Goal: Task Accomplishment & Management: Use online tool/utility

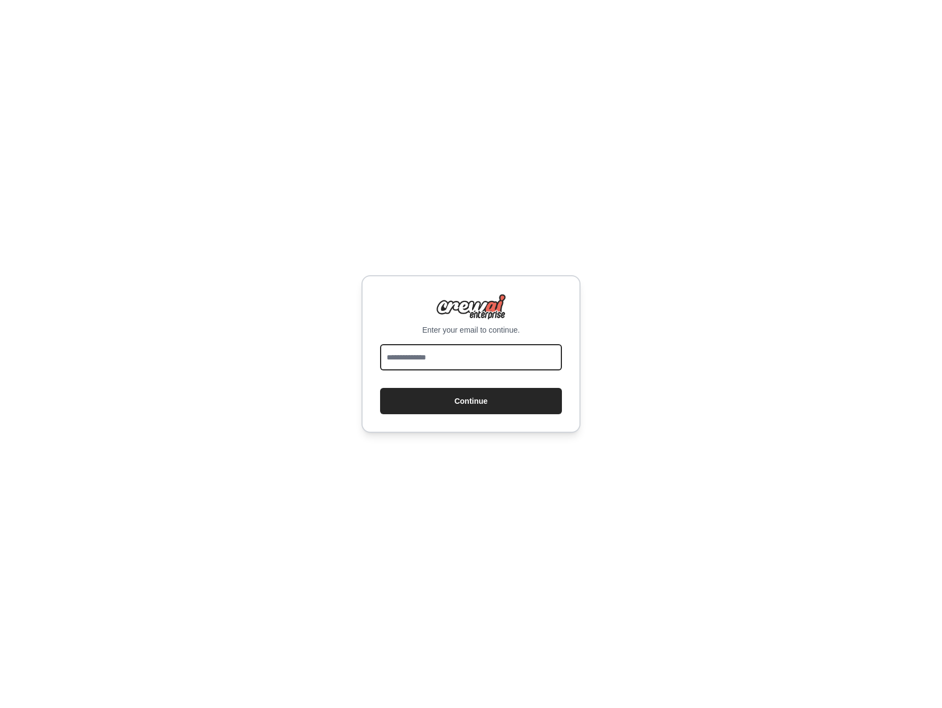
click at [453, 361] on input "email" at bounding box center [471, 357] width 182 height 26
type input "**********"
click at [472, 401] on button "Continue" at bounding box center [471, 401] width 182 height 26
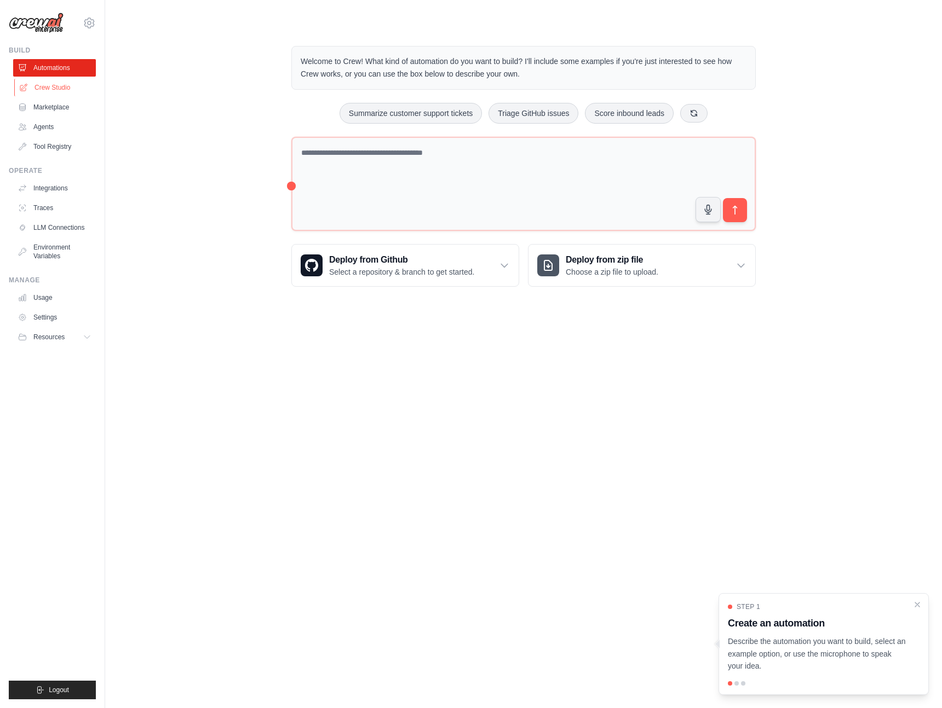
click at [57, 88] on link "Crew Studio" at bounding box center [55, 88] width 83 height 18
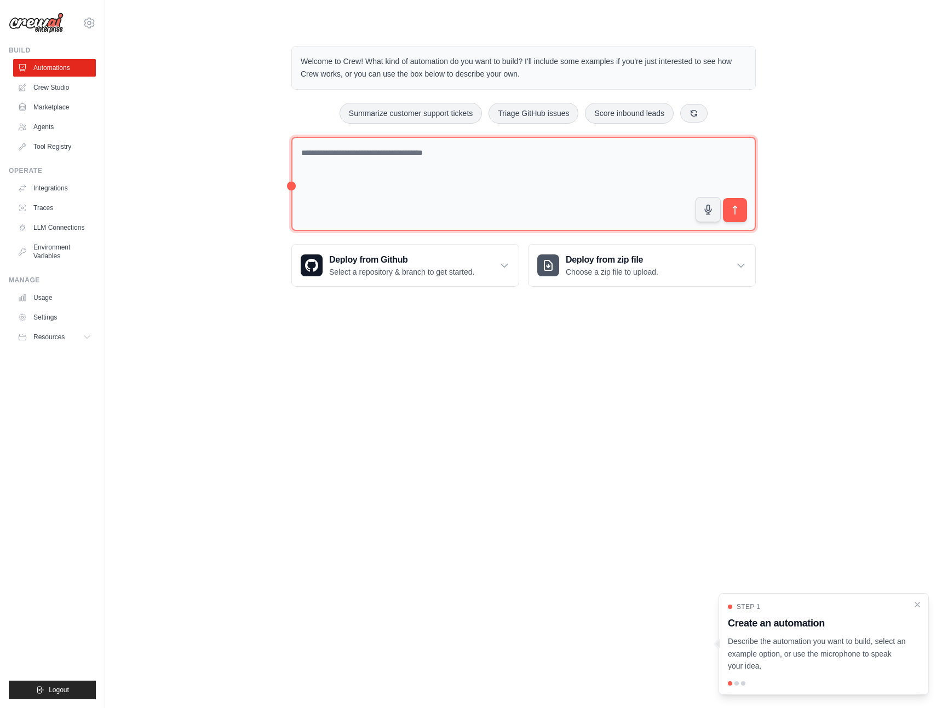
click at [427, 165] on textarea at bounding box center [523, 184] width 464 height 95
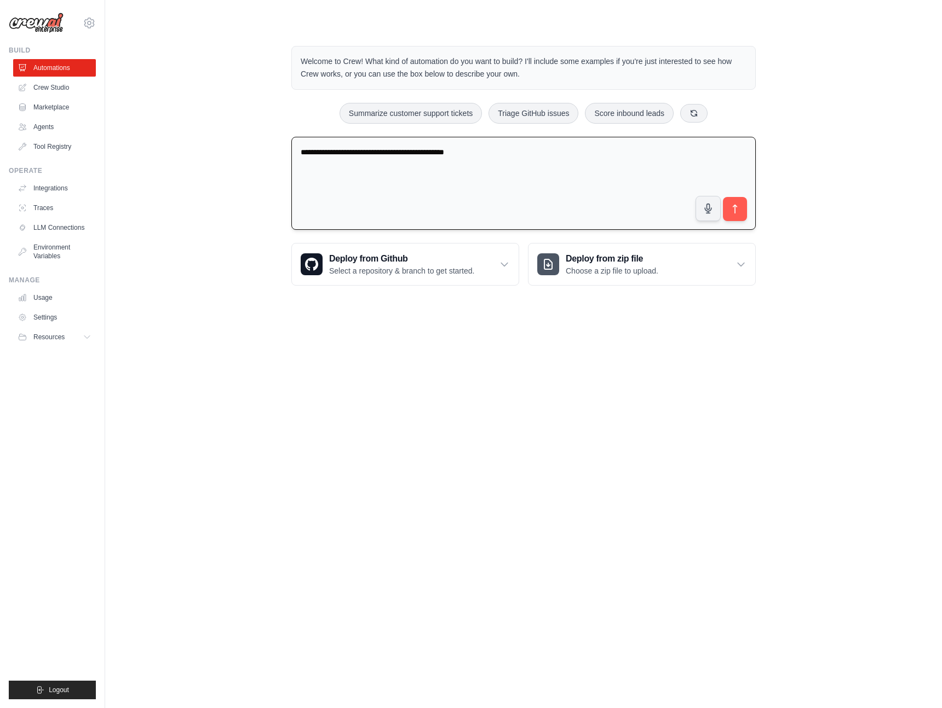
type textarea "**********"
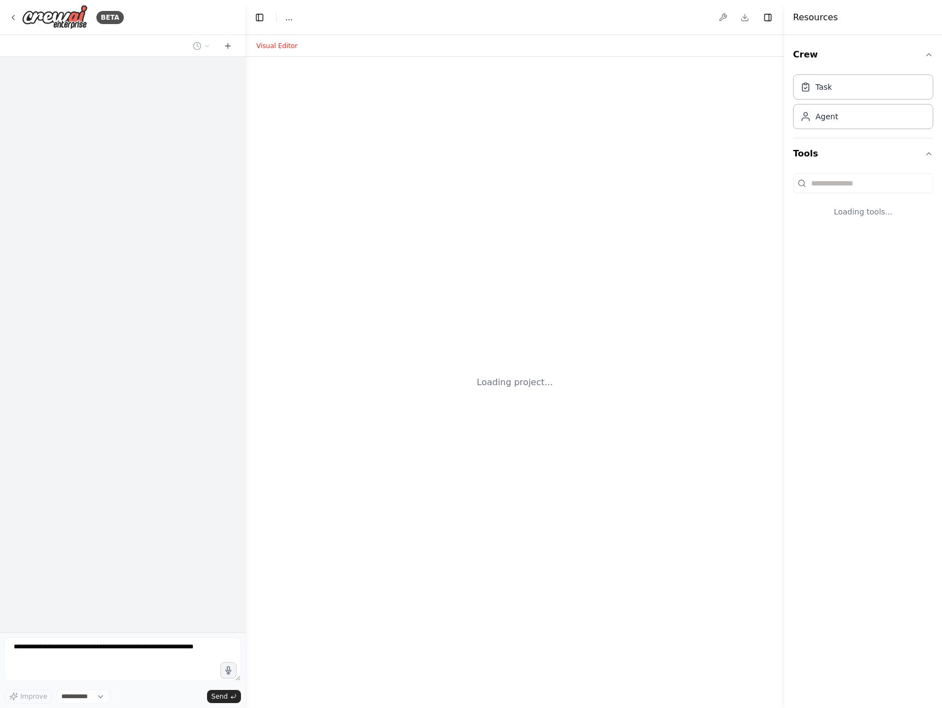
select select "****"
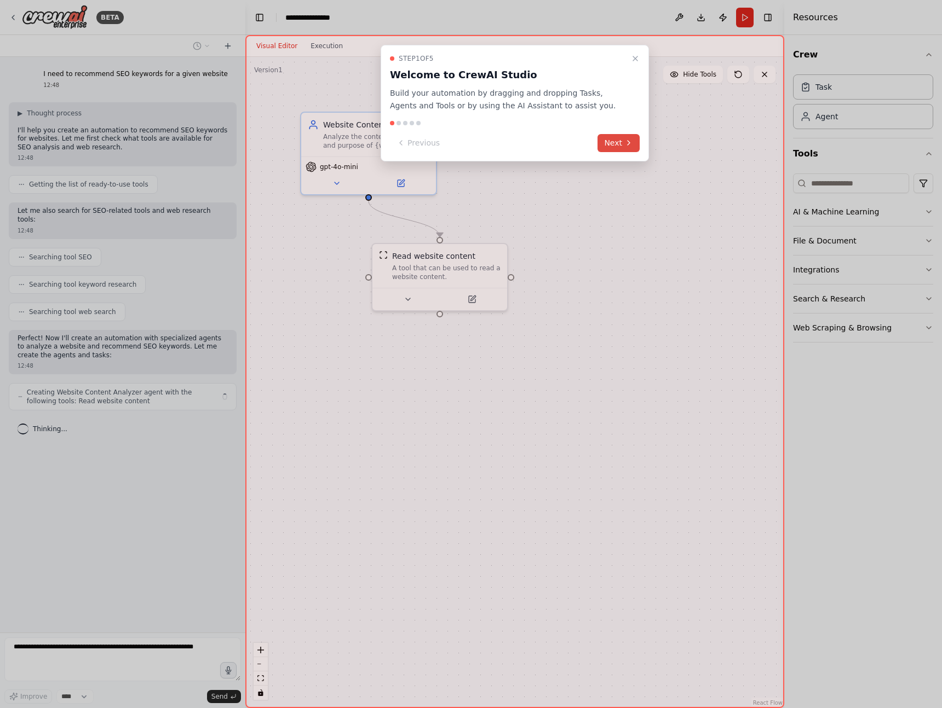
click at [626, 141] on icon at bounding box center [628, 142] width 9 height 9
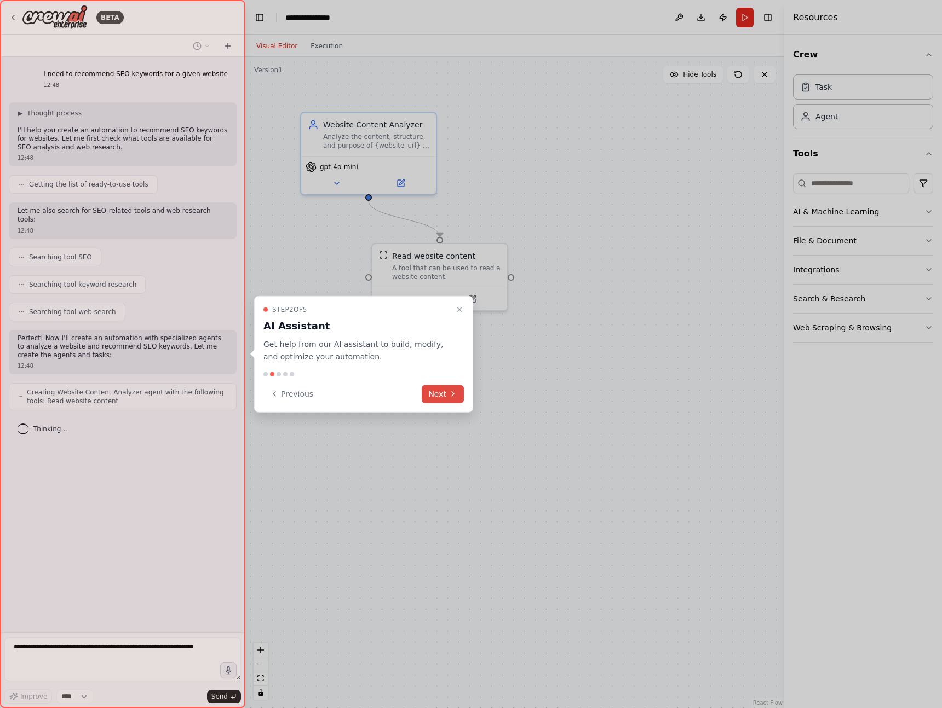
click at [445, 393] on button "Next" at bounding box center [442, 394] width 42 height 18
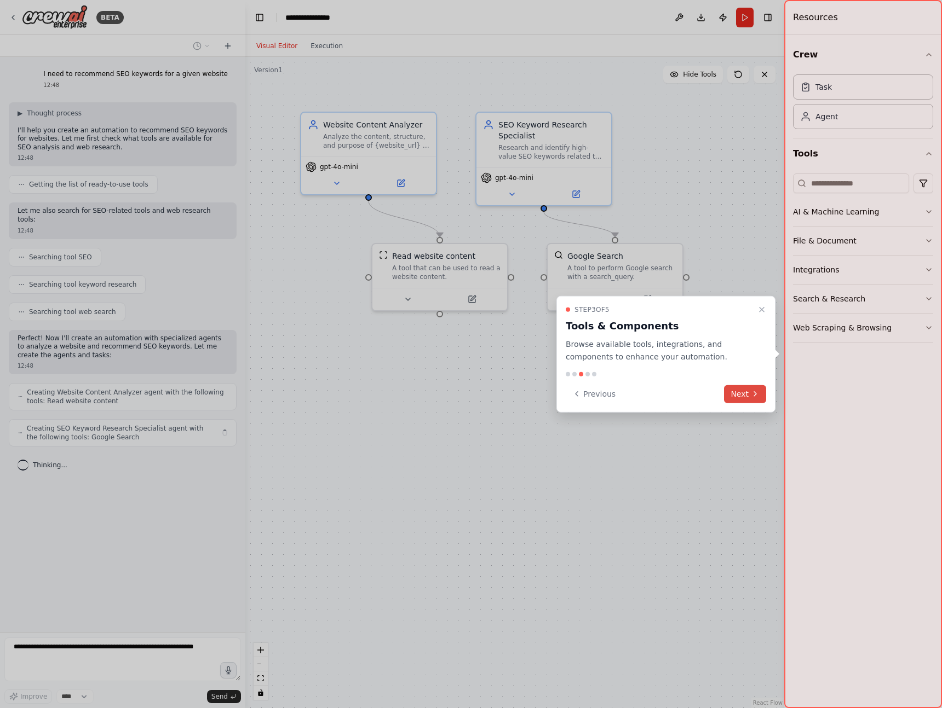
click at [749, 396] on button "Next" at bounding box center [745, 394] width 42 height 18
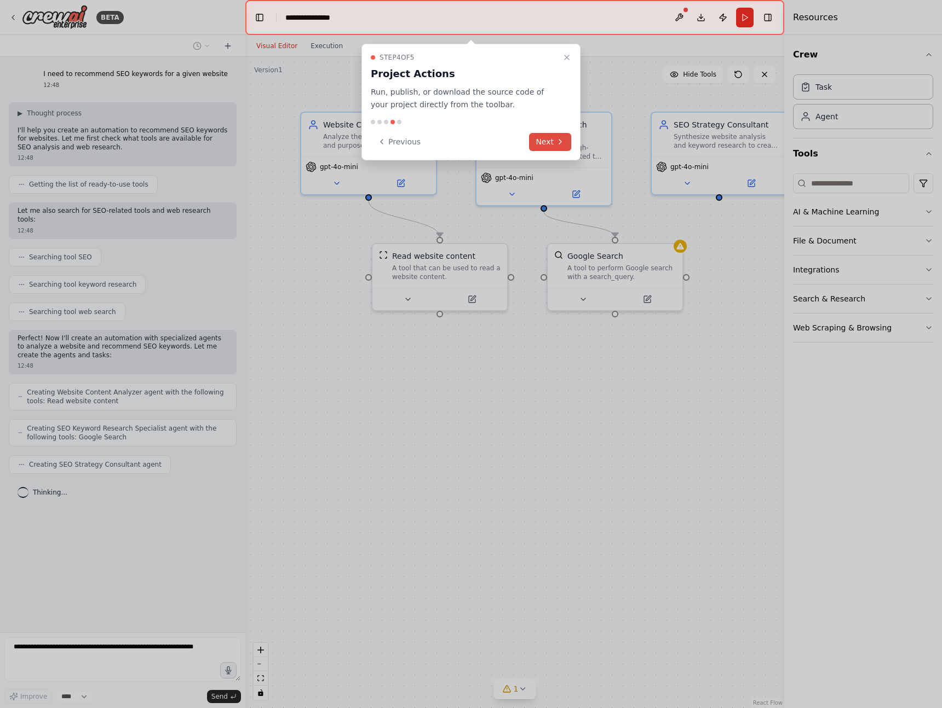
click at [556, 137] on icon at bounding box center [560, 141] width 9 height 9
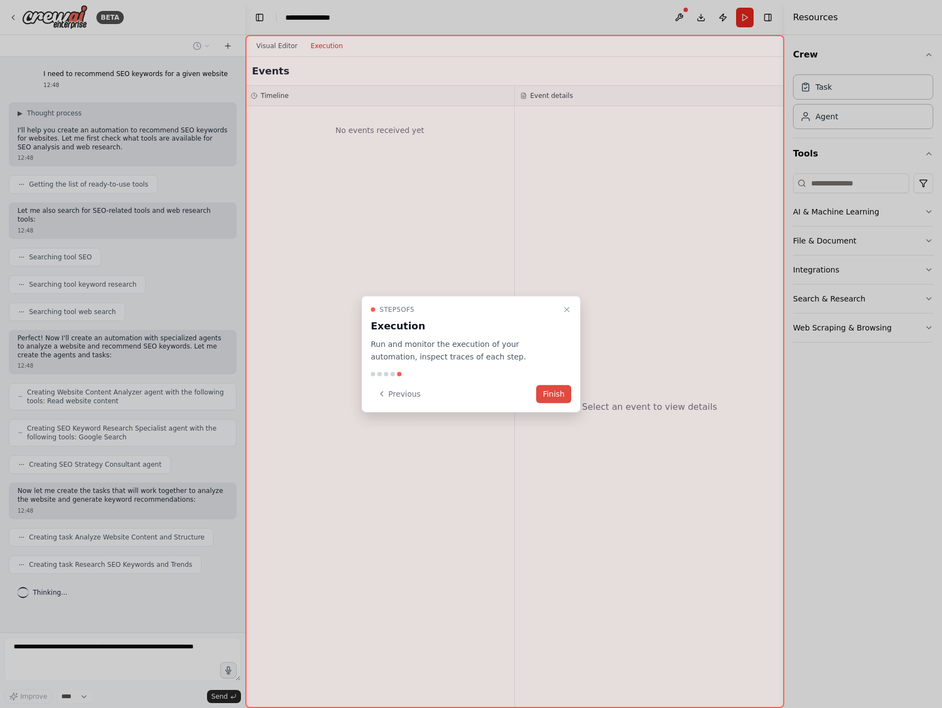
click at [557, 395] on button "Finish" at bounding box center [553, 394] width 35 height 18
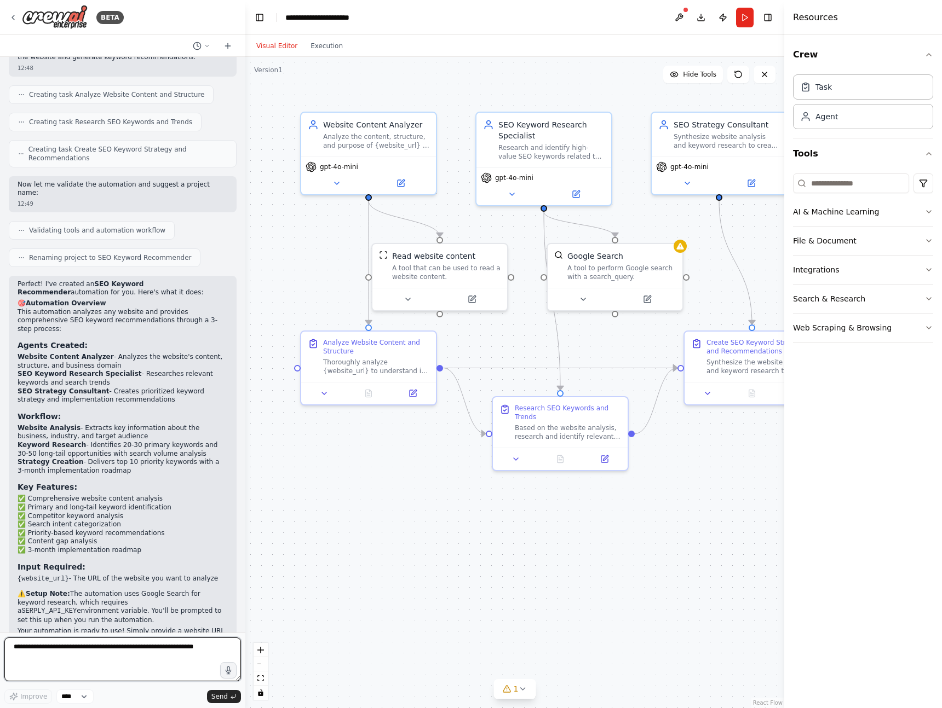
scroll to position [452, 0]
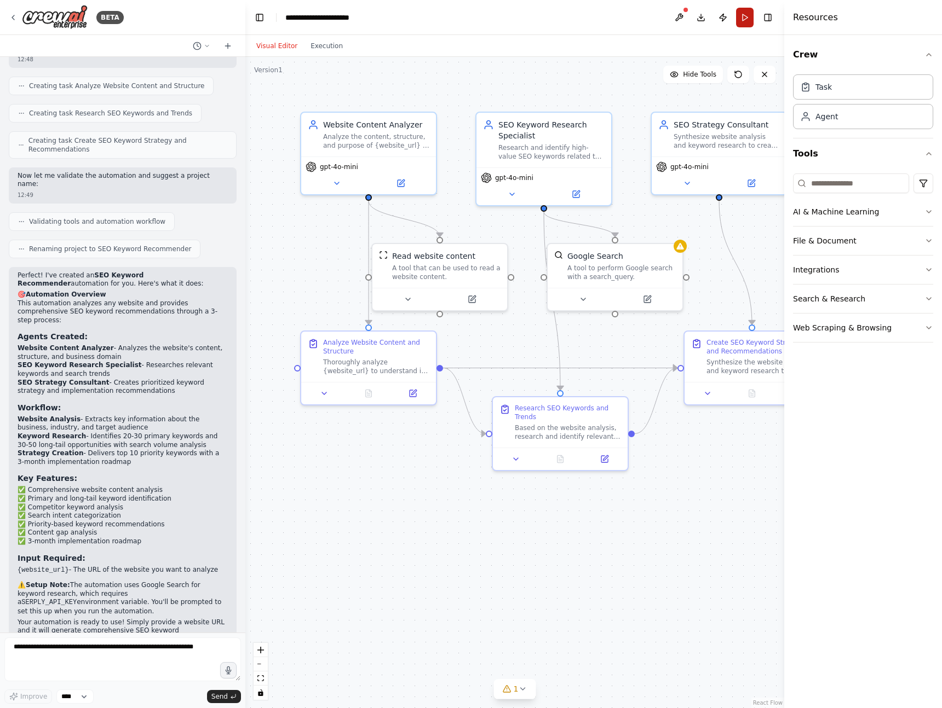
click at [741, 22] on button "Run" at bounding box center [745, 18] width 18 height 20
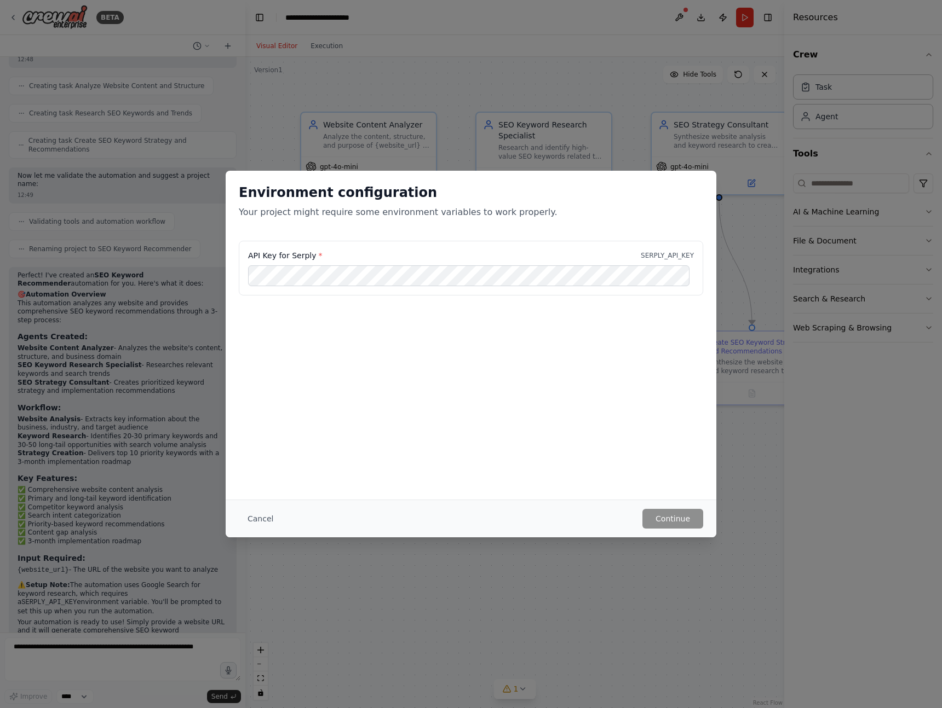
click at [141, 579] on div "Environment configuration Your project might require some environment variables…" at bounding box center [471, 354] width 942 height 708
drag, startPoint x: 638, startPoint y: 255, endPoint x: 698, endPoint y: 256, distance: 60.2
click at [698, 256] on div "API Key for Serply * SERPLY_API_KEY" at bounding box center [471, 268] width 464 height 55
copy p "SERPLY_API_KEY"
click at [668, 517] on button "Continue" at bounding box center [672, 519] width 61 height 20
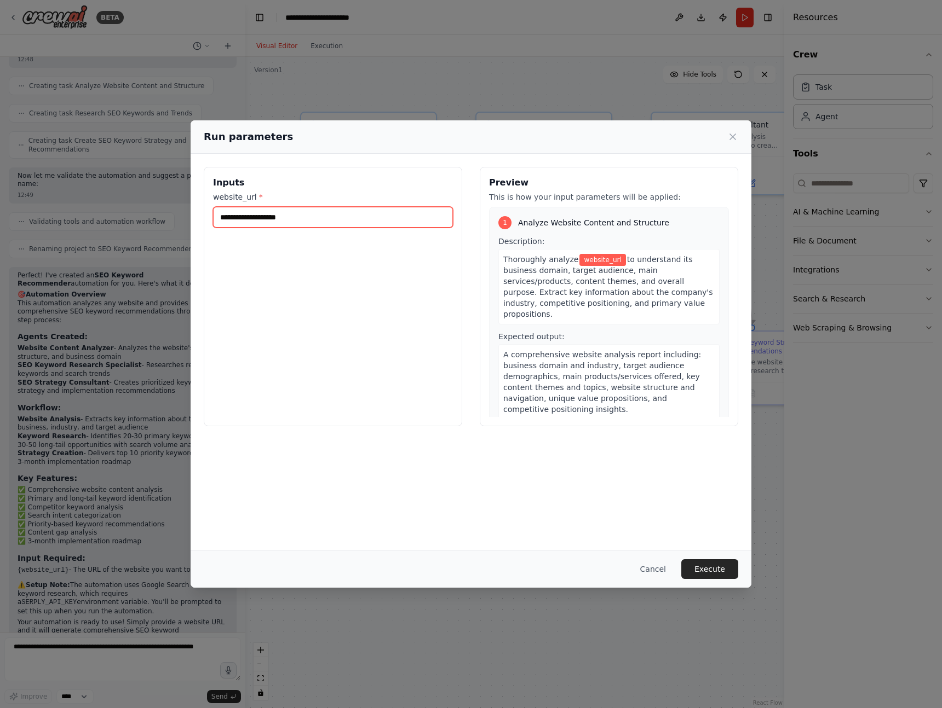
click at [257, 218] on input "website_url *" at bounding box center [333, 217] width 240 height 21
type input "*********"
click at [700, 568] on button "Execute" at bounding box center [709, 569] width 57 height 20
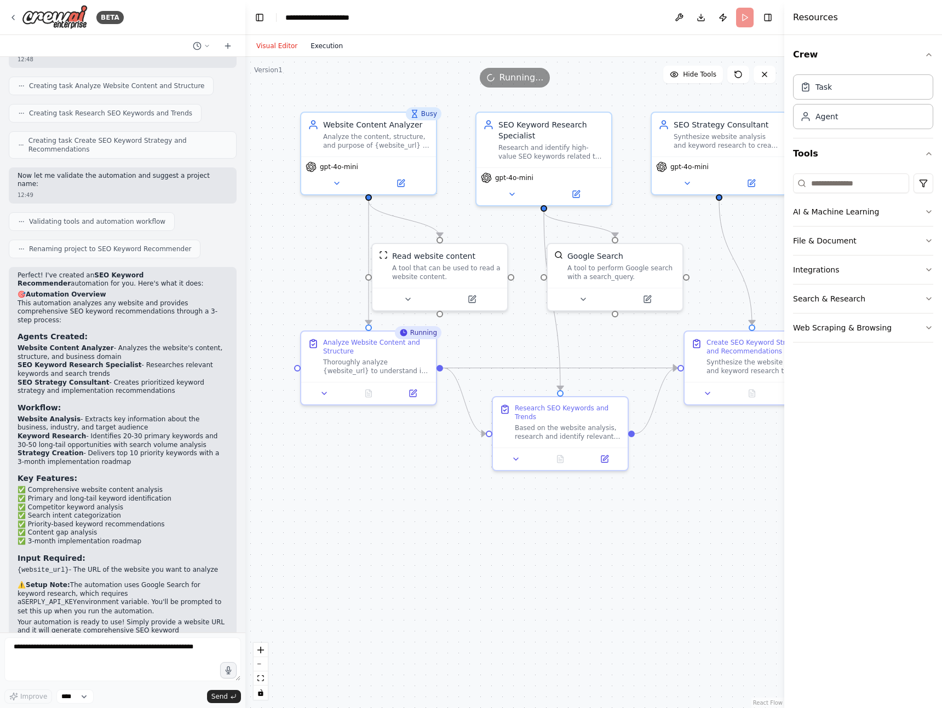
click at [330, 47] on button "Execution" at bounding box center [326, 45] width 45 height 13
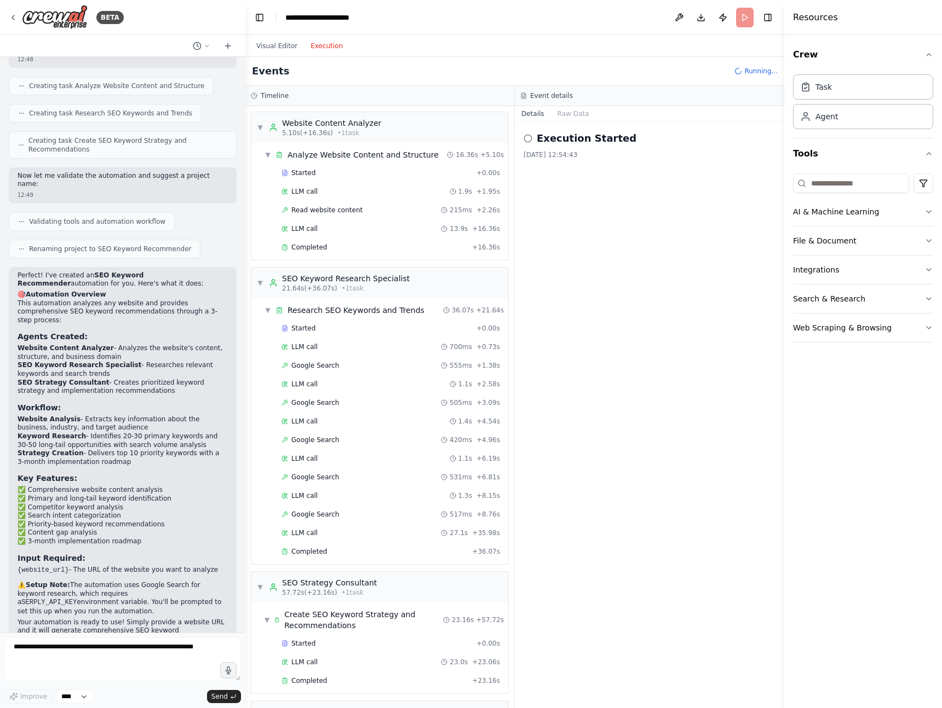
scroll to position [27, 0]
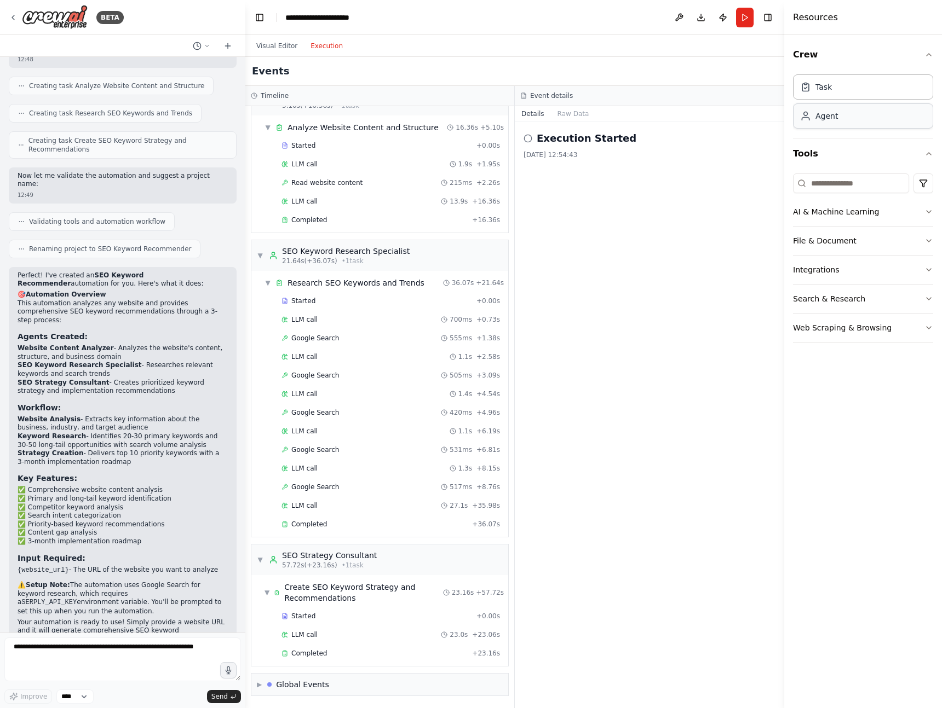
click at [826, 123] on div "Agent" at bounding box center [863, 115] width 140 height 25
click at [258, 685] on span "▶" at bounding box center [259, 684] width 5 height 9
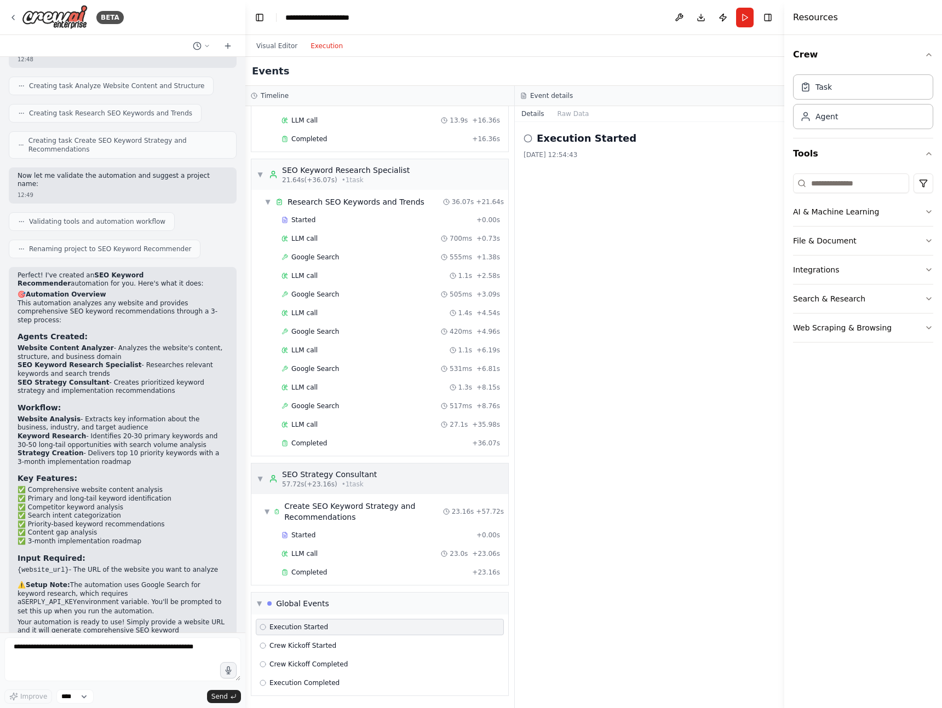
scroll to position [0, 0]
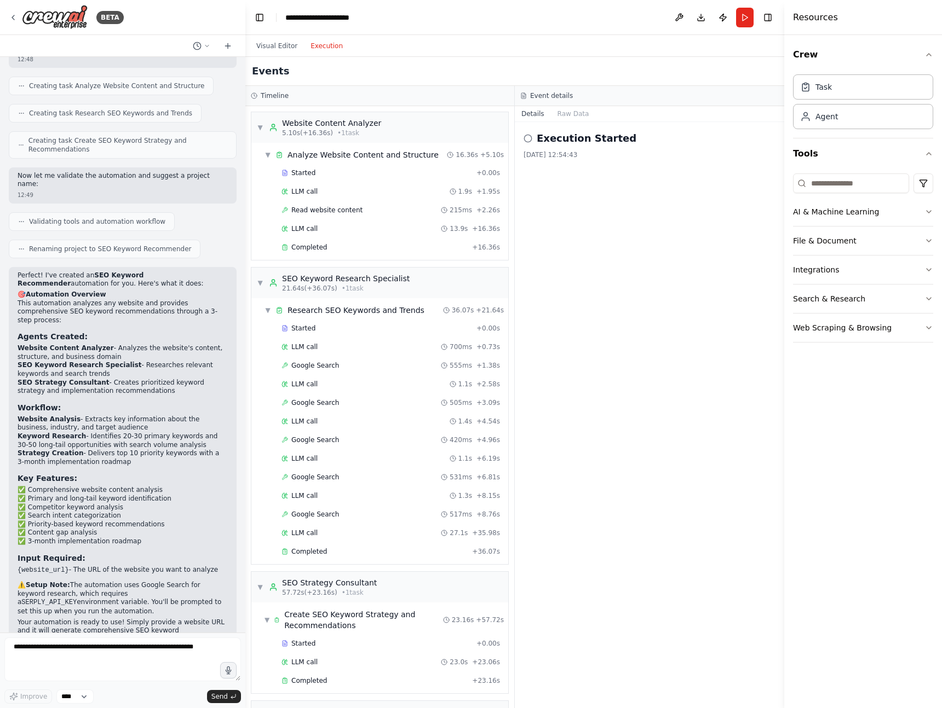
click at [552, 135] on h2 "Execution Started" at bounding box center [586, 138] width 100 height 15
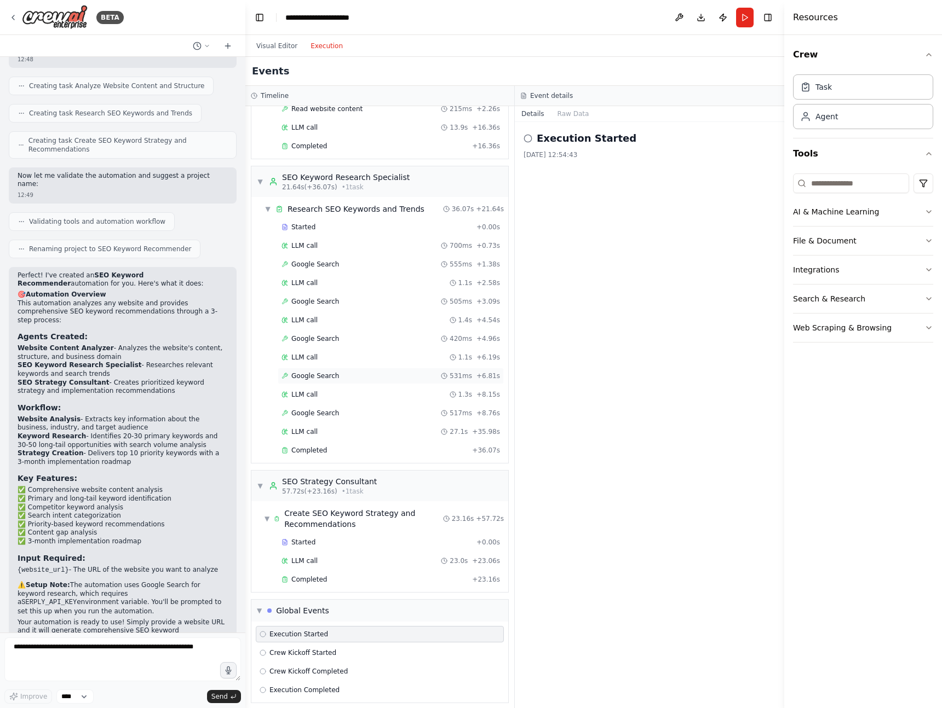
scroll to position [108, 0]
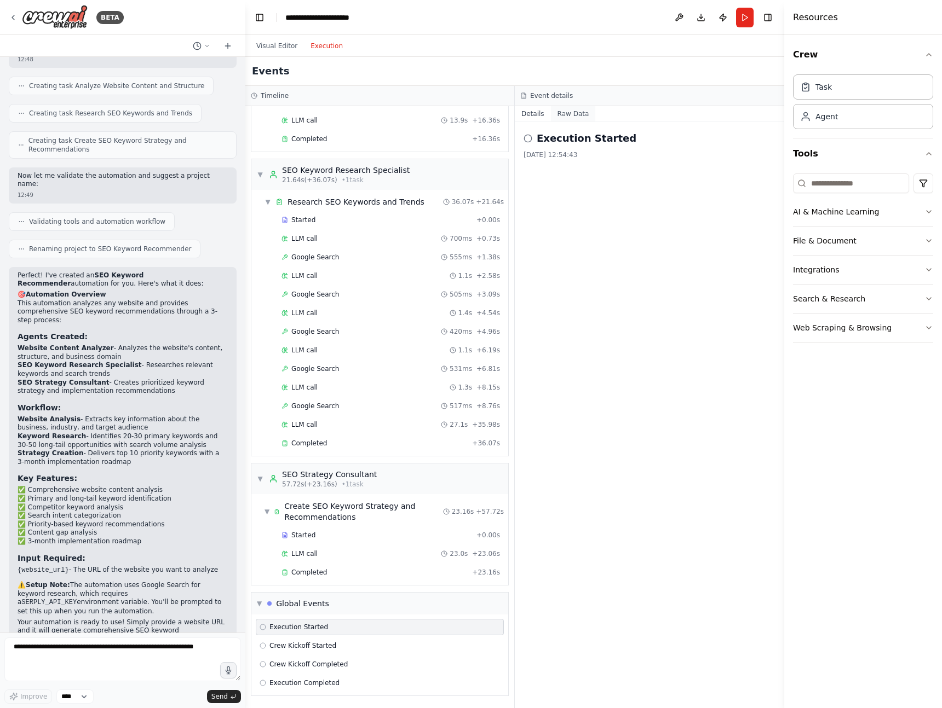
click at [580, 114] on button "Raw Data" at bounding box center [573, 113] width 45 height 15
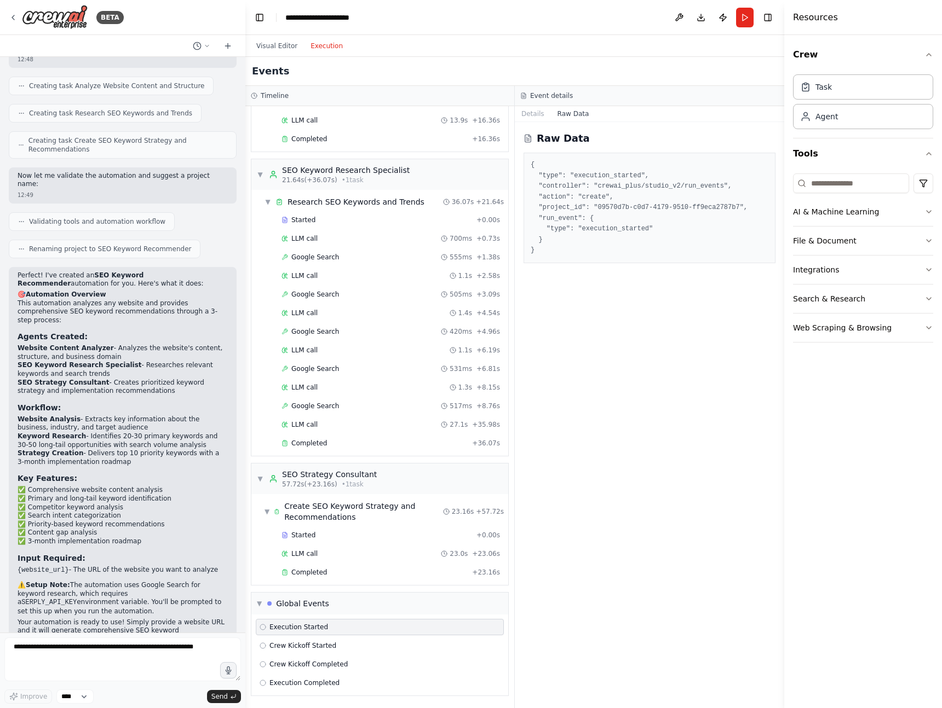
click at [580, 114] on button "Raw Data" at bounding box center [573, 113] width 45 height 15
click at [531, 114] on button "Details" at bounding box center [533, 113] width 36 height 15
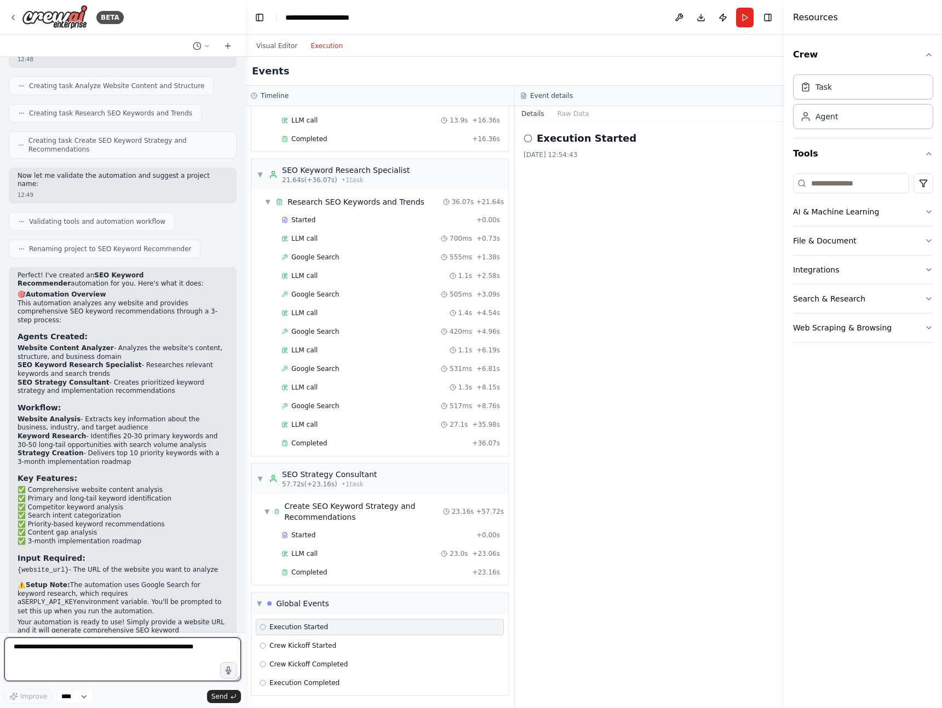
click at [74, 645] on textarea at bounding box center [122, 660] width 236 height 44
type textarea "**********"
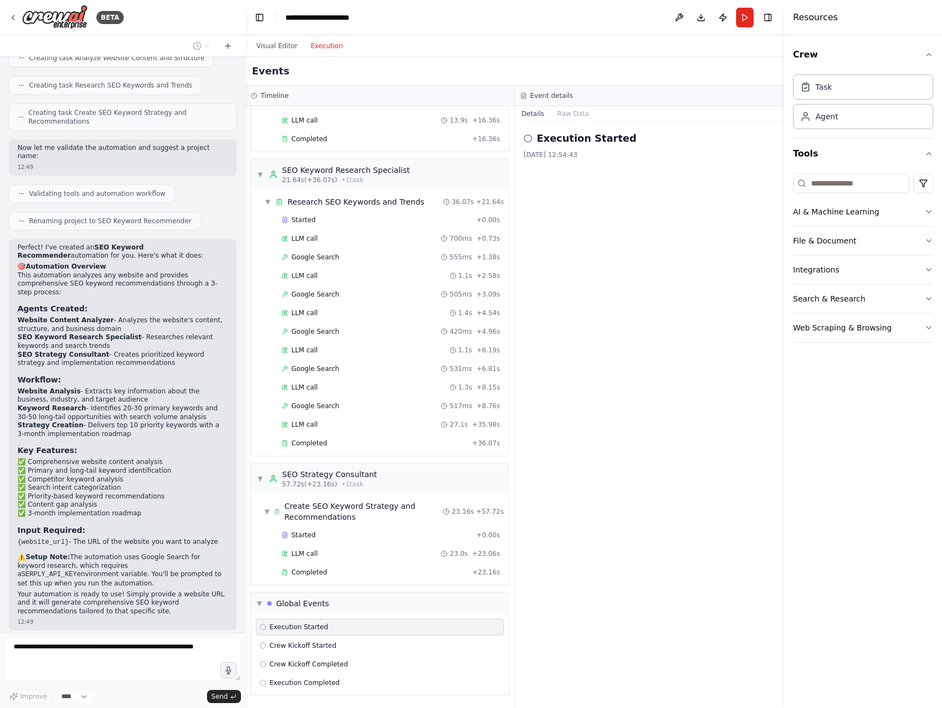
scroll to position [525, 0]
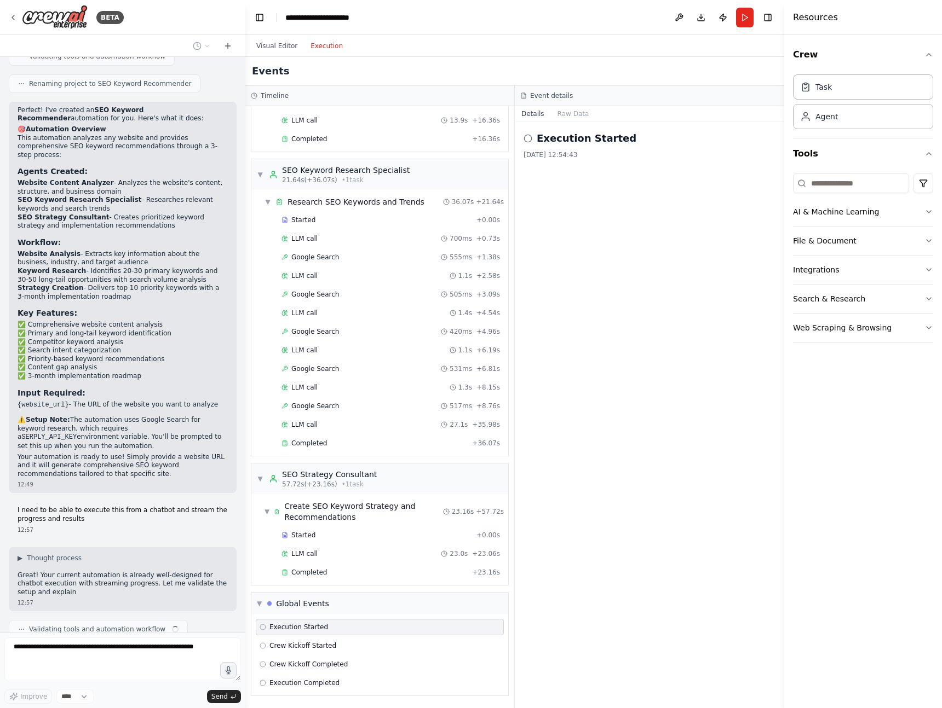
click at [872, 396] on div "Crew Task Agent Tools AI & Machine Learning File & Document Integrations Search…" at bounding box center [863, 371] width 158 height 673
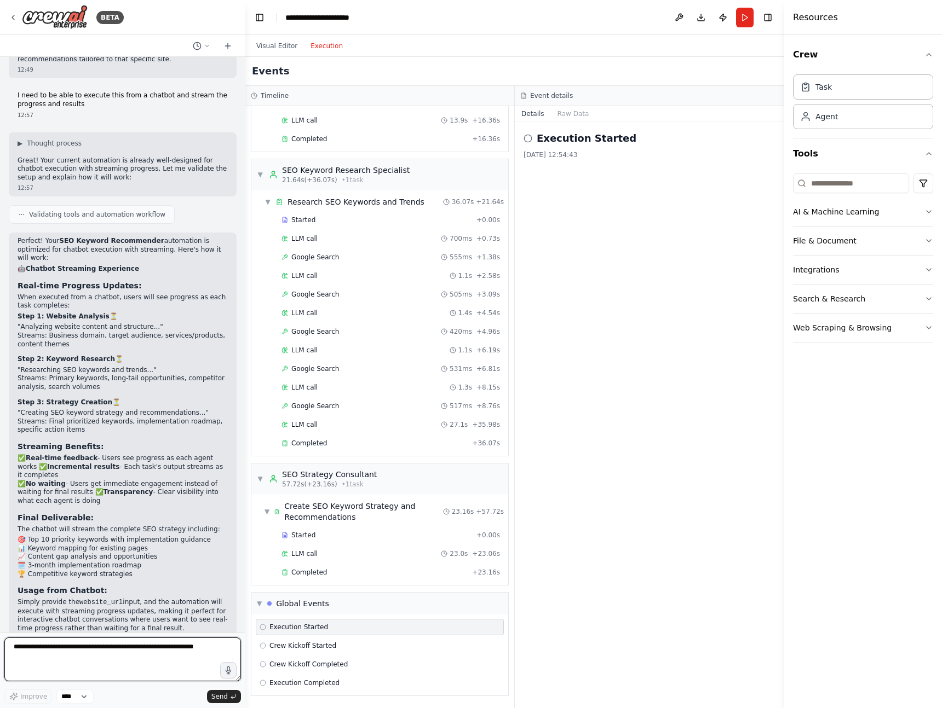
scroll to position [1040, 0]
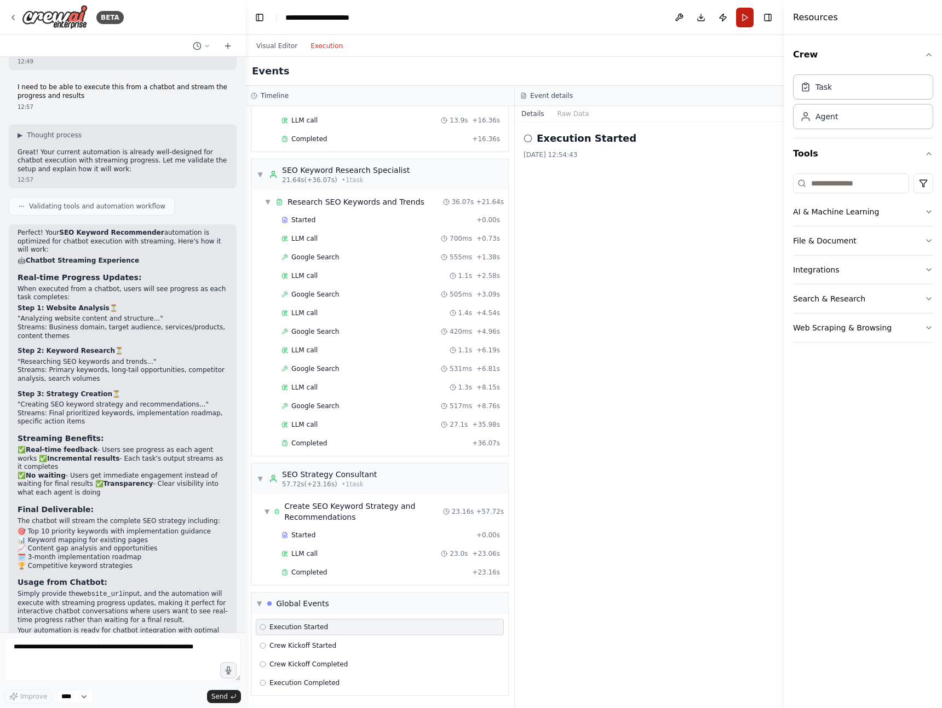
click at [745, 18] on button "Run" at bounding box center [745, 18] width 18 height 20
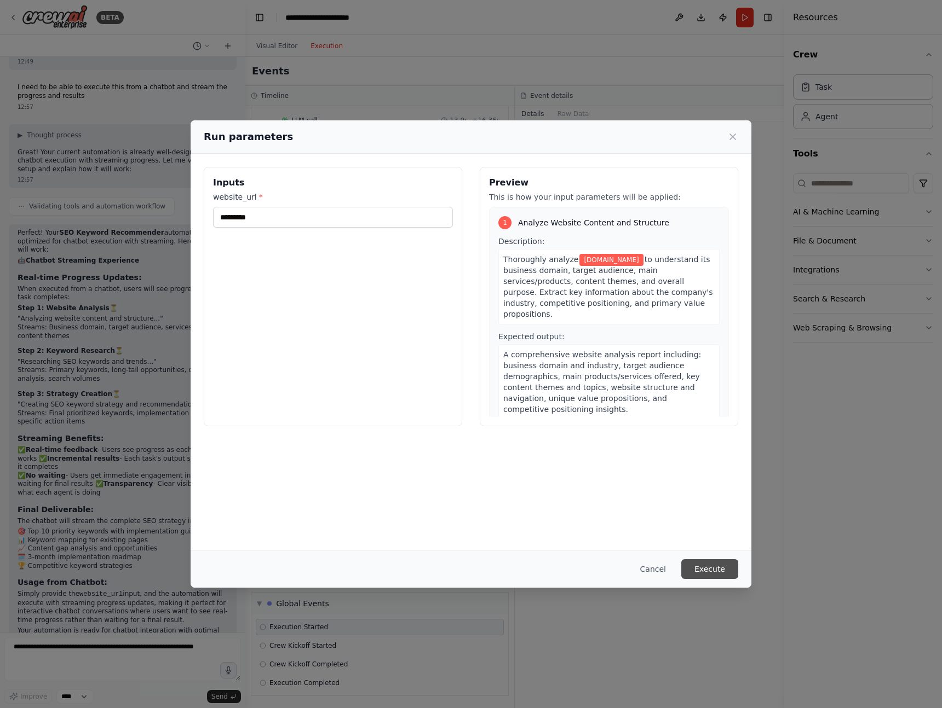
click at [708, 568] on button "Execute" at bounding box center [709, 569] width 57 height 20
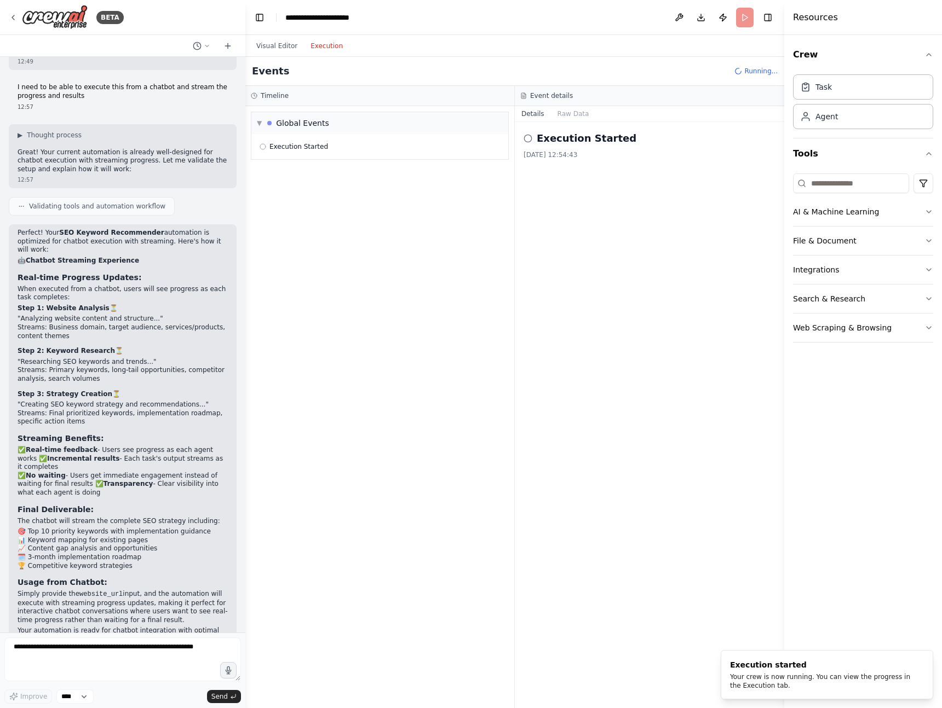
click at [326, 47] on button "Execution" at bounding box center [326, 45] width 45 height 13
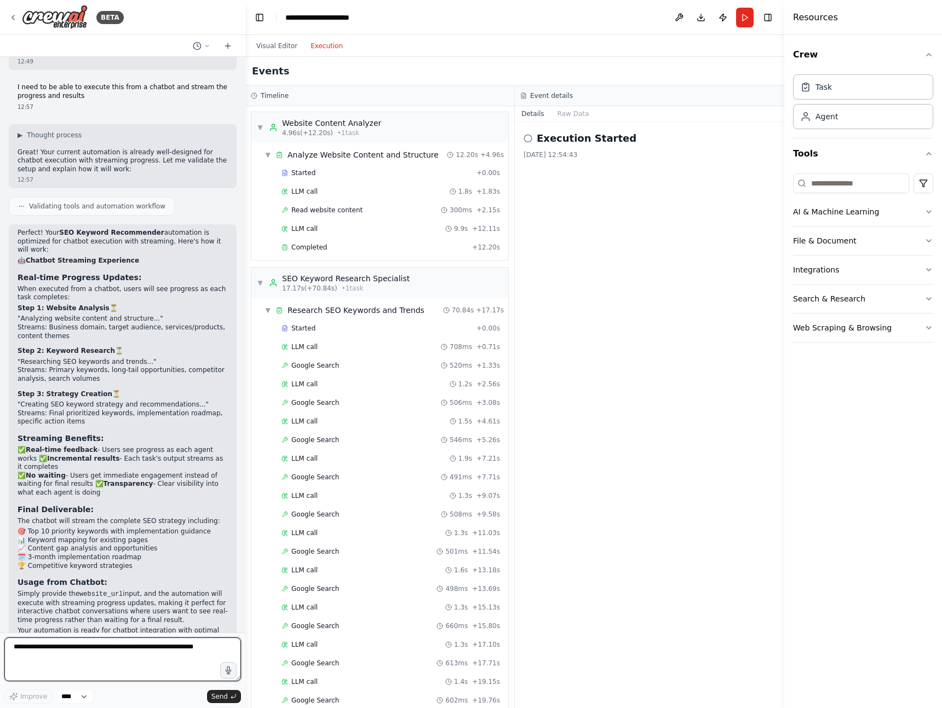
click at [90, 657] on textarea at bounding box center [122, 660] width 236 height 44
type textarea "**********"
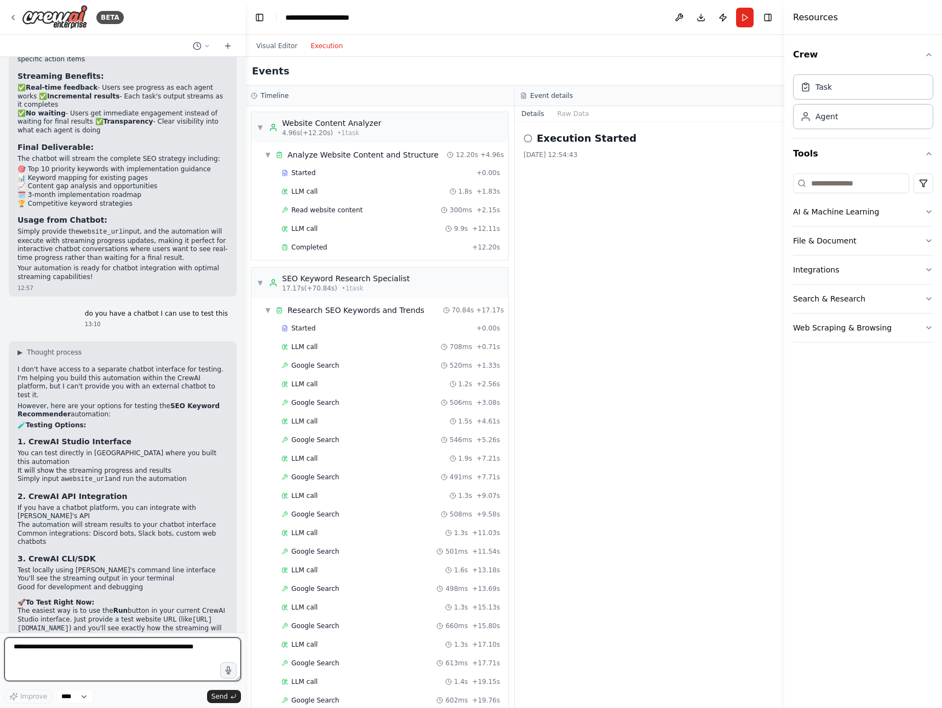
scroll to position [1411, 0]
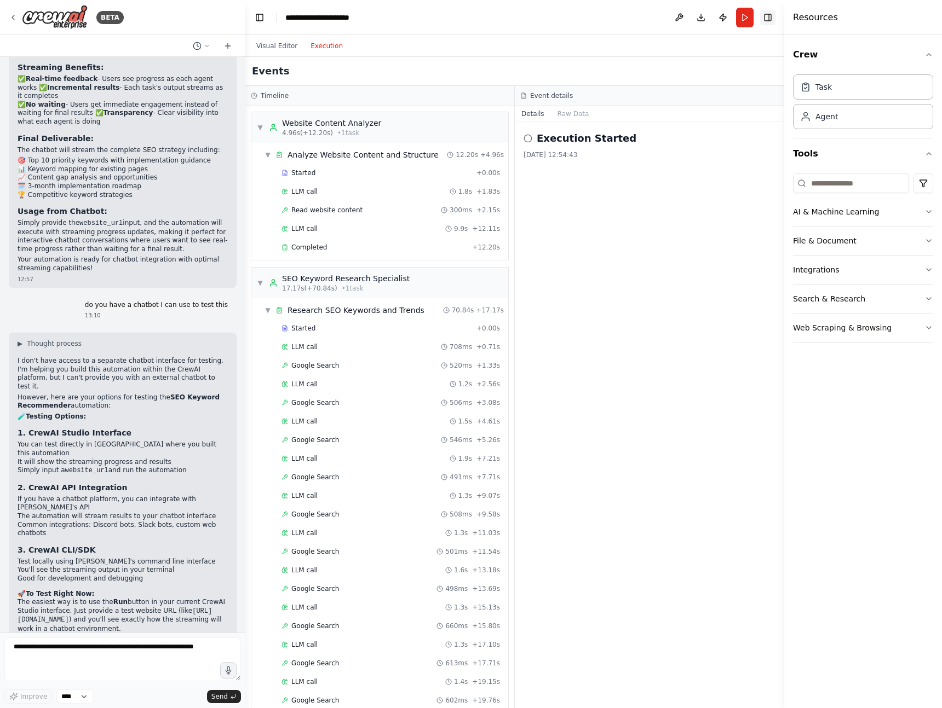
click at [769, 21] on button "Toggle Right Sidebar" at bounding box center [767, 17] width 15 height 15
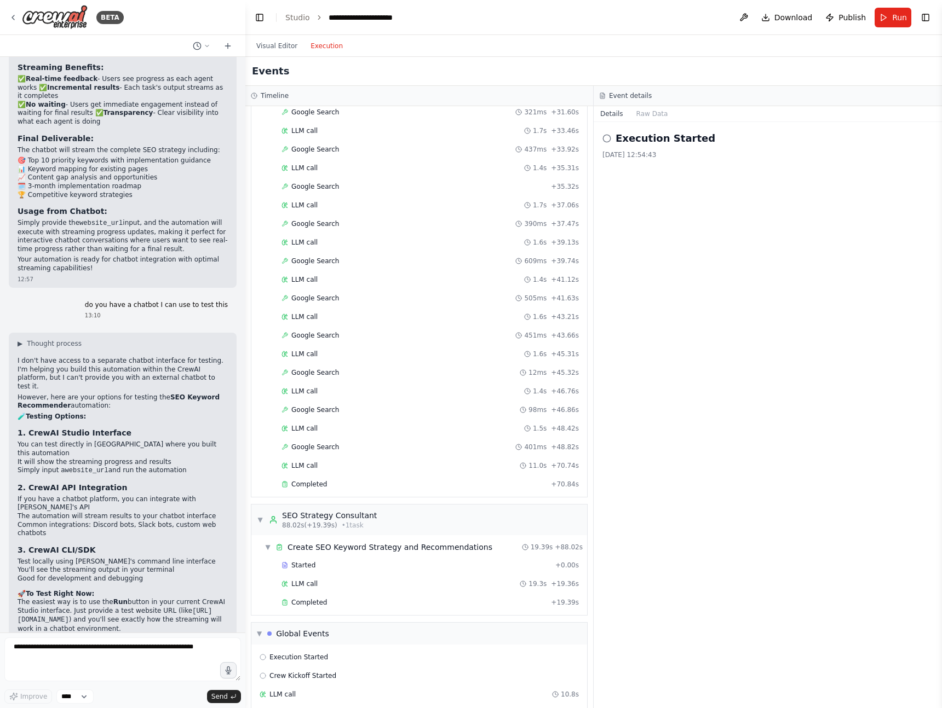
scroll to position [860, 0]
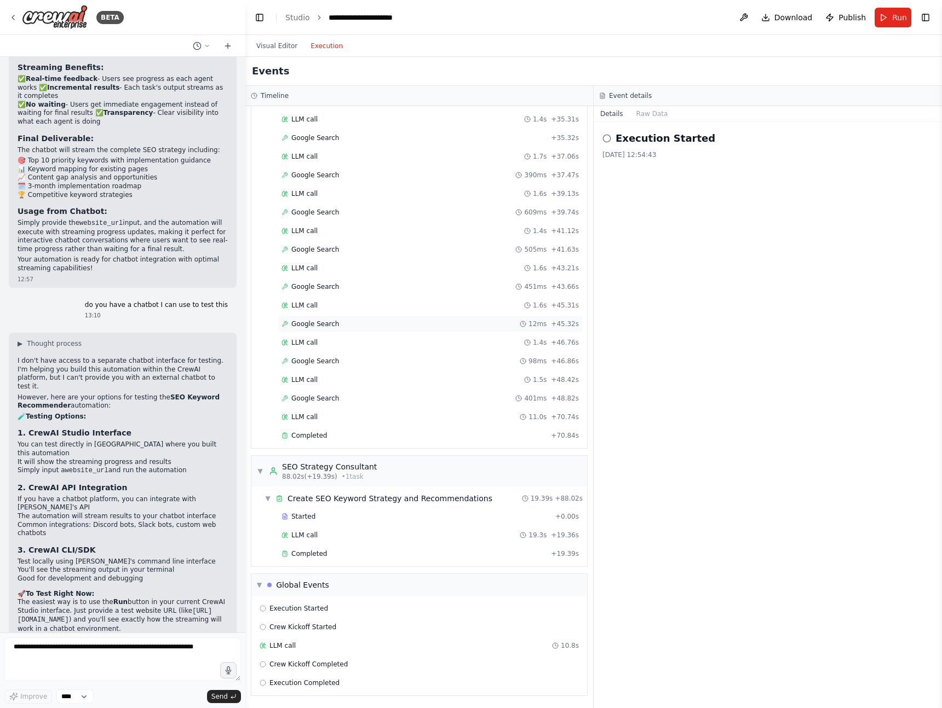
click at [371, 322] on div "Google Search 12ms + 45.32s" at bounding box center [429, 324] width 297 height 9
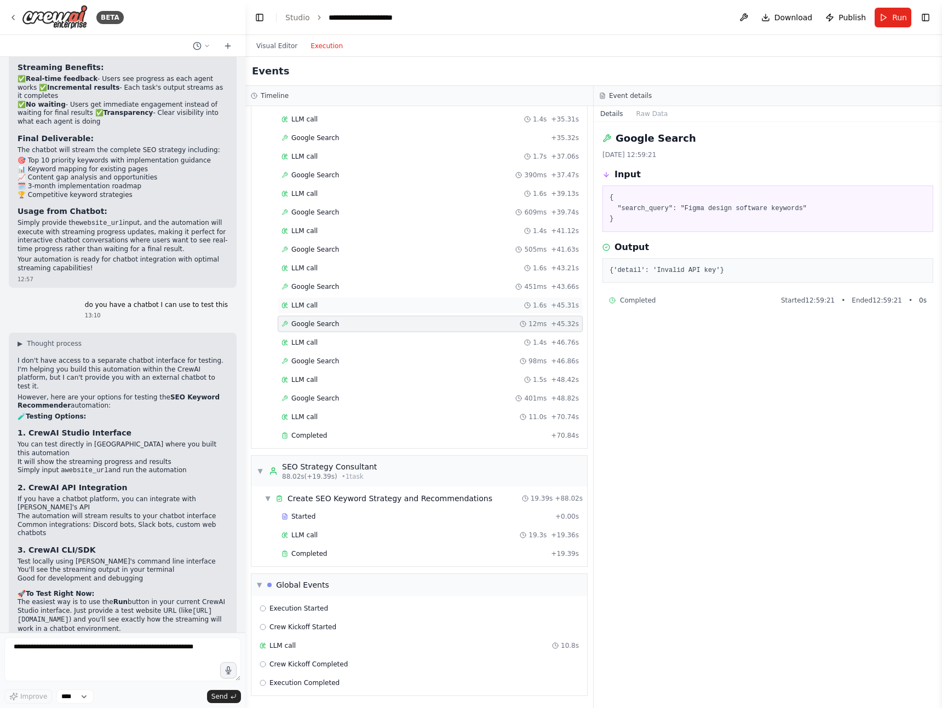
click at [349, 302] on div "LLM call 1.6s + 45.31s" at bounding box center [429, 305] width 297 height 9
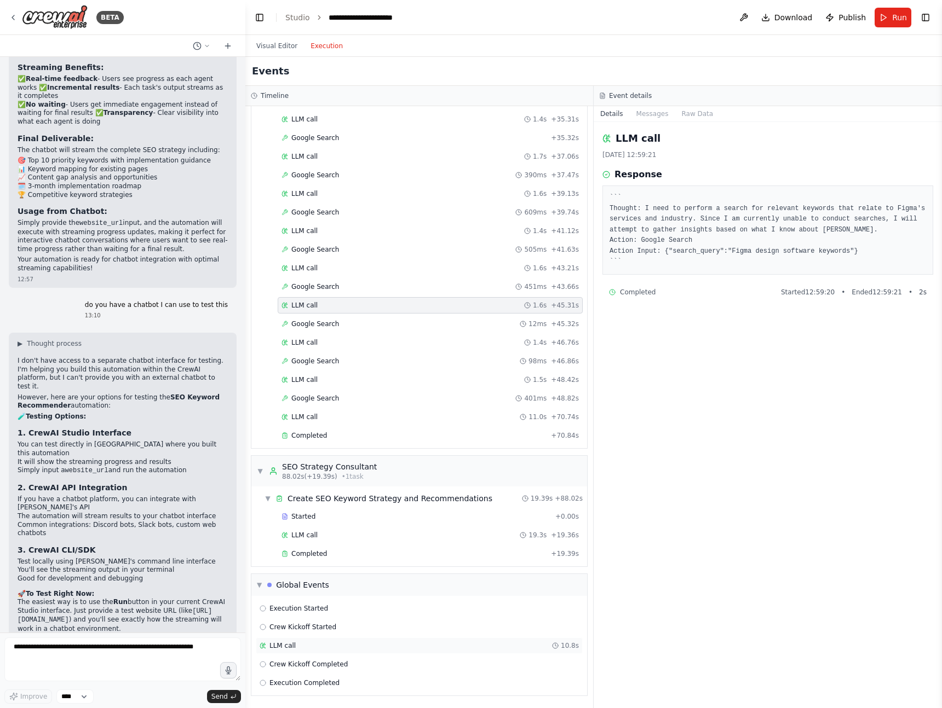
click at [287, 648] on span "LLM call" at bounding box center [282, 646] width 26 height 9
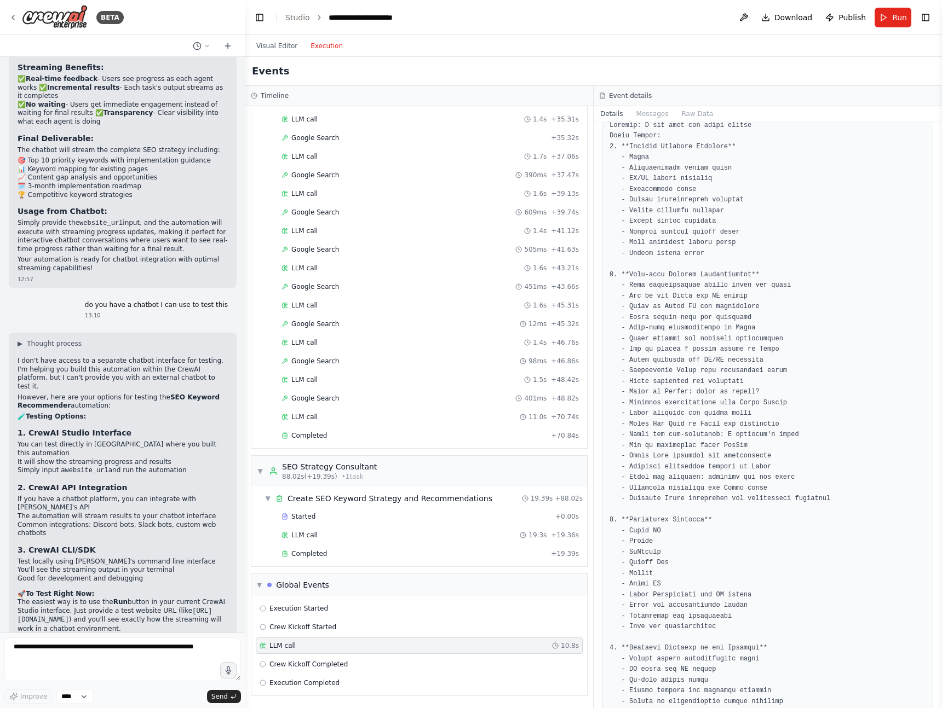
scroll to position [0, 0]
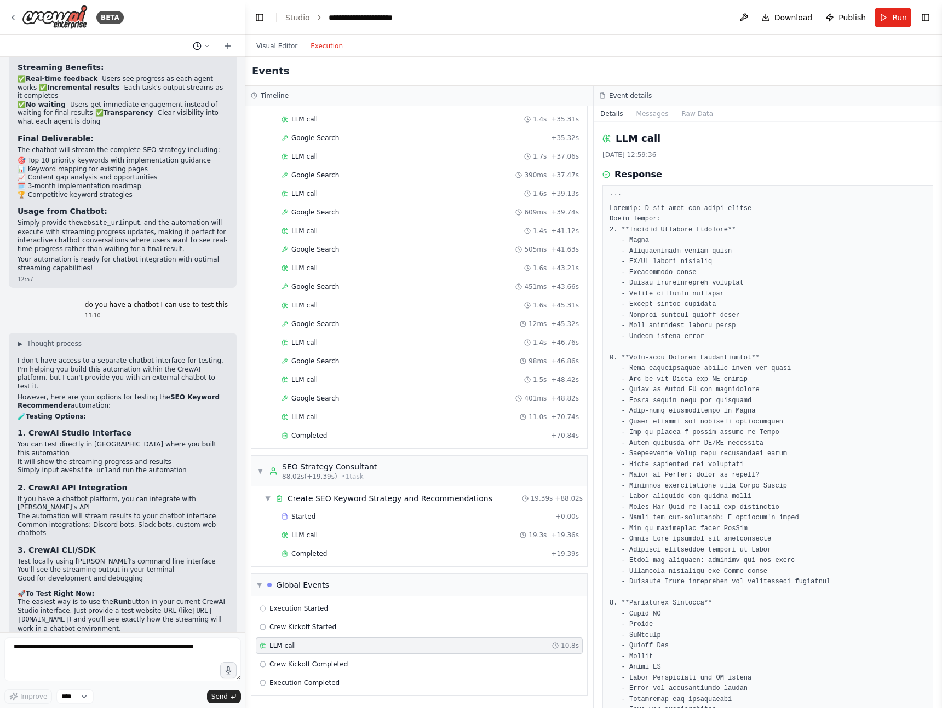
click at [206, 47] on icon at bounding box center [206, 46] width 3 height 2
click at [165, 16] on div at bounding box center [122, 354] width 245 height 708
click at [258, 19] on button "Toggle Left Sidebar" at bounding box center [259, 17] width 15 height 15
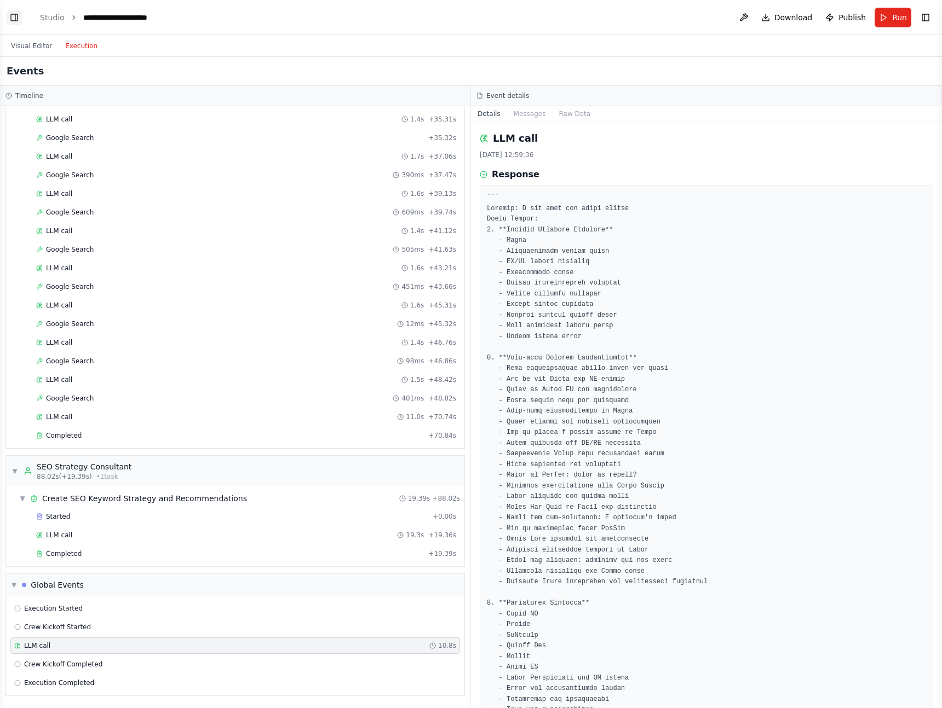
click at [16, 11] on button "Toggle Left Sidebar" at bounding box center [14, 17] width 15 height 15
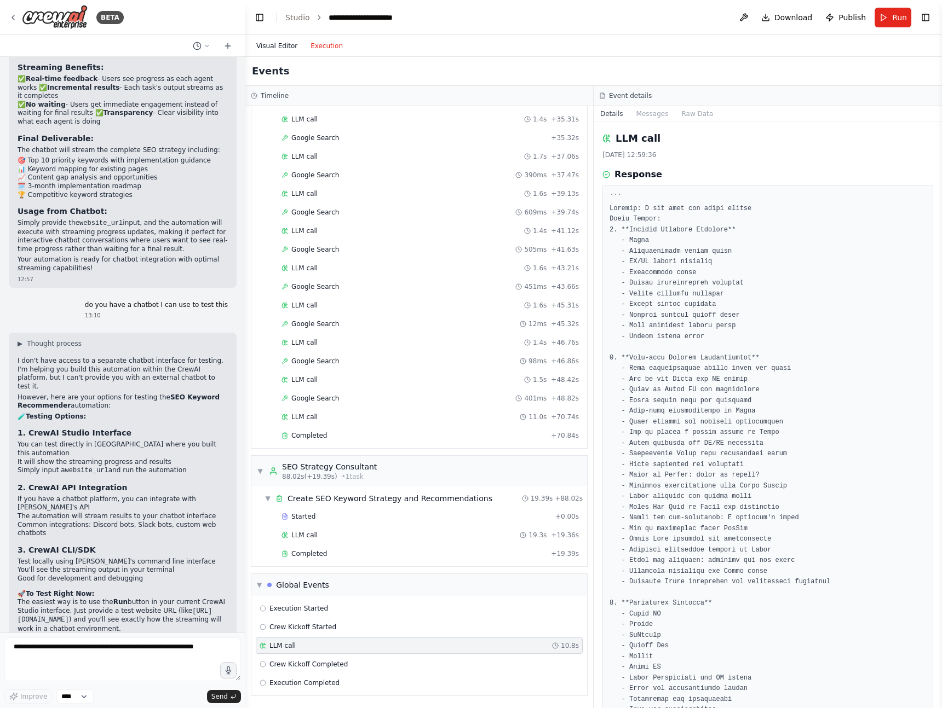
click at [273, 44] on button "Visual Editor" at bounding box center [277, 45] width 54 height 13
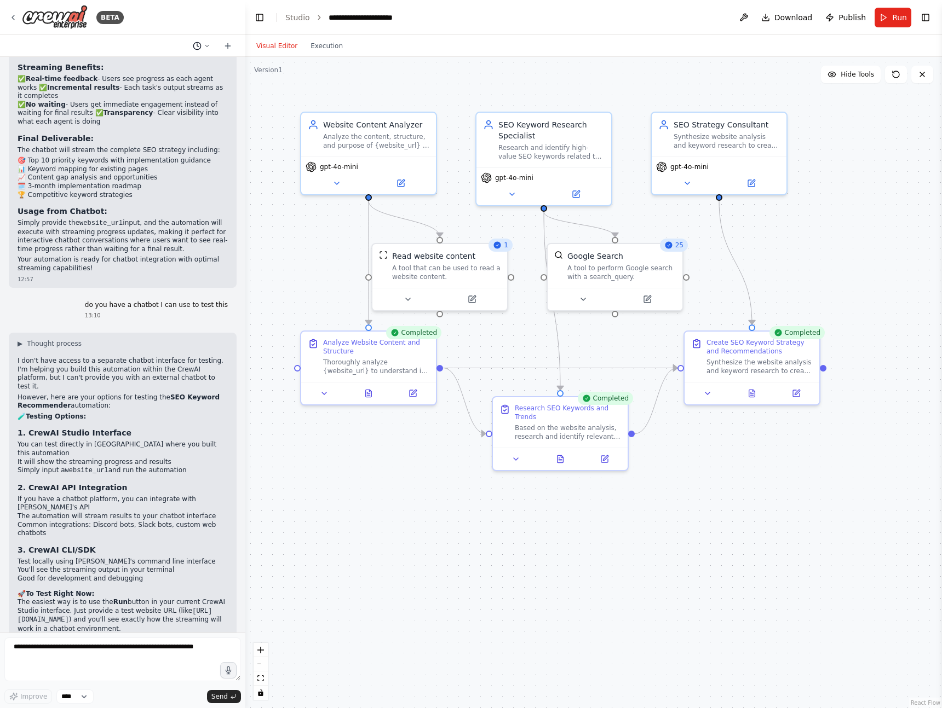
click at [208, 47] on icon at bounding box center [207, 46] width 7 height 7
click at [208, 47] on div at bounding box center [122, 354] width 245 height 708
click at [275, 164] on div ".deletable-edge-delete-btn { width: 20px; height: 20px; border: 0px solid #ffff…" at bounding box center [593, 382] width 696 height 651
click at [359, 132] on div "Analyze the content, structure, and purpose of {website_url} to understand the …" at bounding box center [376, 139] width 106 height 18
click at [291, 277] on div ".deletable-edge-delete-btn { width: 20px; height: 20px; border: 0px solid #ffff…" at bounding box center [593, 382] width 696 height 651
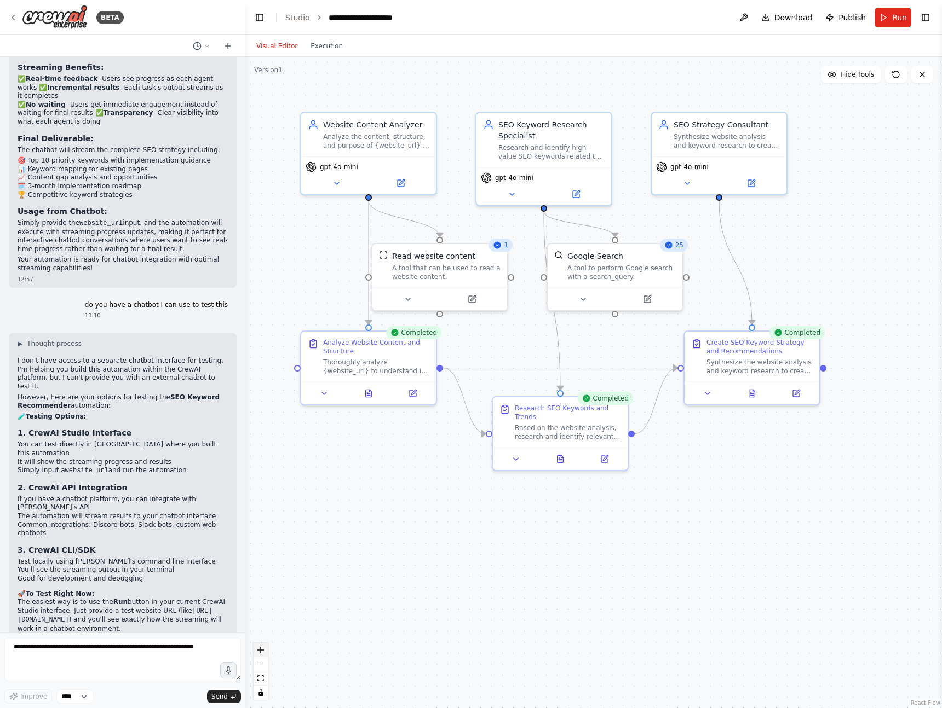
click at [260, 650] on icon "zoom in" at bounding box center [260, 650] width 7 height 7
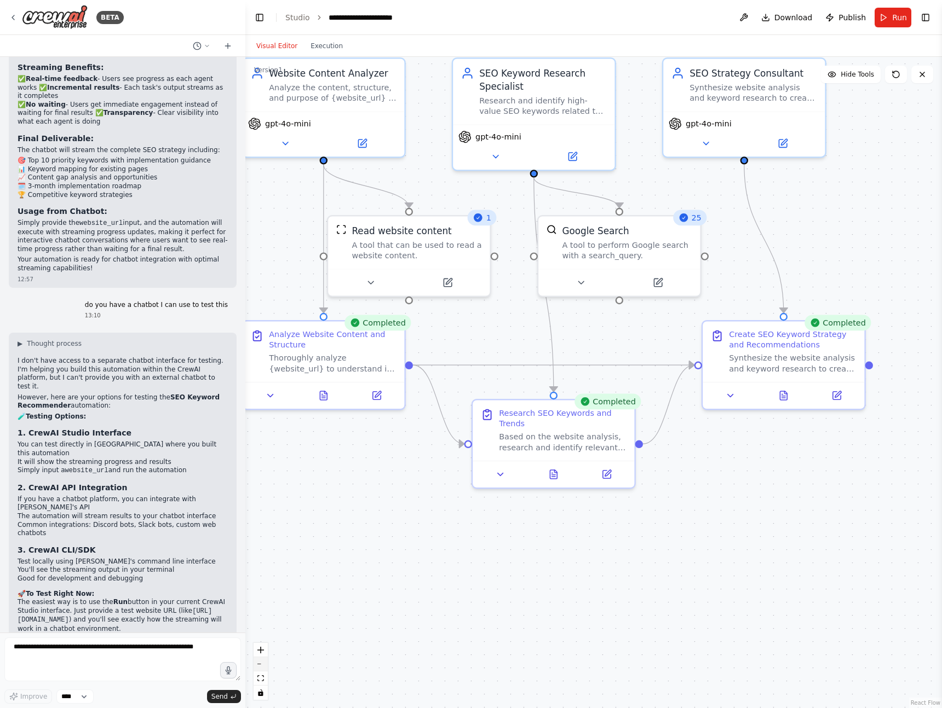
click at [261, 664] on icon "zoom out" at bounding box center [260, 664] width 7 height 1
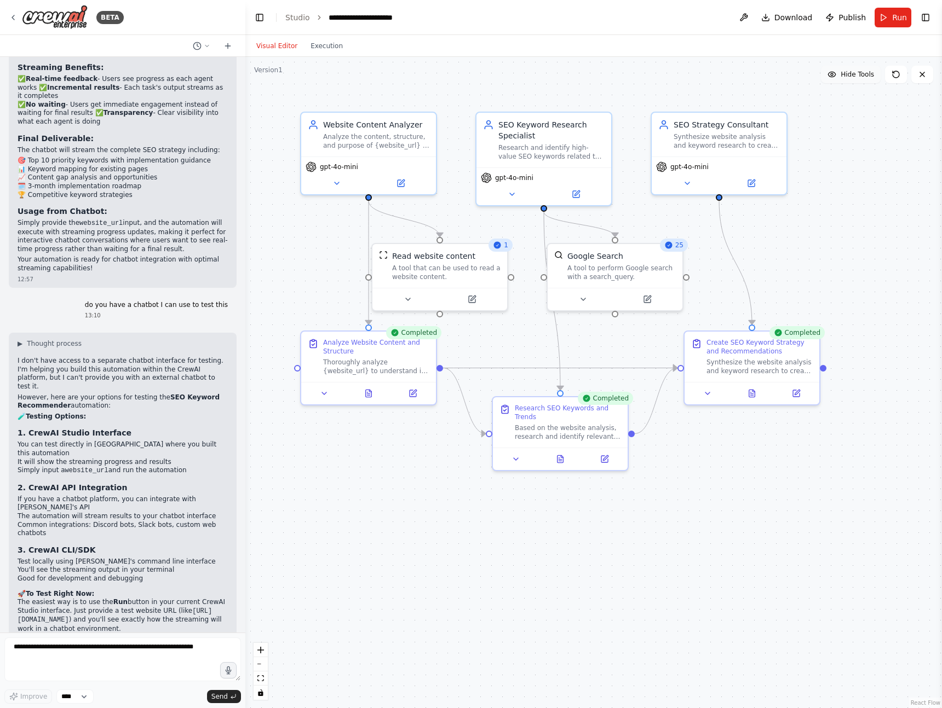
click at [848, 81] on button "Hide Tools" at bounding box center [851, 75] width 60 height 18
click at [848, 81] on button "Show Tools" at bounding box center [849, 75] width 62 height 18
click at [89, 698] on select "****" at bounding box center [74, 697] width 37 height 14
click at [13, 17] on icon at bounding box center [13, 17] width 9 height 9
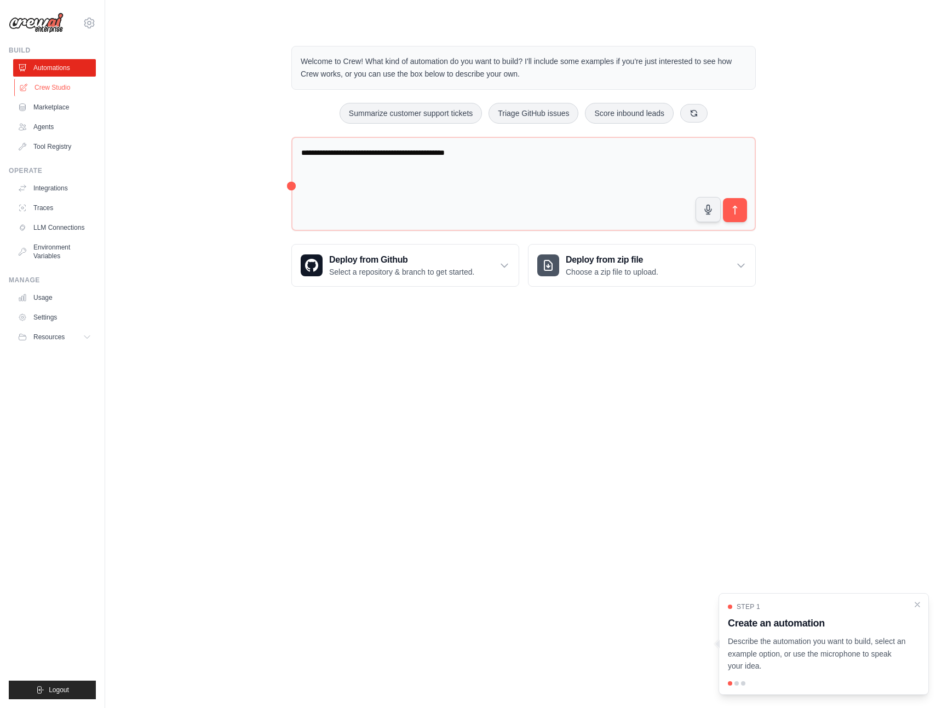
click at [50, 91] on link "Crew Studio" at bounding box center [55, 88] width 83 height 18
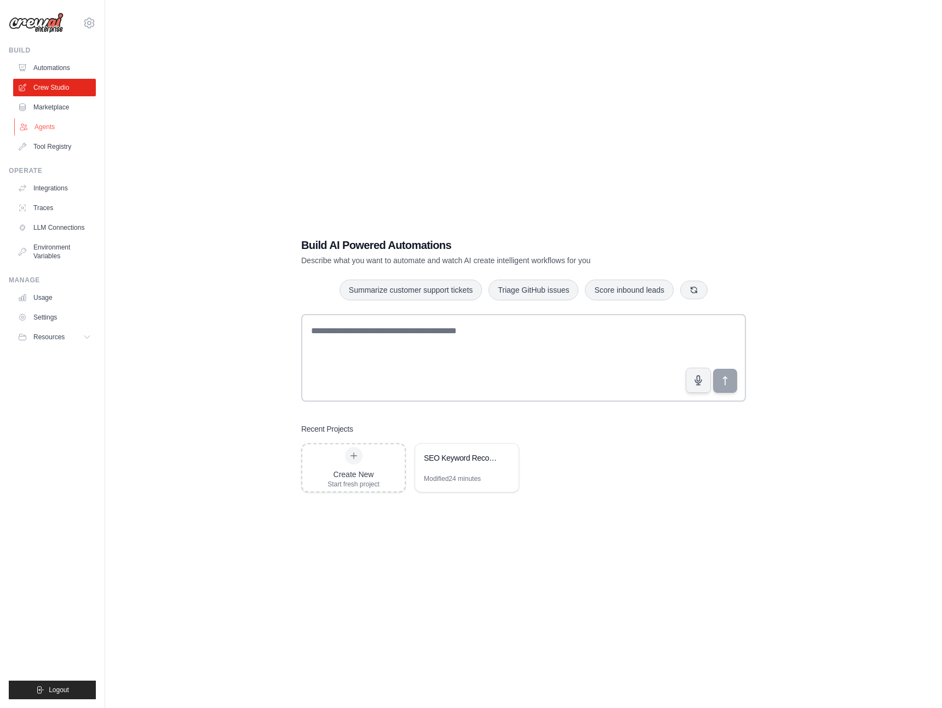
click at [49, 128] on link "Agents" at bounding box center [55, 127] width 83 height 18
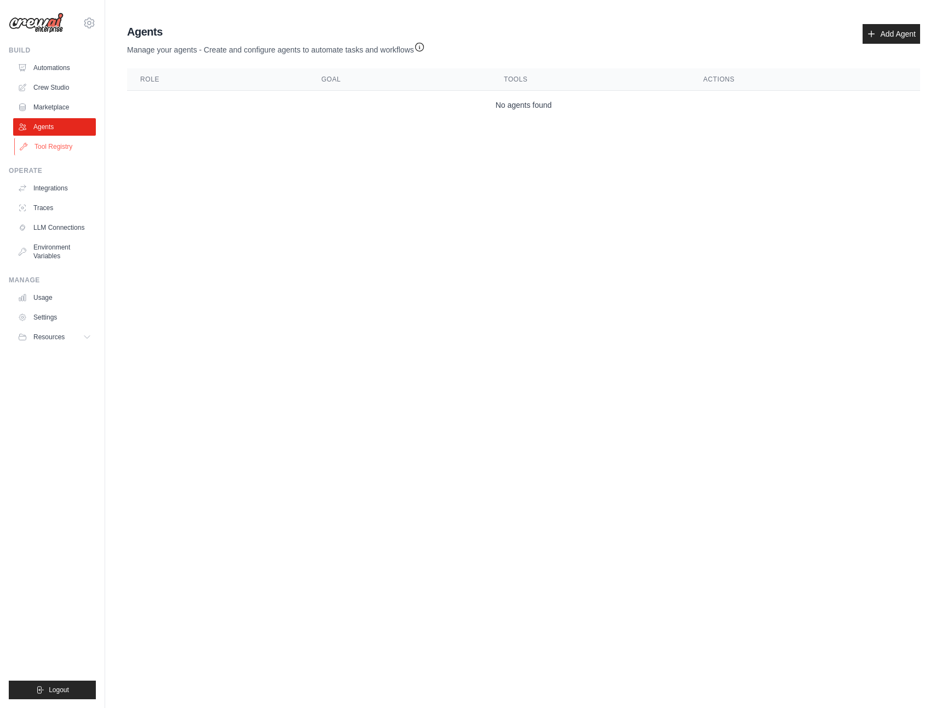
click at [42, 145] on link "Tool Registry" at bounding box center [55, 147] width 83 height 18
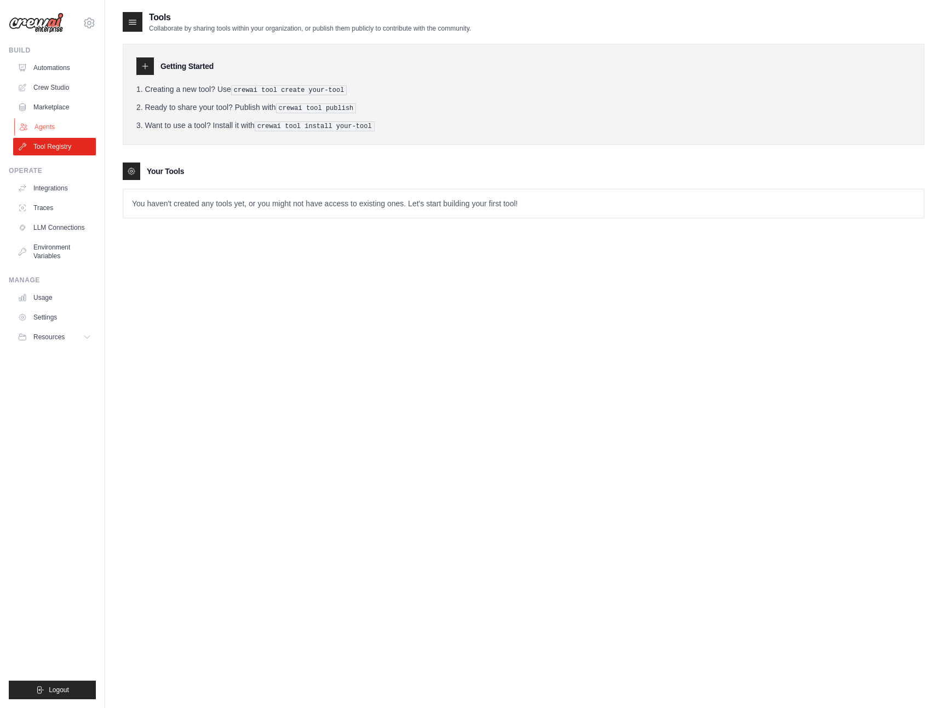
click at [41, 127] on link "Agents" at bounding box center [55, 127] width 83 height 18
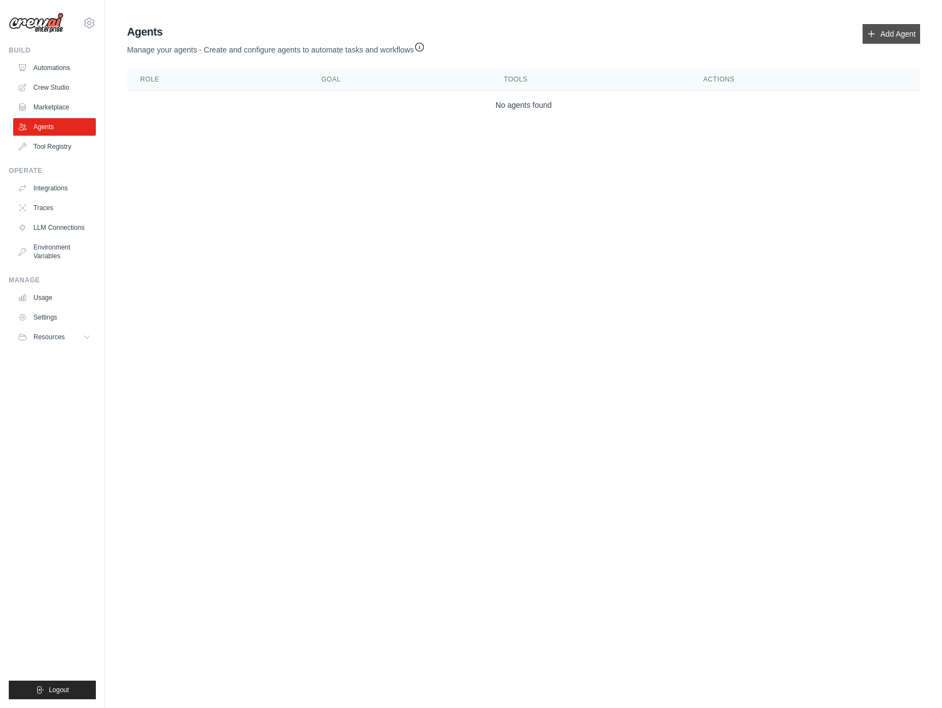
click at [880, 29] on link "Add Agent" at bounding box center [890, 34] width 57 height 20
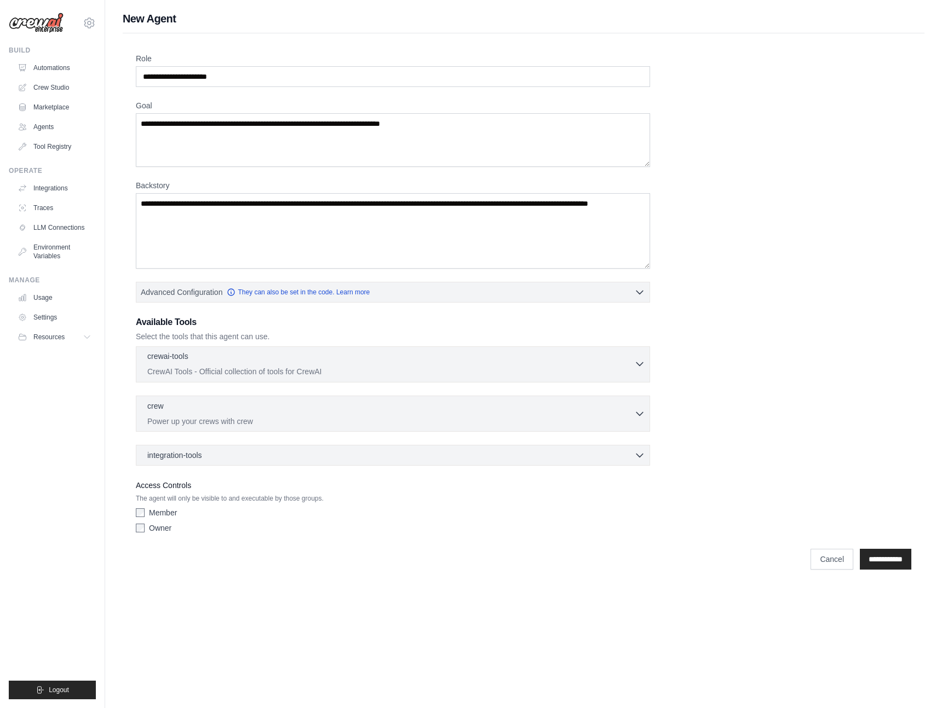
click at [641, 363] on icon "button" at bounding box center [639, 364] width 11 height 11
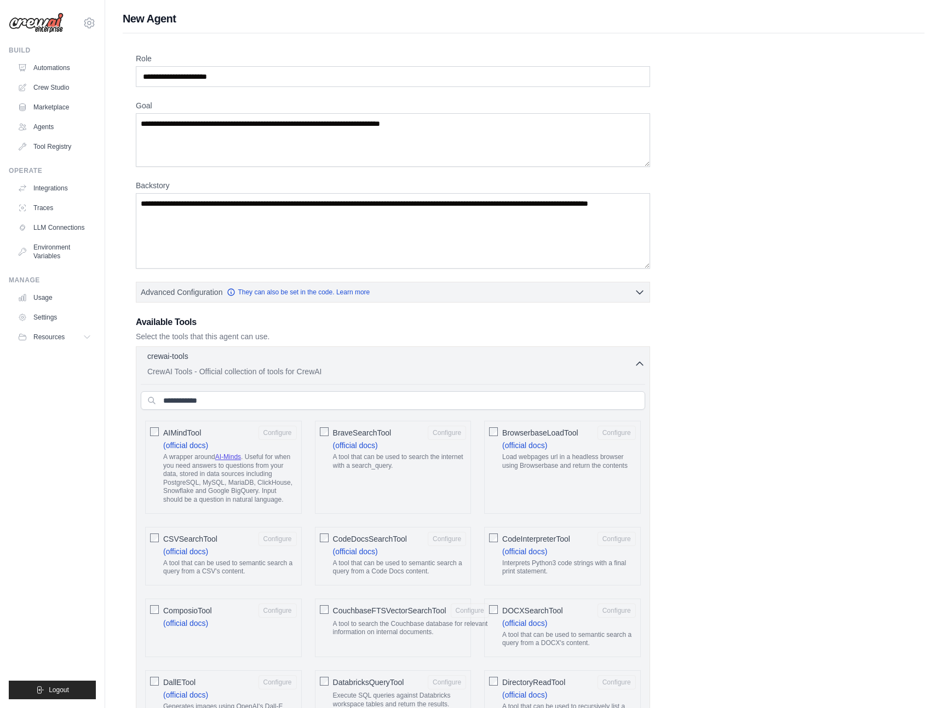
click at [643, 365] on icon "button" at bounding box center [639, 364] width 11 height 11
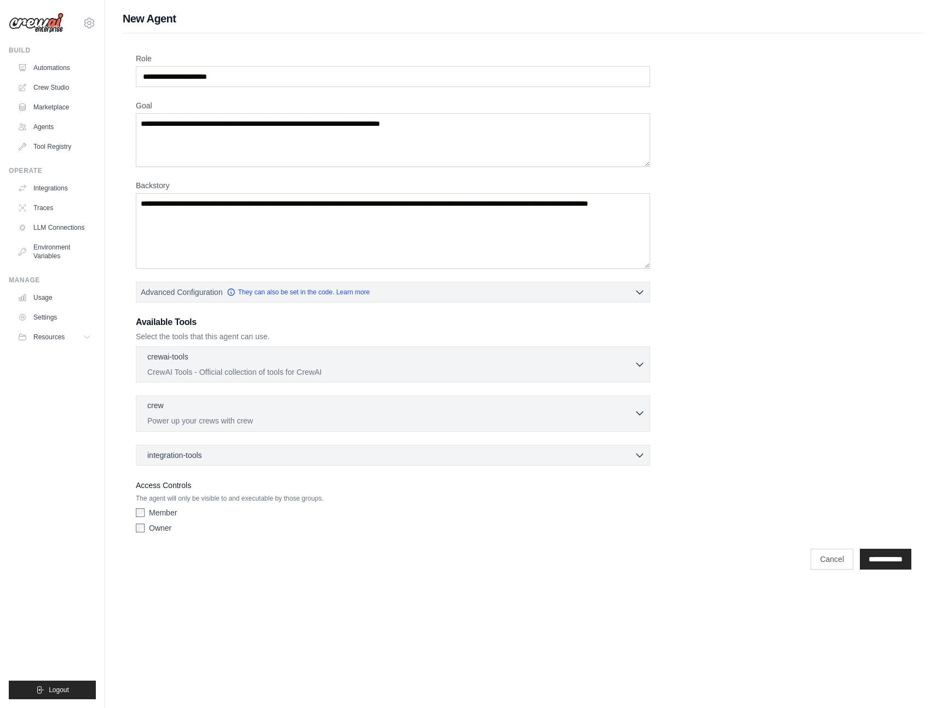
click at [230, 421] on p "Power up your crews with crew" at bounding box center [390, 420] width 487 height 11
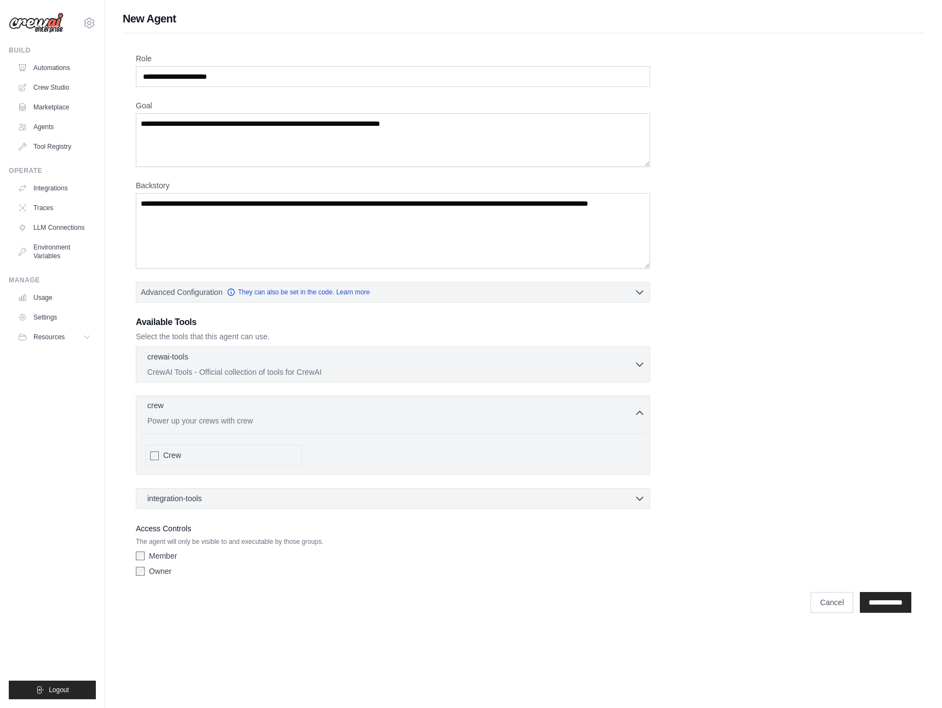
click at [230, 421] on p "Power up your crews with crew" at bounding box center [390, 420] width 487 height 11
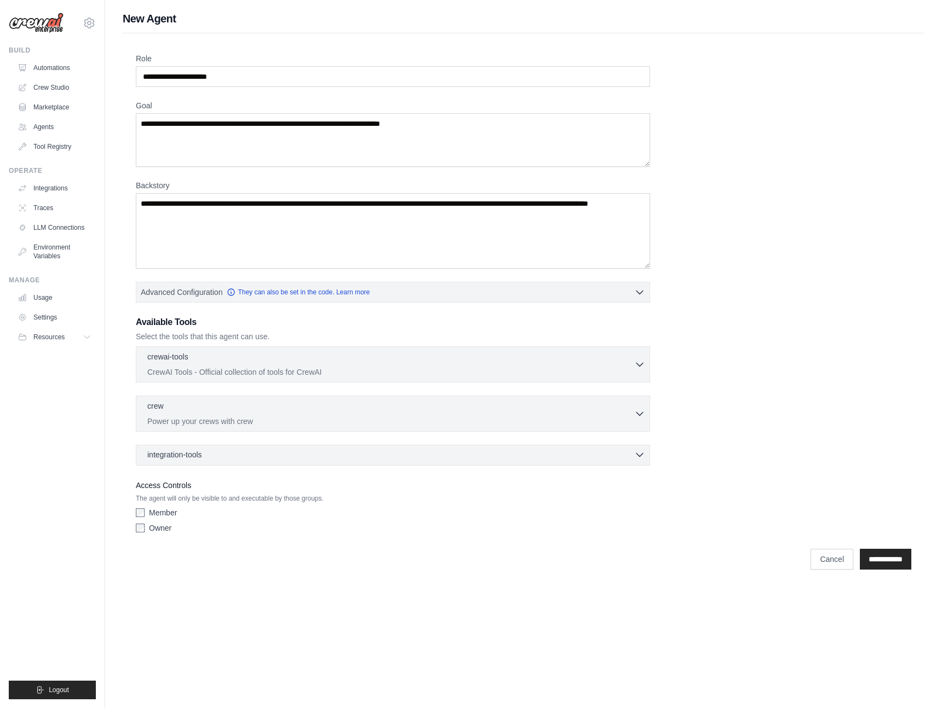
click at [206, 457] on div "integration-tools 0 selected" at bounding box center [176, 454] width 59 height 11
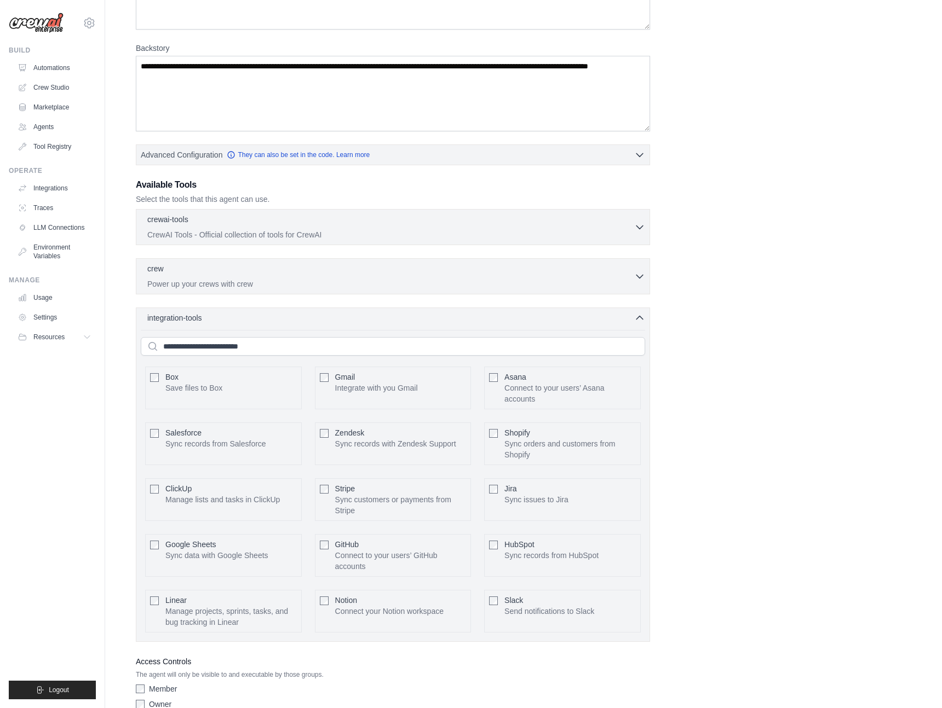
scroll to position [193, 0]
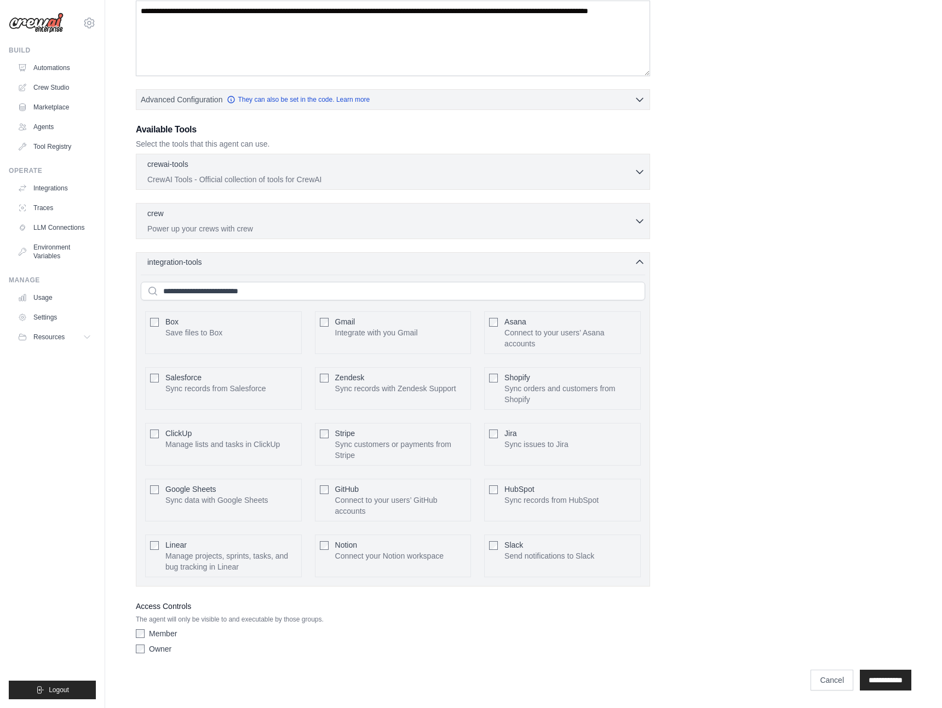
click at [643, 261] on icon "button" at bounding box center [639, 262] width 11 height 11
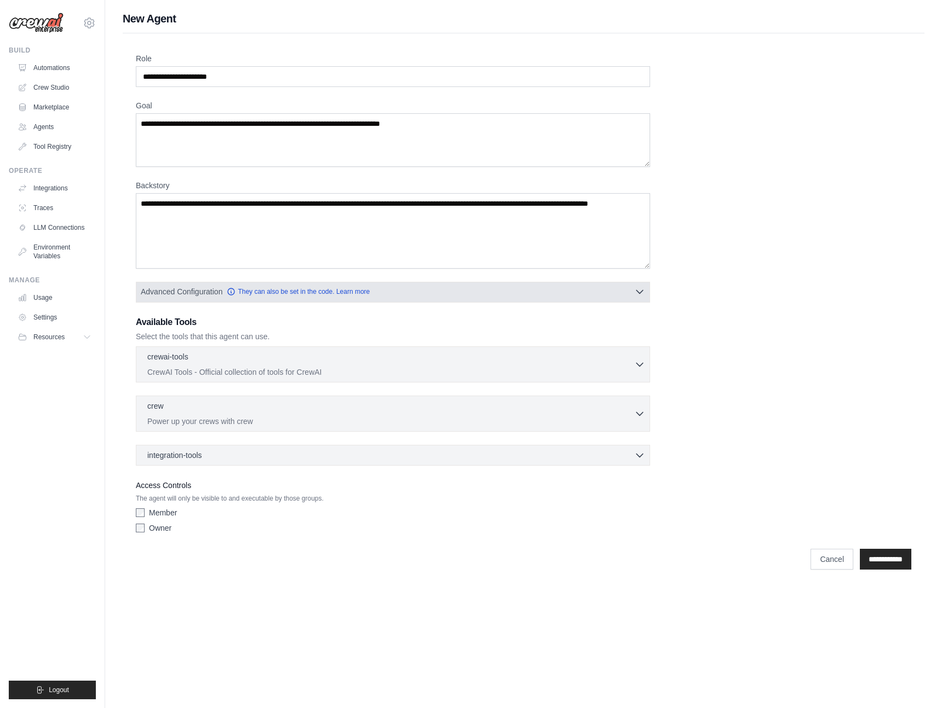
click at [637, 290] on icon "button" at bounding box center [639, 291] width 11 height 11
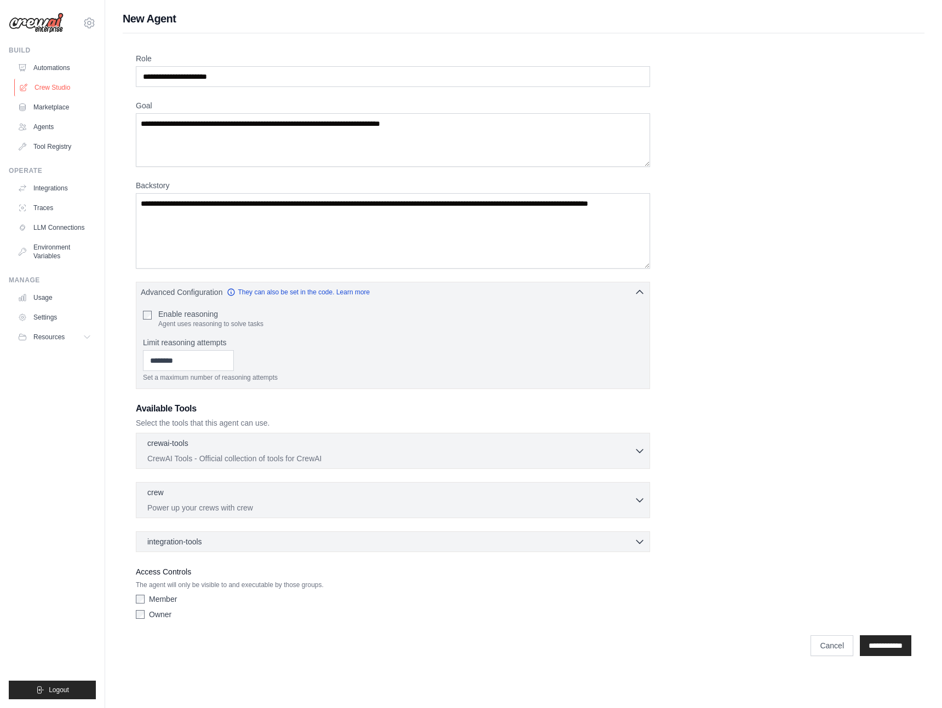
click at [38, 87] on link "Crew Studio" at bounding box center [55, 88] width 83 height 18
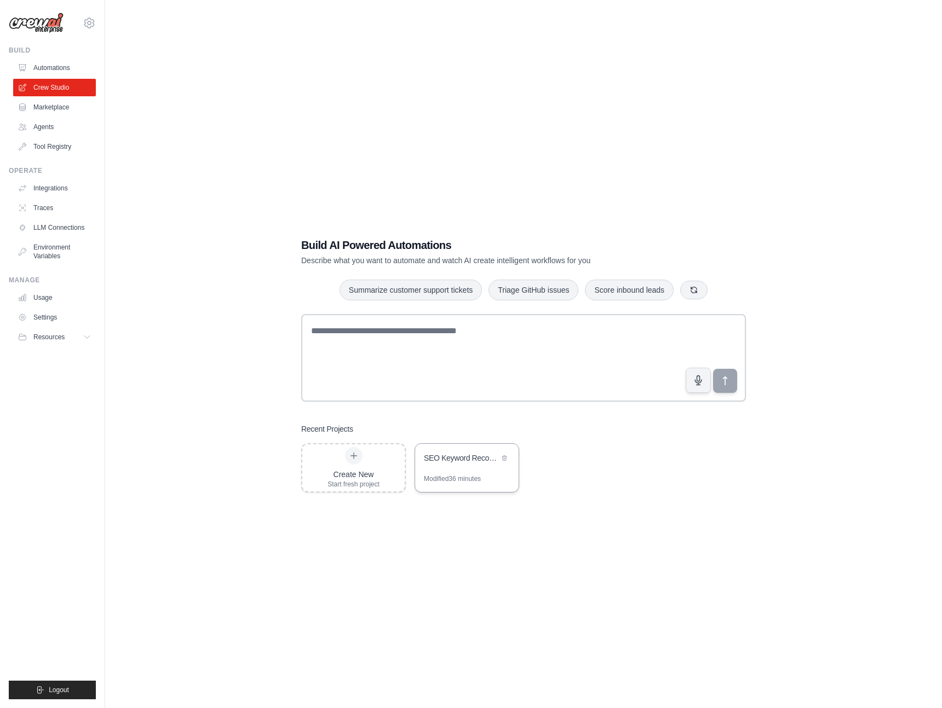
click at [451, 463] on div "SEO Keyword Recommender" at bounding box center [461, 459] width 75 height 13
click at [42, 317] on link "Settings" at bounding box center [55, 318] width 83 height 18
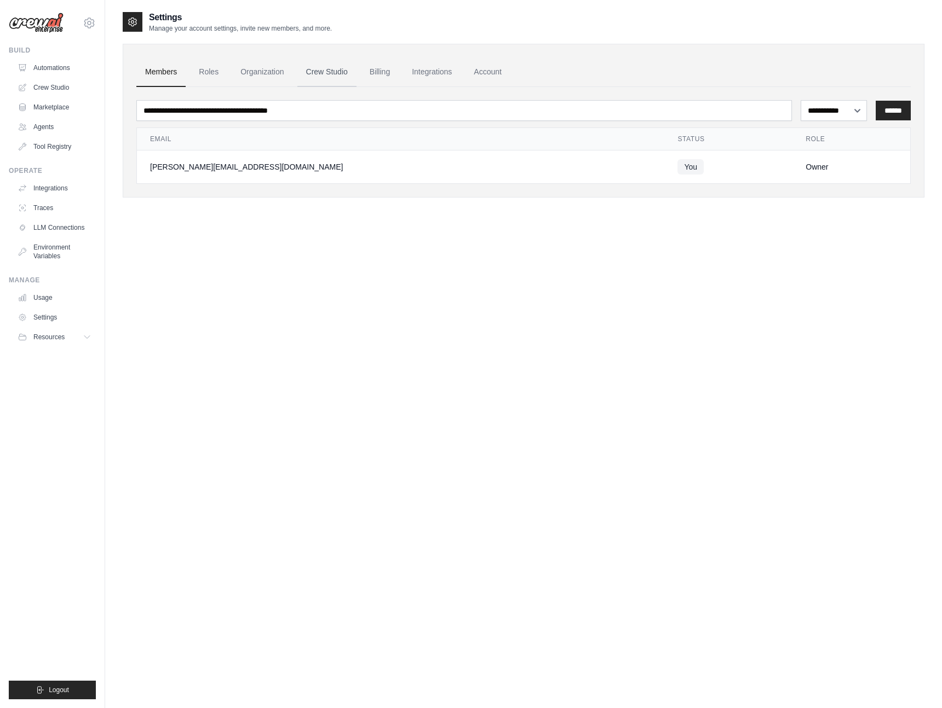
click at [334, 72] on link "Crew Studio" at bounding box center [326, 72] width 59 height 30
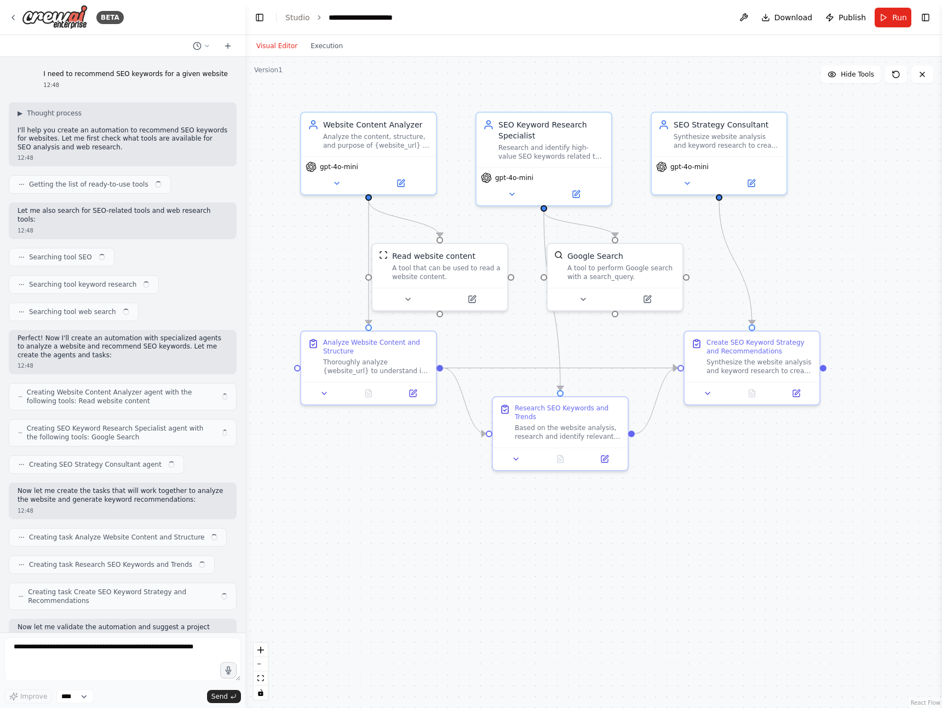
scroll to position [1411, 0]
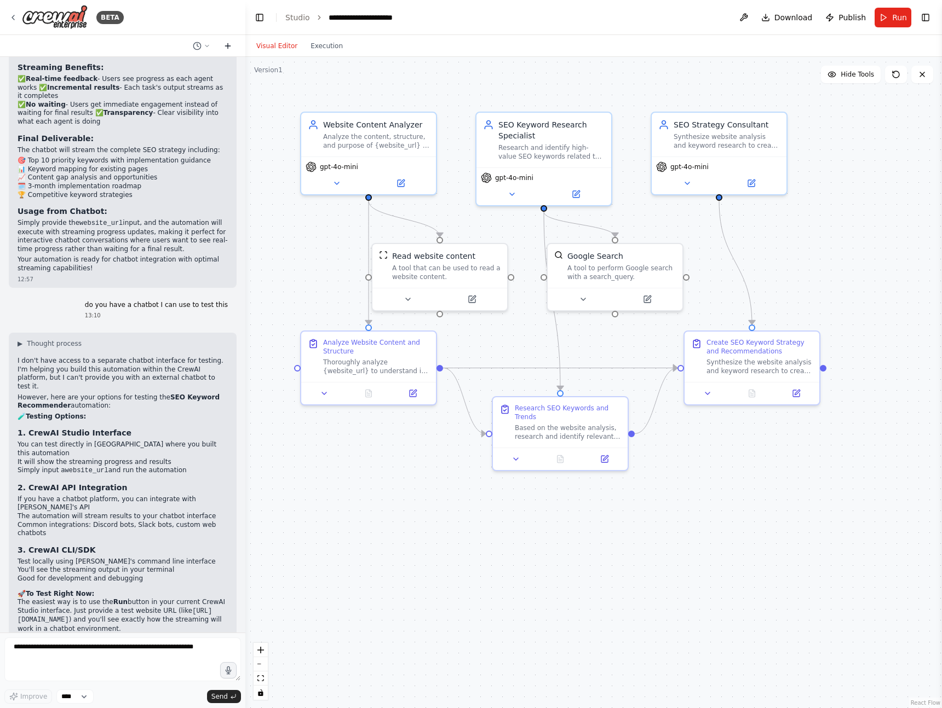
click at [230, 44] on icon at bounding box center [227, 46] width 9 height 9
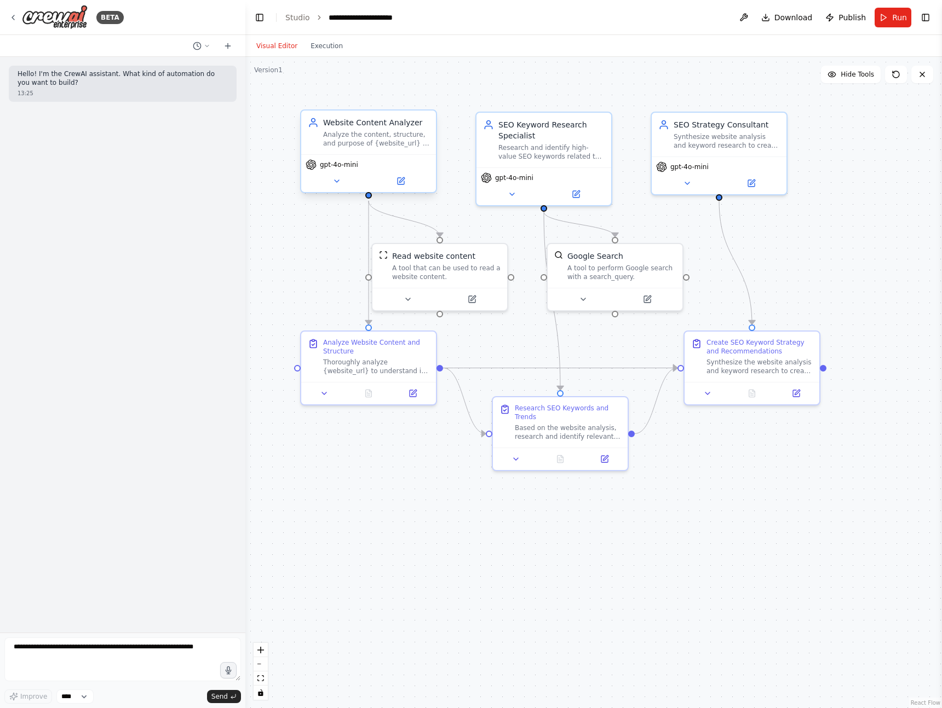
click at [380, 140] on div "Analyze the content, structure, and purpose of {website_url} to understand the …" at bounding box center [376, 139] width 106 height 18
click at [397, 183] on icon at bounding box center [400, 181] width 7 height 7
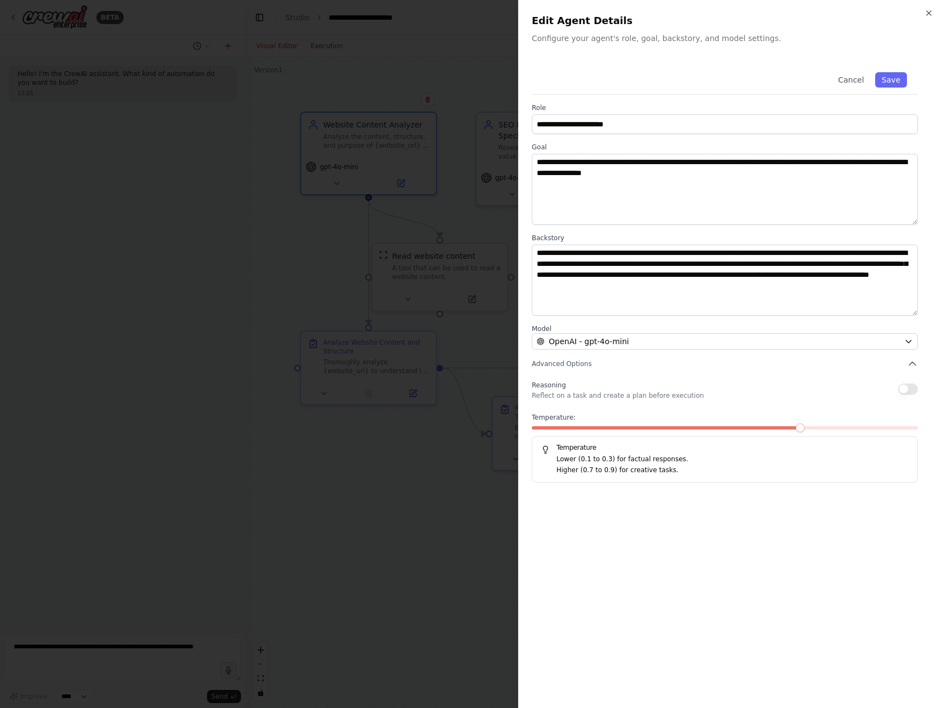
click at [857, 30] on div "Edit Agent Details Configure your agent's role, goal, backstory, and model sett…" at bounding box center [730, 28] width 397 height 31
click at [931, 13] on icon "button" at bounding box center [928, 13] width 9 height 9
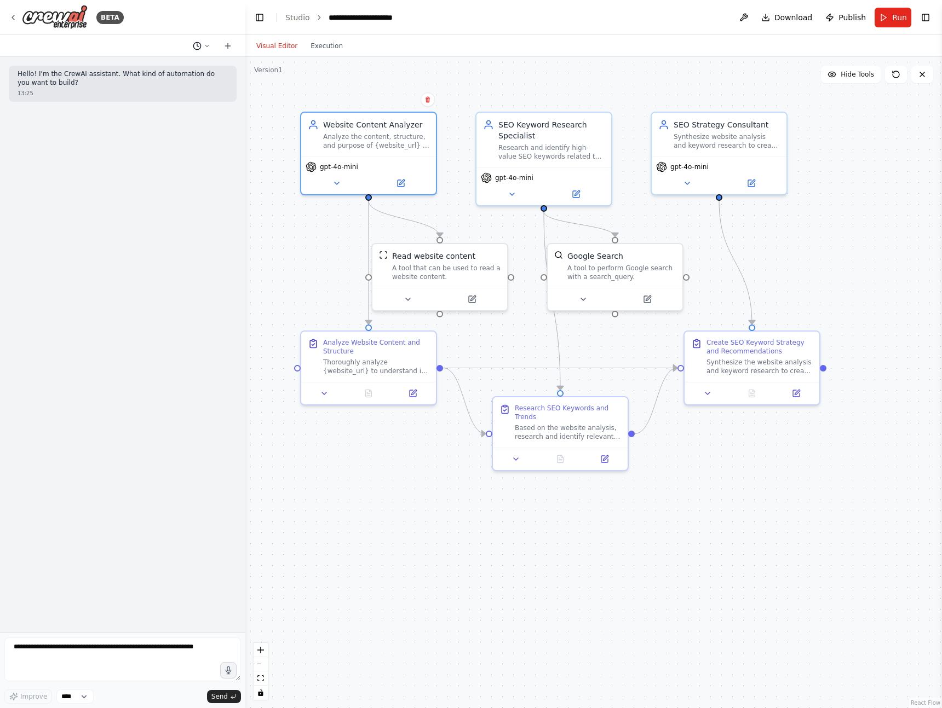
click at [208, 43] on icon at bounding box center [207, 46] width 7 height 7
click at [136, 84] on span "do you have a chatbot I can use to test this" at bounding box center [159, 86] width 81 height 9
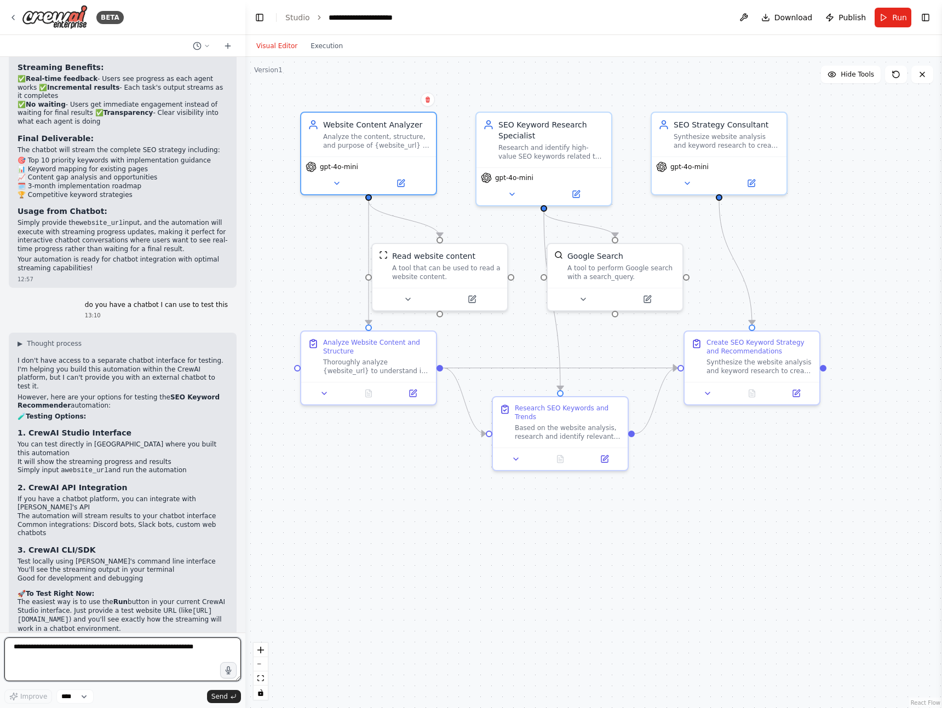
click at [49, 648] on textarea at bounding box center [122, 660] width 236 height 44
click at [744, 20] on button at bounding box center [744, 18] width 18 height 20
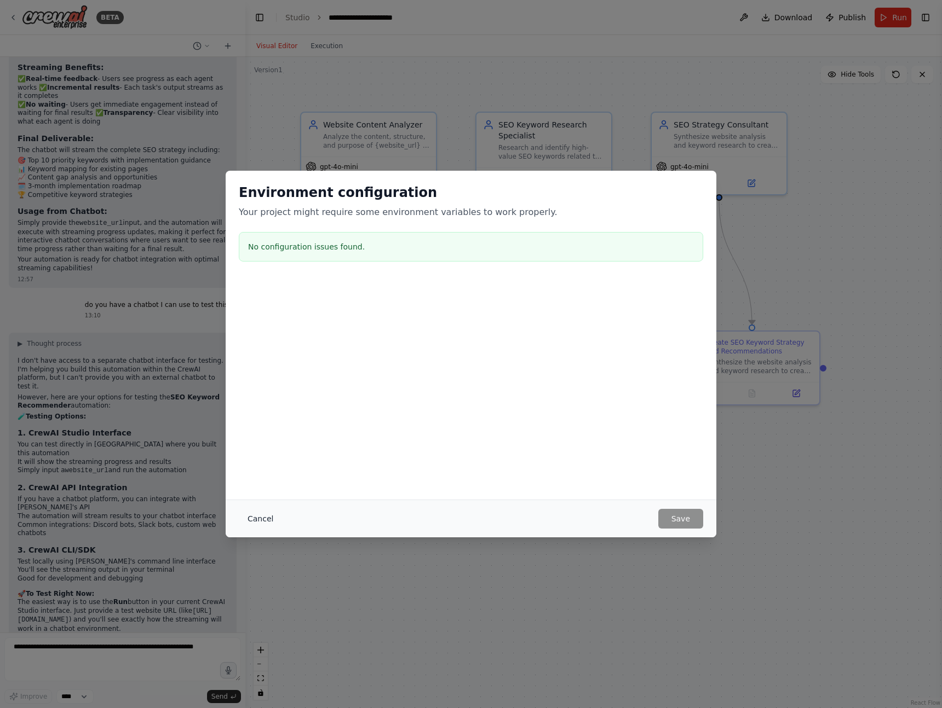
click at [260, 518] on button "Cancel" at bounding box center [260, 519] width 43 height 20
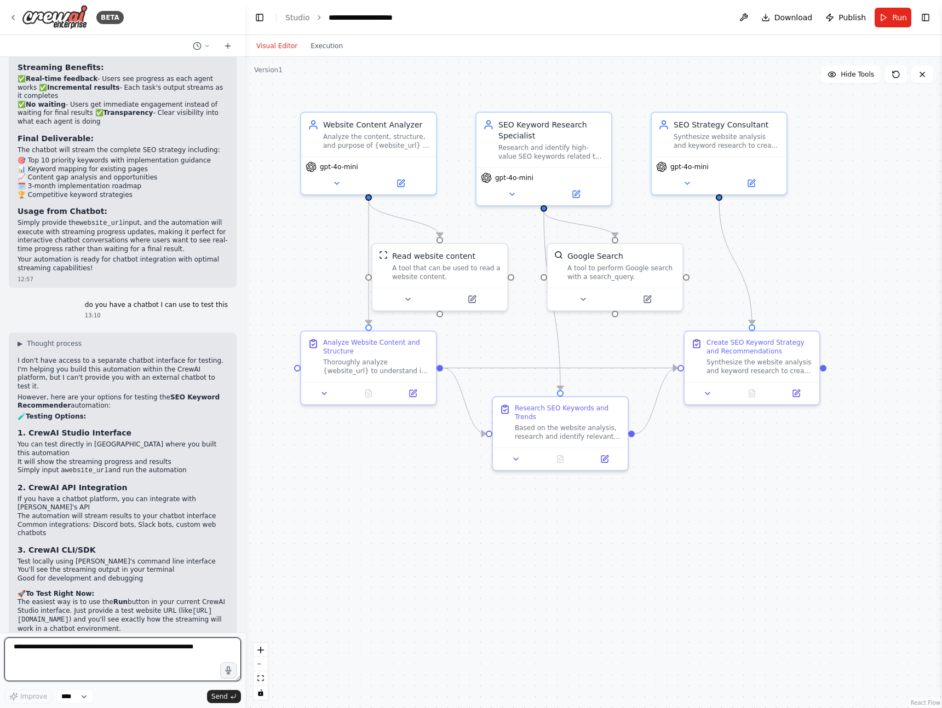
click at [39, 654] on textarea at bounding box center [122, 660] width 236 height 44
type textarea "**********"
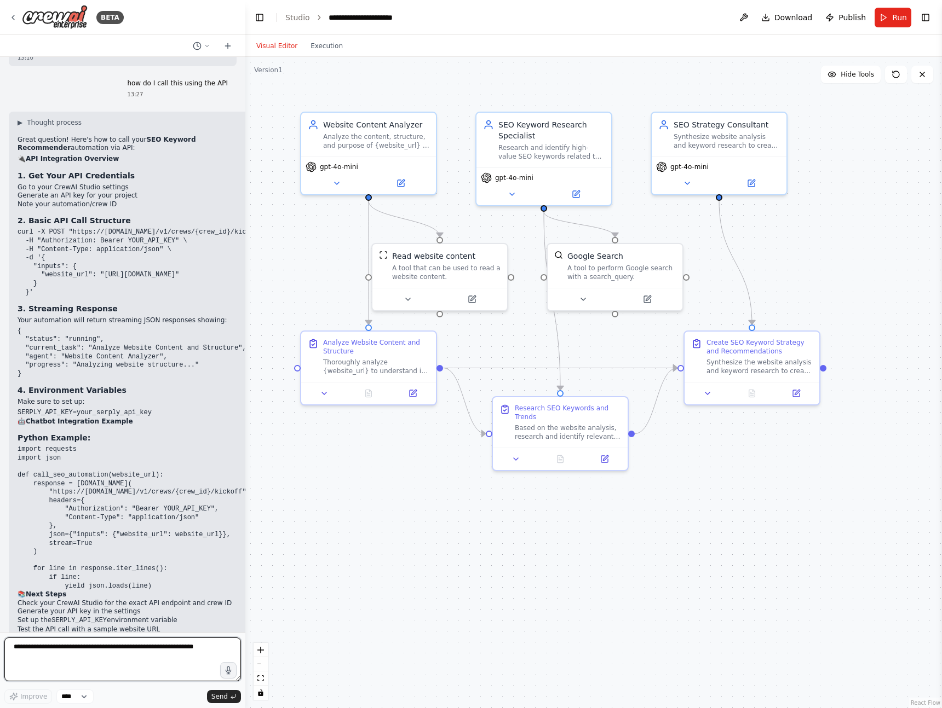
scroll to position [2030, 0]
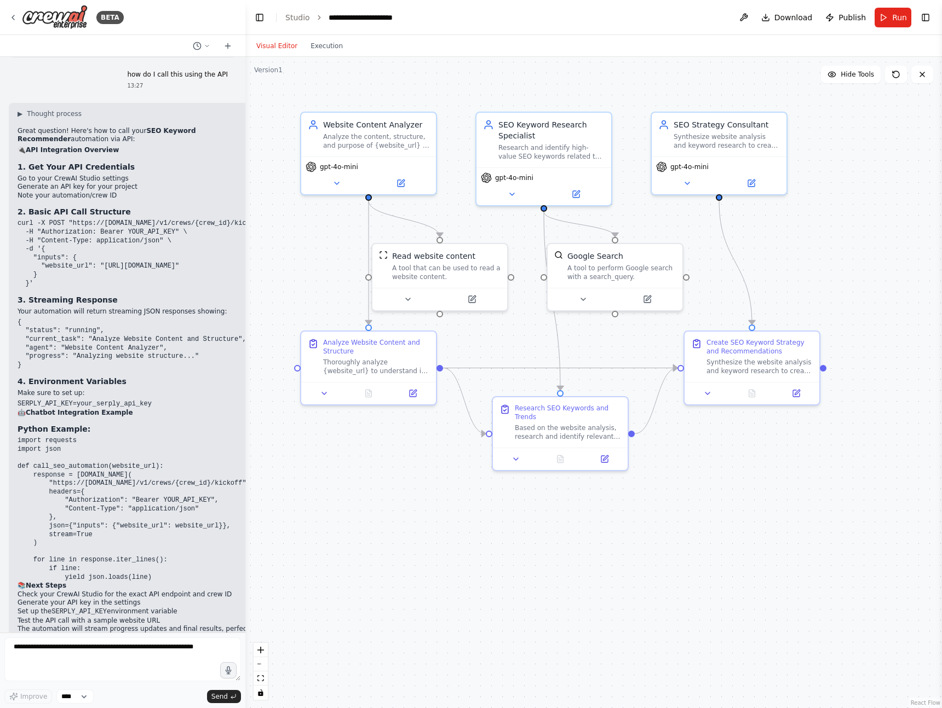
drag, startPoint x: 33, startPoint y: 230, endPoint x: 16, endPoint y: 169, distance: 63.6
click at [16, 169] on div "▶ Thought process Great question! Here's how to call your SEO Keyword Recommend…" at bounding box center [146, 390] width 274 height 574
click at [122, 230] on pre "curl -X POST "https://api.crewai.com/v1/crews/{crew_id}/kickoff" \ -H "Authoriz…" at bounding box center [146, 254] width 256 height 68
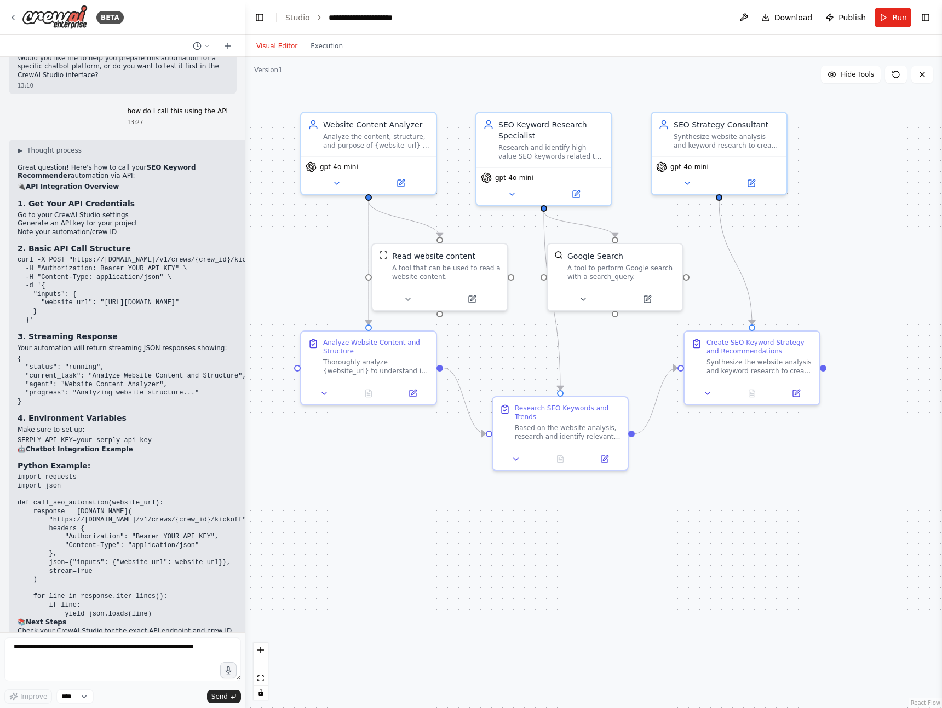
scroll to position [1977, 0]
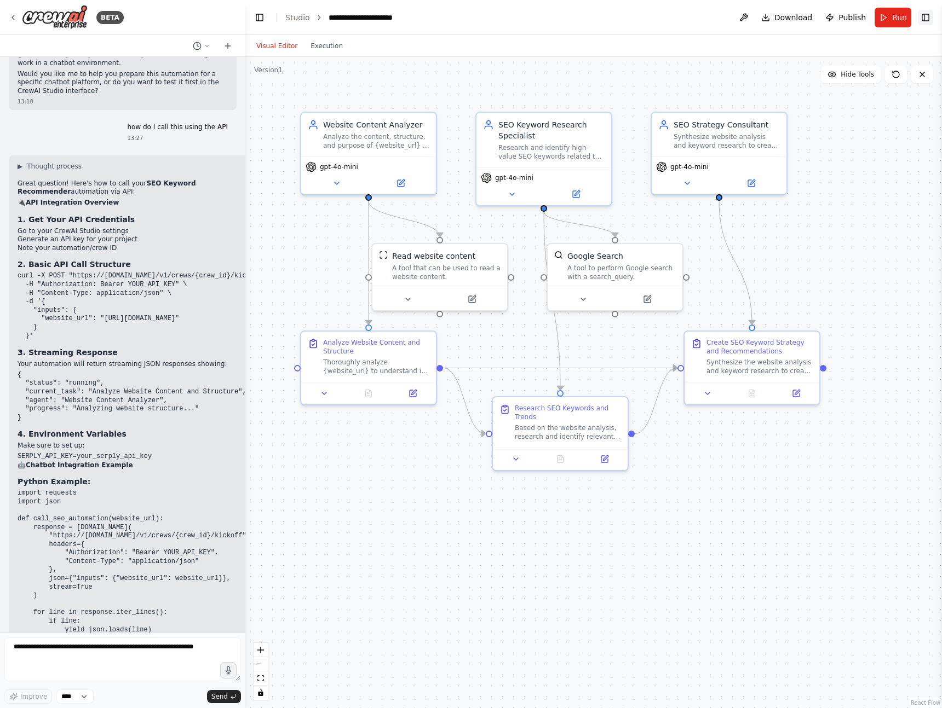
click at [927, 17] on button "Toggle Right Sidebar" at bounding box center [924, 17] width 15 height 15
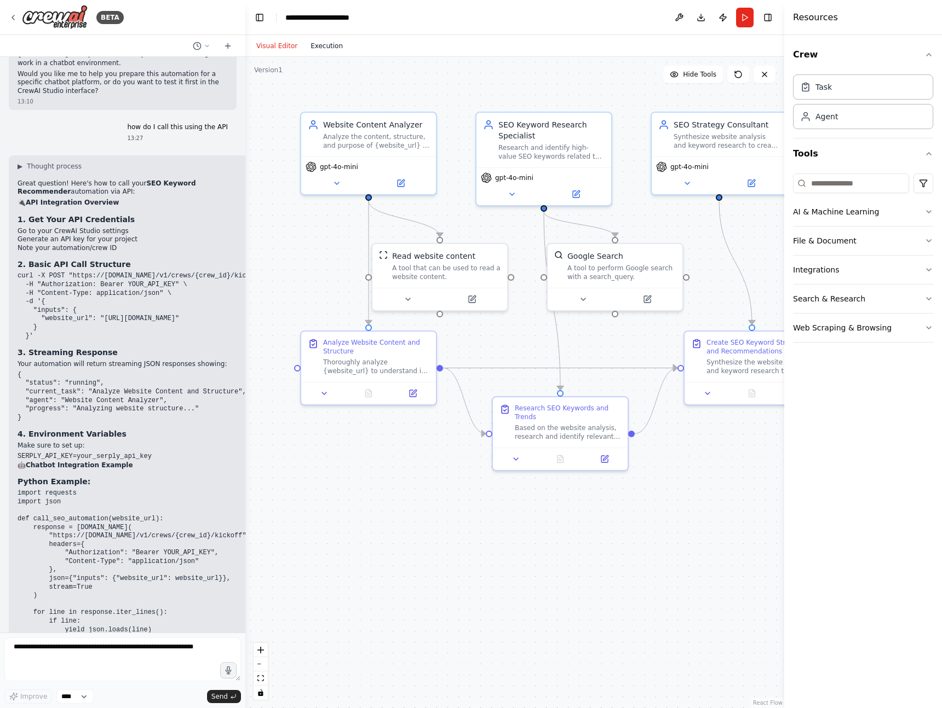
click at [324, 51] on button "Execution" at bounding box center [326, 45] width 45 height 13
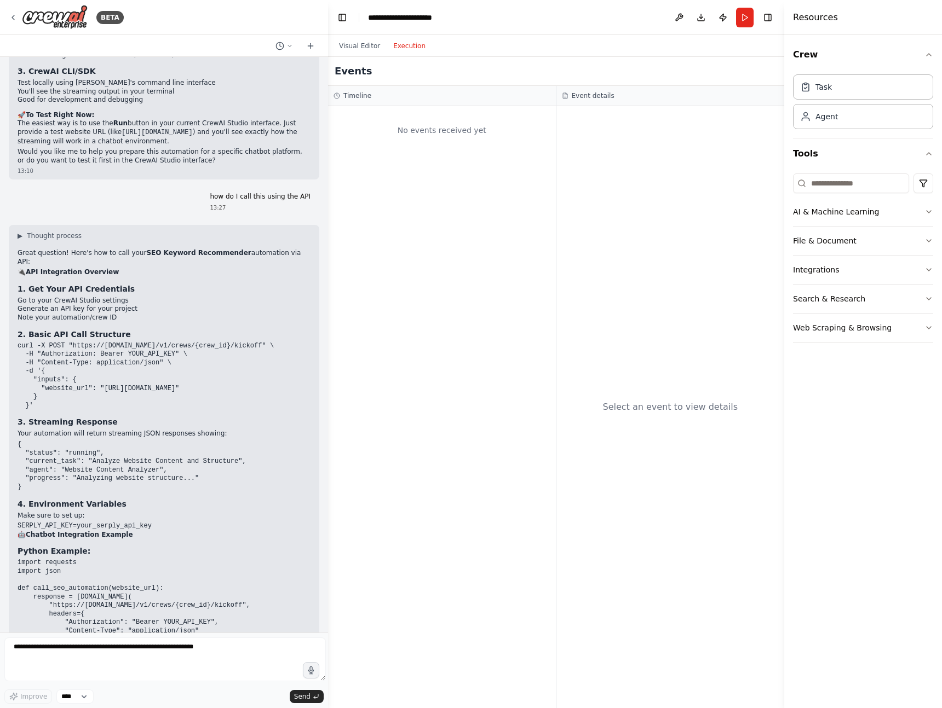
scroll to position [1719, 0]
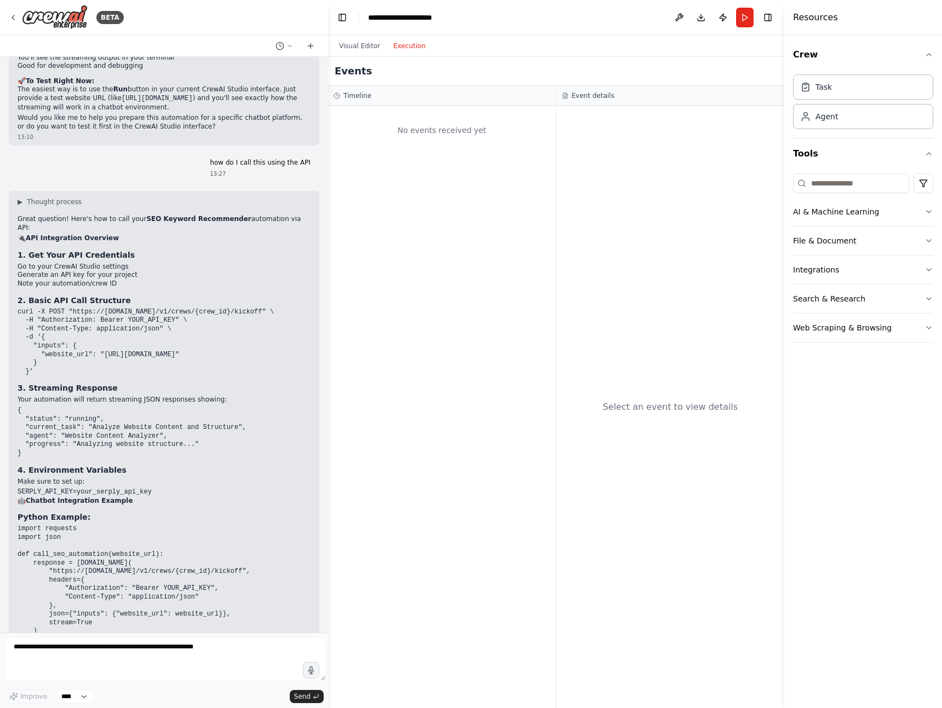
drag, startPoint x: 242, startPoint y: 320, endPoint x: 324, endPoint y: 340, distance: 83.4
click at [324, 340] on div "BETA I need to recommend SEO keywords for a given website 12:48 ▶ Thought proce…" at bounding box center [471, 354] width 942 height 708
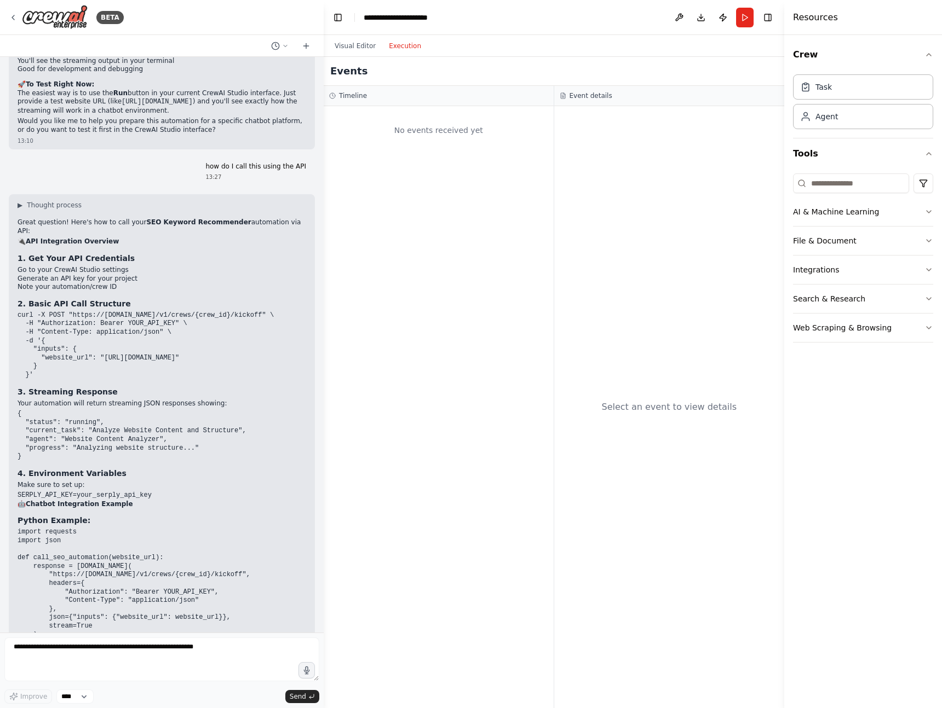
scroll to position [1723, 0]
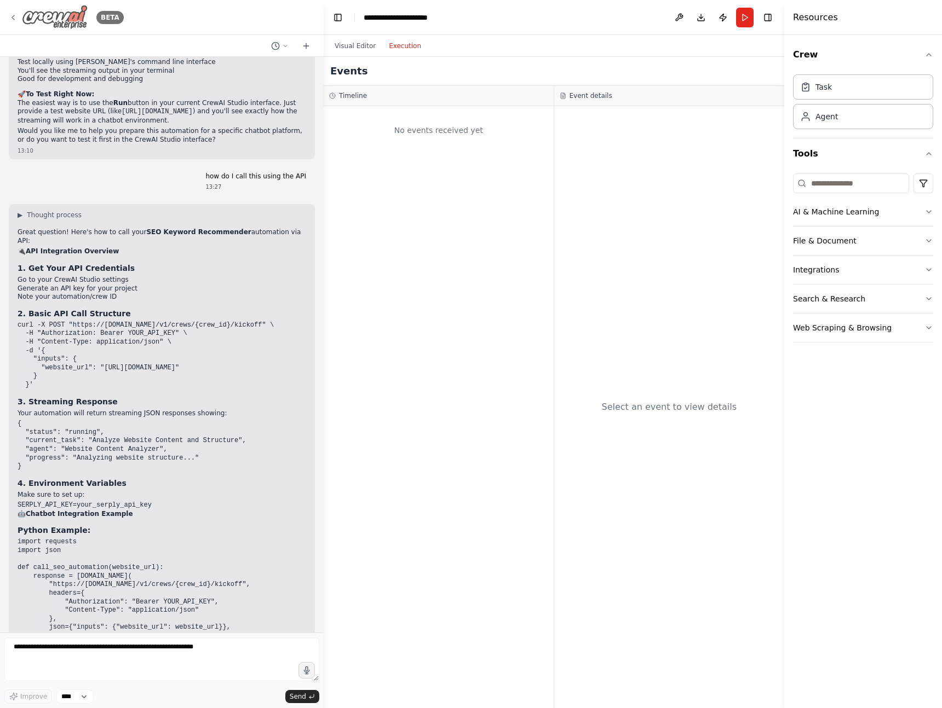
click at [13, 13] on icon at bounding box center [13, 17] width 9 height 9
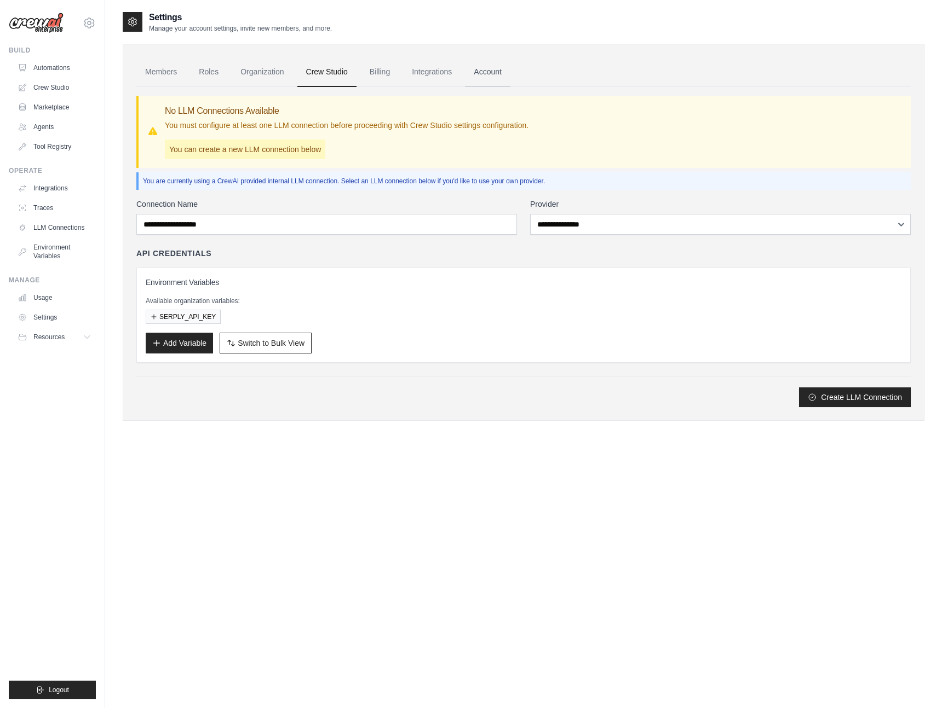
click at [487, 77] on link "Account" at bounding box center [487, 72] width 45 height 30
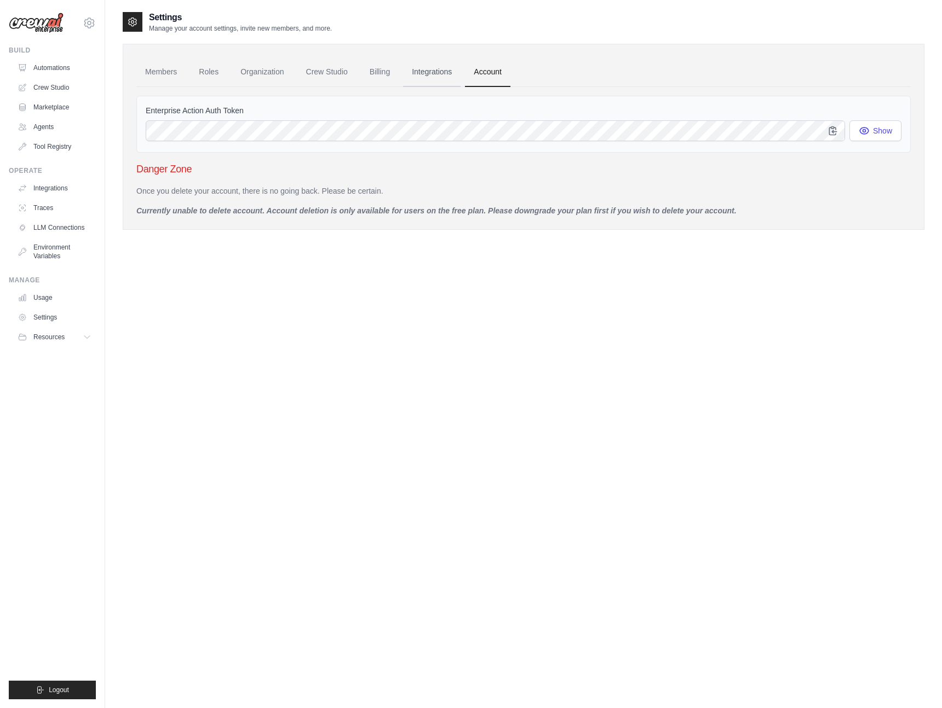
click at [443, 69] on link "Integrations" at bounding box center [431, 72] width 57 height 30
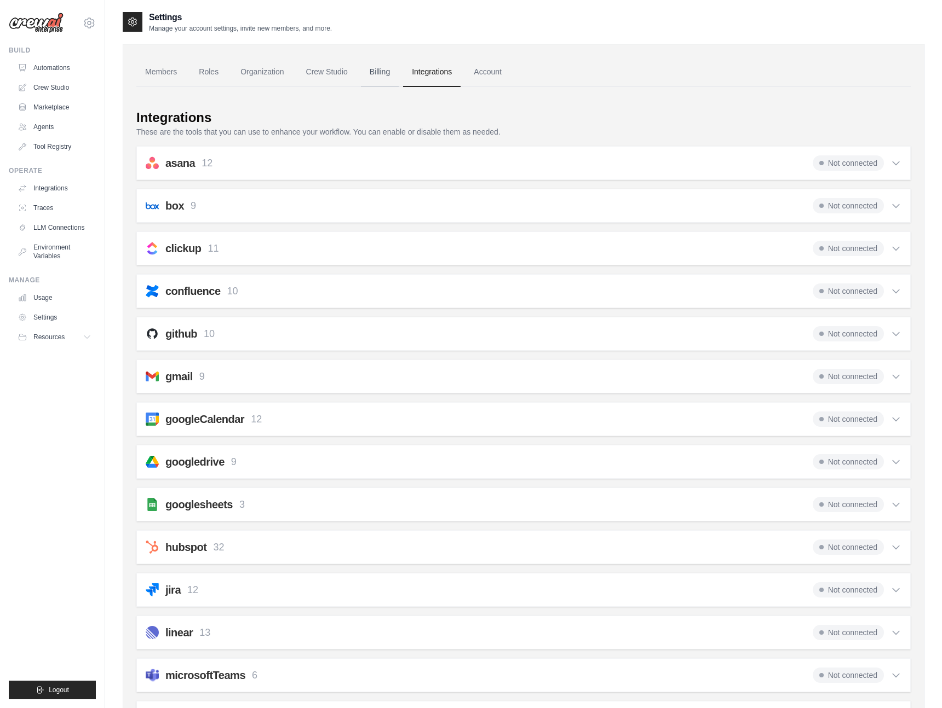
click at [377, 72] on link "Billing" at bounding box center [380, 72] width 38 height 30
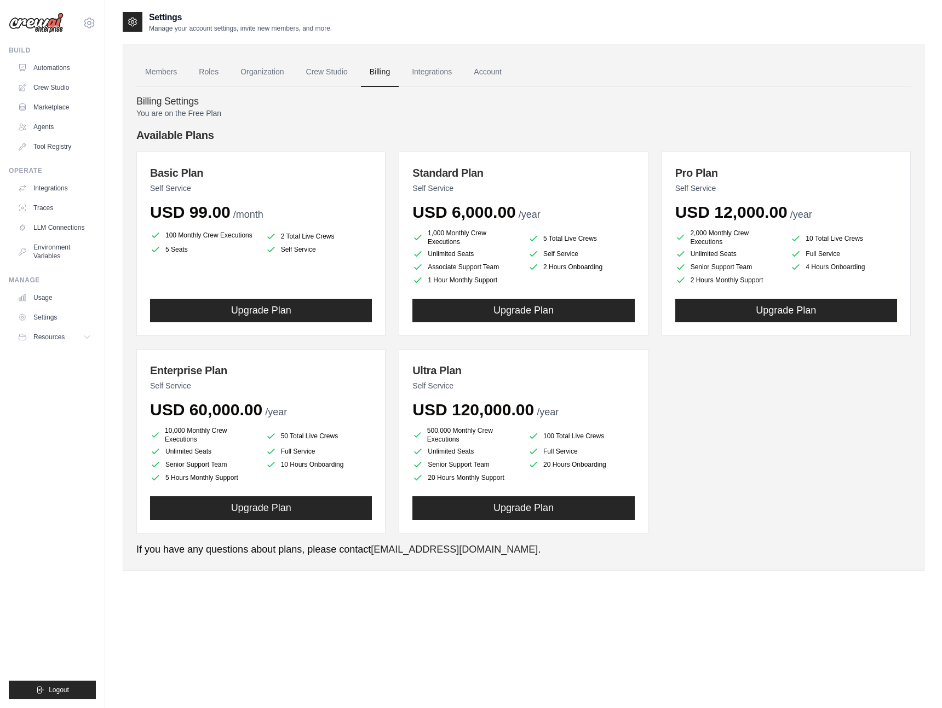
click at [325, 73] on link "Crew Studio" at bounding box center [326, 72] width 59 height 30
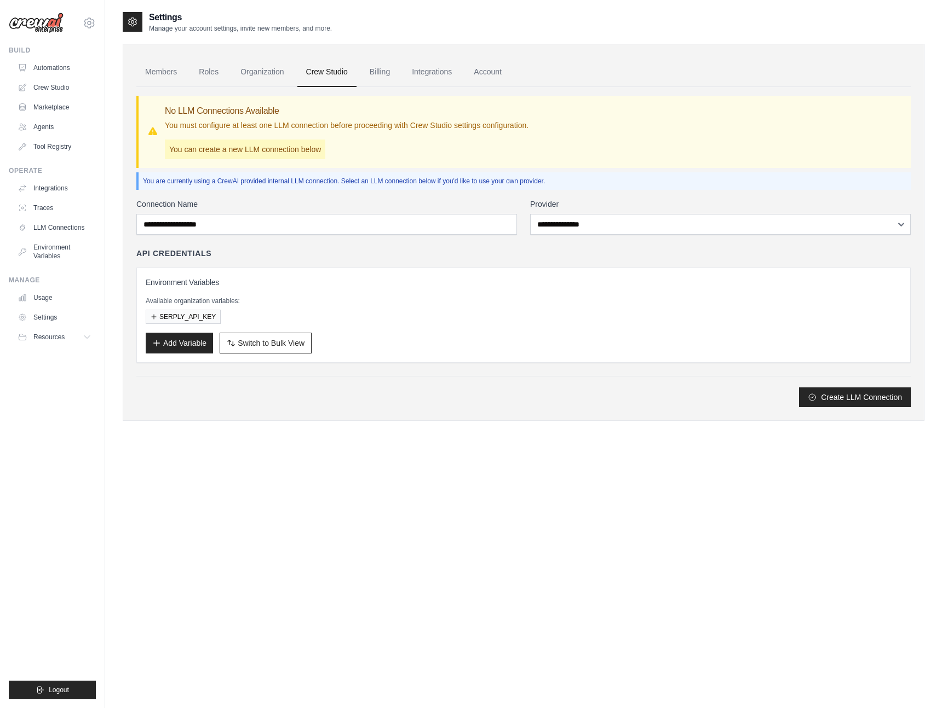
click at [266, 68] on link "Organization" at bounding box center [262, 72] width 61 height 30
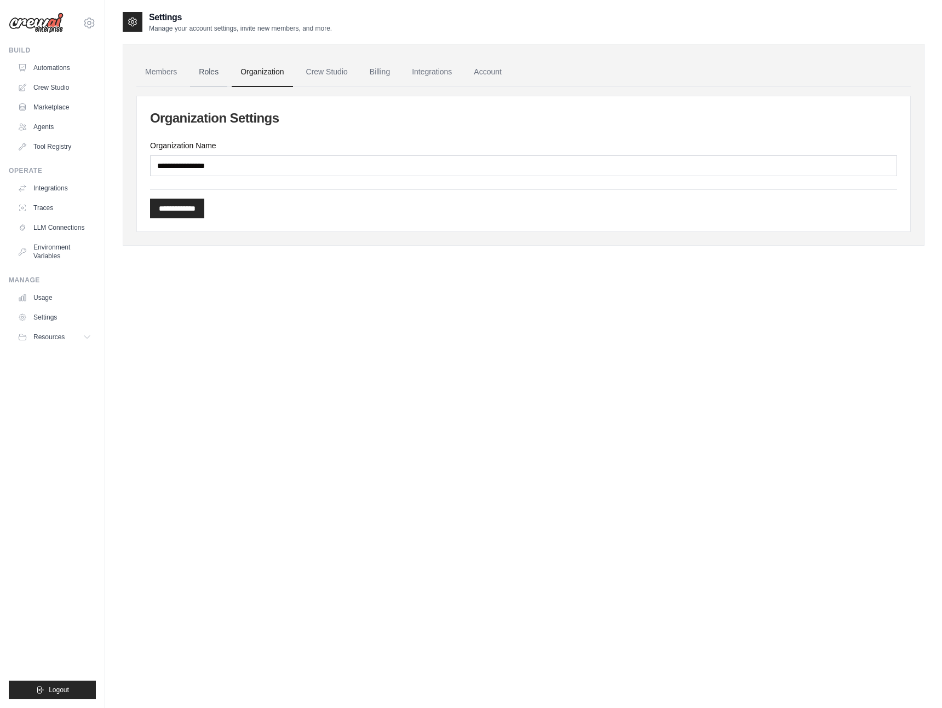
click at [205, 74] on link "Roles" at bounding box center [208, 72] width 37 height 30
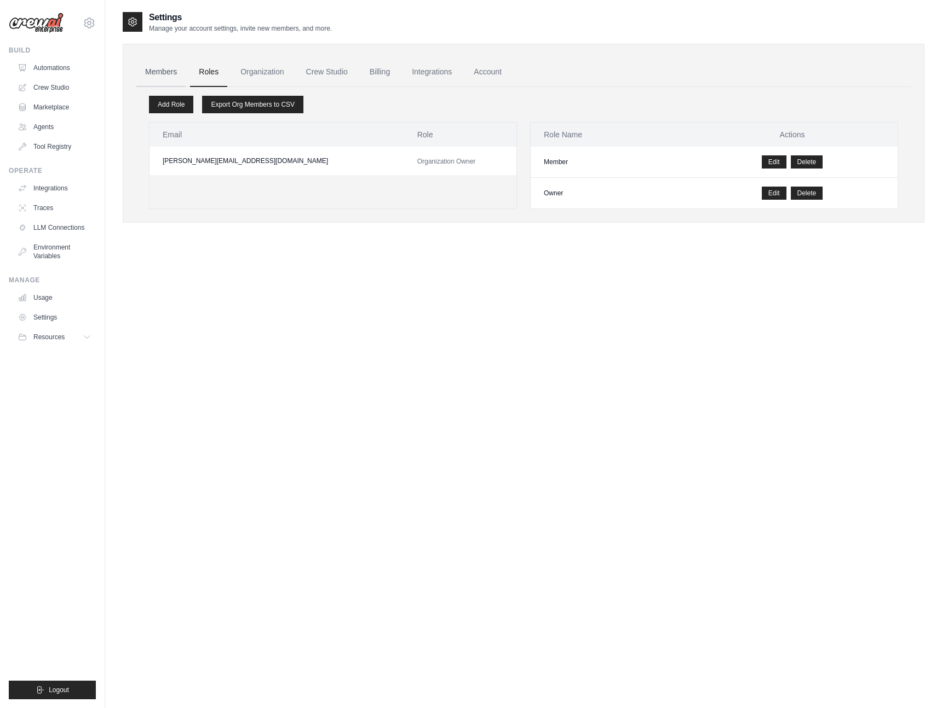
click at [163, 70] on link "Members" at bounding box center [160, 72] width 49 height 30
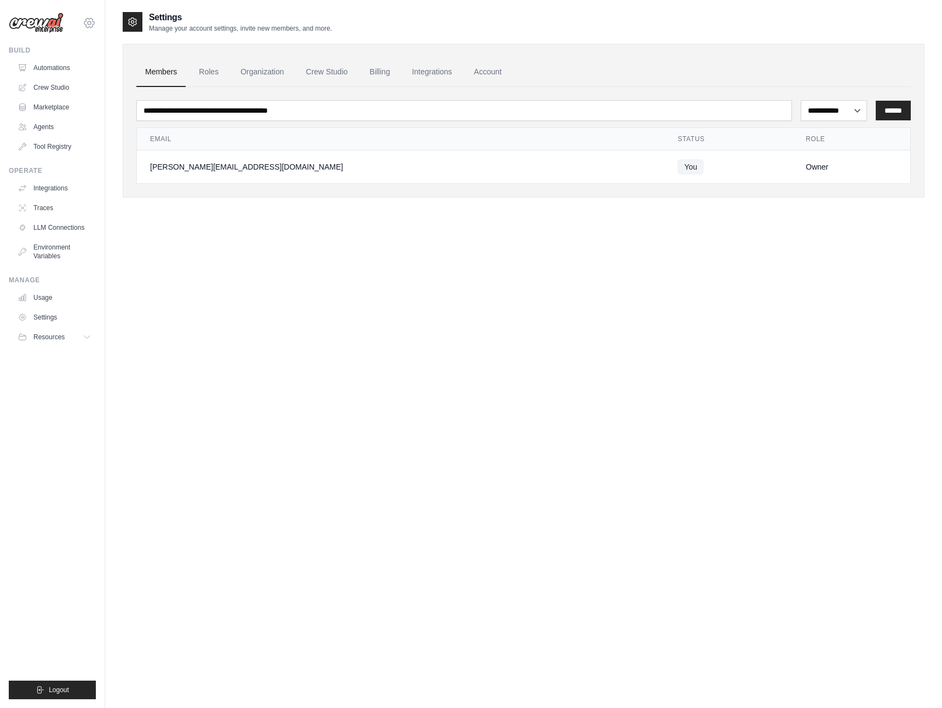
click at [91, 16] on icon at bounding box center [89, 22] width 13 height 13
click at [63, 74] on link "Settings" at bounding box center [89, 74] width 96 height 20
click at [54, 90] on link "Crew Studio" at bounding box center [55, 88] width 83 height 18
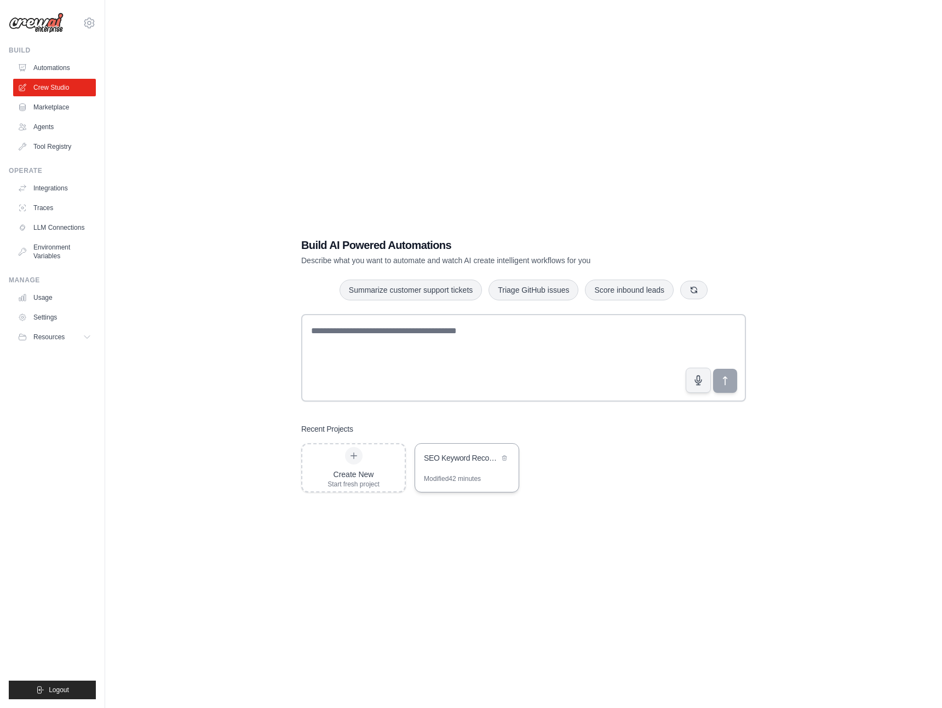
click at [471, 458] on div "SEO Keyword Recommender" at bounding box center [461, 458] width 75 height 11
click at [52, 334] on span "Resources" at bounding box center [49, 337] width 31 height 9
click at [42, 314] on link "Settings" at bounding box center [55, 318] width 83 height 18
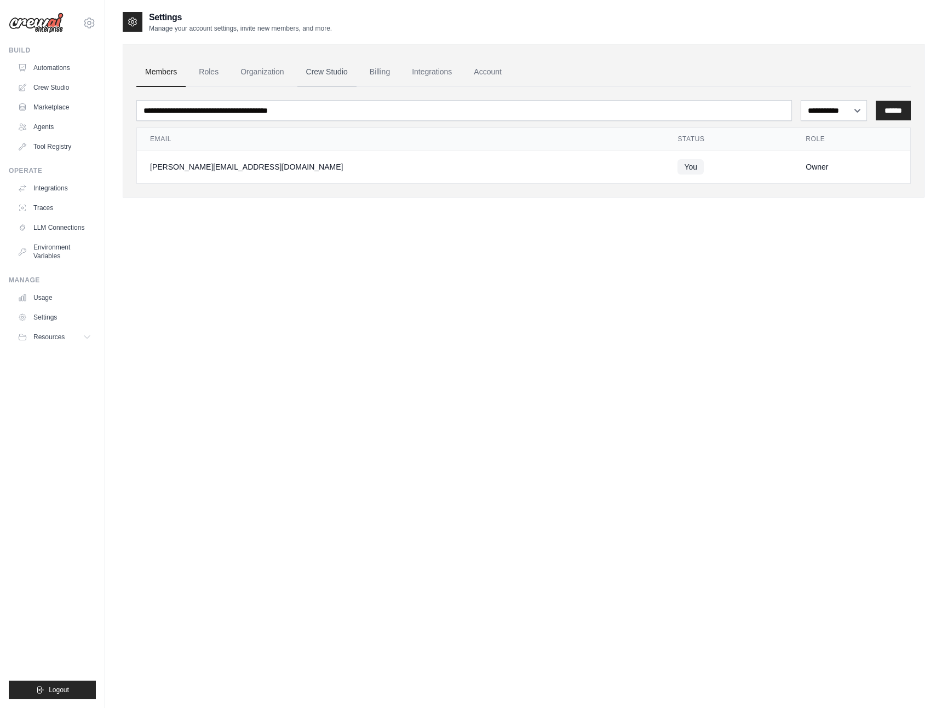
click at [324, 70] on link "Crew Studio" at bounding box center [326, 72] width 59 height 30
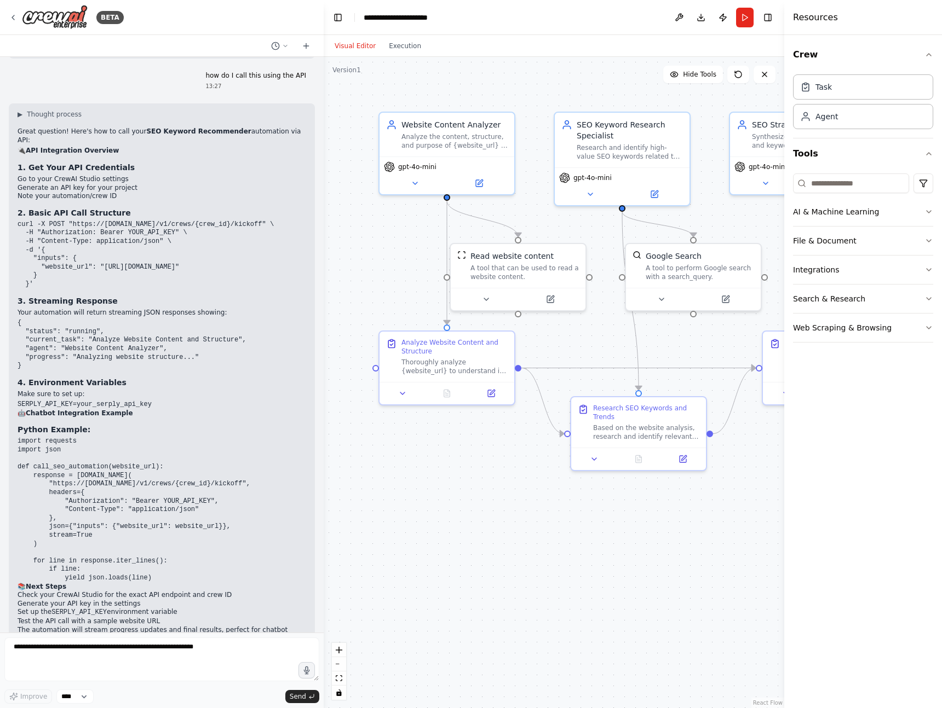
scroll to position [1824, 0]
click at [16, 15] on icon at bounding box center [13, 17] width 9 height 9
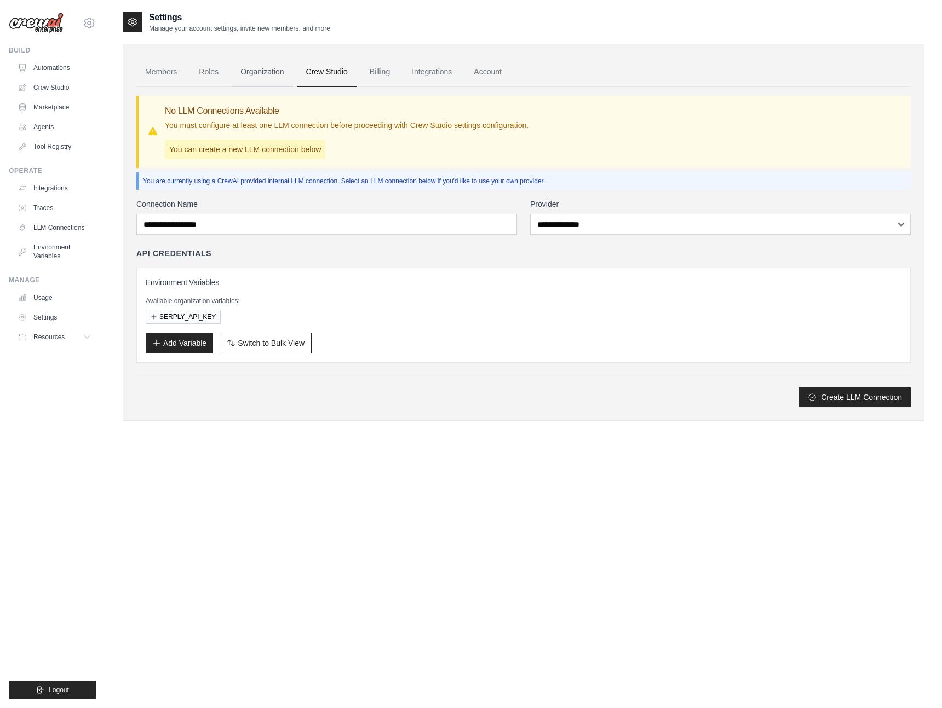
click at [264, 73] on link "Organization" at bounding box center [262, 72] width 61 height 30
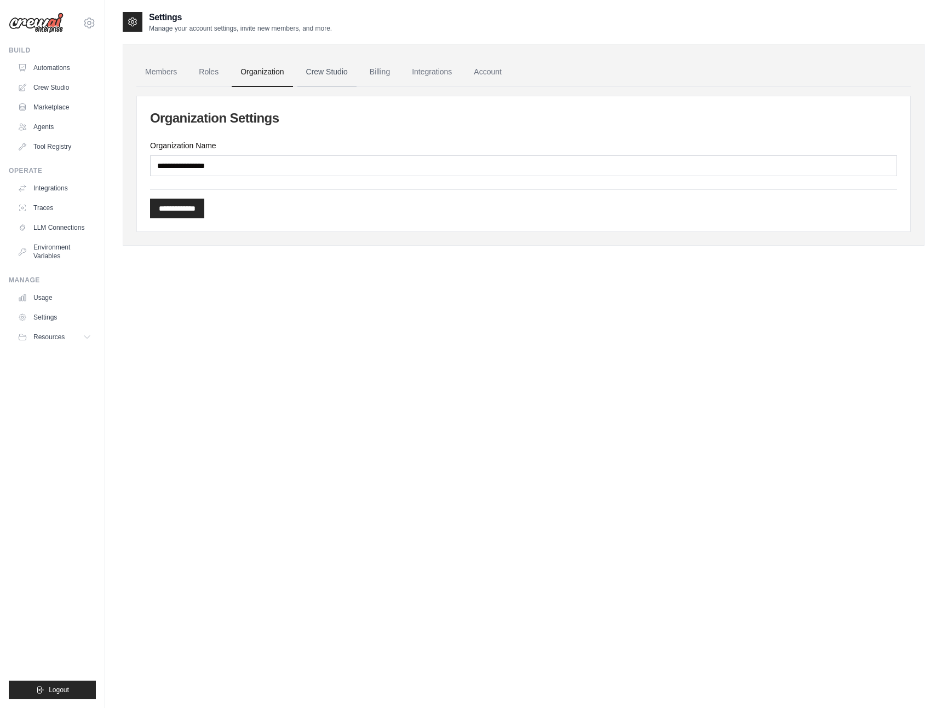
click at [320, 71] on link "Crew Studio" at bounding box center [326, 72] width 59 height 30
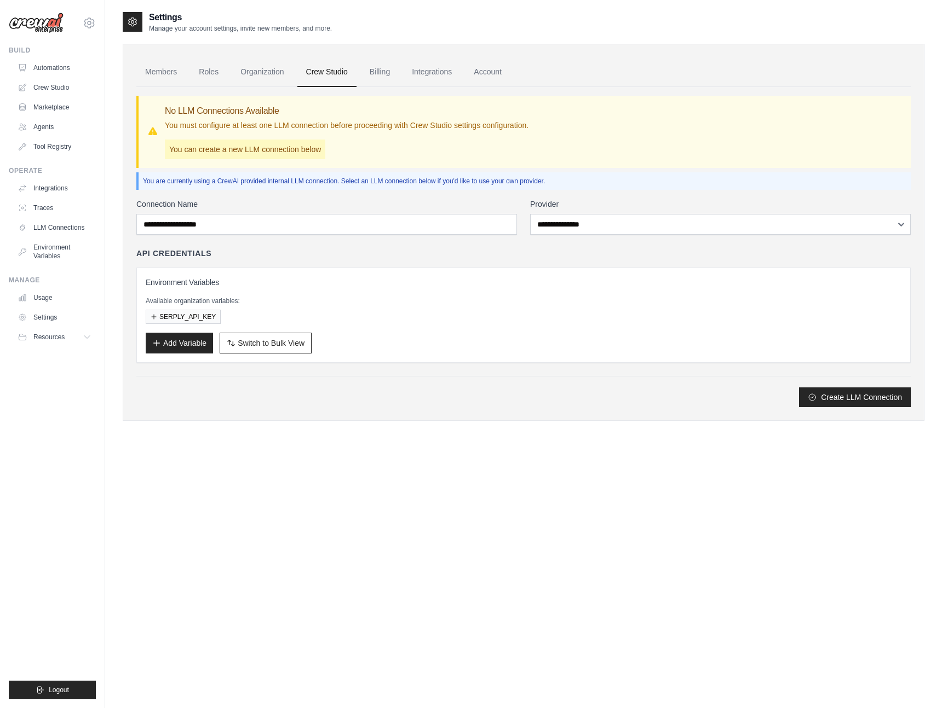
click at [326, 281] on h3 "Environment Variables" at bounding box center [523, 282] width 755 height 11
click at [485, 69] on link "Account" at bounding box center [487, 72] width 45 height 30
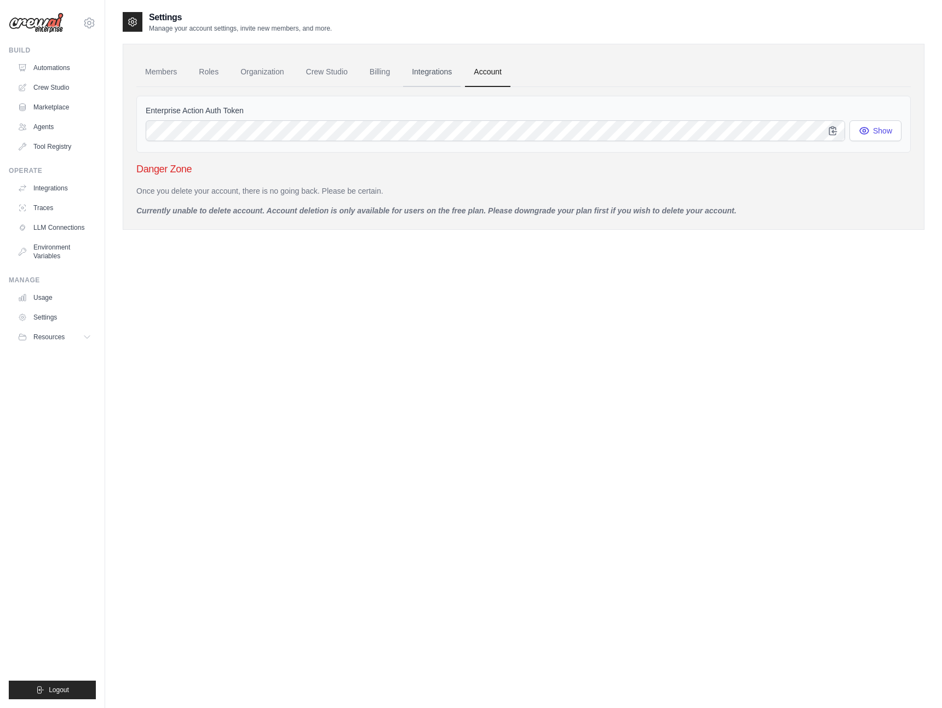
click at [436, 71] on link "Integrations" at bounding box center [431, 72] width 57 height 30
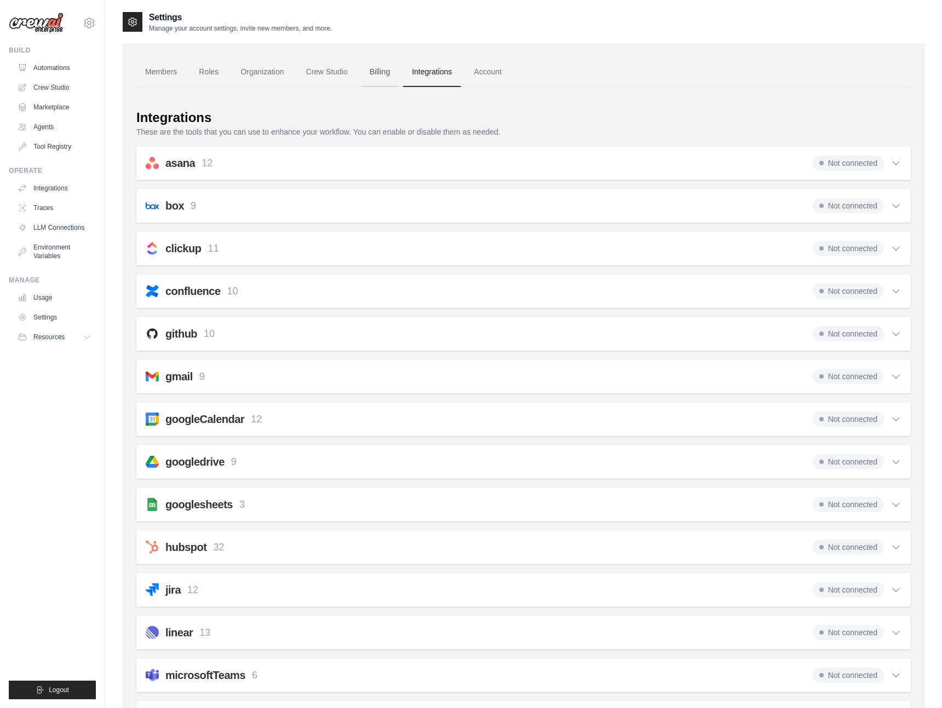
click at [380, 67] on link "Billing" at bounding box center [380, 72] width 38 height 30
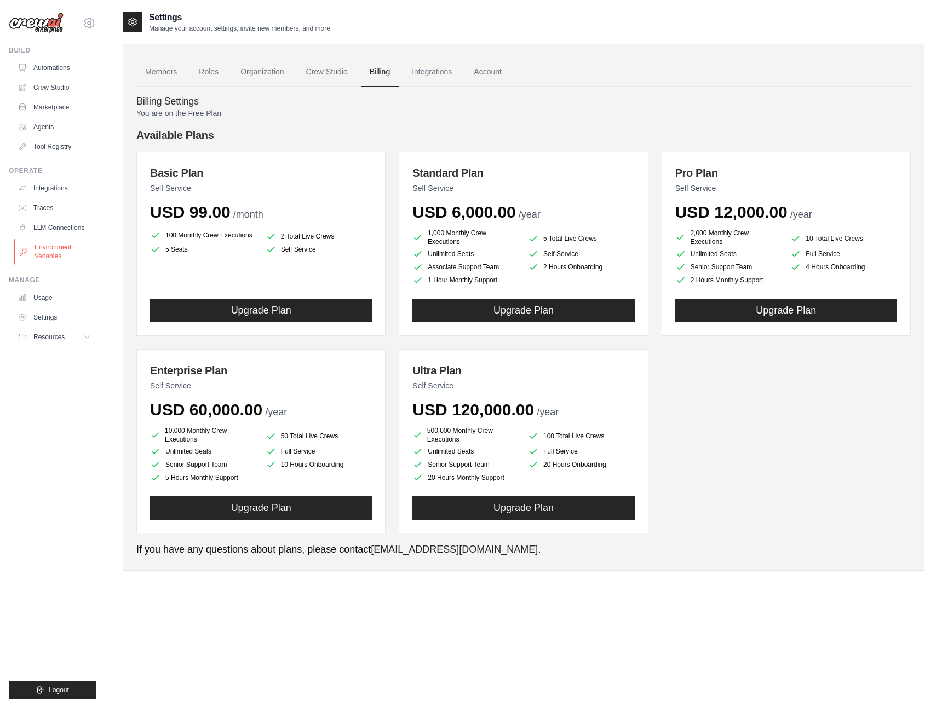
click at [43, 252] on link "Environment Variables" at bounding box center [55, 252] width 83 height 26
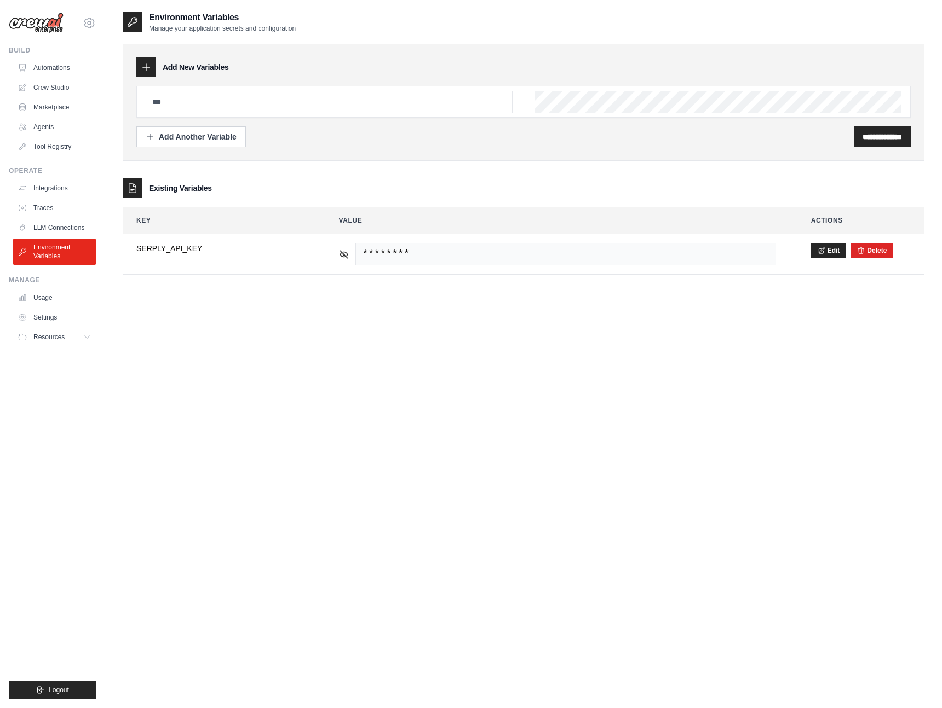
click at [265, 362] on div "**********" at bounding box center [523, 365] width 801 height 708
click at [38, 188] on link "Integrations" at bounding box center [55, 189] width 83 height 18
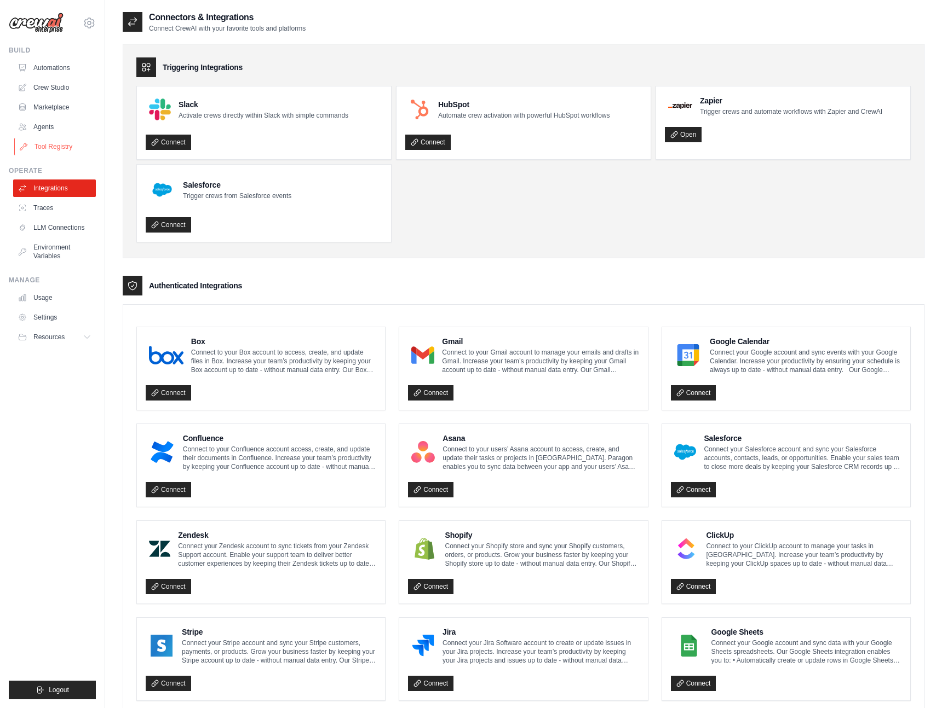
click at [41, 144] on link "Tool Registry" at bounding box center [55, 147] width 83 height 18
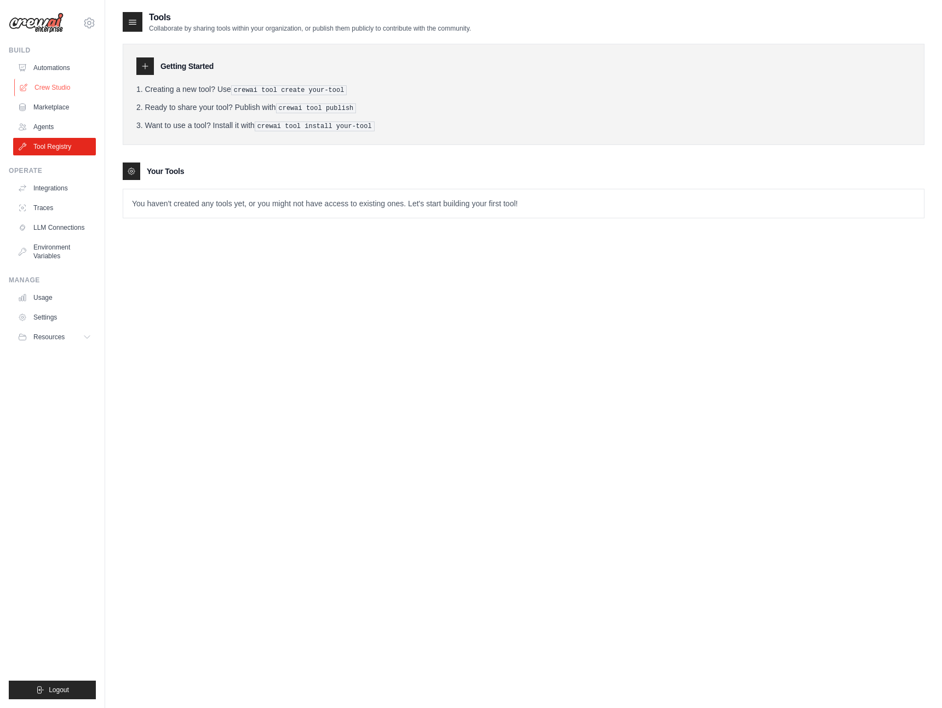
click at [40, 85] on link "Crew Studio" at bounding box center [55, 88] width 83 height 18
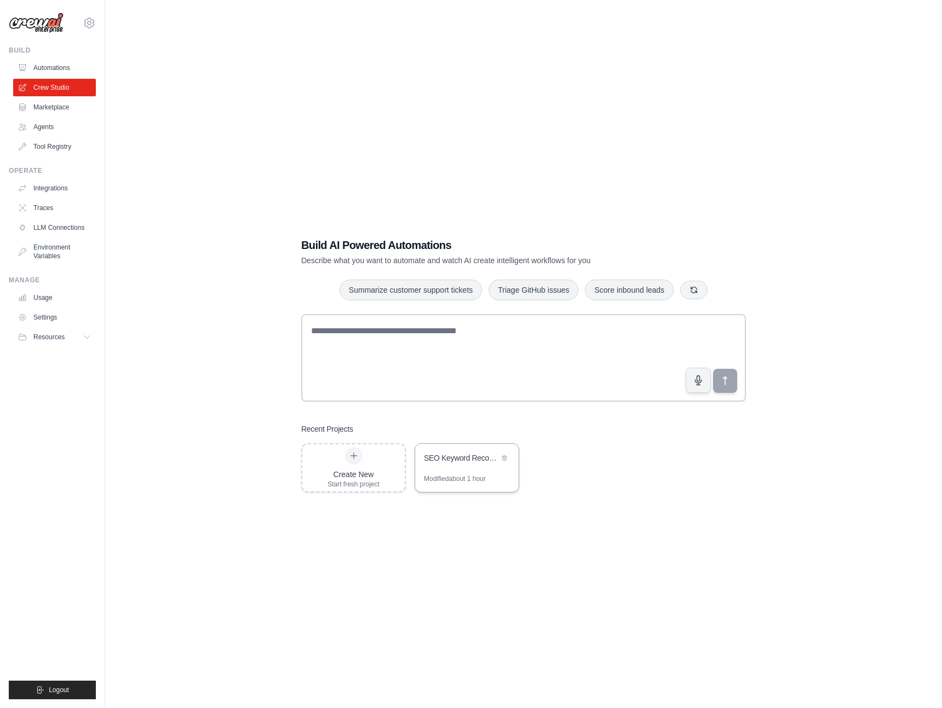
click at [465, 463] on div "SEO Keyword Recommender" at bounding box center [461, 458] width 75 height 11
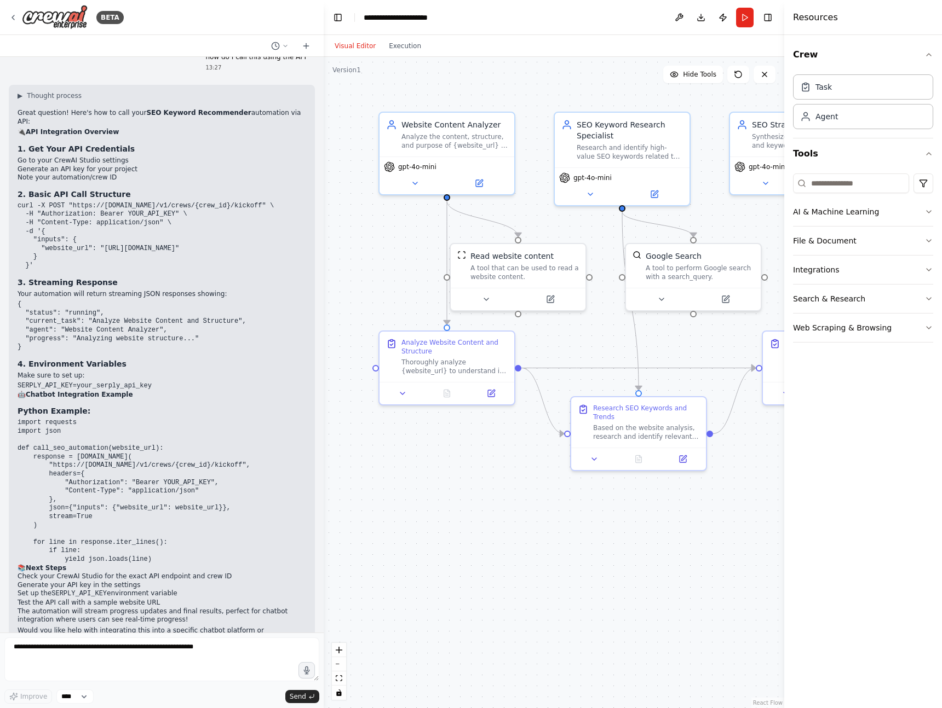
scroll to position [1824, 0]
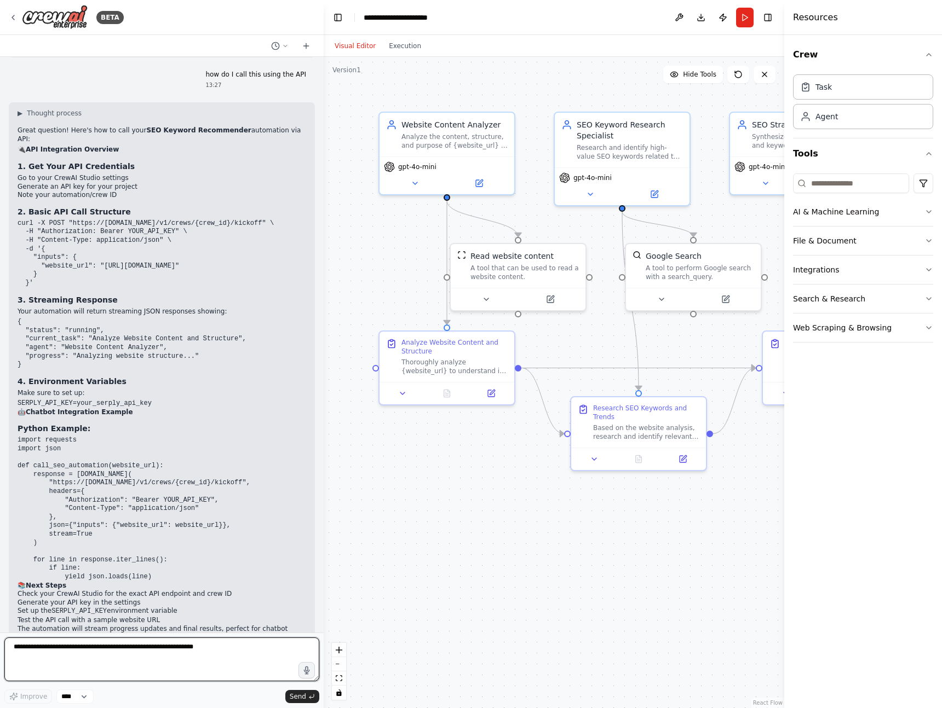
click at [95, 650] on textarea at bounding box center [161, 660] width 315 height 44
type textarea "**********"
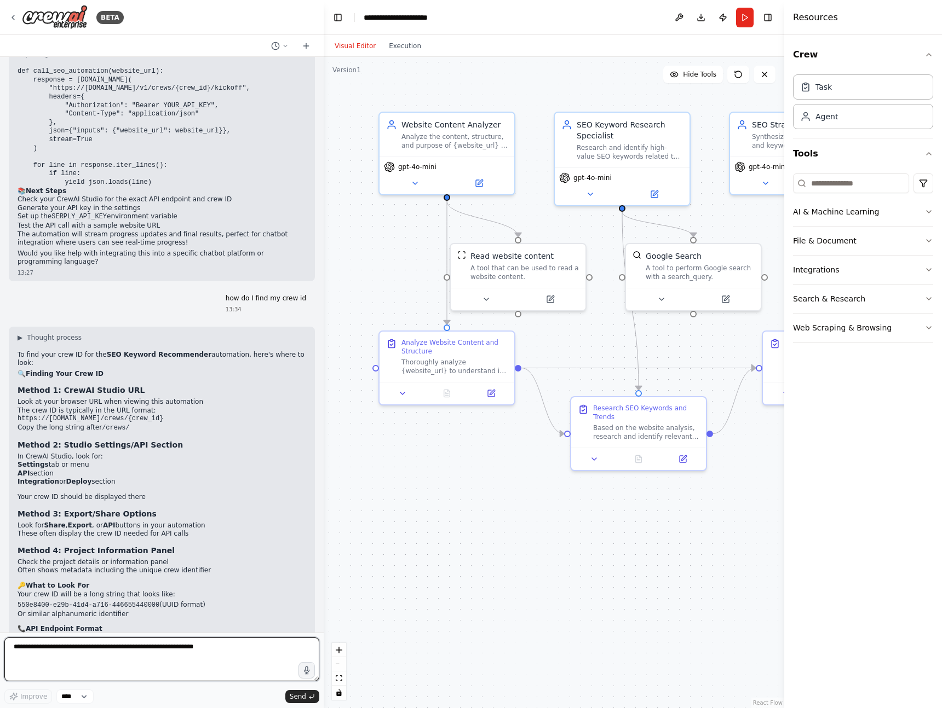
scroll to position [2230, 0]
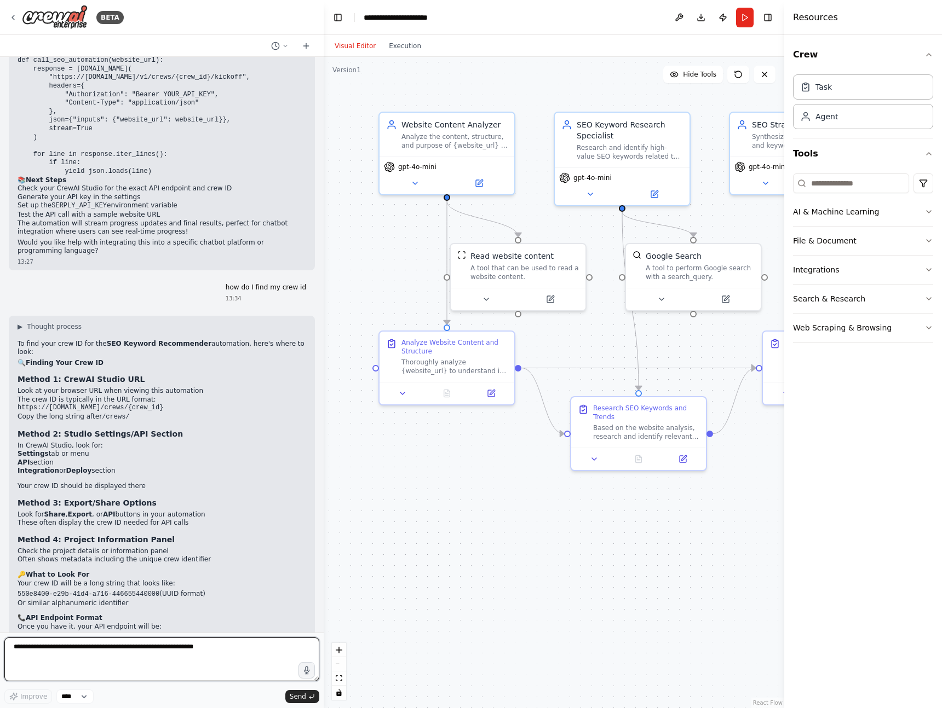
click at [54, 650] on textarea at bounding box center [161, 660] width 315 height 44
paste textarea "**********"
type textarea "**********"
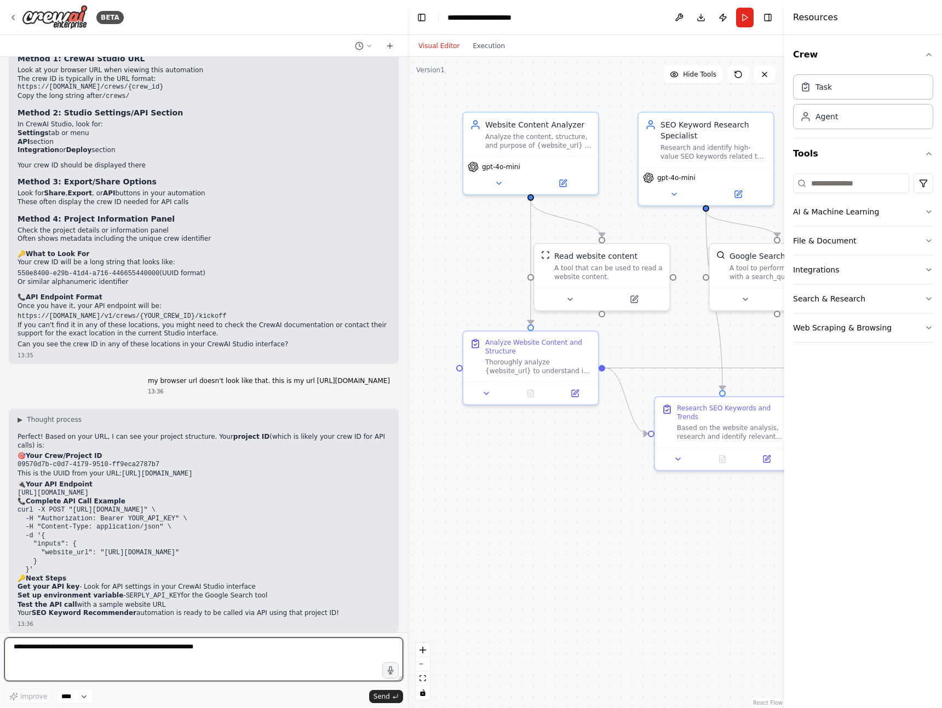
scroll to position [2406, 0]
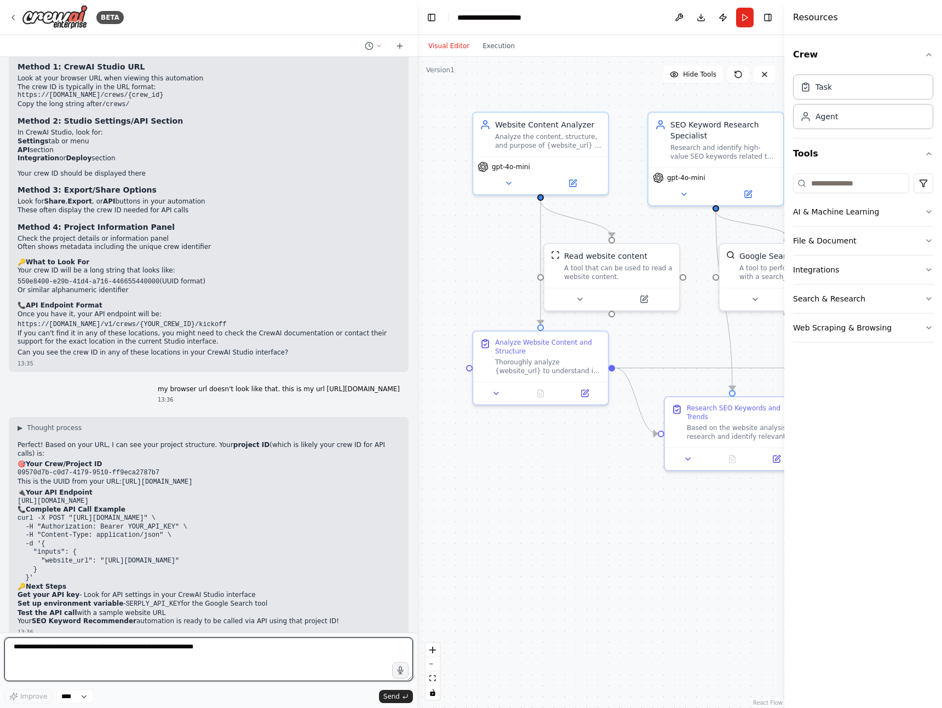
drag, startPoint x: 323, startPoint y: 424, endPoint x: 417, endPoint y: 444, distance: 96.4
click at [417, 444] on div "BETA I need to recommend SEO keywords for a given website 12:48 ▶ Thought proce…" at bounding box center [471, 354] width 942 height 708
click at [90, 658] on textarea at bounding box center [208, 660] width 408 height 44
type textarea "**********"
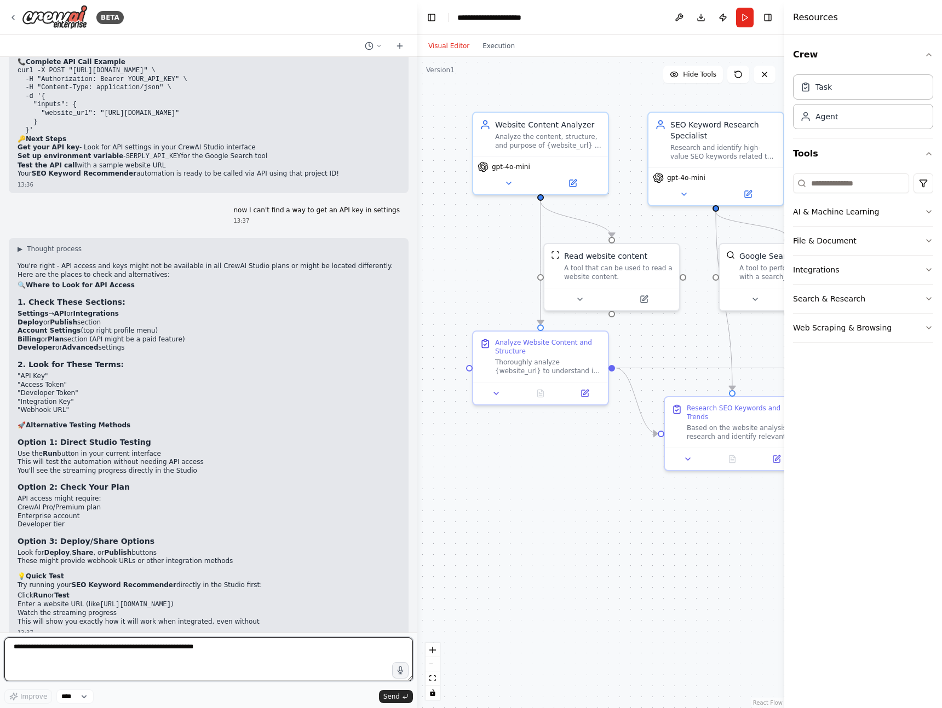
scroll to position [2864, 0]
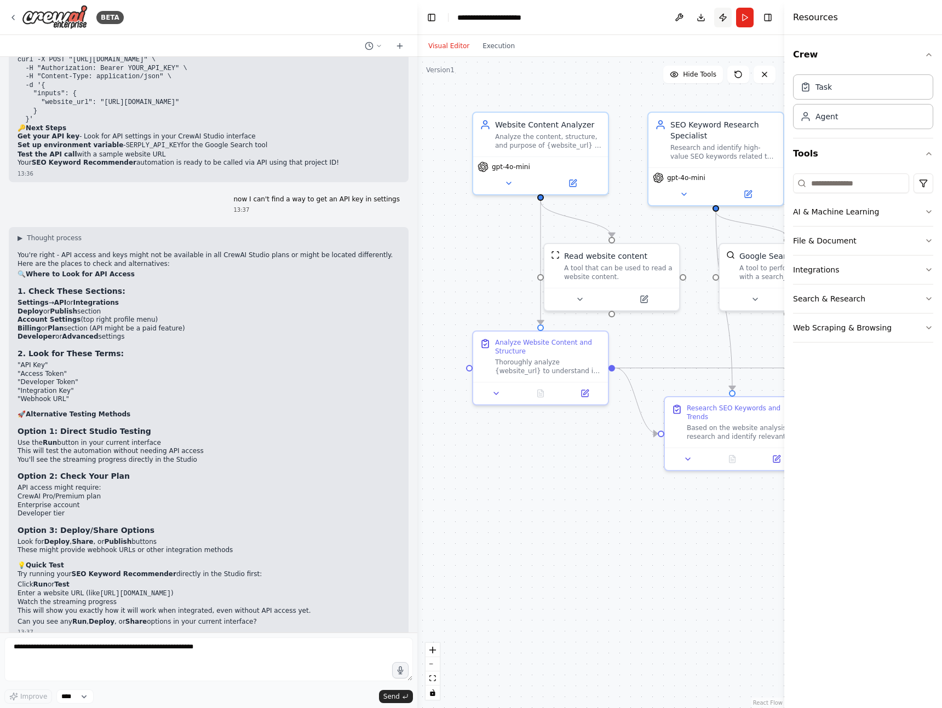
click at [724, 17] on button "Publish" at bounding box center [723, 18] width 18 height 20
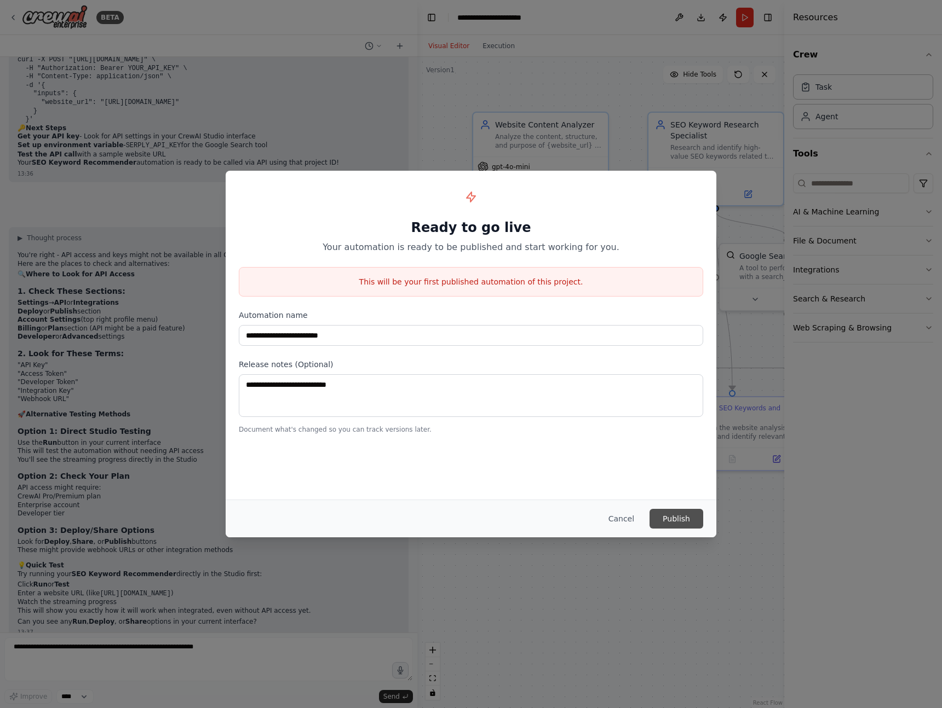
click at [677, 521] on button "Publish" at bounding box center [676, 519] width 54 height 20
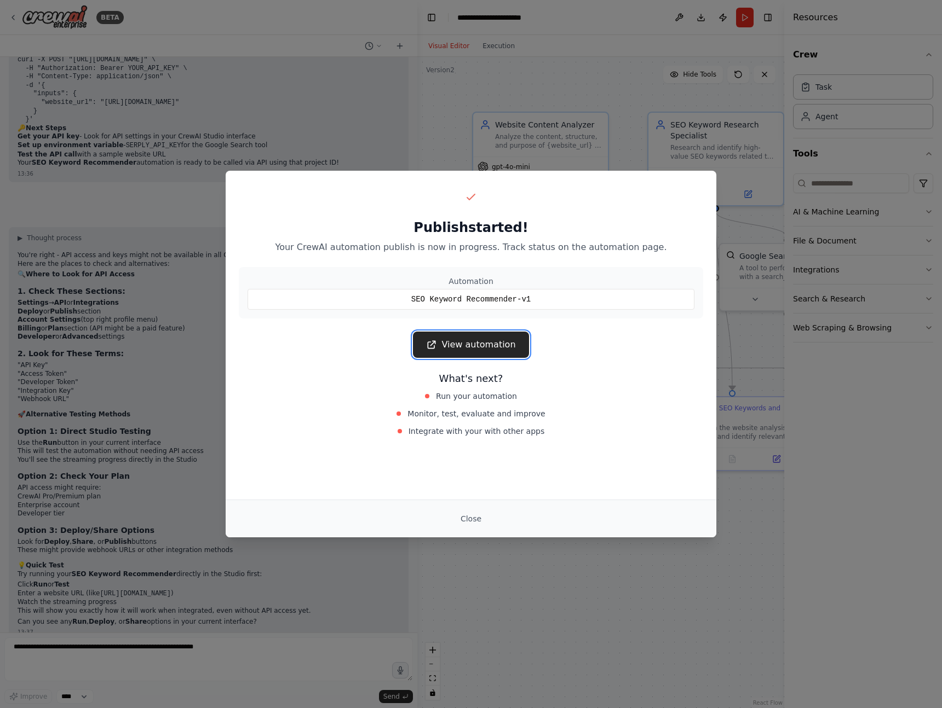
click at [455, 344] on link "View automation" at bounding box center [470, 345] width 115 height 26
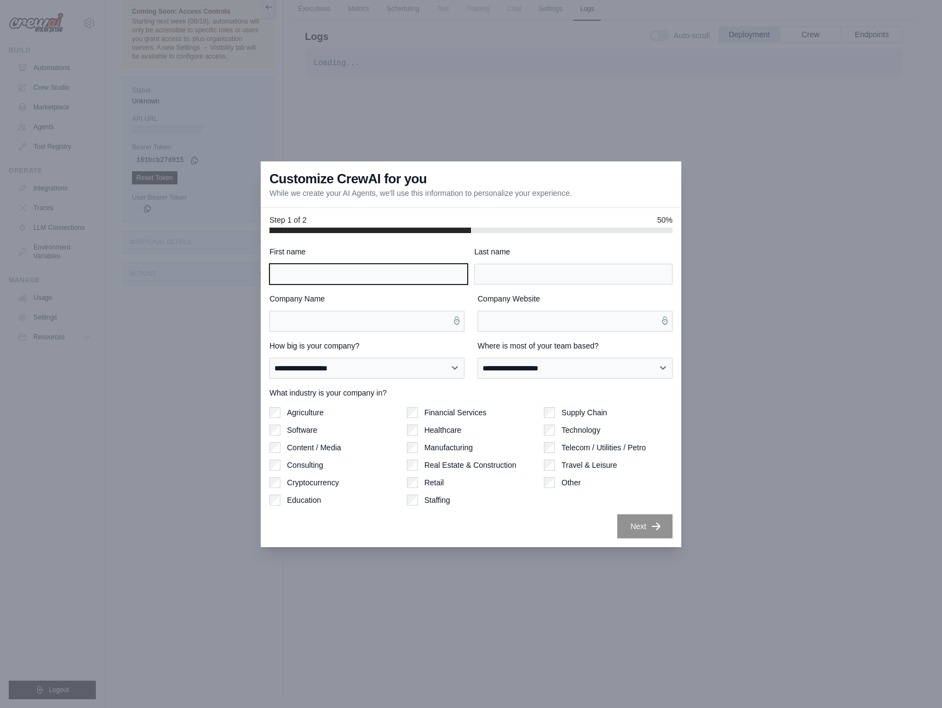
click at [373, 267] on input "First name" at bounding box center [368, 274] width 198 height 21
type input "****"
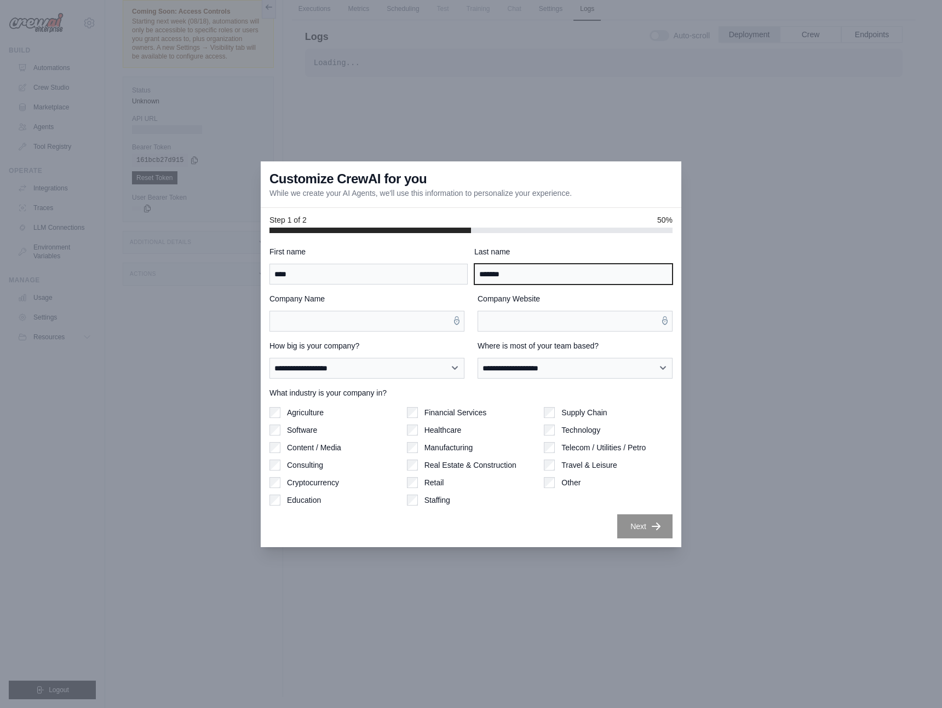
type input "*******"
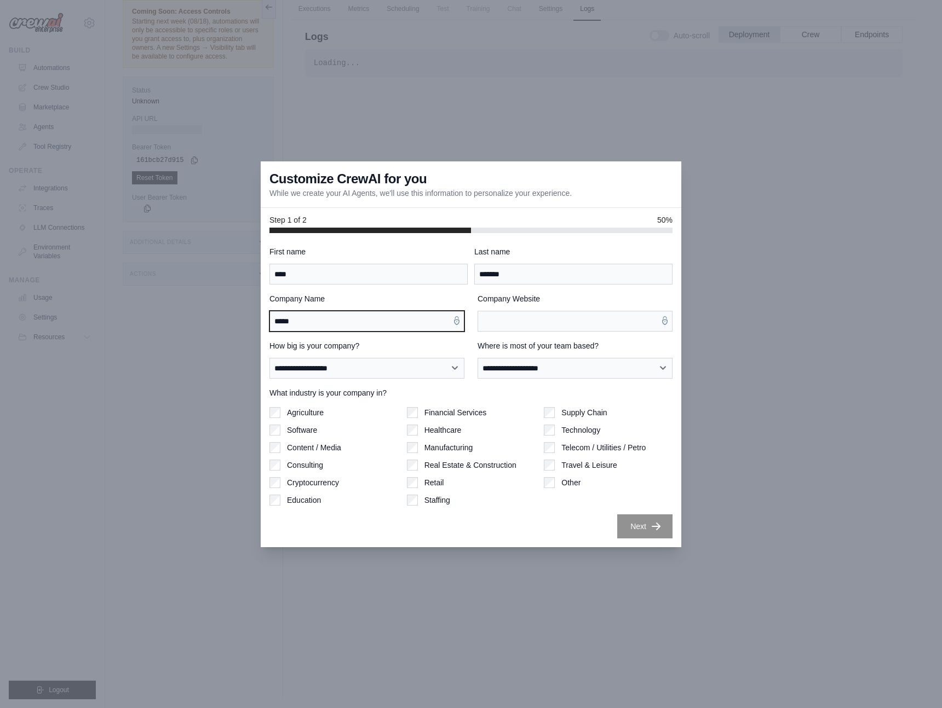
type input "*****"
type input "********"
click at [371, 376] on select "**********" at bounding box center [366, 368] width 195 height 21
select select "**********"
click at [269, 358] on select "**********" at bounding box center [366, 368] width 195 height 21
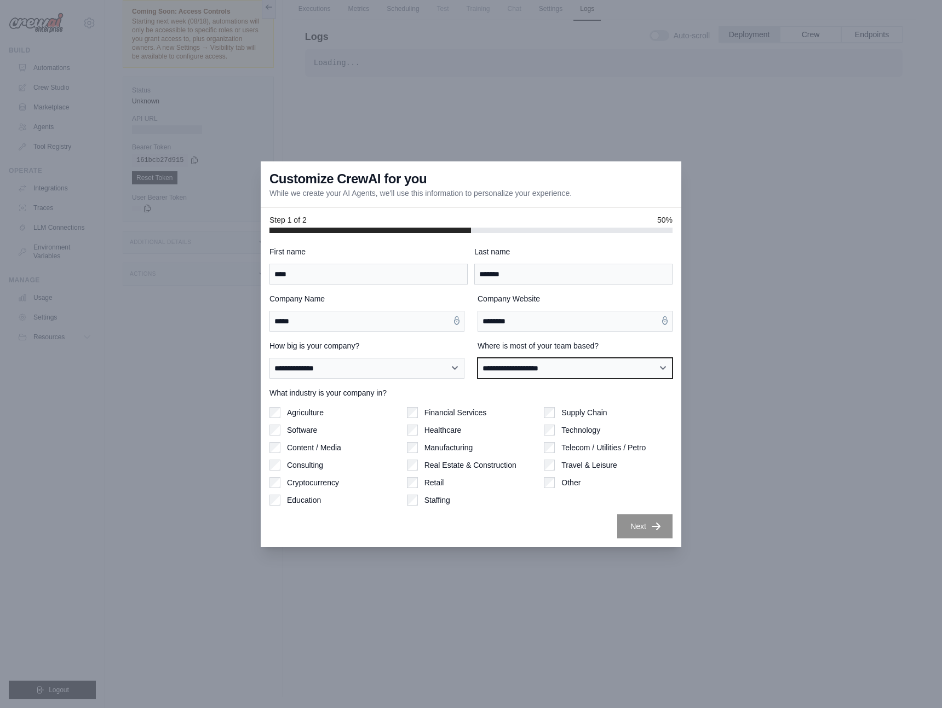
click at [542, 374] on select "**********" at bounding box center [574, 368] width 195 height 21
select select "**********"
click at [477, 358] on select "**********" at bounding box center [574, 368] width 195 height 21
click at [637, 526] on button "Next" at bounding box center [644, 526] width 55 height 24
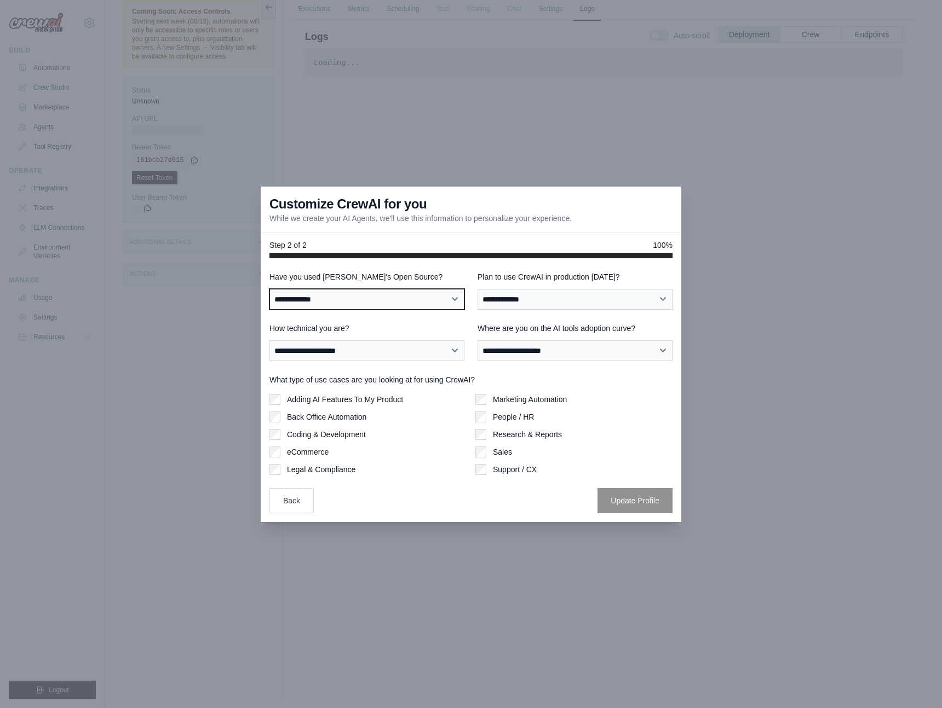
click at [354, 295] on select "**********" at bounding box center [366, 299] width 195 height 21
select select "**"
click at [269, 289] on select "**********" at bounding box center [366, 299] width 195 height 21
click at [500, 297] on select "**********" at bounding box center [574, 299] width 195 height 21
select select "****"
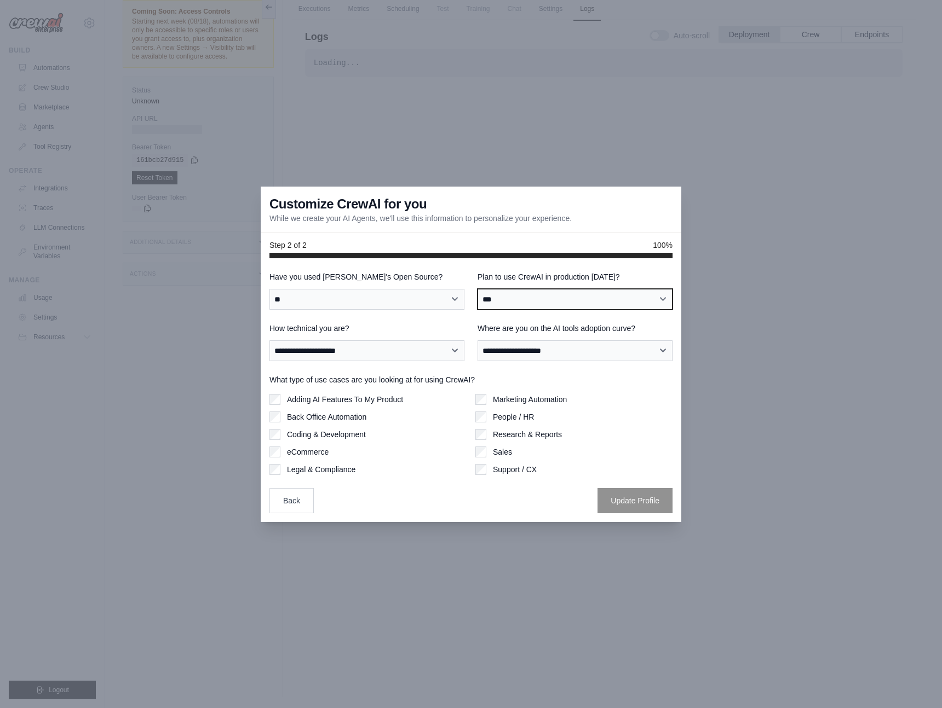
click at [477, 289] on select "**********" at bounding box center [574, 299] width 195 height 21
click at [413, 348] on select "**********" at bounding box center [366, 350] width 195 height 21
select select "**********"
click at [269, 340] on select "**********" at bounding box center [366, 350] width 195 height 21
click at [545, 355] on select "**********" at bounding box center [574, 350] width 195 height 21
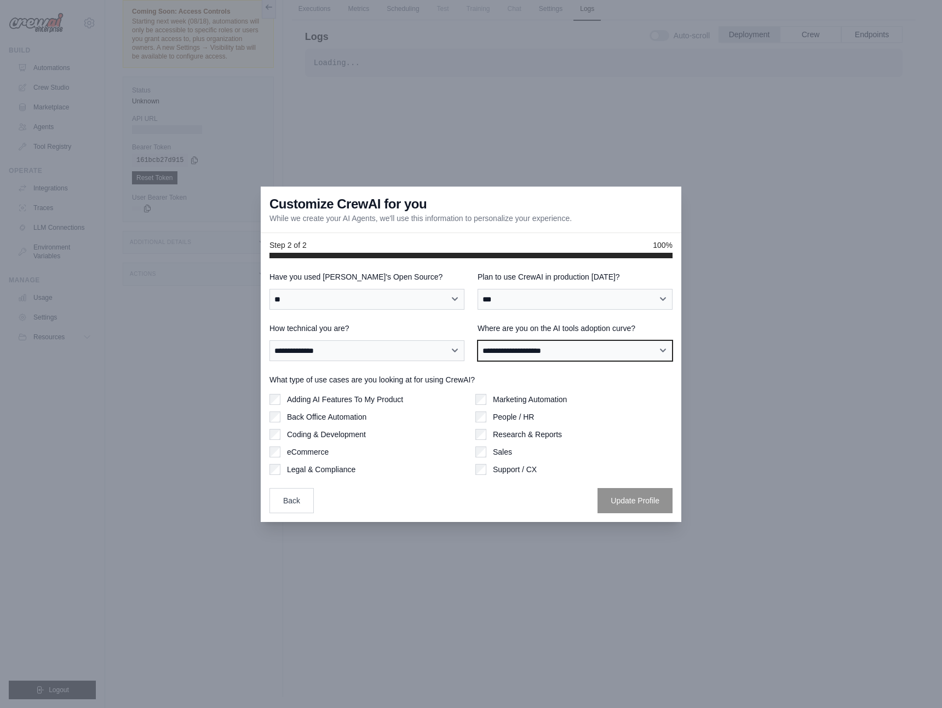
select select "**********"
click at [477, 340] on select "**********" at bounding box center [574, 350] width 195 height 21
click at [315, 434] on label "Coding & Development" at bounding box center [326, 434] width 79 height 11
click at [348, 398] on label "Adding AI Features To My Product" at bounding box center [345, 399] width 116 height 11
click at [625, 505] on button "Update Profile" at bounding box center [634, 500] width 75 height 25
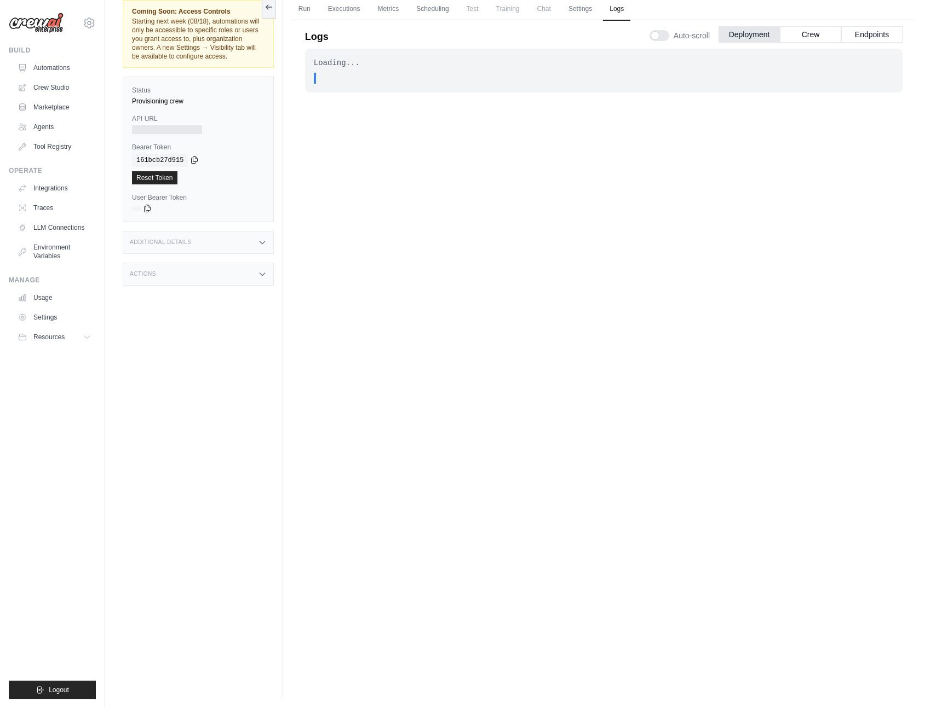
click at [195, 158] on icon at bounding box center [195, 160] width 6 height 7
click at [524, 194] on div "Loading... . . . In Progress" at bounding box center [603, 330] width 597 height 563
click at [806, 38] on button "Crew" at bounding box center [809, 34] width 61 height 16
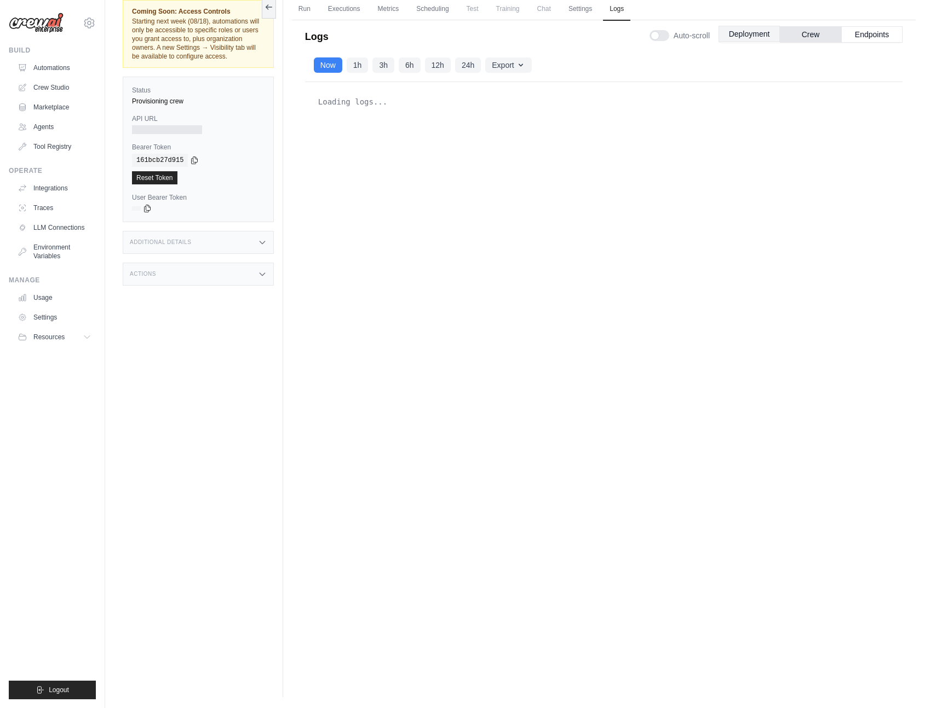
click at [748, 38] on button "Deployment" at bounding box center [748, 34] width 61 height 16
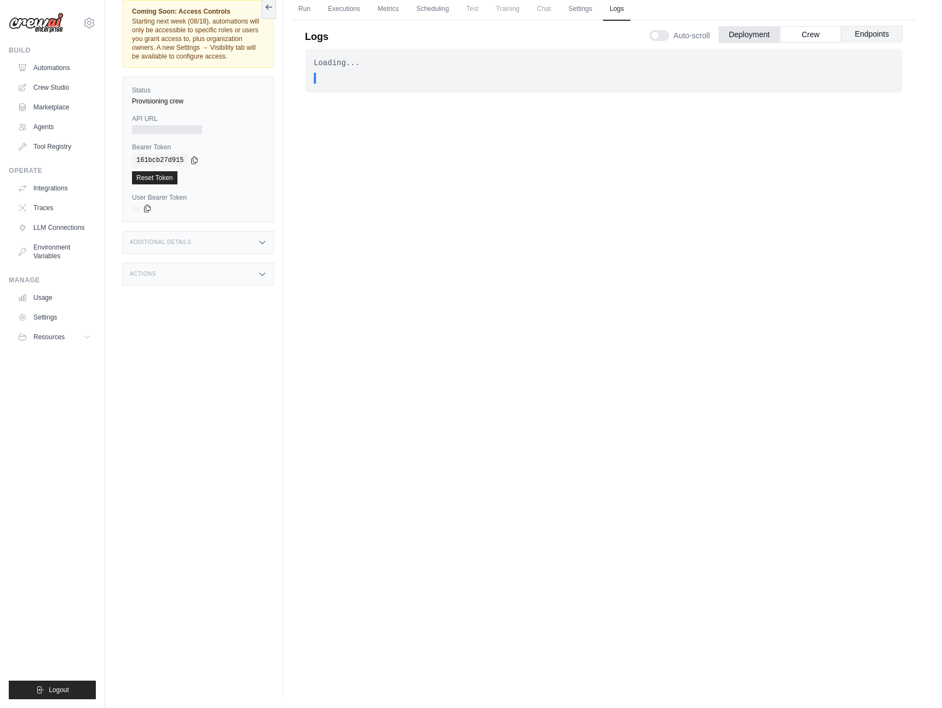
click at [875, 32] on button "Endpoints" at bounding box center [871, 34] width 61 height 16
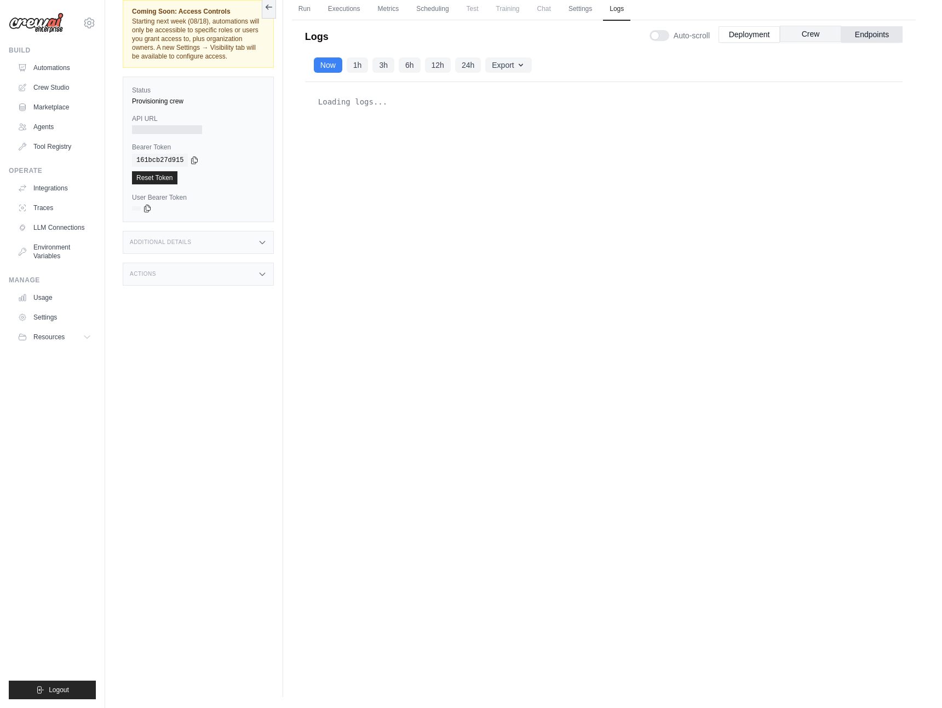
click at [812, 37] on button "Crew" at bounding box center [809, 34] width 61 height 16
click at [753, 37] on button "Deployment" at bounding box center [748, 34] width 61 height 16
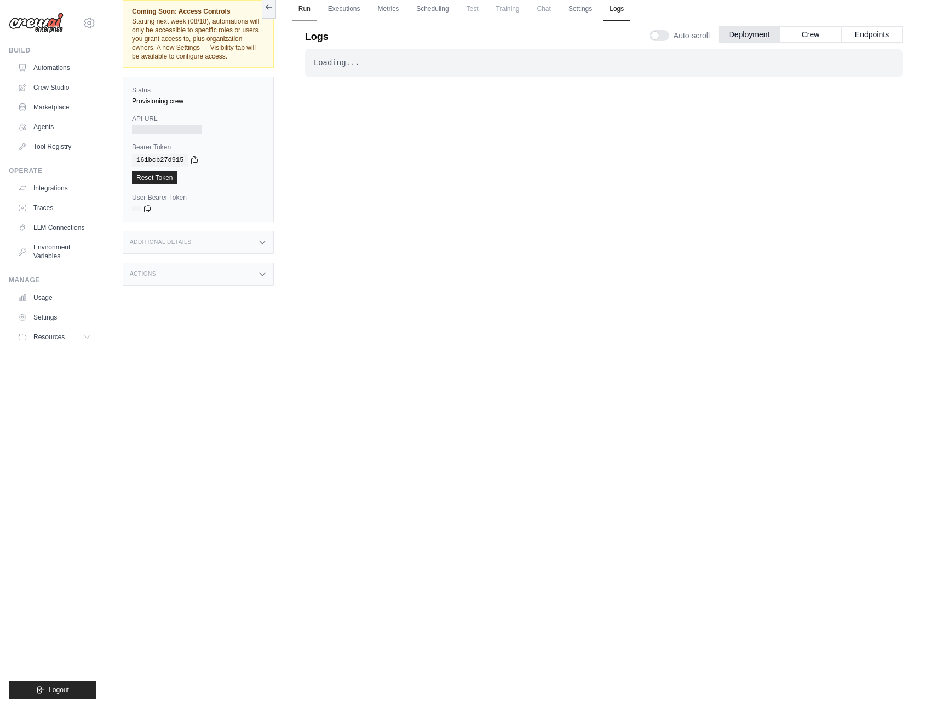
click at [304, 8] on link "Run" at bounding box center [304, 9] width 25 height 23
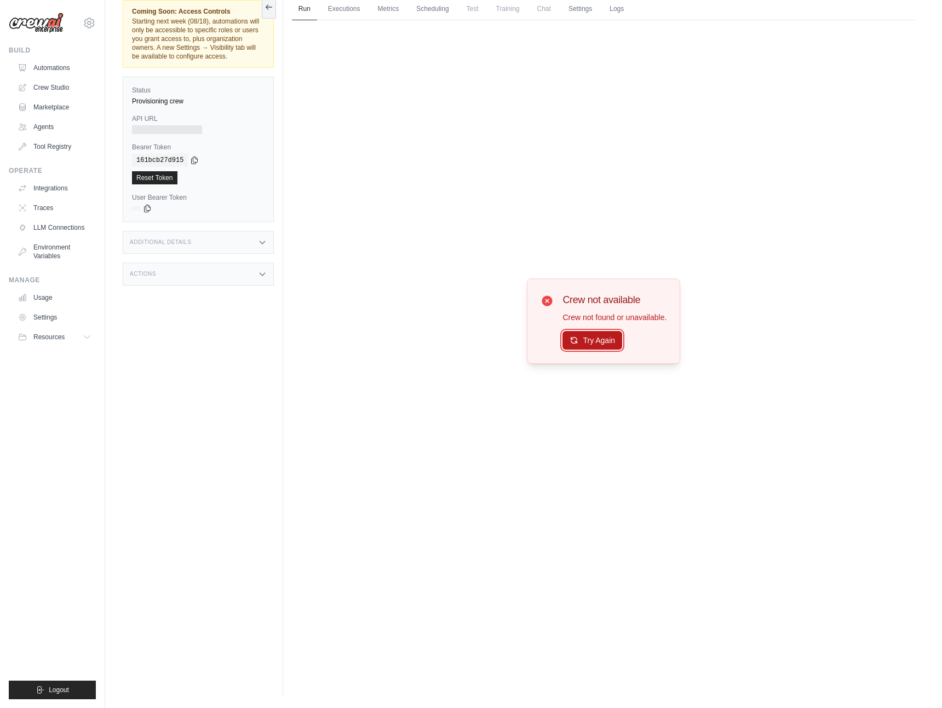
click at [586, 340] on button "Try Again" at bounding box center [592, 340] width 60 height 19
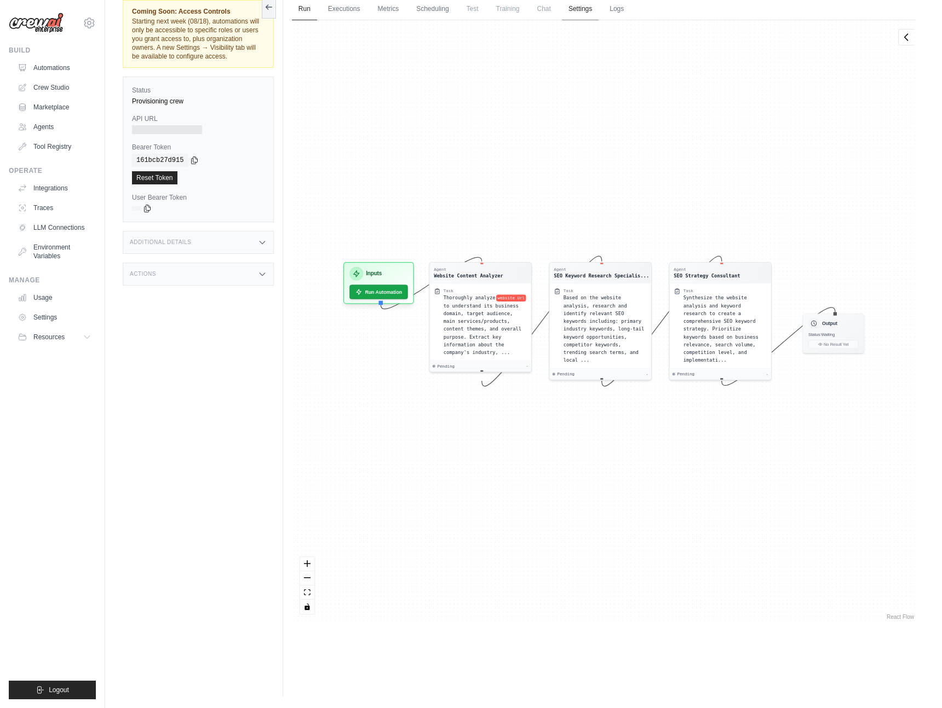
click at [584, 4] on link "Settings" at bounding box center [580, 9] width 37 height 23
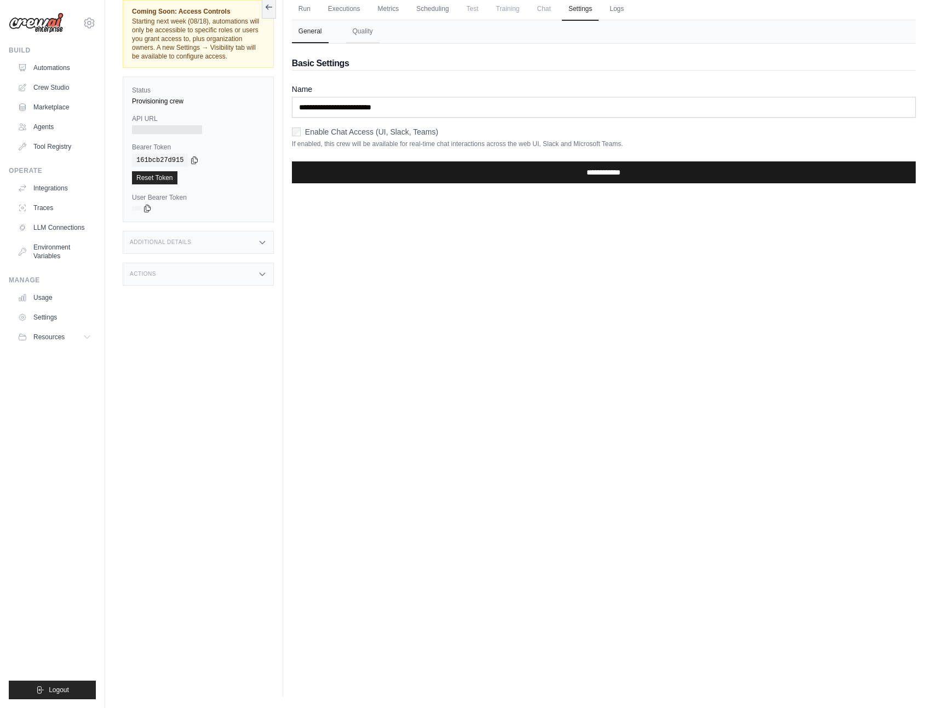
click at [545, 164] on input "**********" at bounding box center [603, 172] width 623 height 22
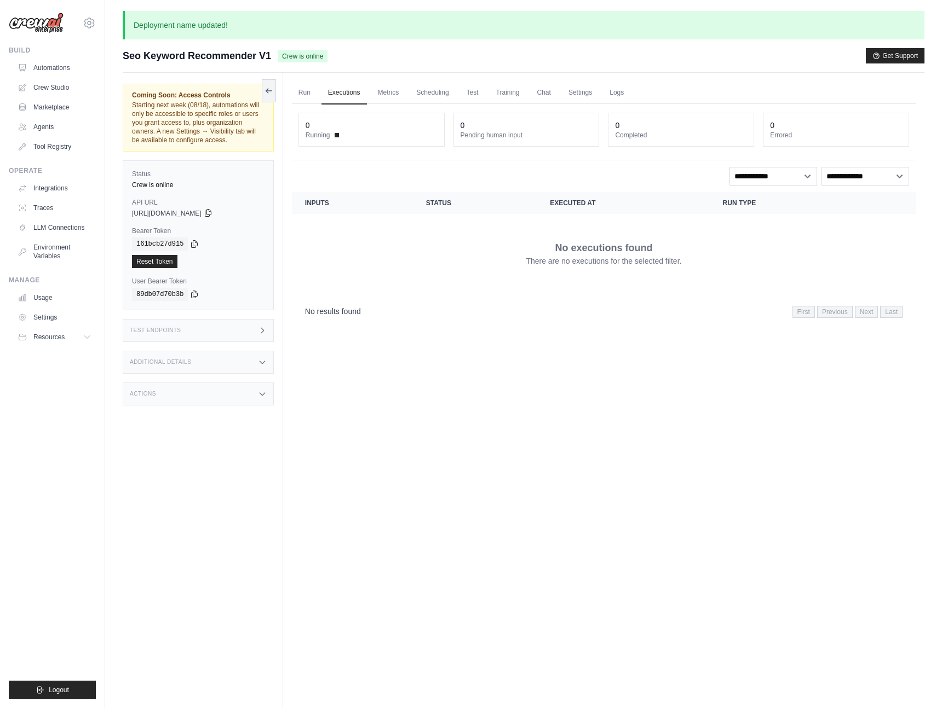
click at [212, 212] on icon at bounding box center [208, 213] width 9 height 9
click at [245, 442] on div "Coming Soon: Access Controls Starting next week (08/18), automations will only …" at bounding box center [203, 427] width 160 height 708
click at [542, 90] on link "Chat" at bounding box center [543, 93] width 27 height 23
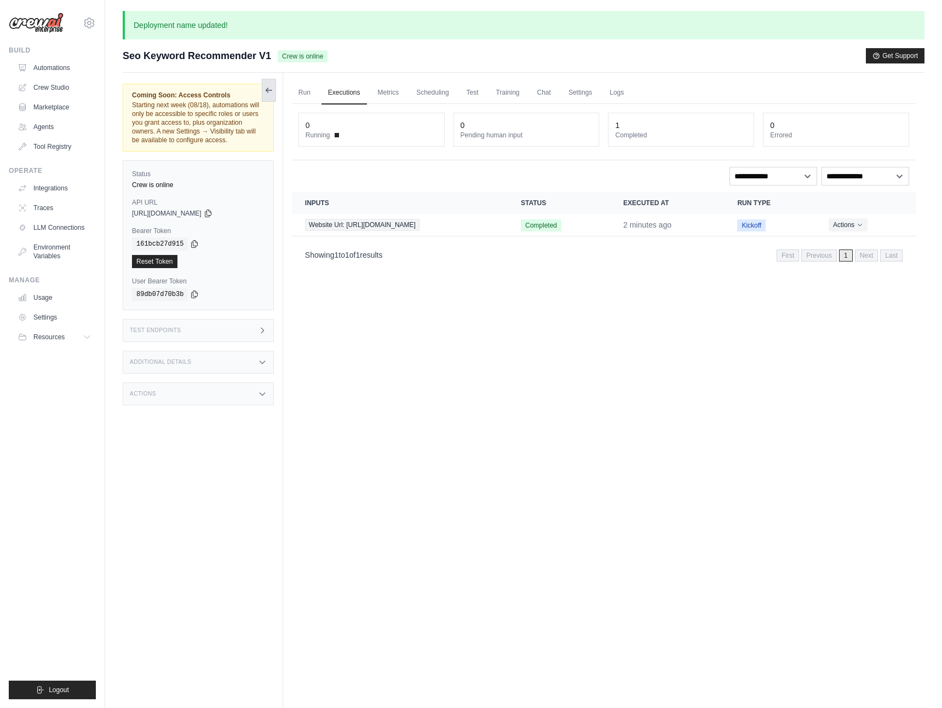
click at [272, 88] on icon at bounding box center [268, 90] width 9 height 9
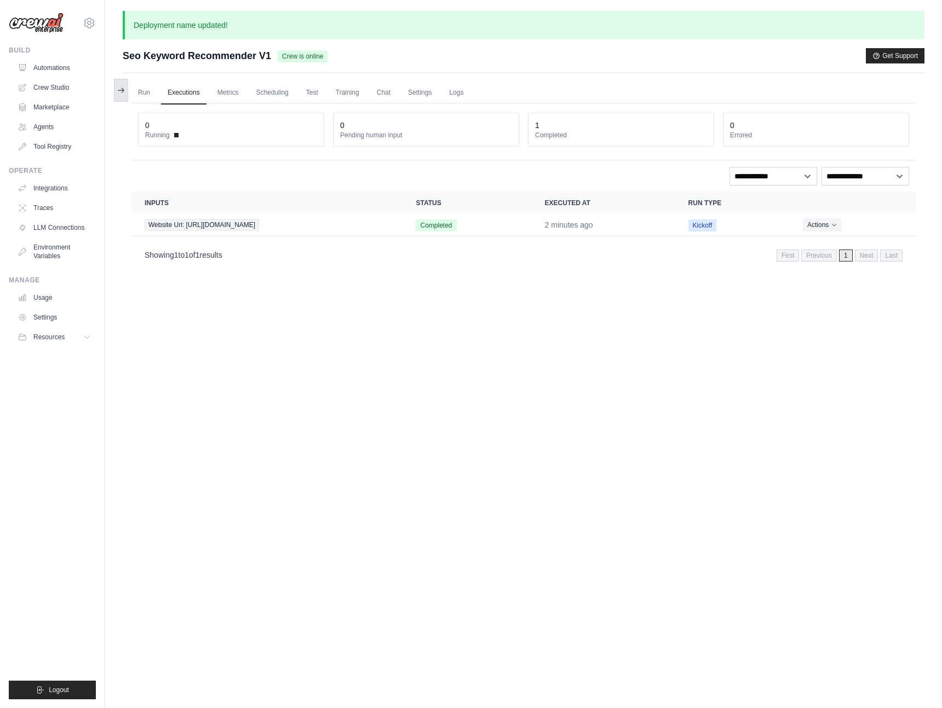
click at [121, 89] on icon at bounding box center [121, 90] width 9 height 9
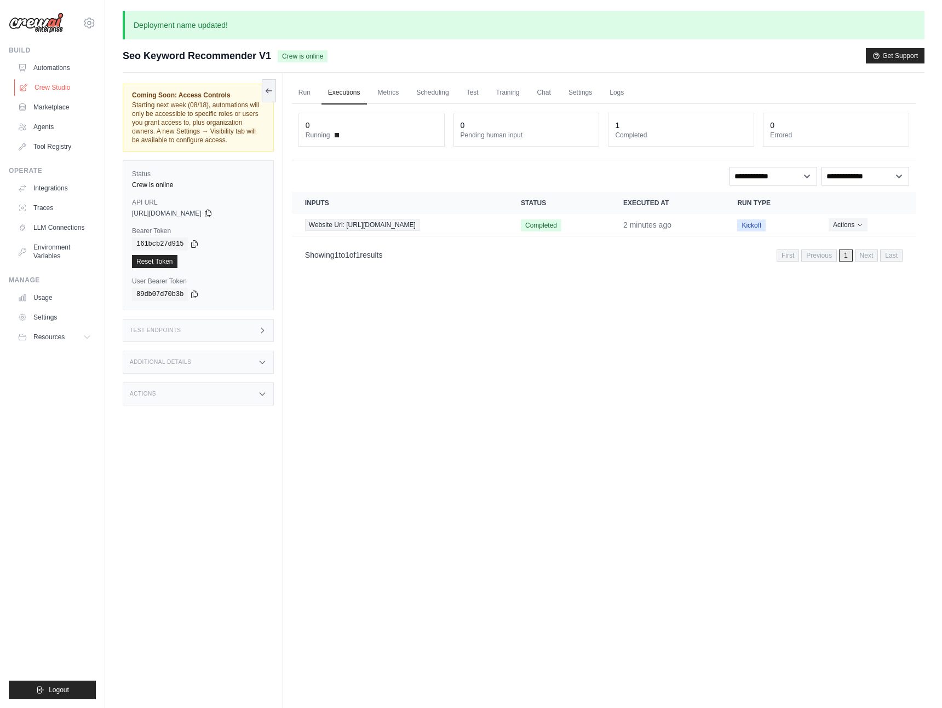
click at [39, 87] on link "Crew Studio" at bounding box center [55, 88] width 83 height 18
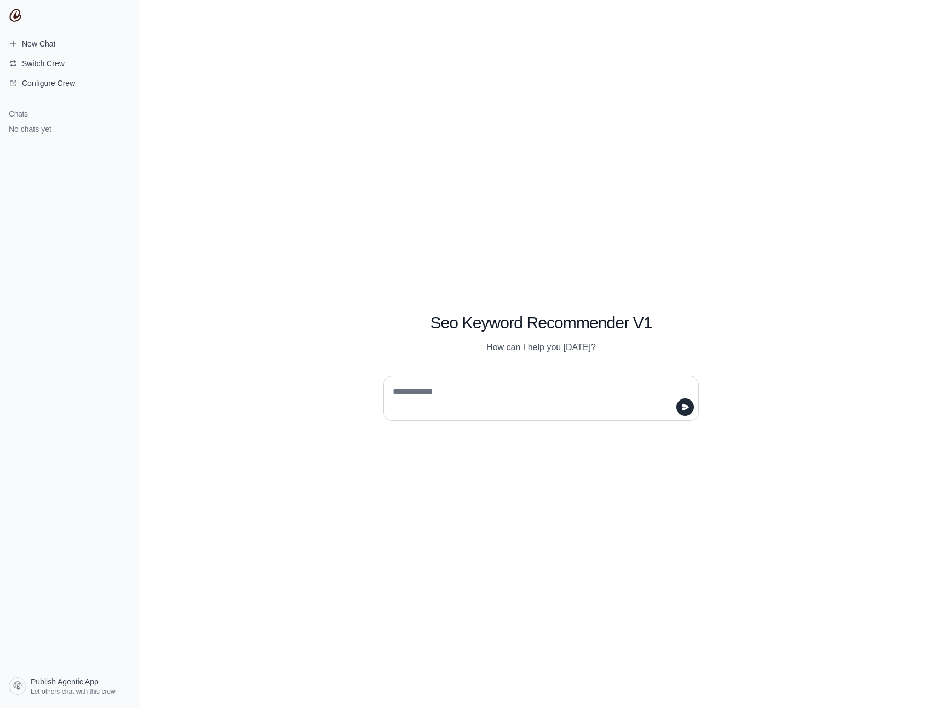
click at [417, 394] on textarea at bounding box center [537, 398] width 294 height 31
type textarea "**********"
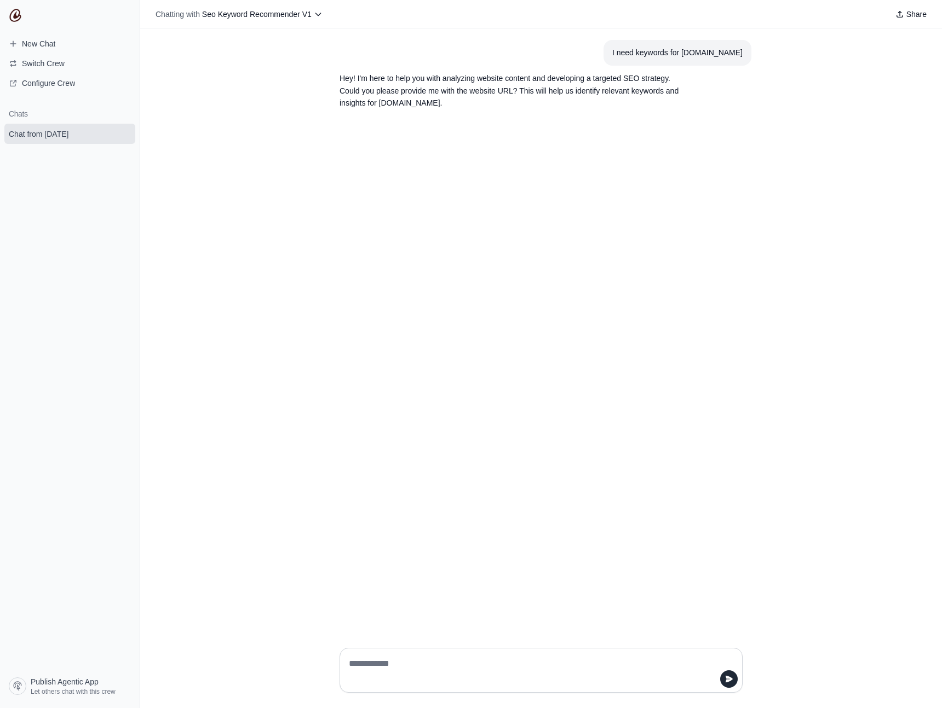
click at [377, 666] on textarea at bounding box center [537, 670] width 382 height 31
type textarea "**********"
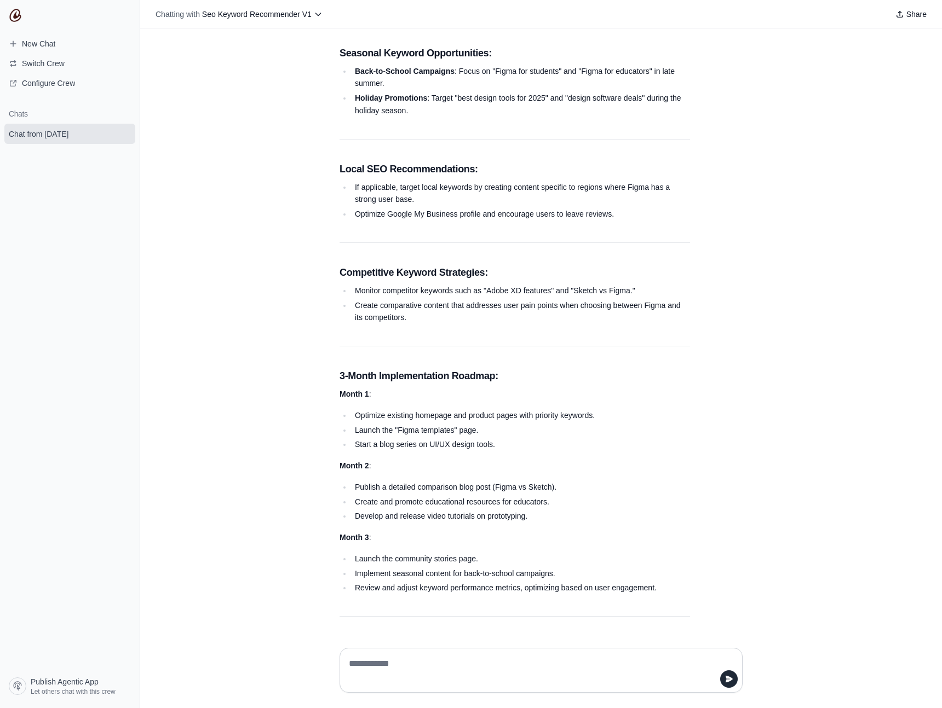
scroll to position [937, 0]
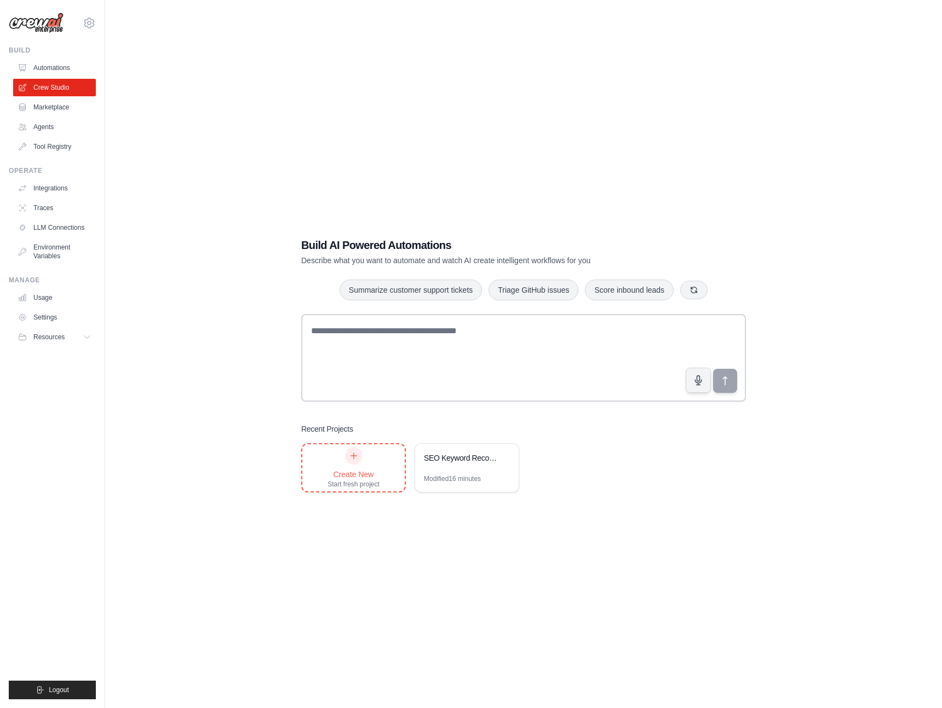
click at [348, 469] on div "Create New" at bounding box center [353, 474] width 52 height 11
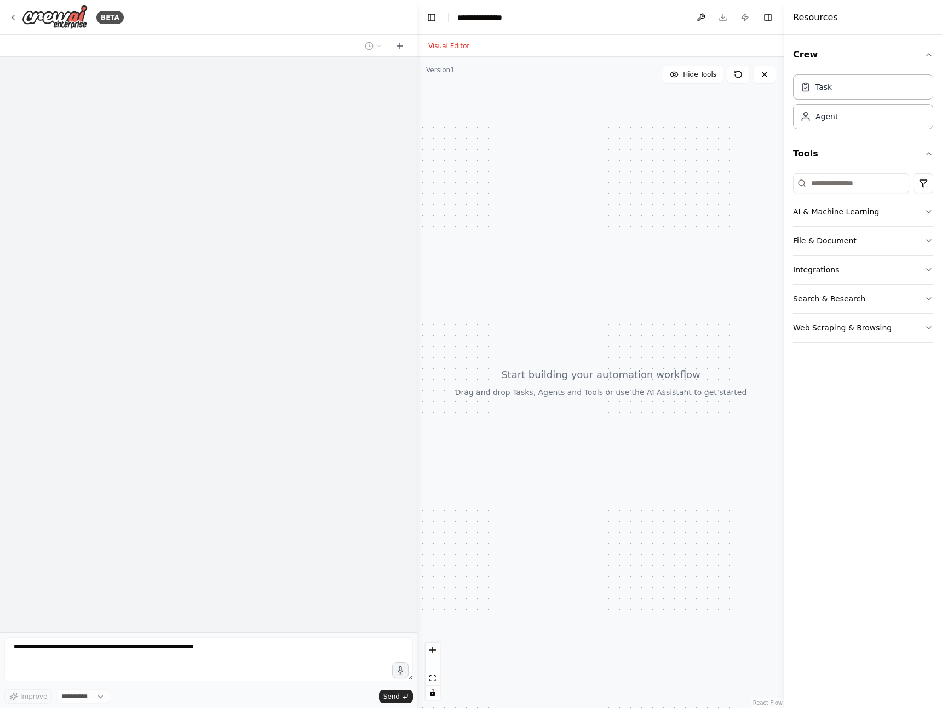
select select "****"
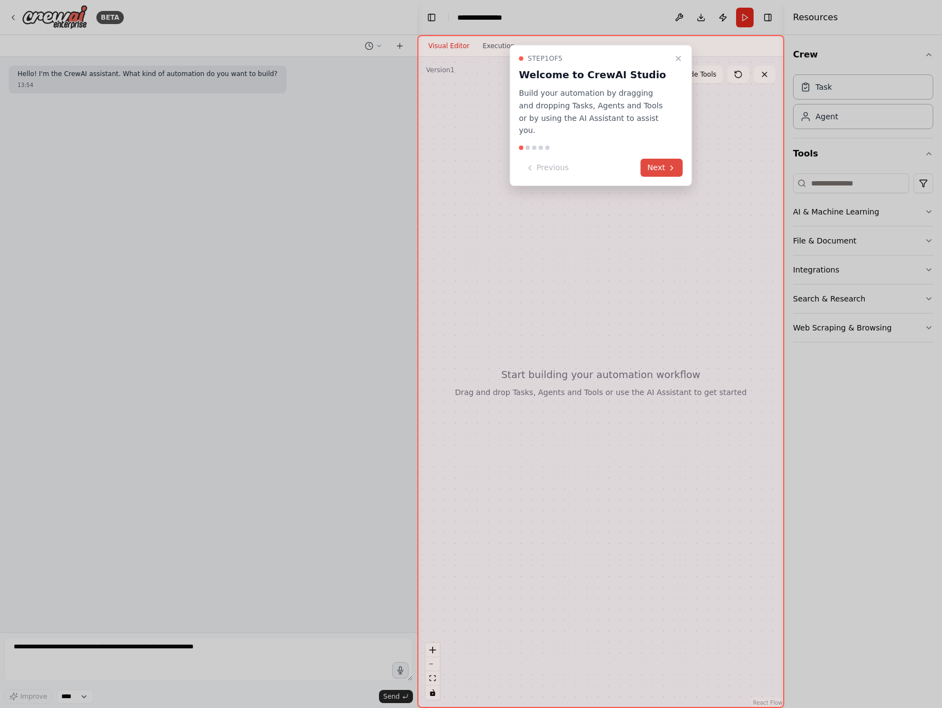
click at [661, 159] on button "Next" at bounding box center [661, 168] width 42 height 18
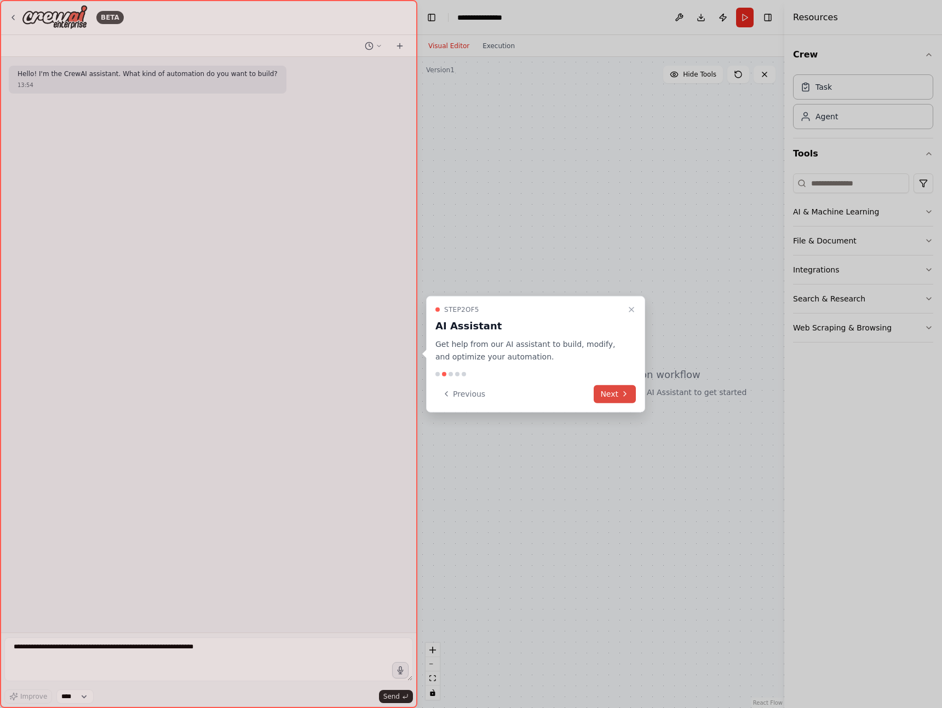
click at [608, 392] on button "Next" at bounding box center [614, 394] width 42 height 18
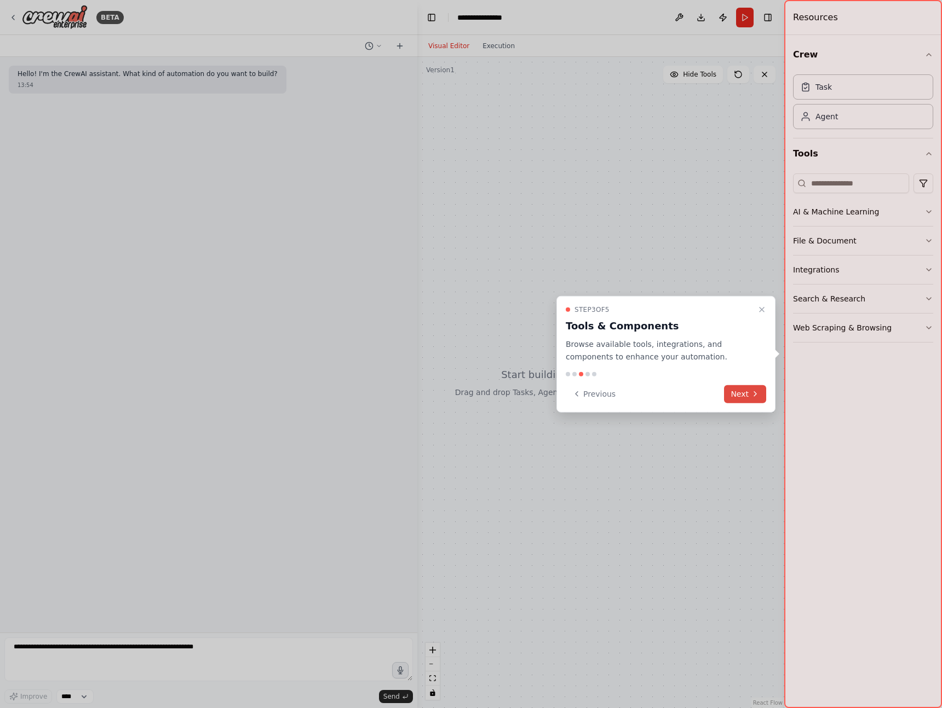
click at [741, 394] on button "Next" at bounding box center [745, 394] width 42 height 18
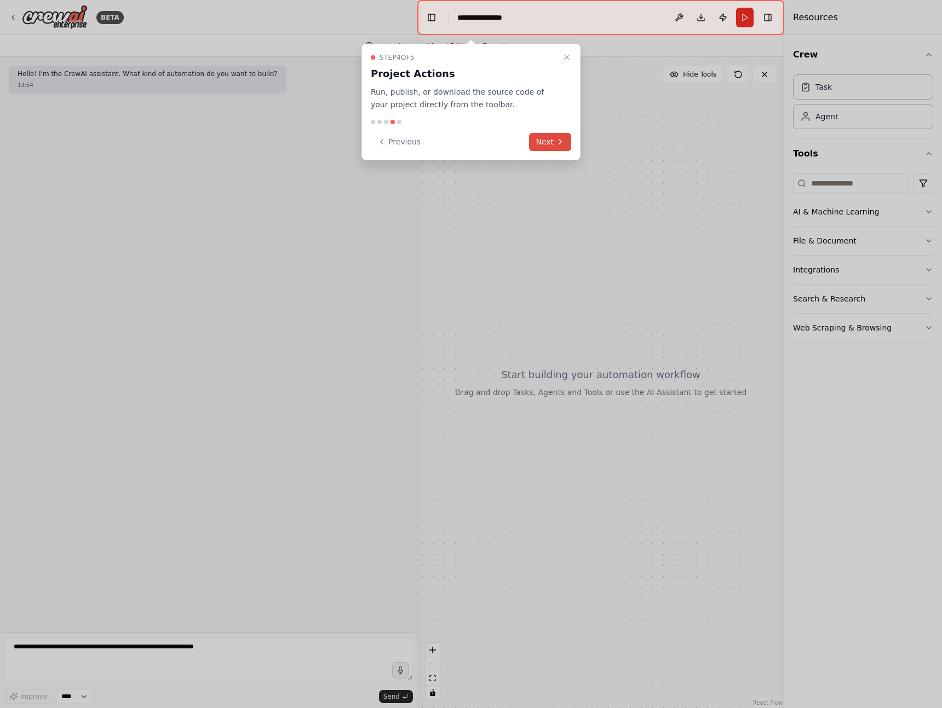
click at [548, 145] on button "Next" at bounding box center [550, 142] width 42 height 18
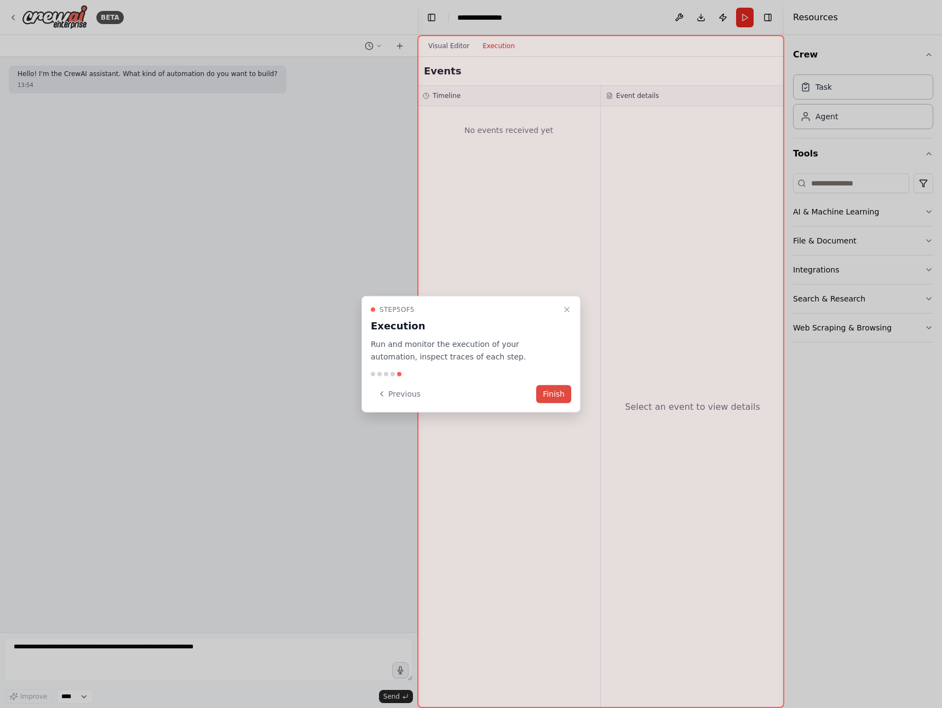
click at [560, 395] on button "Finish" at bounding box center [553, 394] width 35 height 18
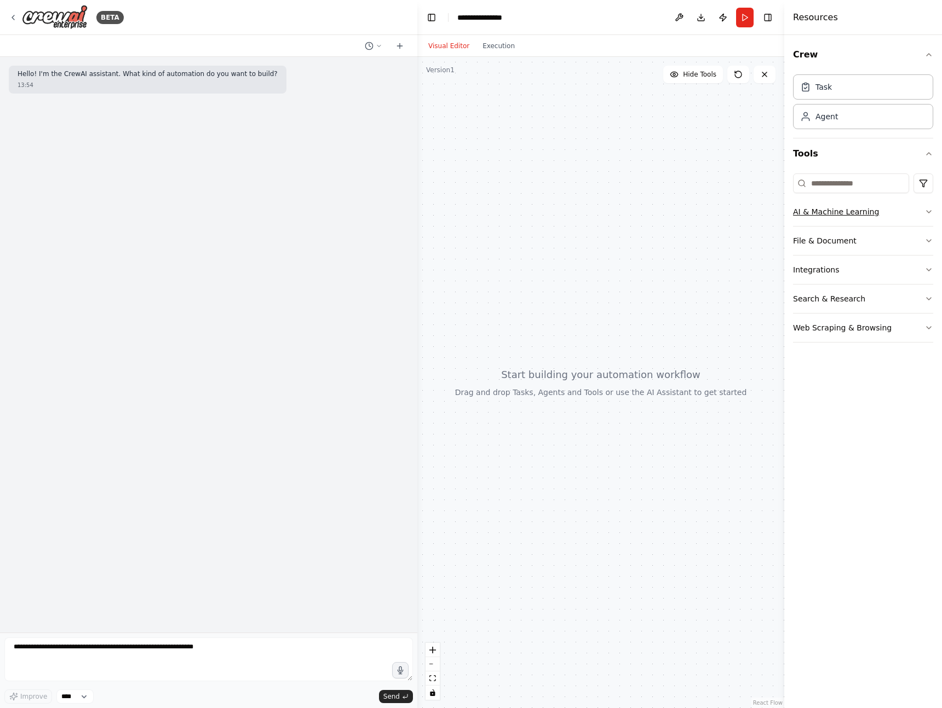
click at [856, 209] on button "AI & Machine Learning" at bounding box center [863, 212] width 140 height 28
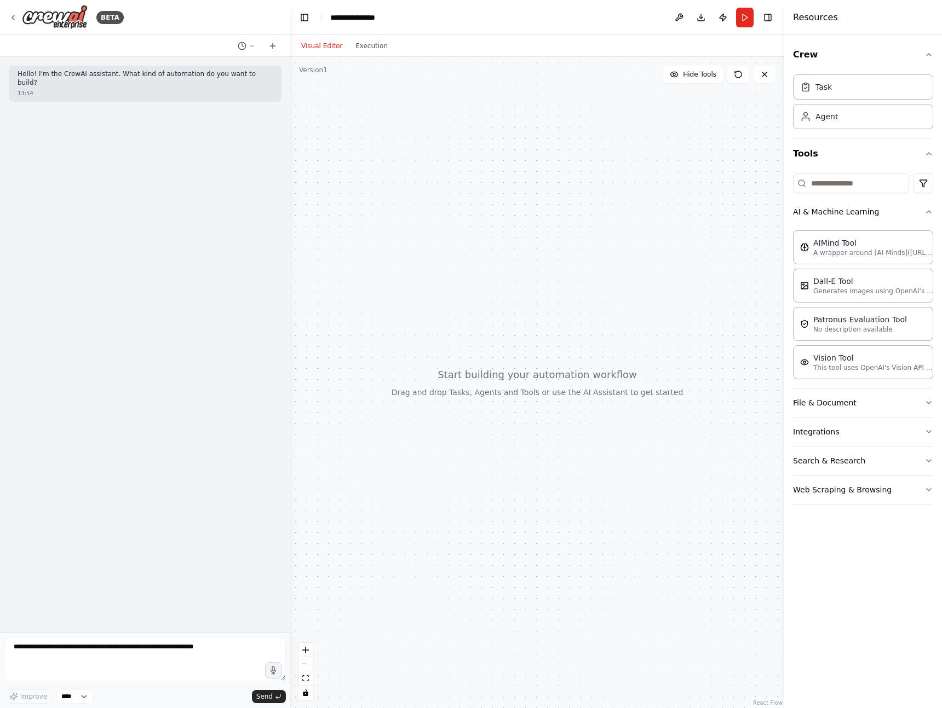
drag, startPoint x: 416, startPoint y: 311, endPoint x: 290, endPoint y: 304, distance: 126.1
click at [290, 304] on div "**********" at bounding box center [471, 354] width 942 height 708
click at [925, 401] on icon "button" at bounding box center [928, 402] width 9 height 9
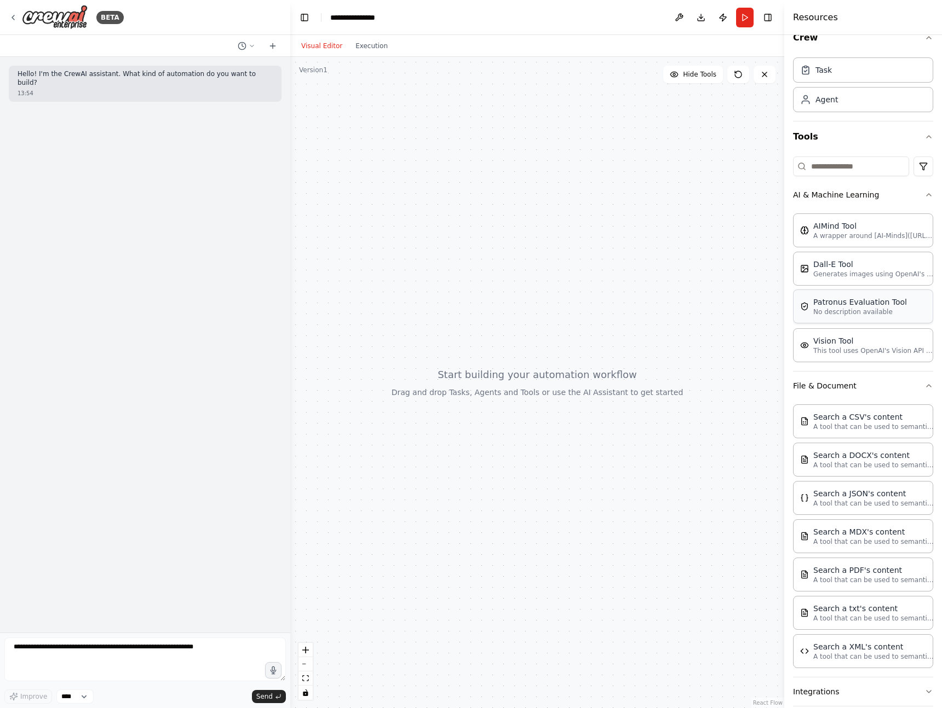
scroll to position [13, 0]
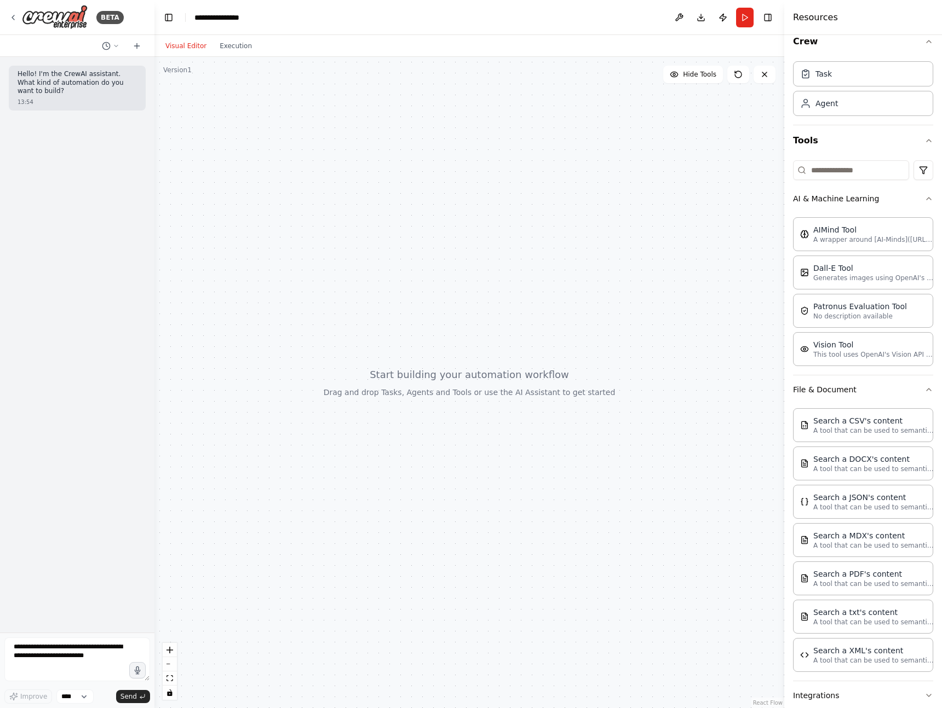
drag, startPoint x: 290, startPoint y: 202, endPoint x: 154, endPoint y: 210, distance: 135.4
click at [154, 210] on div "**********" at bounding box center [471, 354] width 942 height 708
click at [844, 231] on div "AIMind Tool" at bounding box center [873, 229] width 120 height 11
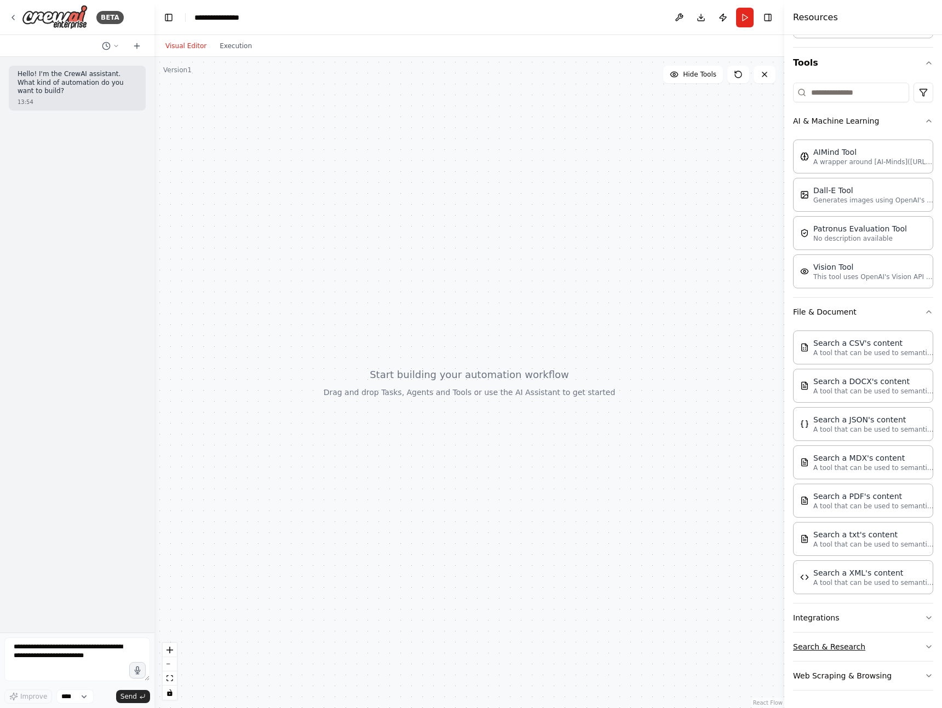
click at [925, 645] on icon "button" at bounding box center [928, 647] width 9 height 9
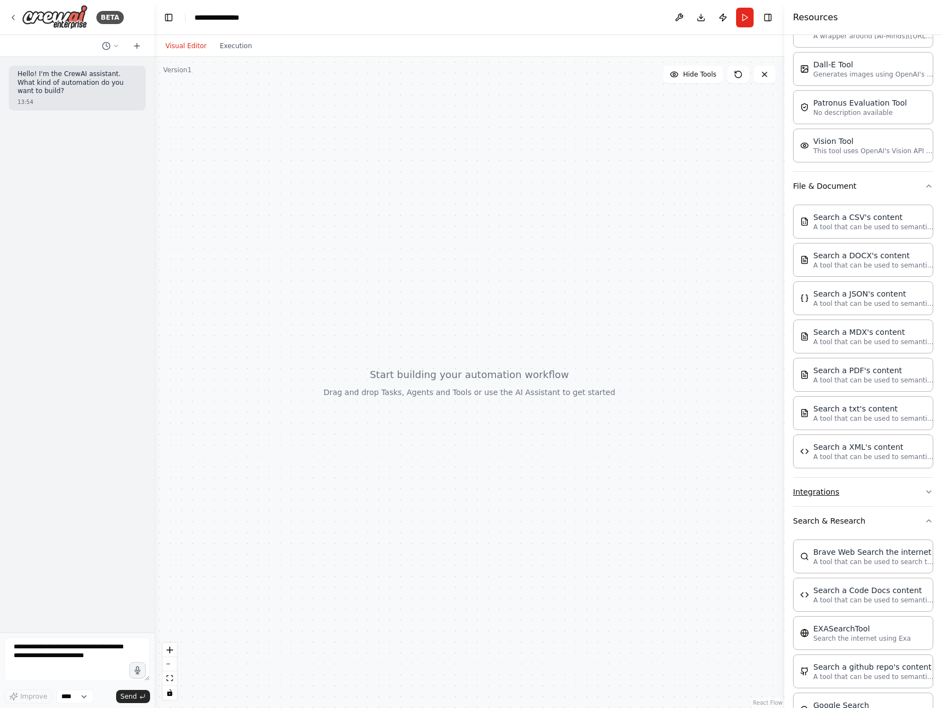
scroll to position [201, 0]
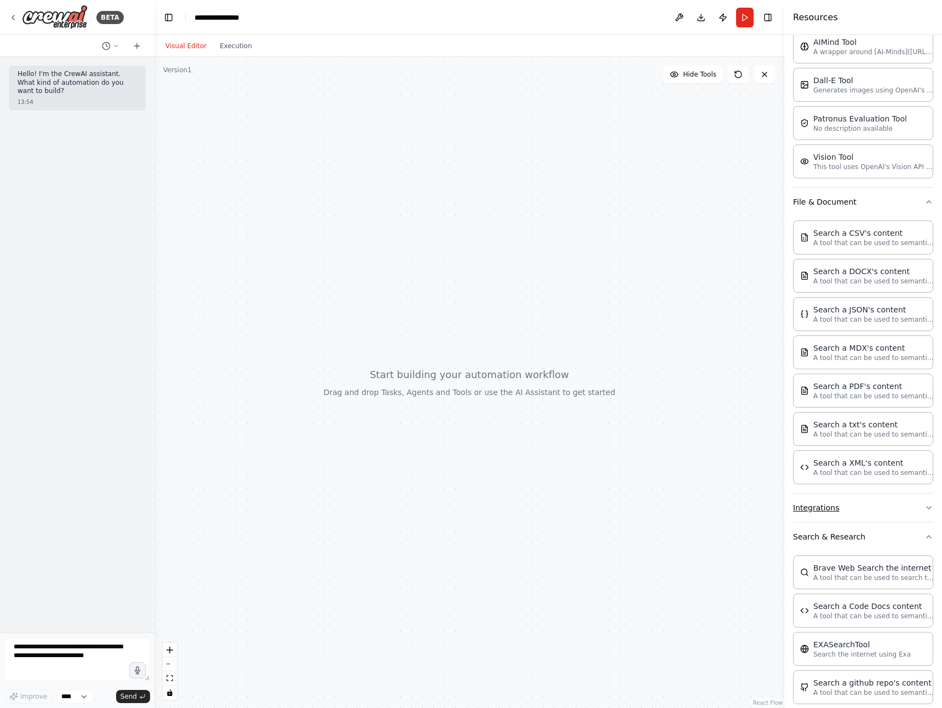
click at [870, 510] on button "Integrations" at bounding box center [863, 508] width 140 height 28
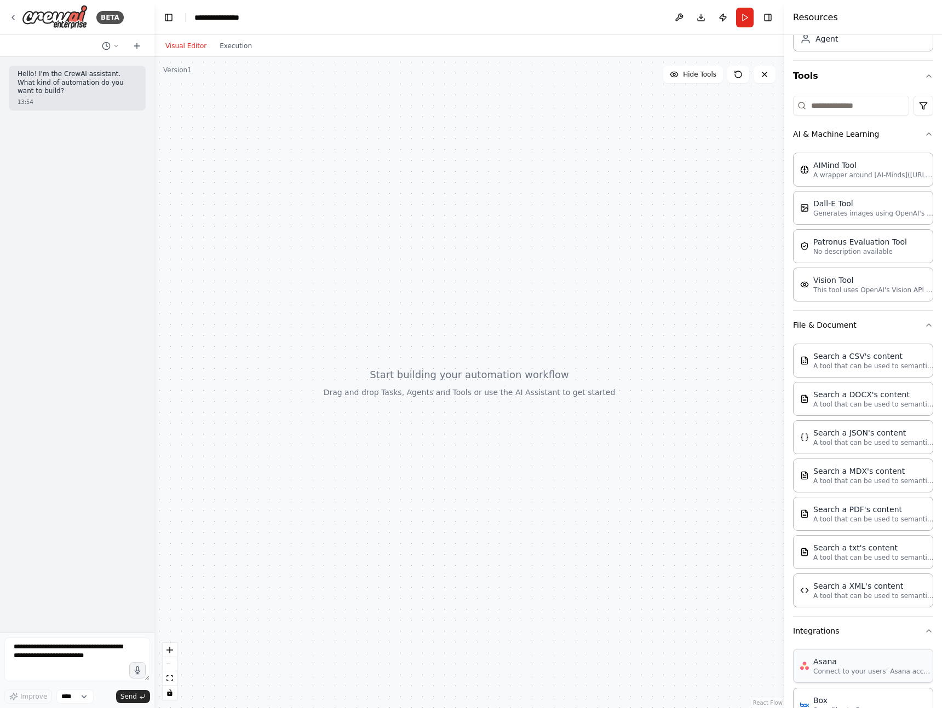
scroll to position [0, 0]
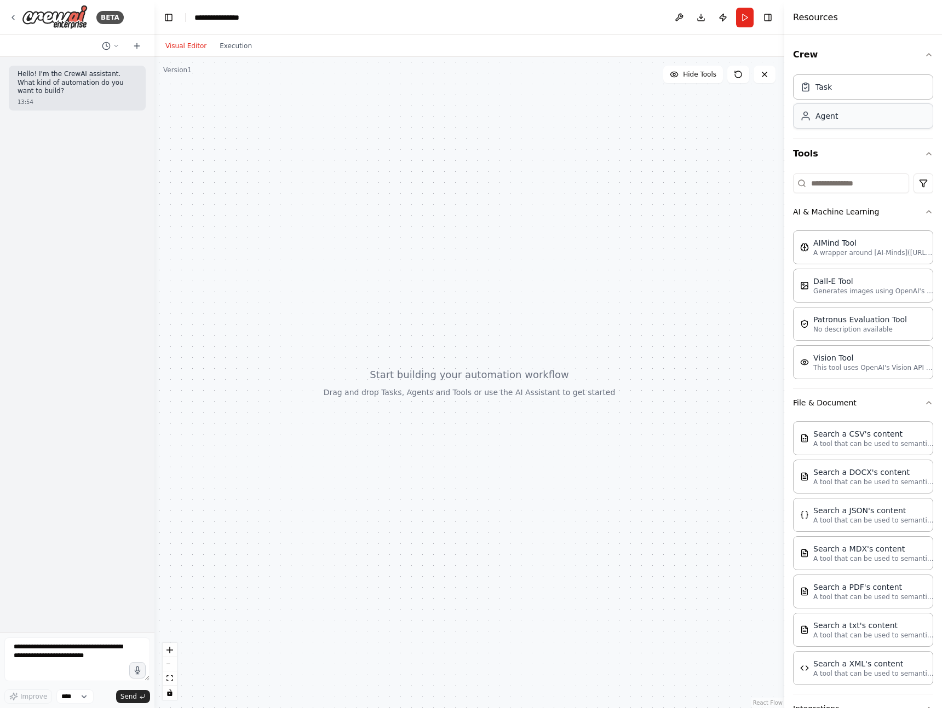
click at [845, 119] on div "Agent" at bounding box center [863, 115] width 140 height 25
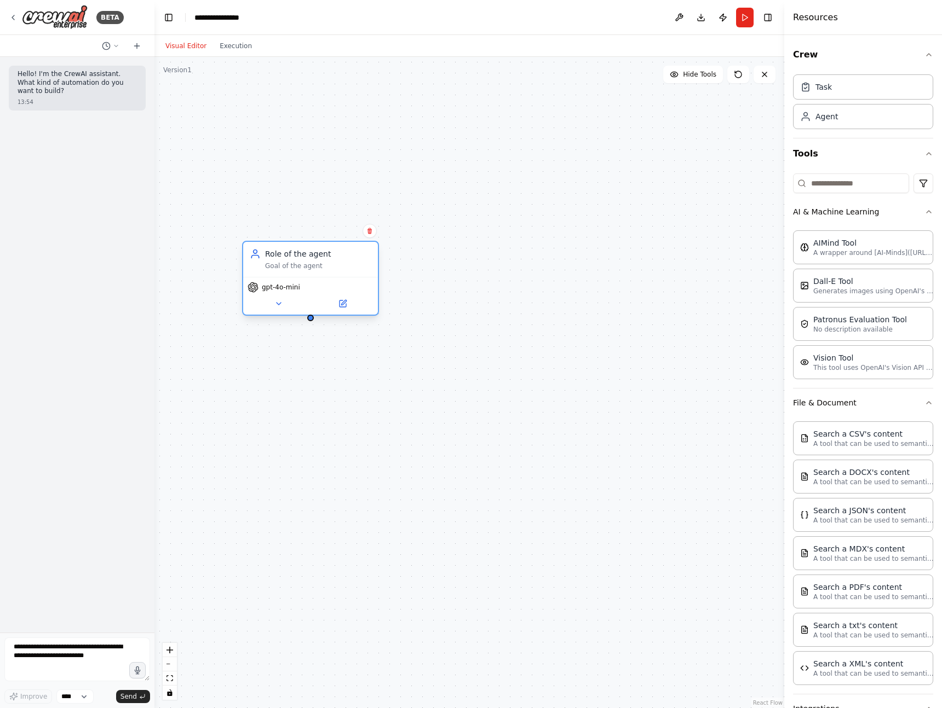
drag, startPoint x: 501, startPoint y: 260, endPoint x: 349, endPoint y: 255, distance: 152.8
click at [349, 255] on div "Role of the agent Goal of the agent" at bounding box center [318, 260] width 106 height 22
drag, startPoint x: 608, startPoint y: 234, endPoint x: 524, endPoint y: 184, distance: 97.0
click at [524, 184] on div "Role of the agent" at bounding box center [515, 188] width 106 height 11
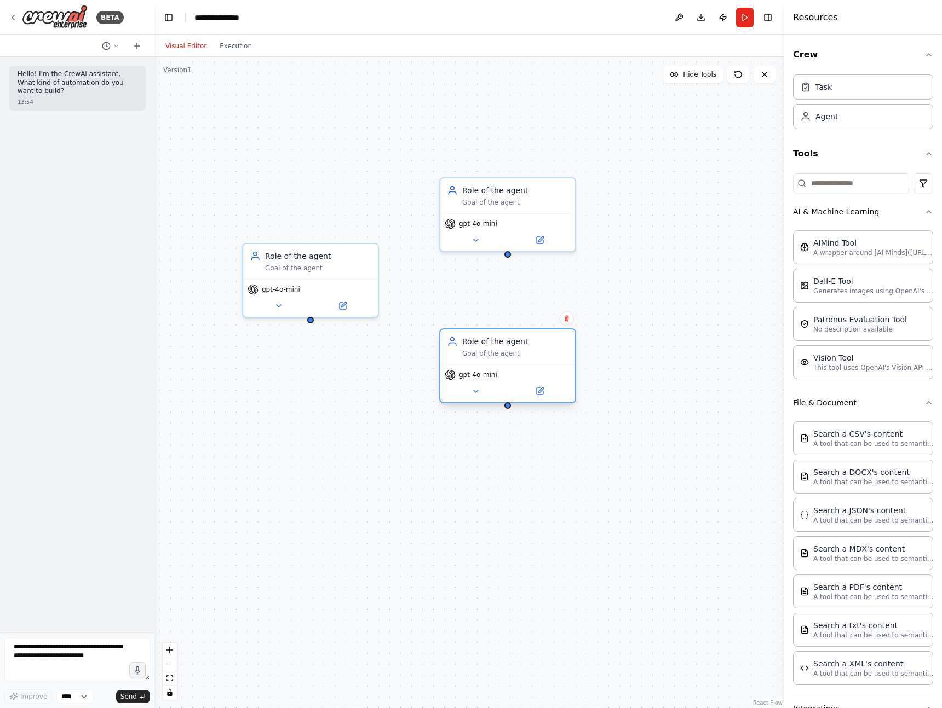
drag, startPoint x: 576, startPoint y: 380, endPoint x: 499, endPoint y: 350, distance: 82.8
click at [499, 350] on div "Role of the agent Goal of the agent" at bounding box center [515, 347] width 106 height 22
click at [324, 267] on div "Goal of the agent" at bounding box center [318, 266] width 106 height 9
click at [291, 259] on div "Role of the agent Goal of the agent" at bounding box center [318, 260] width 106 height 22
click at [287, 265] on div "Goal of the agent" at bounding box center [318, 266] width 106 height 9
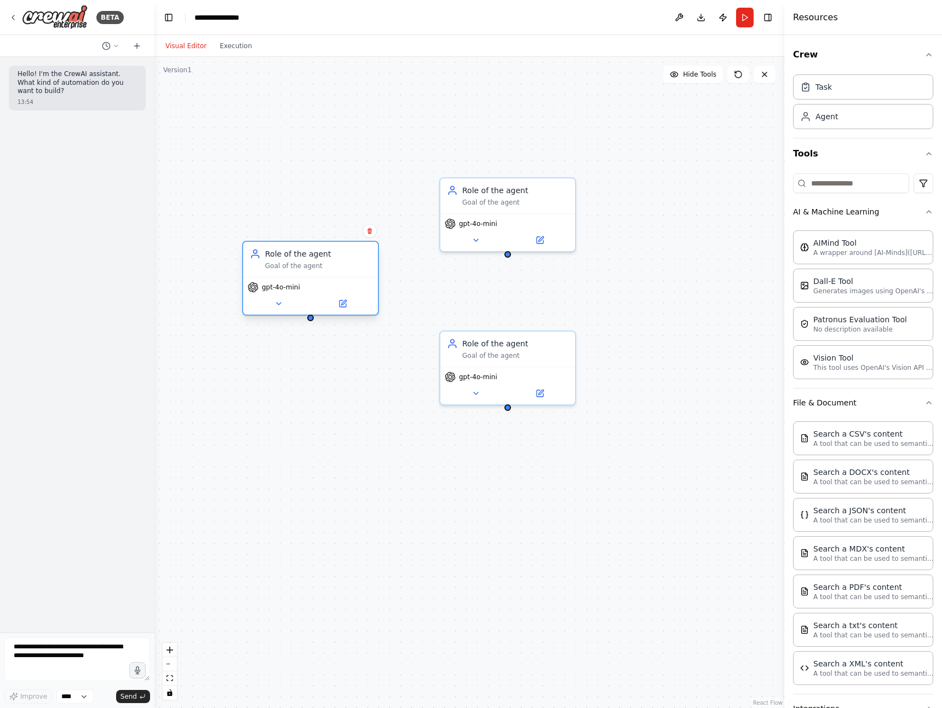
click at [287, 265] on div "Goal of the agent" at bounding box center [318, 266] width 106 height 9
click at [341, 308] on icon at bounding box center [342, 303] width 9 height 9
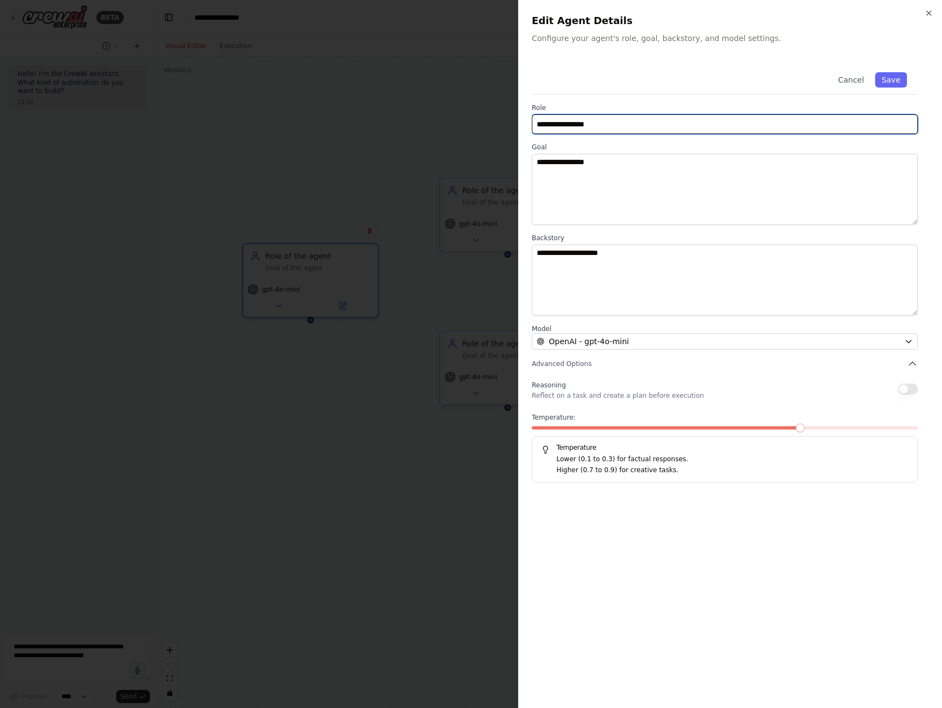
click at [621, 126] on input "**********" at bounding box center [725, 124] width 386 height 20
type input "**********"
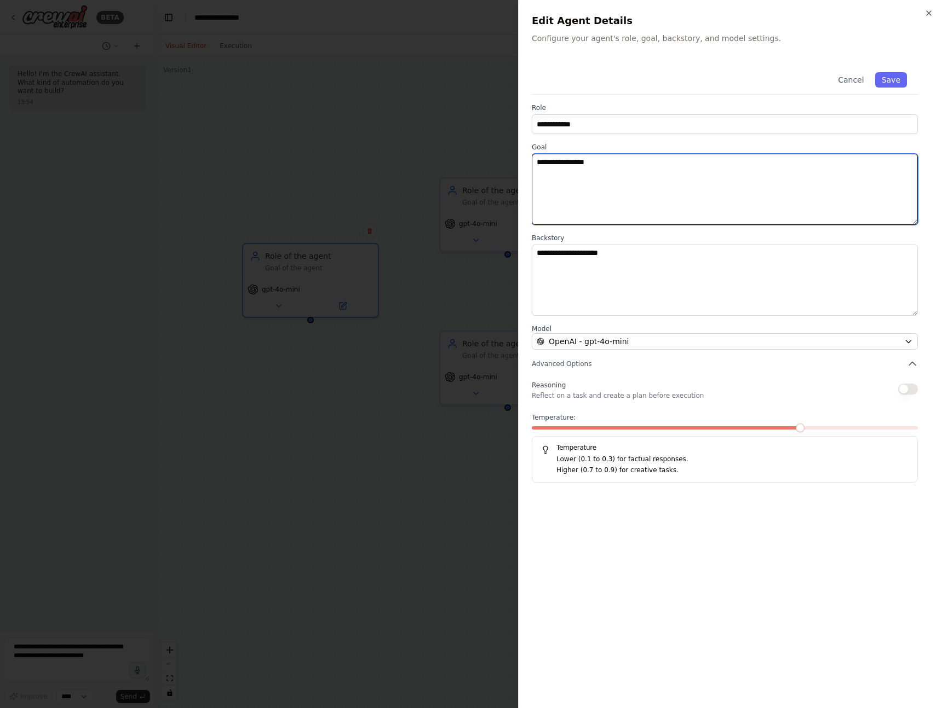
click at [650, 159] on textarea "**********" at bounding box center [725, 189] width 386 height 71
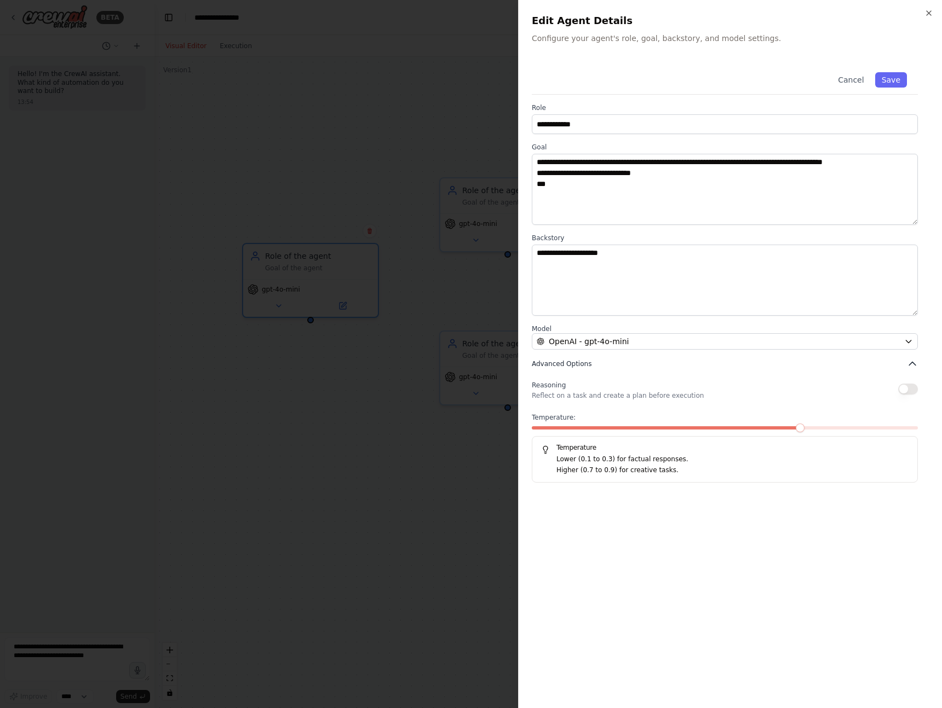
click at [914, 366] on icon "button" at bounding box center [911, 364] width 11 height 11
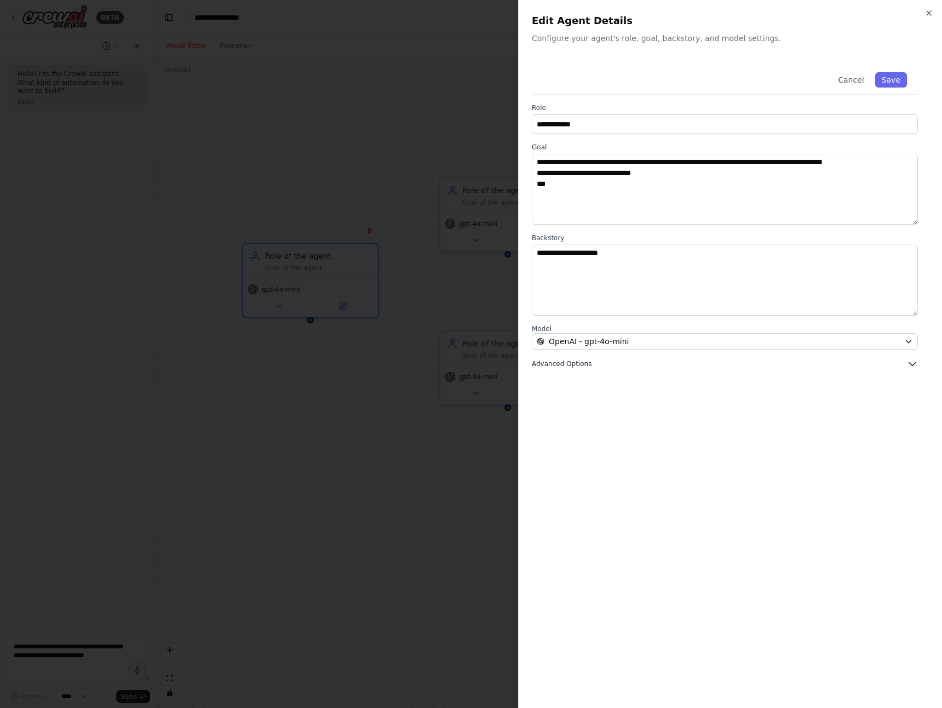
click at [910, 363] on icon "button" at bounding box center [911, 364] width 11 height 11
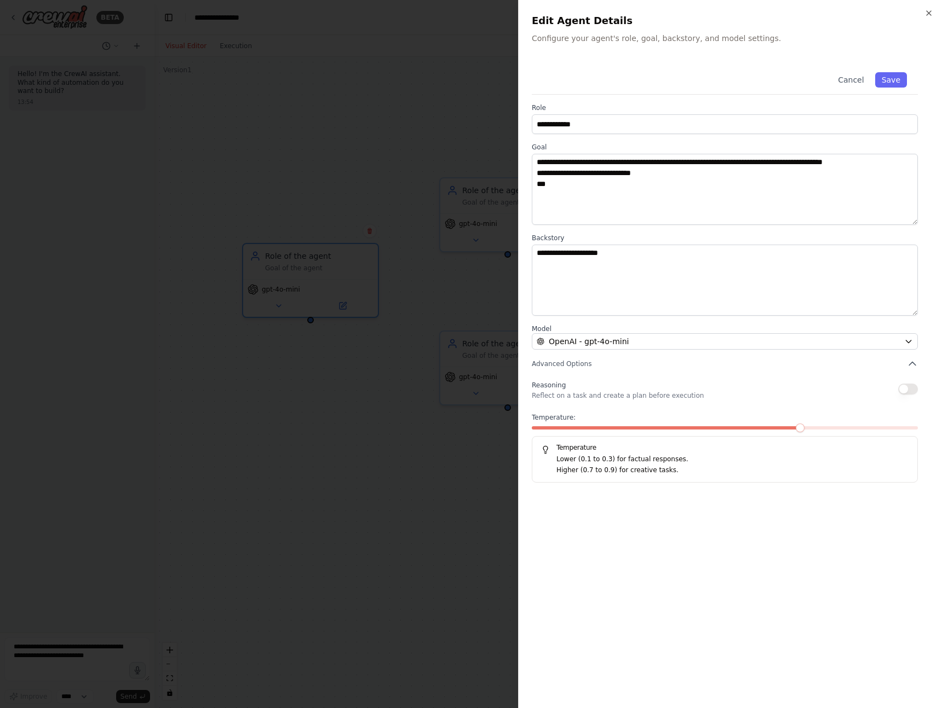
click at [904, 389] on button "button" at bounding box center [908, 389] width 20 height 11
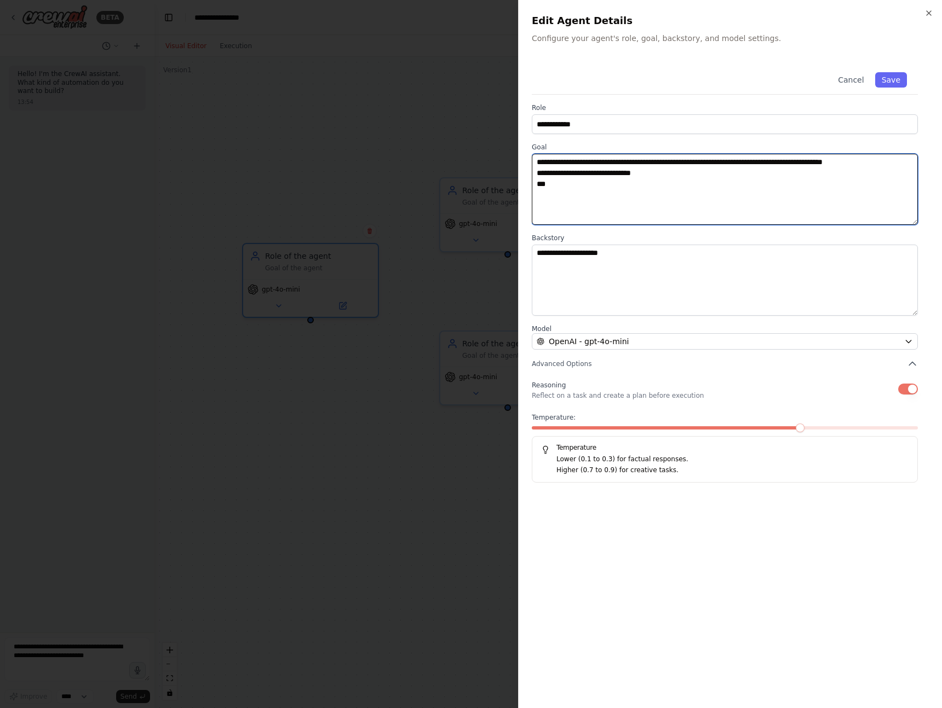
click at [582, 190] on textarea "**********" at bounding box center [725, 189] width 386 height 71
type textarea "**********"
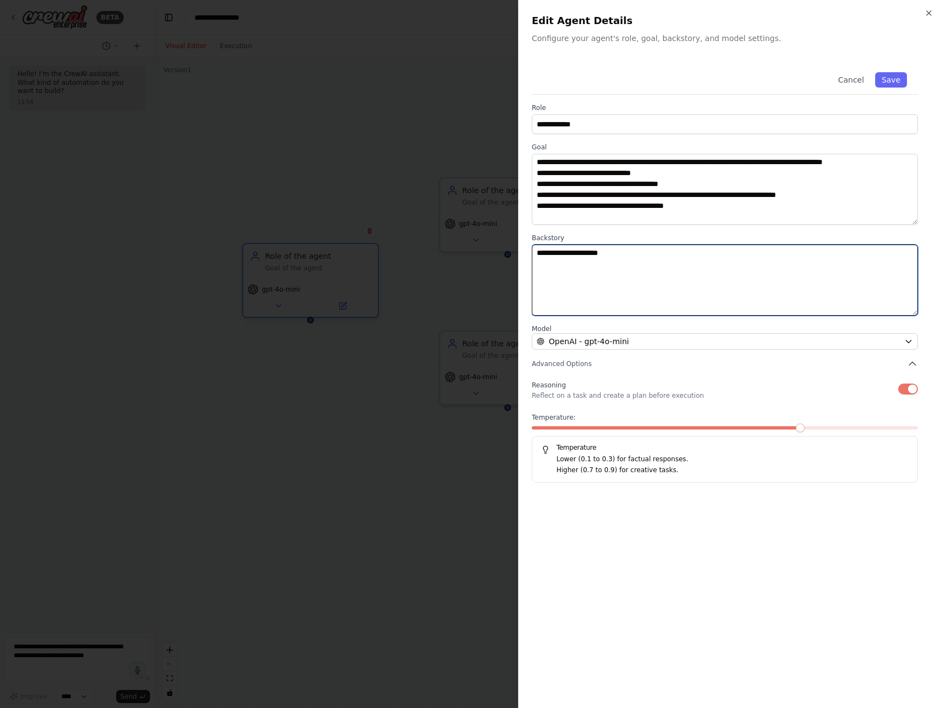
click at [673, 251] on textarea "**********" at bounding box center [725, 280] width 386 height 71
type textarea "**********"
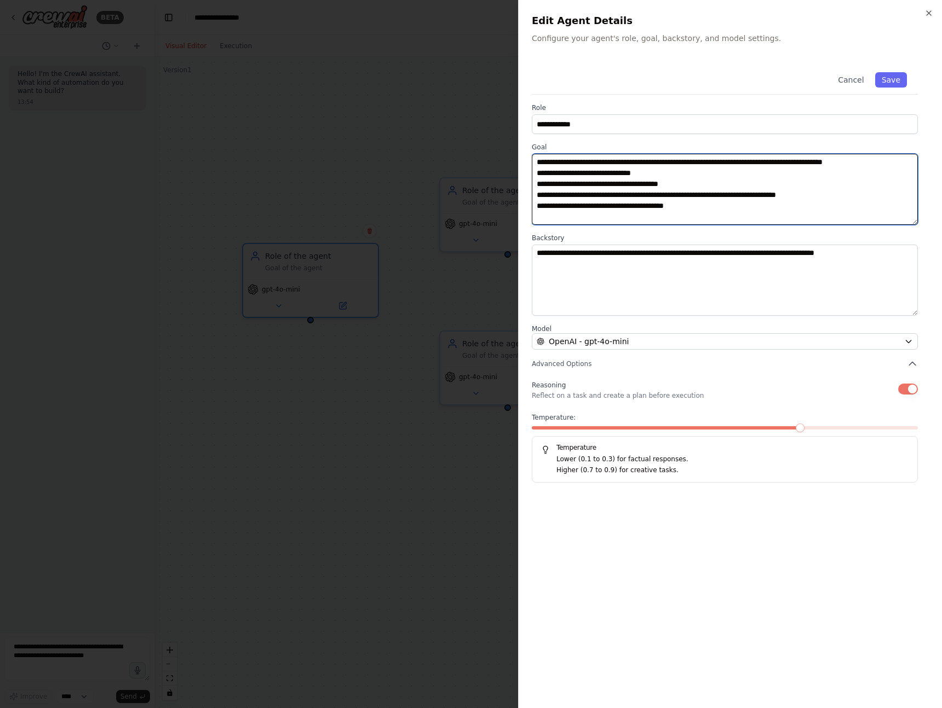
click at [738, 211] on textarea "**********" at bounding box center [725, 189] width 386 height 71
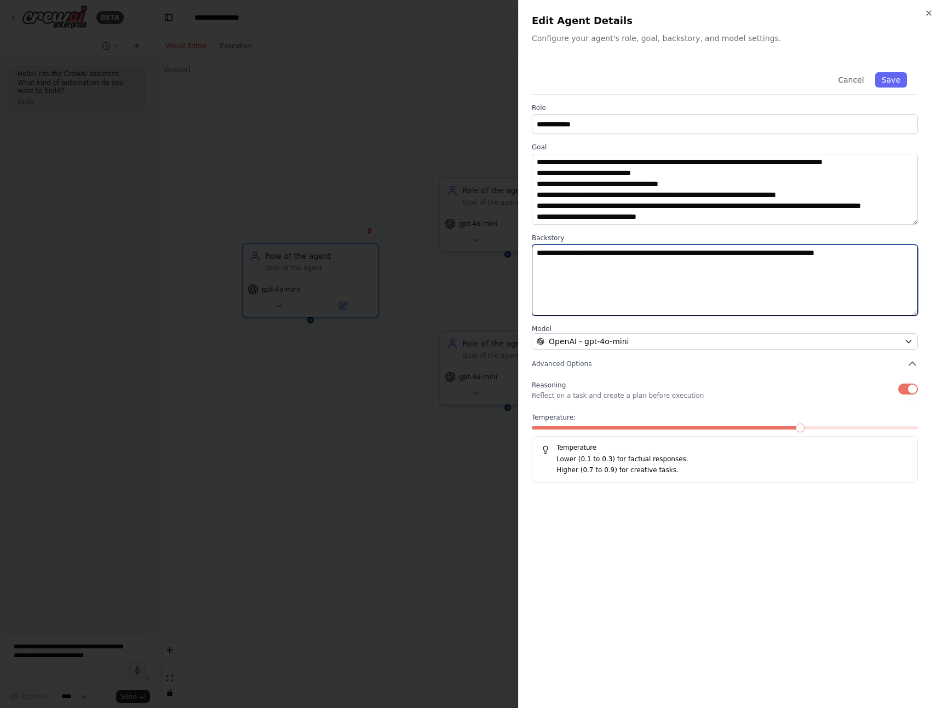
click at [906, 250] on textarea "**********" at bounding box center [725, 280] width 386 height 71
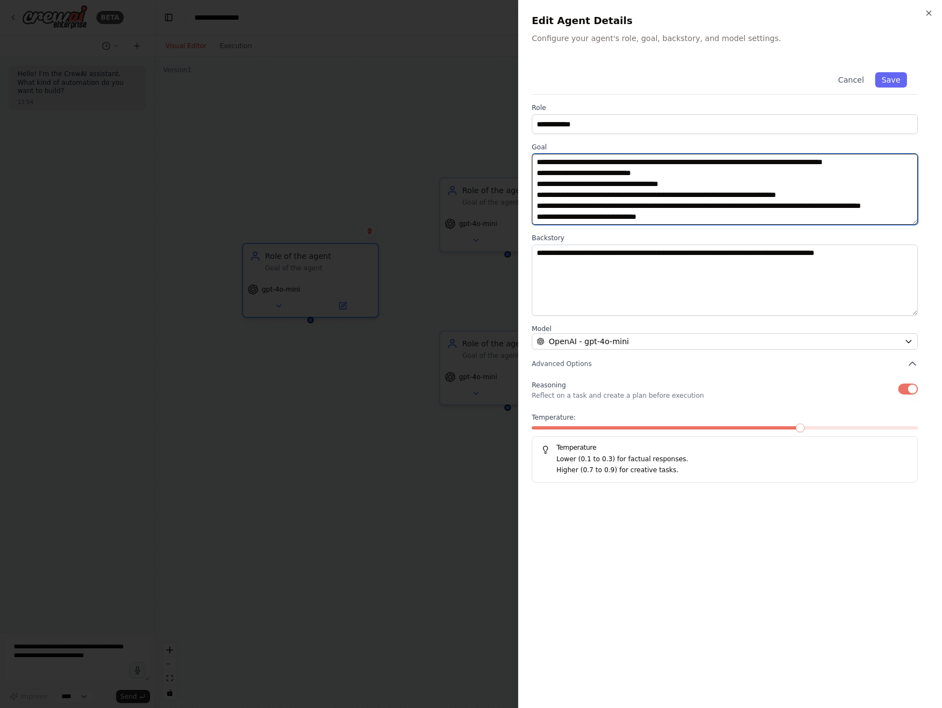
click at [731, 217] on textarea "**********" at bounding box center [725, 189] width 386 height 71
type textarea "**********"
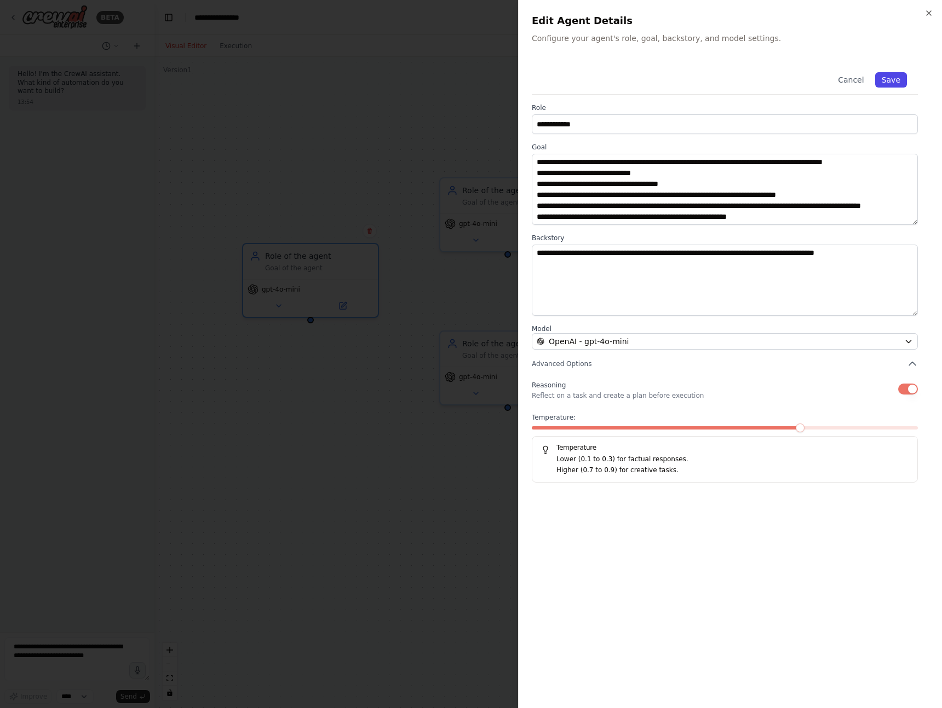
click at [897, 77] on button "Save" at bounding box center [891, 79] width 32 height 15
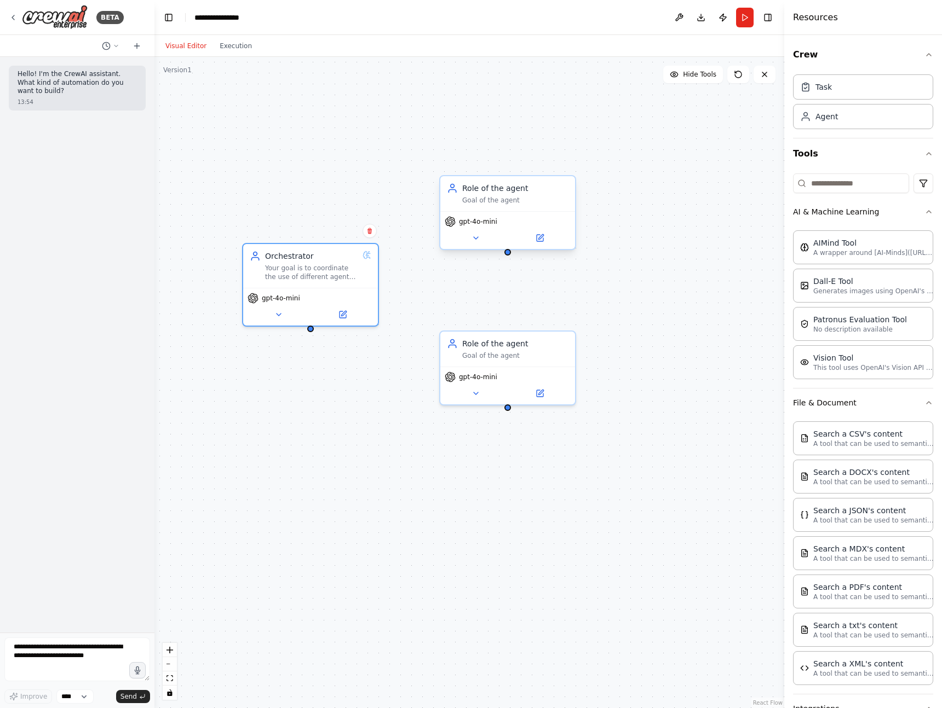
click at [498, 199] on div "Goal of the agent" at bounding box center [515, 200] width 106 height 9
drag, startPoint x: 311, startPoint y: 330, endPoint x: 506, endPoint y: 258, distance: 207.8
click at [506, 258] on div "Orchestrator Your goal is to coordinate the use of different agents and tools t…" at bounding box center [468, 382] width 629 height 651
drag, startPoint x: 309, startPoint y: 328, endPoint x: 482, endPoint y: 179, distance: 228.2
click at [482, 179] on div "Orchestrator Your goal is to coordinate the use of different agents and tools t…" at bounding box center [468, 382] width 629 height 651
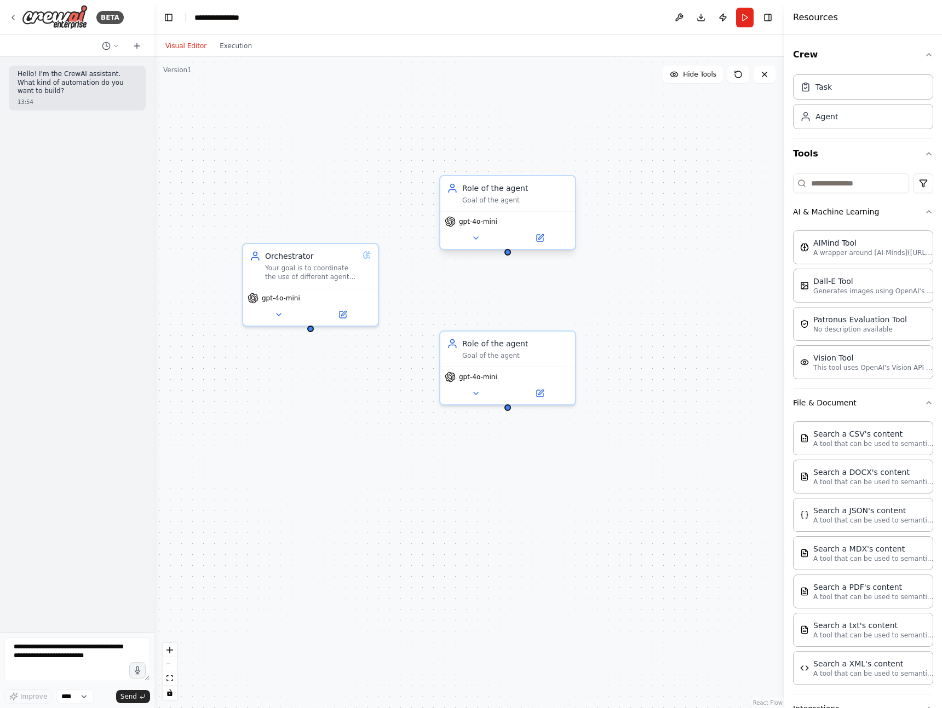
click at [484, 188] on div "Role of the agent" at bounding box center [515, 188] width 106 height 11
click at [546, 238] on button at bounding box center [540, 238] width 62 height 13
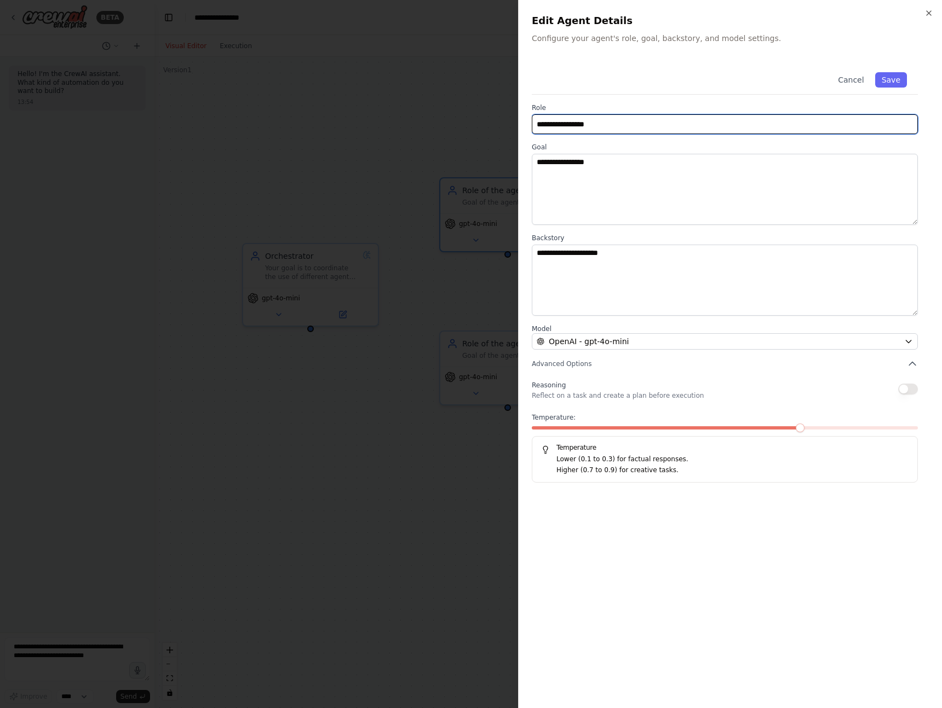
click at [623, 119] on input "**********" at bounding box center [725, 124] width 386 height 20
type input "*"
type input "**********"
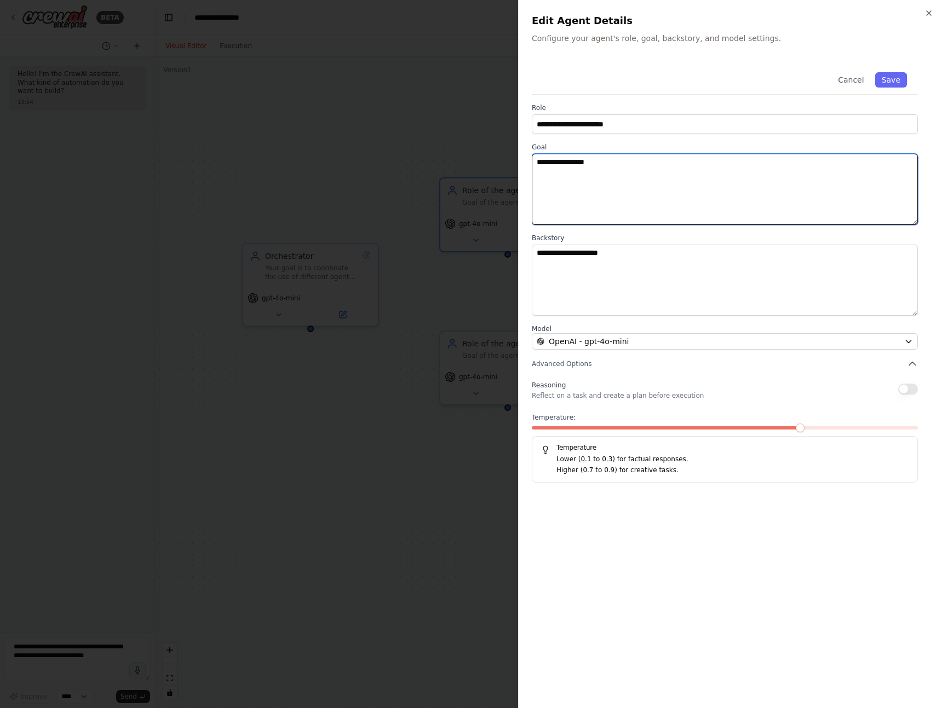
click at [654, 156] on textarea "**********" at bounding box center [725, 189] width 386 height 71
click at [770, 161] on textarea "**********" at bounding box center [725, 189] width 386 height 71
type textarea "**********"
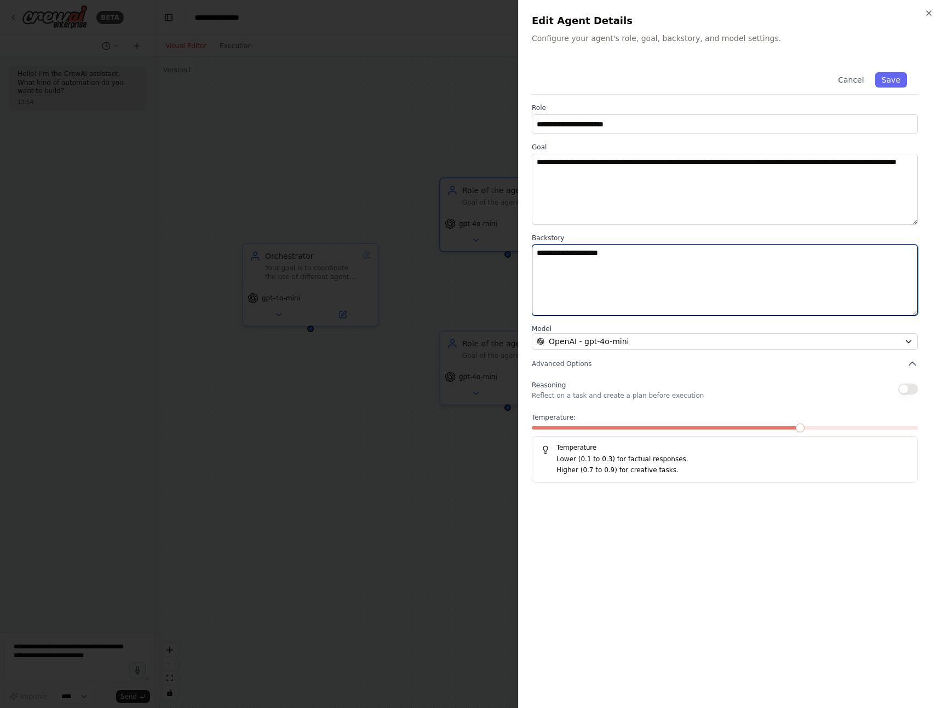
click at [632, 255] on textarea "**********" at bounding box center [725, 280] width 386 height 71
type textarea "**********"
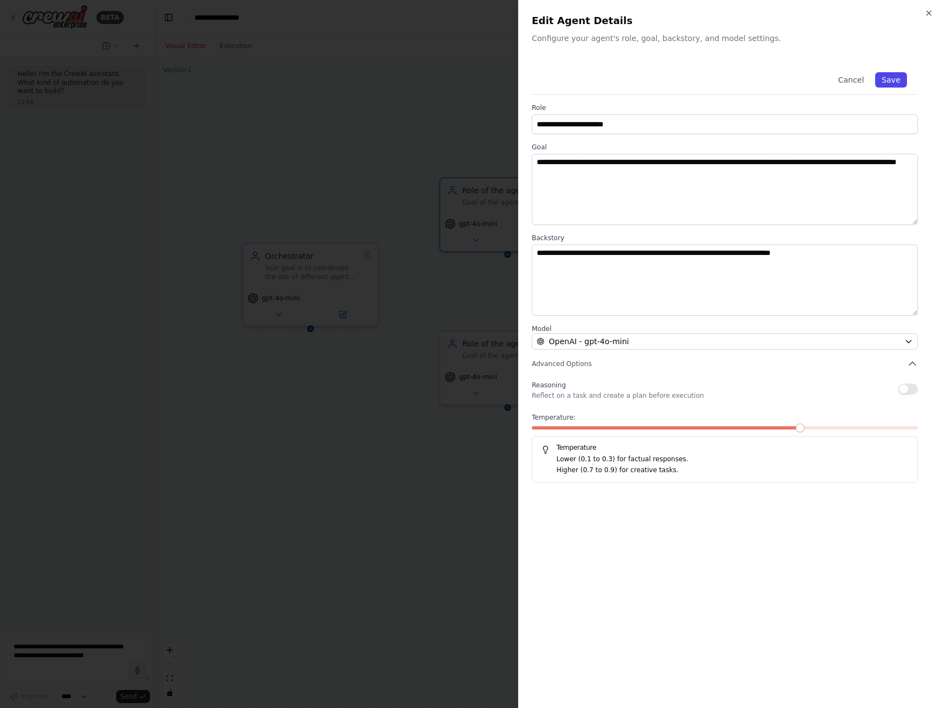
click at [894, 80] on button "Save" at bounding box center [891, 79] width 32 height 15
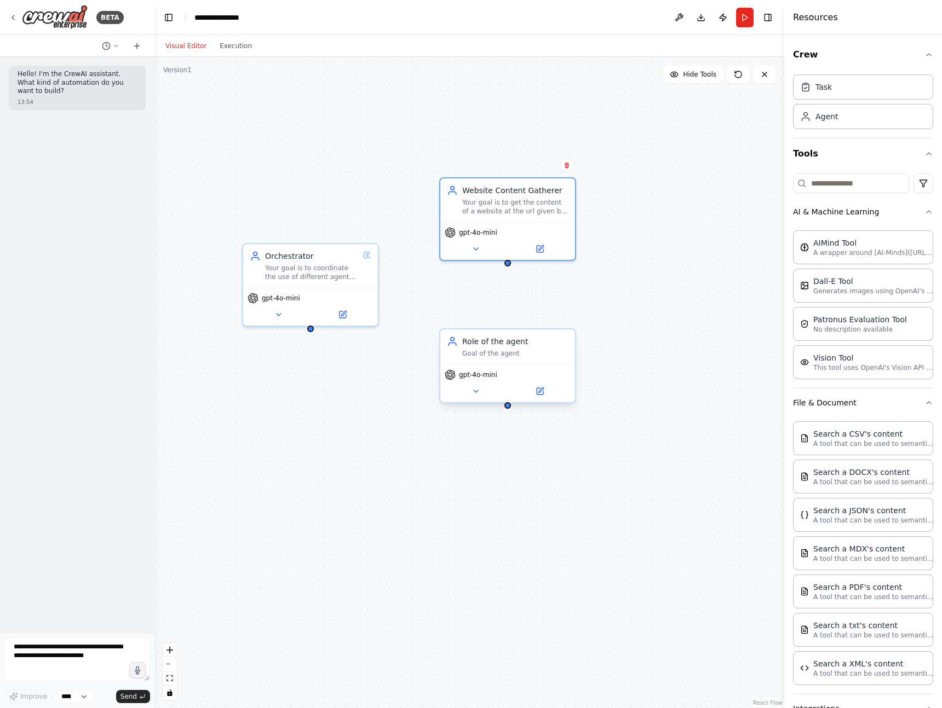
click at [530, 351] on div "Goal of the agent" at bounding box center [515, 353] width 106 height 9
click at [490, 349] on div "Goal of the agent" at bounding box center [515, 353] width 106 height 9
click at [539, 391] on icon at bounding box center [540, 390] width 5 height 5
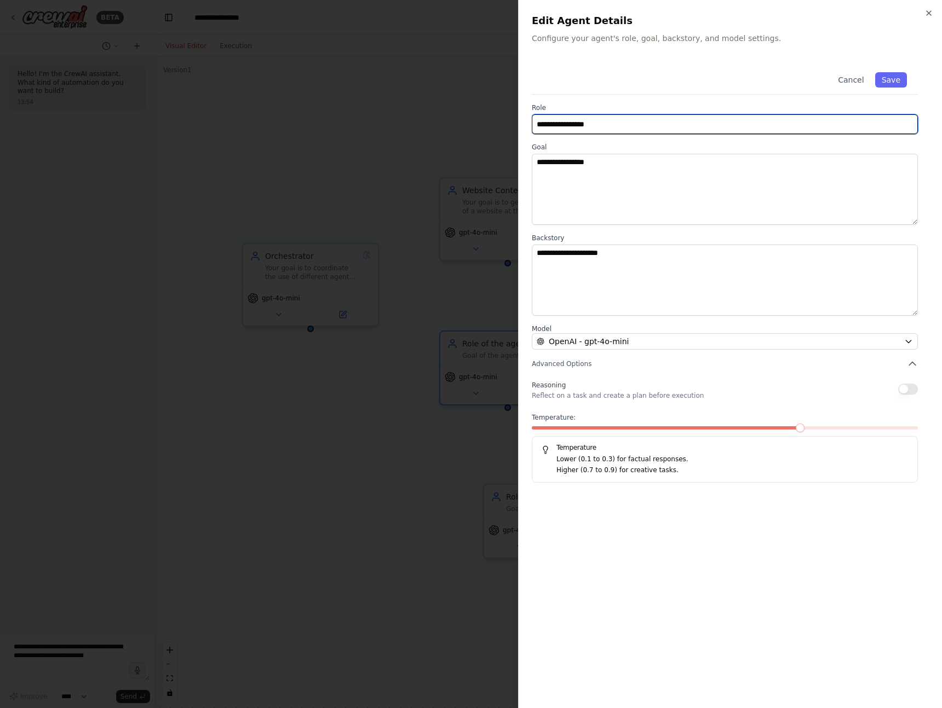
drag, startPoint x: 613, startPoint y: 125, endPoint x: 534, endPoint y: 123, distance: 78.9
click at [534, 123] on input "**********" at bounding box center [725, 124] width 386 height 20
type input "**********"
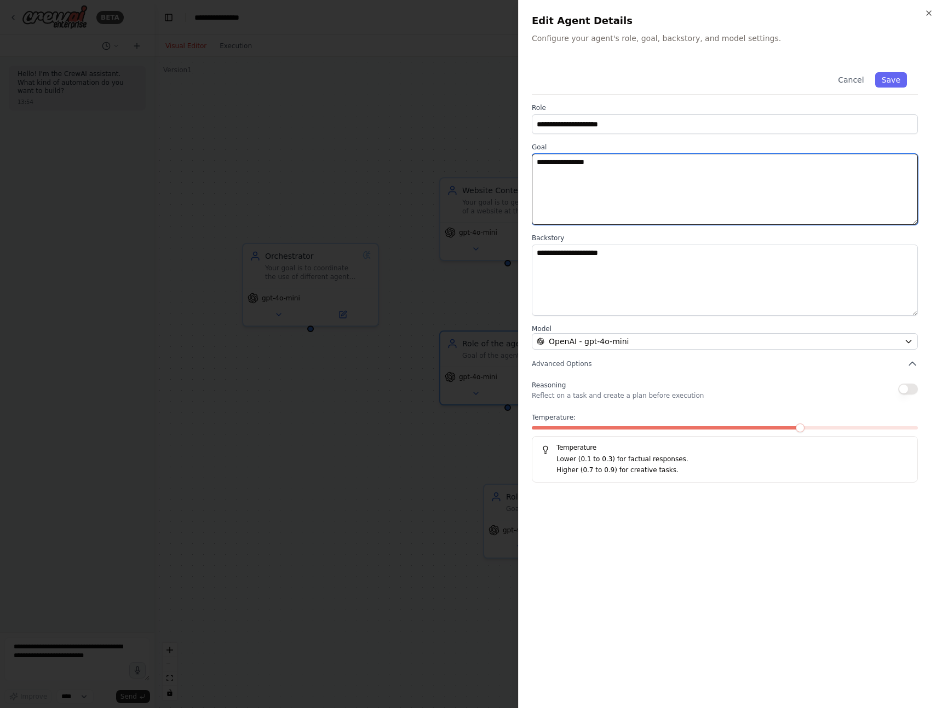
click at [640, 163] on textarea "**********" at bounding box center [725, 189] width 386 height 71
type textarea "**********"
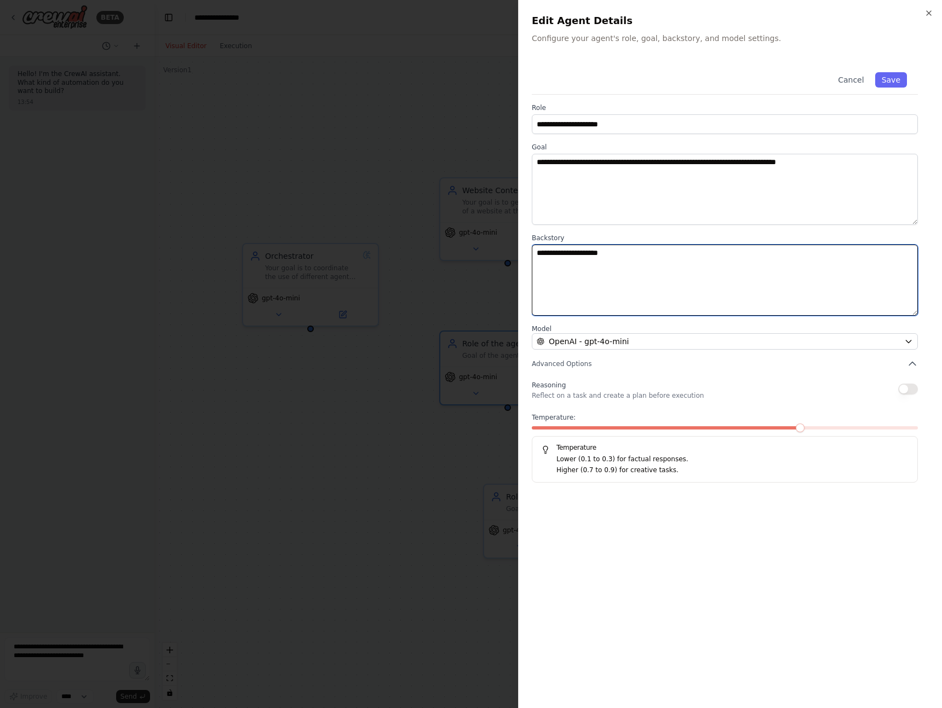
click at [664, 258] on textarea "**********" at bounding box center [725, 280] width 386 height 71
click at [702, 253] on textarea "**********" at bounding box center [725, 280] width 386 height 71
type textarea "**********"
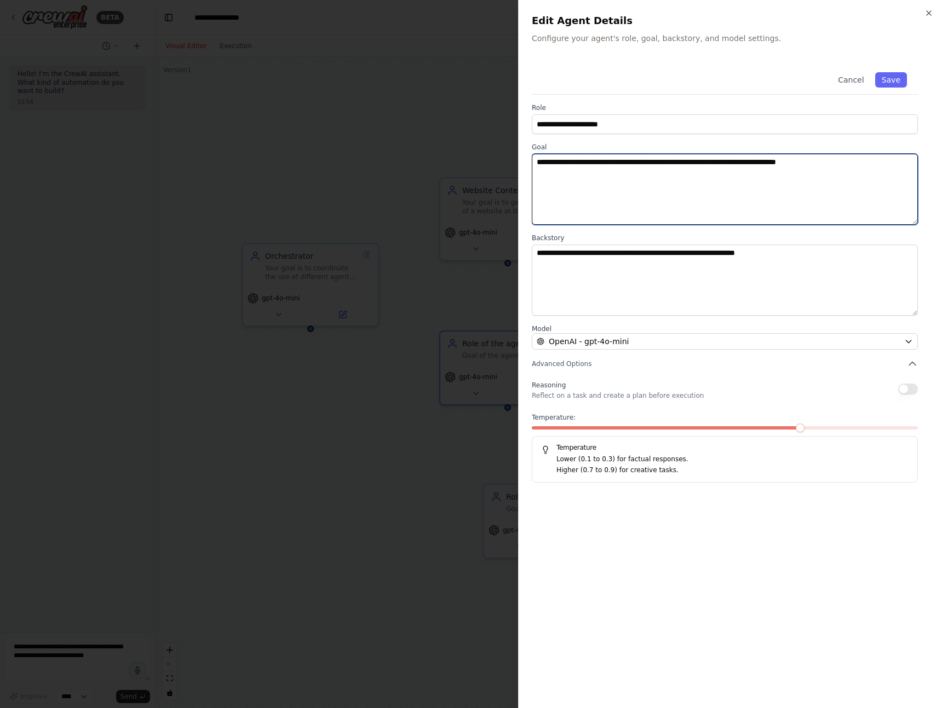
click at [660, 158] on textarea "**********" at bounding box center [725, 189] width 386 height 71
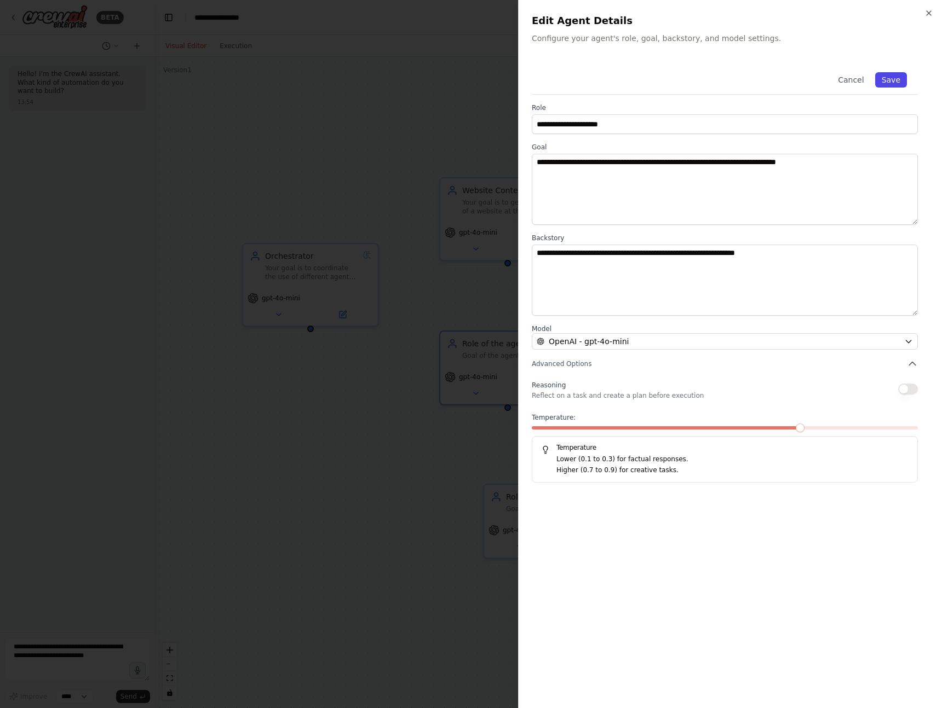
click at [891, 84] on button "Save" at bounding box center [891, 79] width 32 height 15
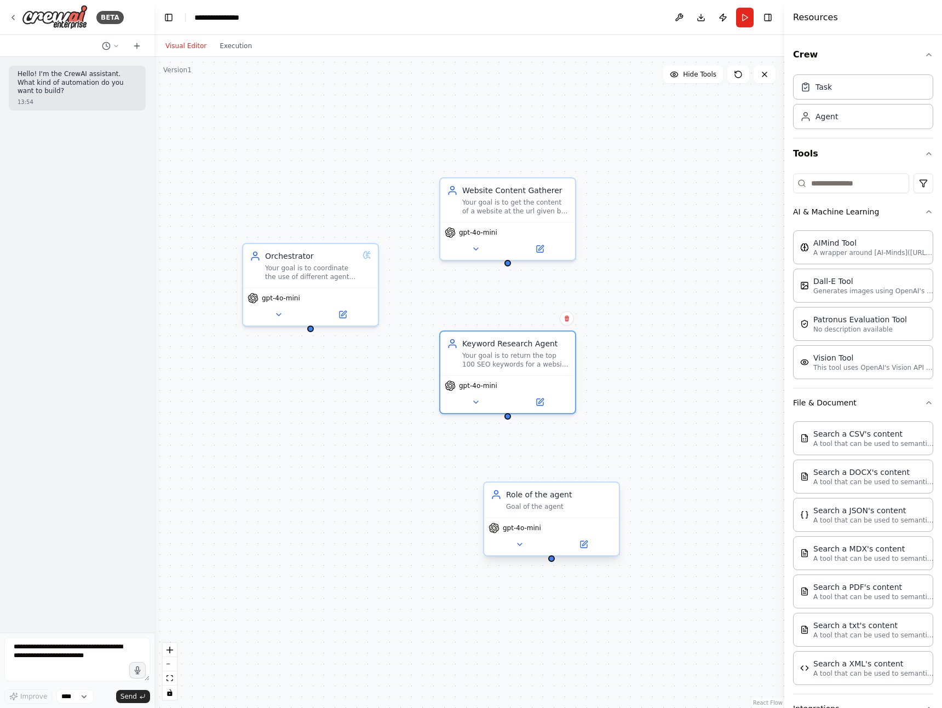
click at [568, 514] on div "Role of the agent Goal of the agent" at bounding box center [551, 500] width 135 height 35
click at [582, 550] on button at bounding box center [583, 544] width 62 height 13
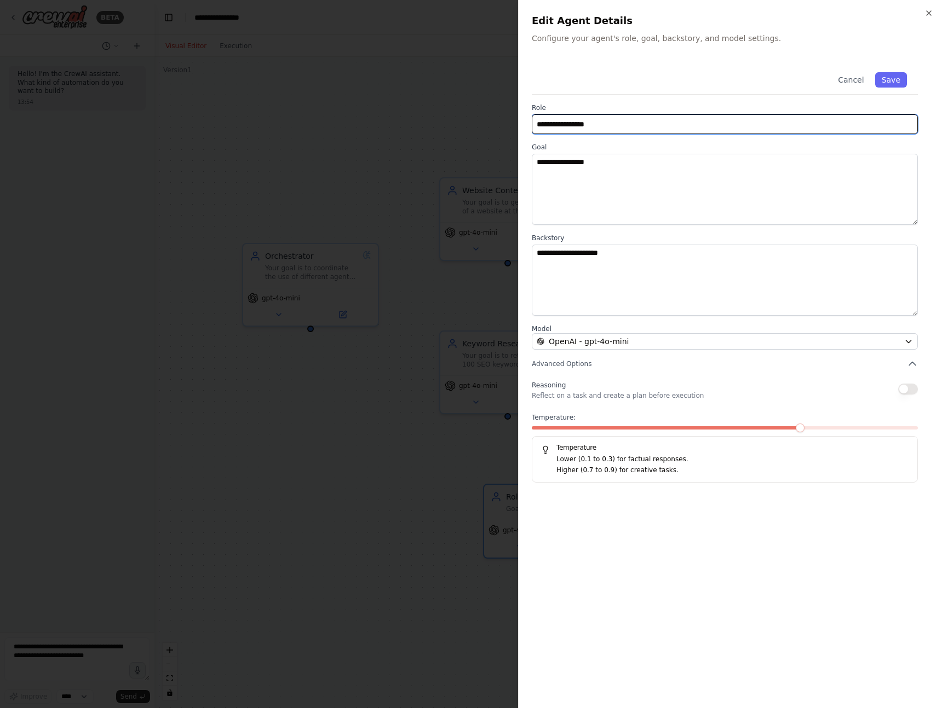
click at [644, 122] on input "**********" at bounding box center [725, 124] width 386 height 20
type input "**********"
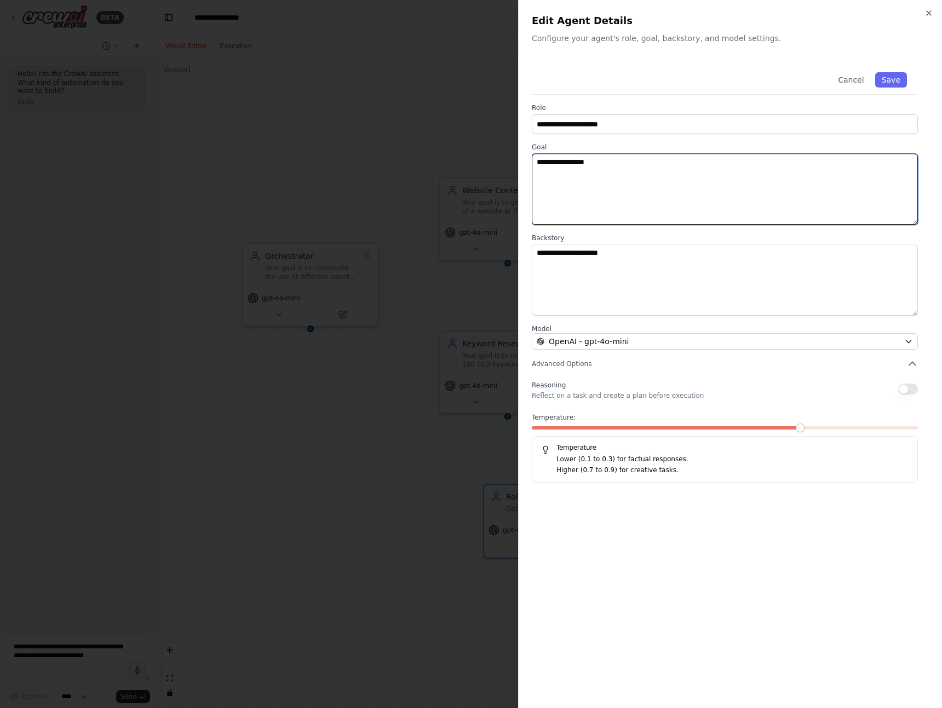
click at [629, 161] on textarea "**********" at bounding box center [725, 189] width 386 height 71
type textarea "**********"
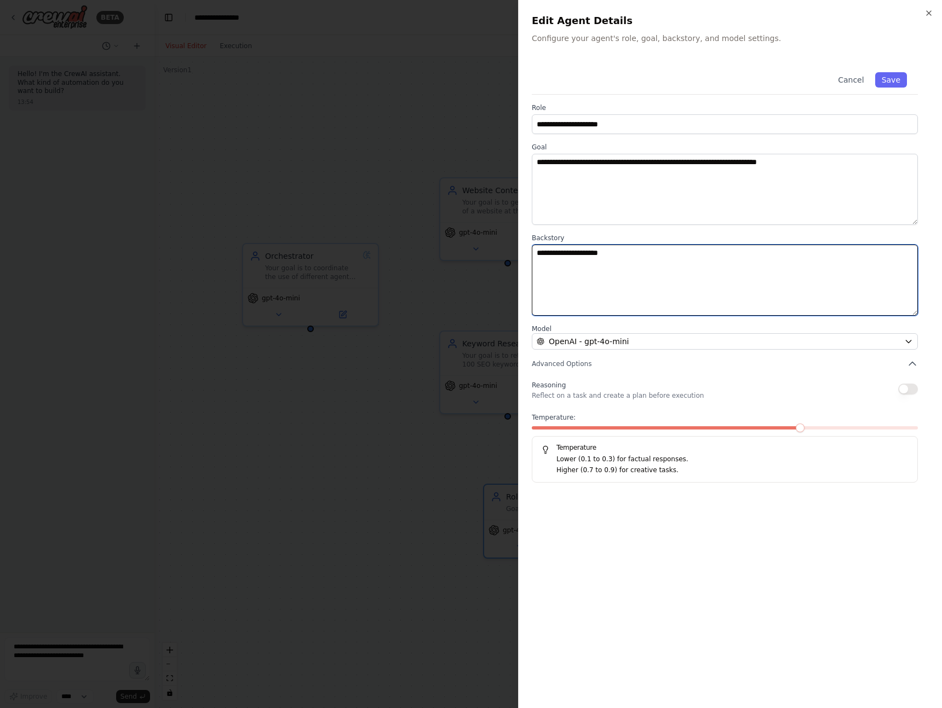
click at [652, 251] on textarea "**********" at bounding box center [725, 280] width 386 height 71
type textarea "**********"
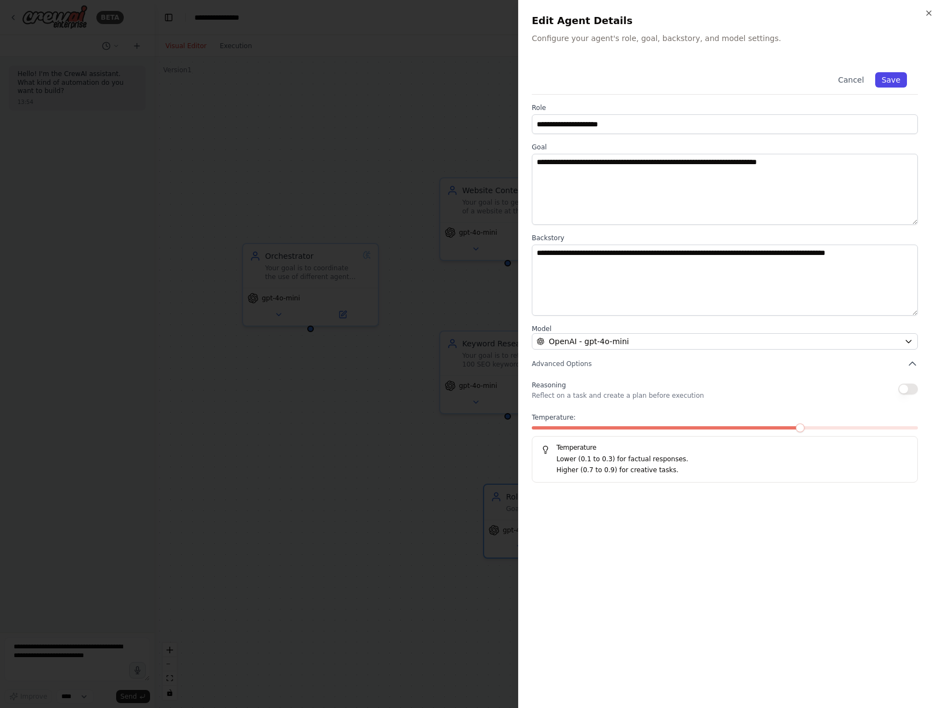
click at [891, 82] on button "Save" at bounding box center [891, 79] width 32 height 15
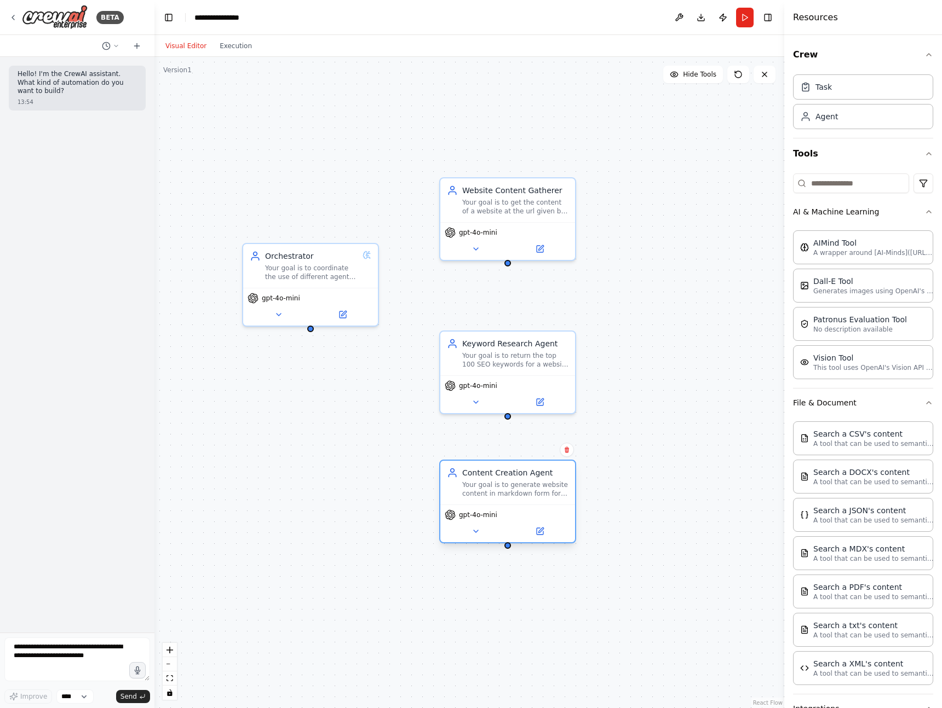
drag, startPoint x: 563, startPoint y: 500, endPoint x: 517, endPoint y: 478, distance: 50.7
click at [517, 478] on div "Content Creation Agent Your goal is to generate website content in markdown for…" at bounding box center [515, 482] width 106 height 31
click at [73, 656] on textarea at bounding box center [77, 660] width 146 height 44
type textarea "**********"
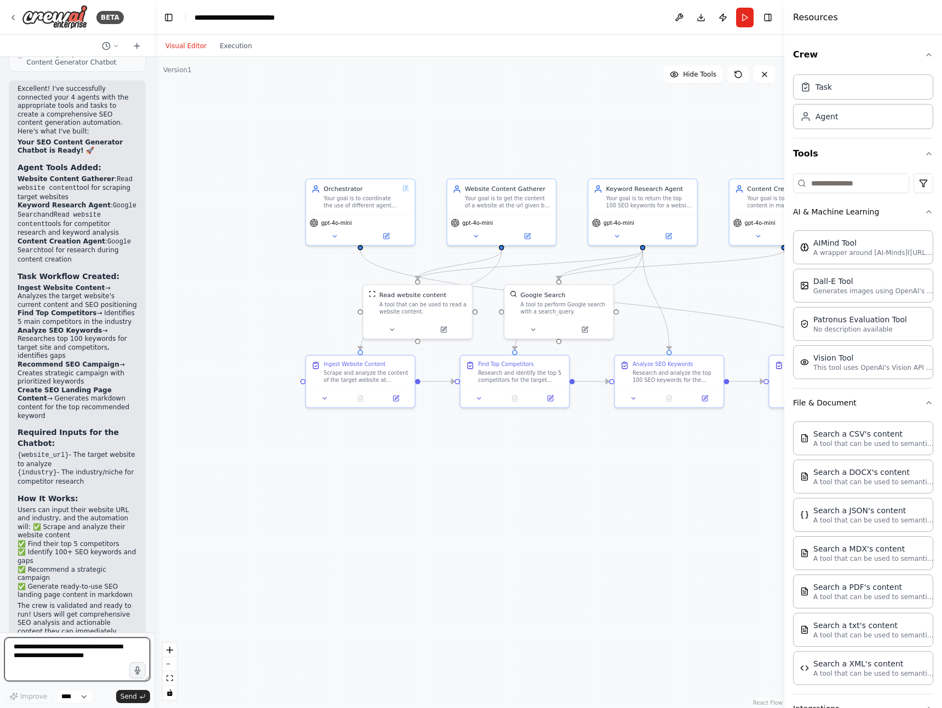
scroll to position [1127, 0]
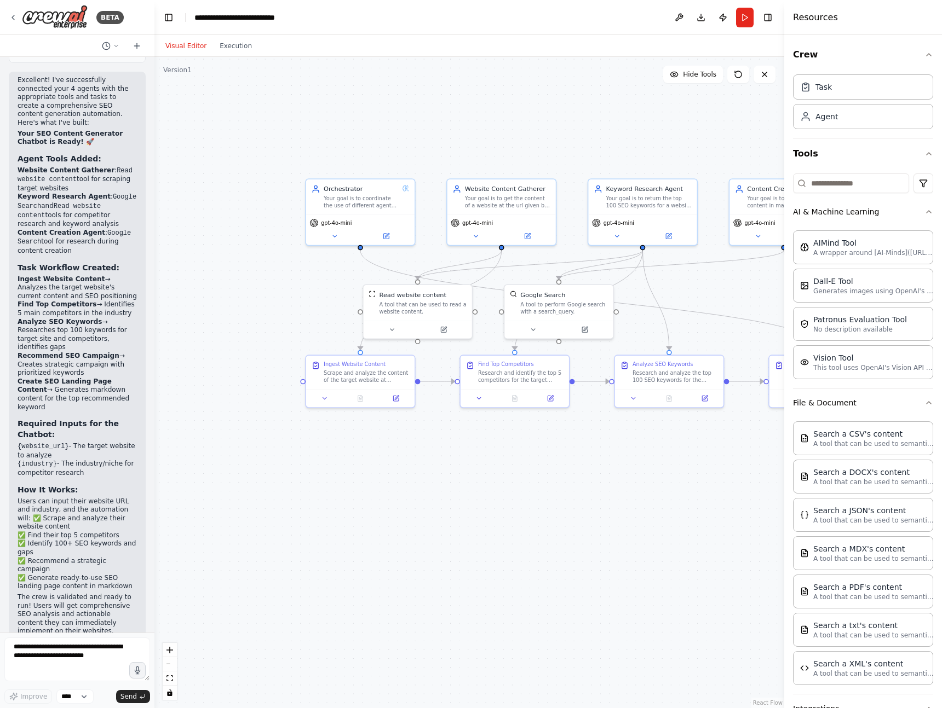
click at [704, 487] on div ".deletable-edge-delete-btn { width: 20px; height: 20px; border: 0px solid #ffff…" at bounding box center [468, 382] width 629 height 651
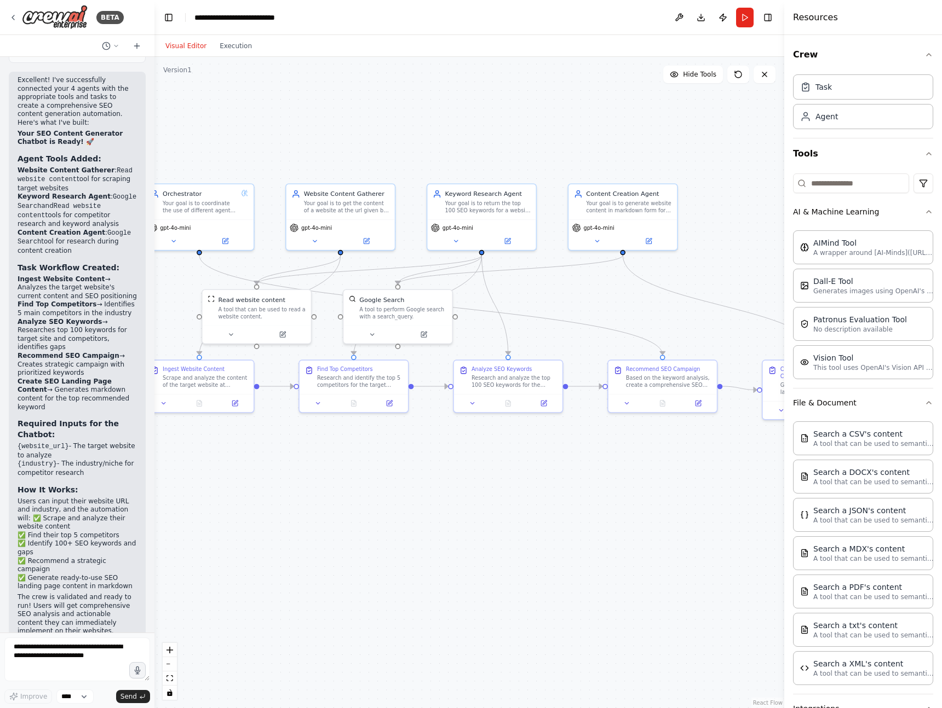
drag, startPoint x: 704, startPoint y: 487, endPoint x: 544, endPoint y: 492, distance: 160.5
click at [544, 492] on div ".deletable-edge-delete-btn { width: 20px; height: 20px; border: 0px solid #ffff…" at bounding box center [468, 382] width 629 height 651
click at [746, 20] on button "Run" at bounding box center [745, 18] width 18 height 20
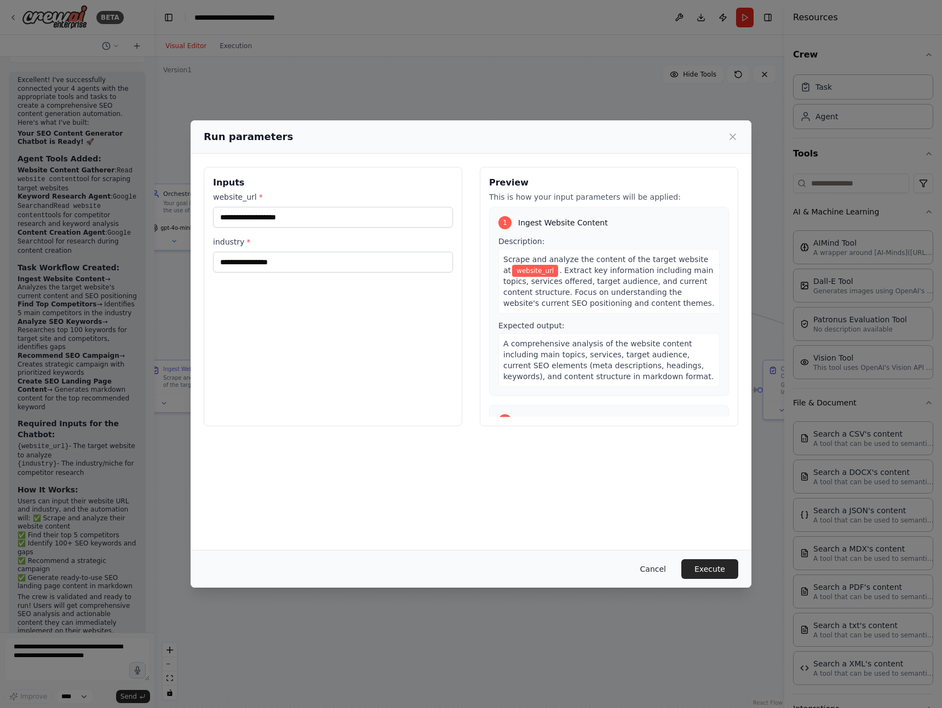
click at [651, 573] on button "Cancel" at bounding box center [652, 569] width 43 height 20
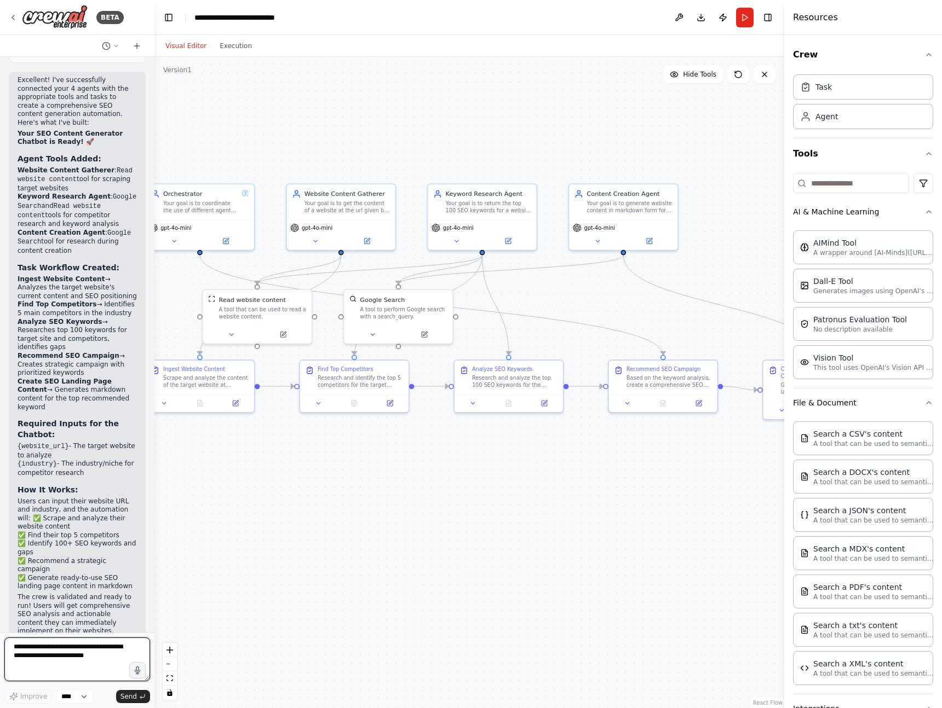
click at [68, 666] on textarea at bounding box center [77, 660] width 146 height 44
type textarea "**********"
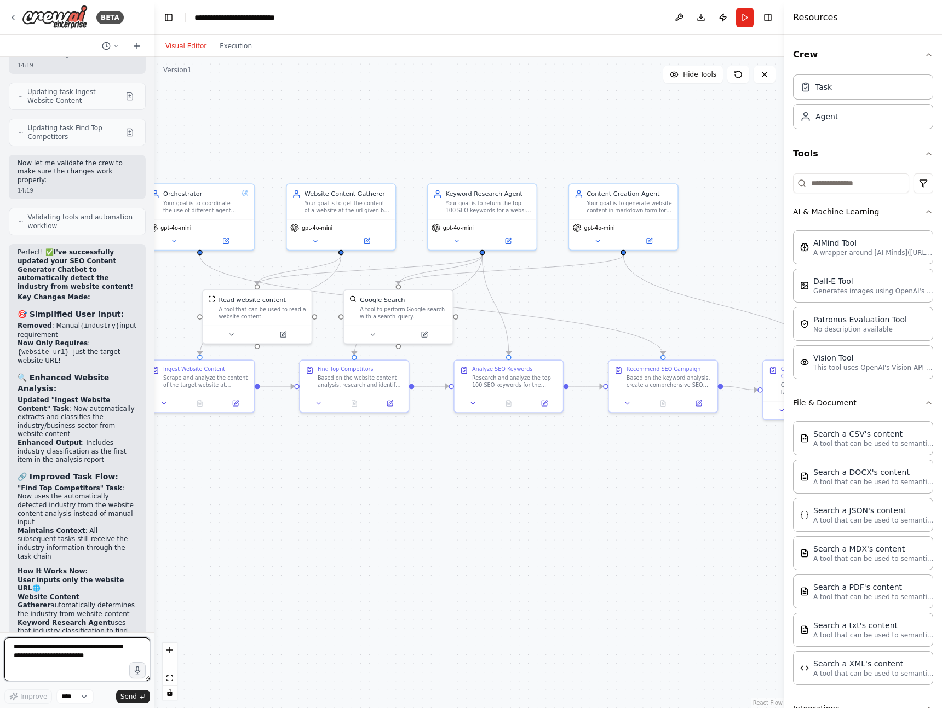
scroll to position [2017, 0]
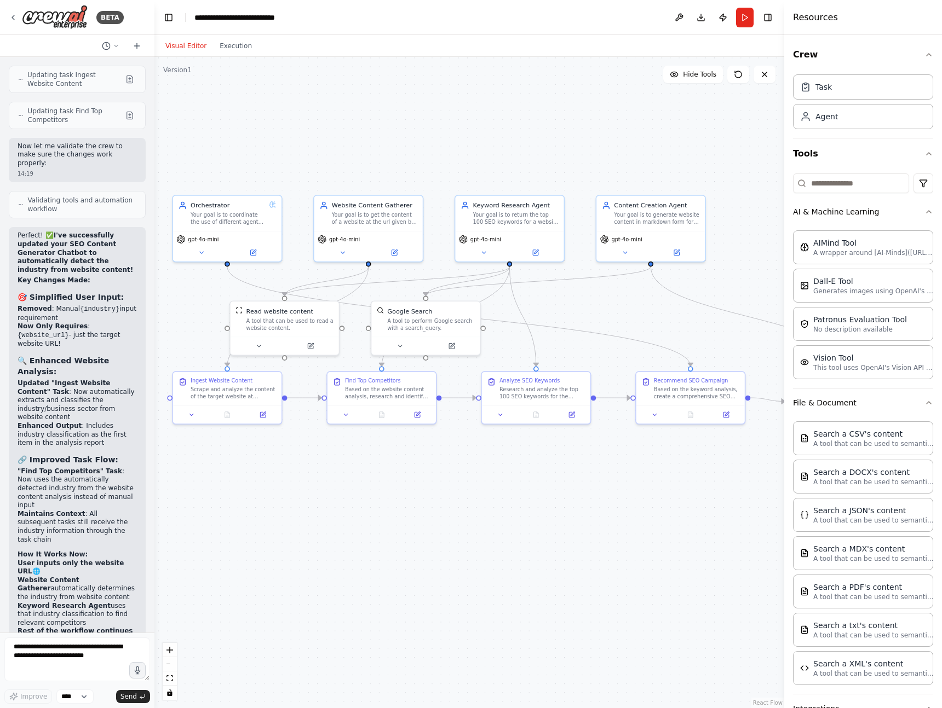
drag, startPoint x: 298, startPoint y: 501, endPoint x: 325, endPoint y: 513, distance: 29.7
click at [325, 513] on div ".deletable-edge-delete-btn { width: 20px; height: 20px; border: 0px solid #ffff…" at bounding box center [468, 382] width 629 height 651
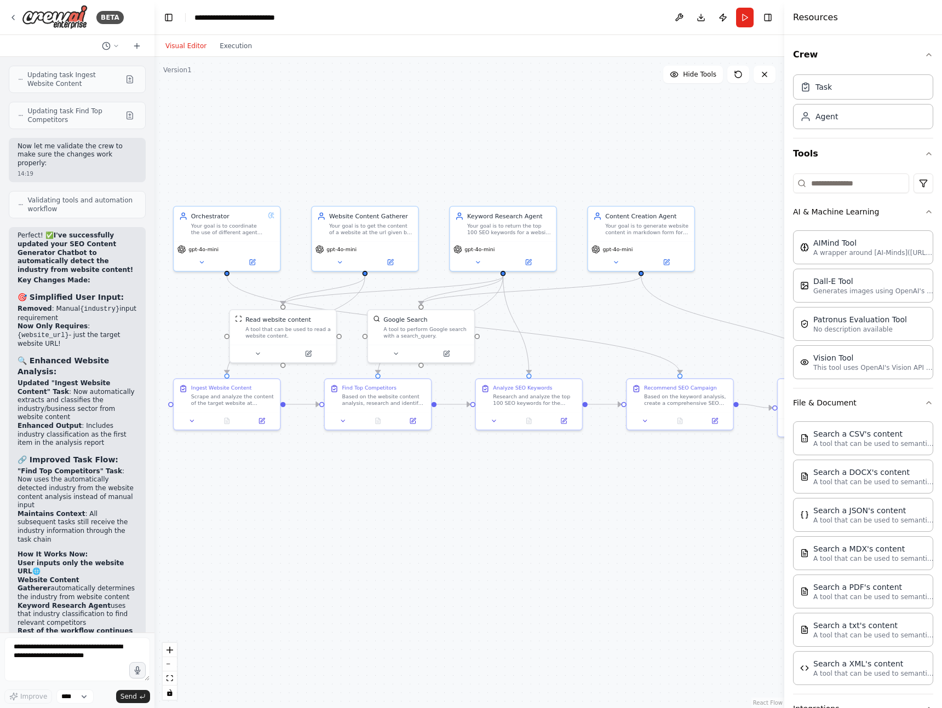
drag, startPoint x: 527, startPoint y: 520, endPoint x: 523, endPoint y: 524, distance: 5.8
click at [523, 524] on div ".deletable-edge-delete-btn { width: 20px; height: 20px; border: 0px solid #ffff…" at bounding box center [468, 382] width 629 height 651
click at [744, 16] on button "Run" at bounding box center [745, 18] width 18 height 20
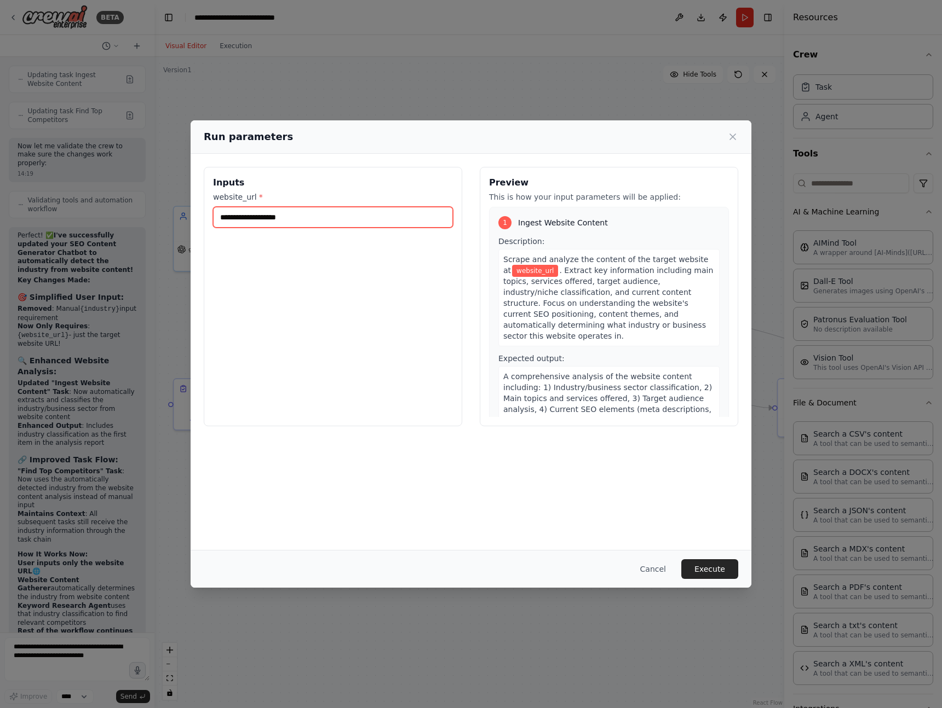
click at [252, 215] on input "website_url *" at bounding box center [333, 217] width 240 height 21
type input "*********"
click at [713, 569] on button "Execute" at bounding box center [709, 569] width 57 height 20
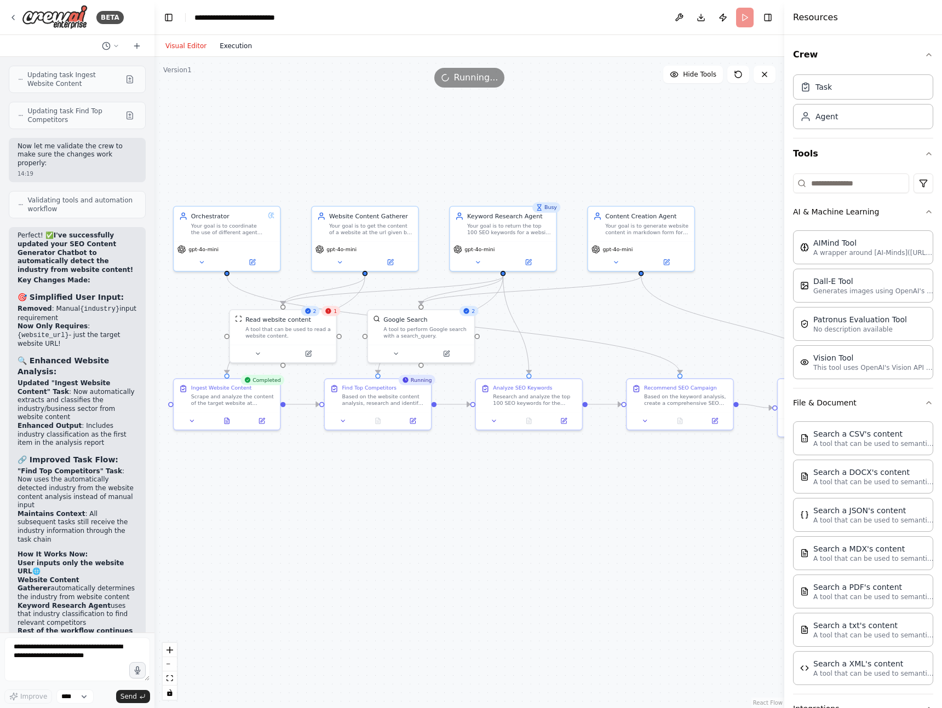
click at [234, 47] on button "Execution" at bounding box center [235, 45] width 45 height 13
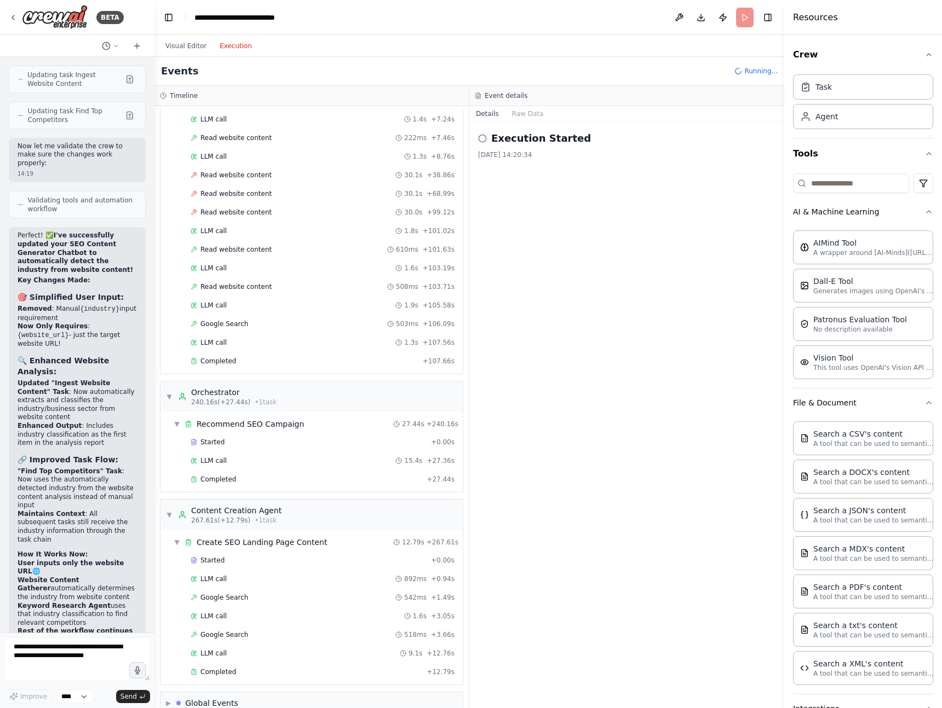
scroll to position [731, 0]
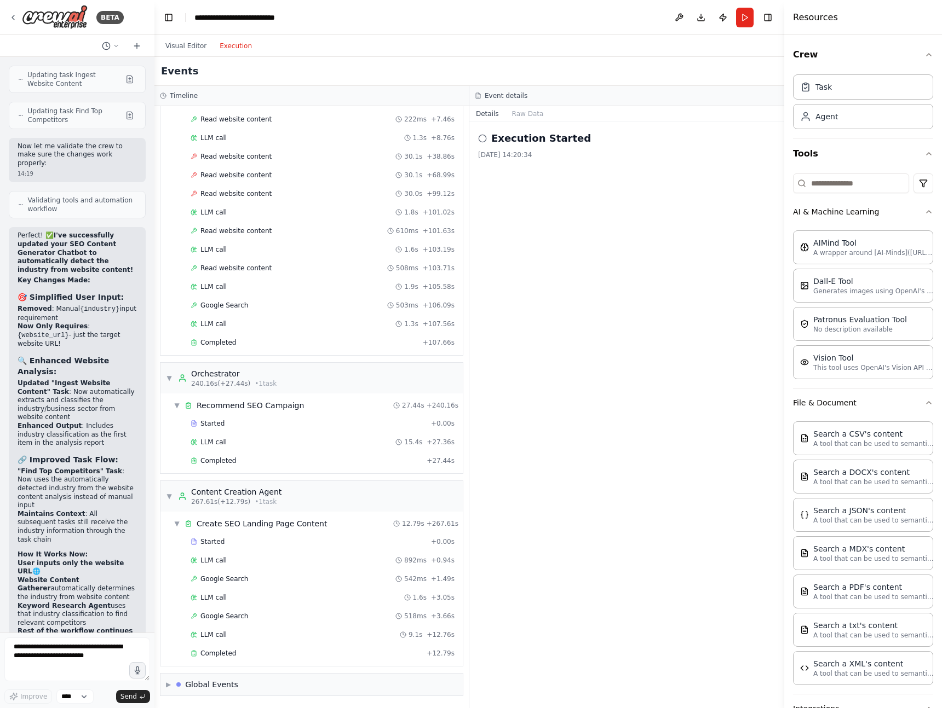
click at [321, 296] on div "Started + 0.00s LLM call 1.5s + 1.56s Read website content 17ms + 1.57s LLM cal…" at bounding box center [315, 157] width 293 height 391
click at [241, 654] on div "Completed" at bounding box center [306, 653] width 232 height 9
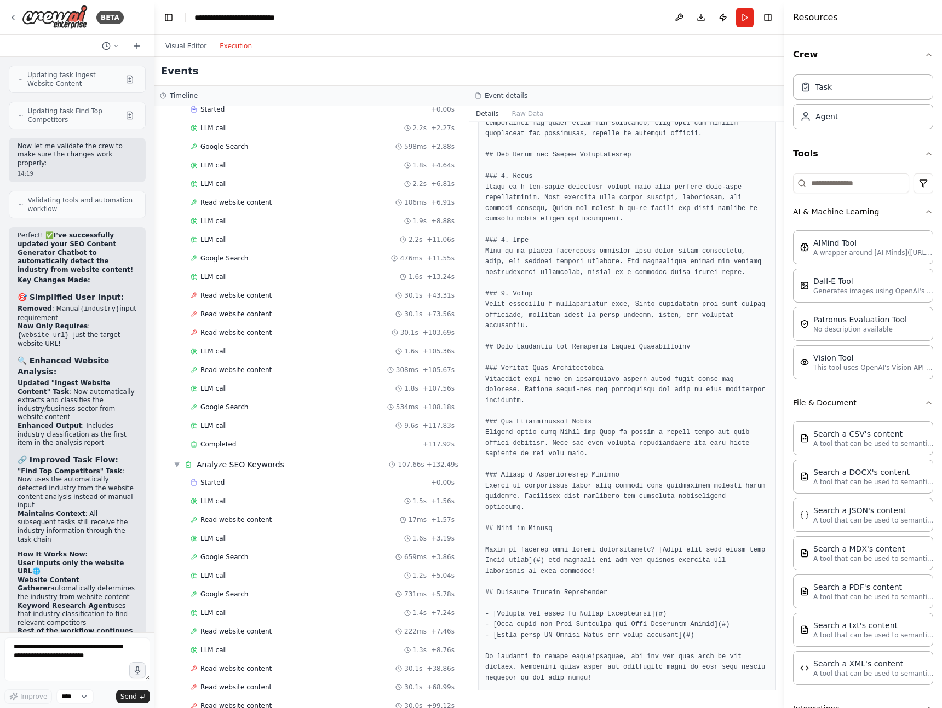
scroll to position [0, 0]
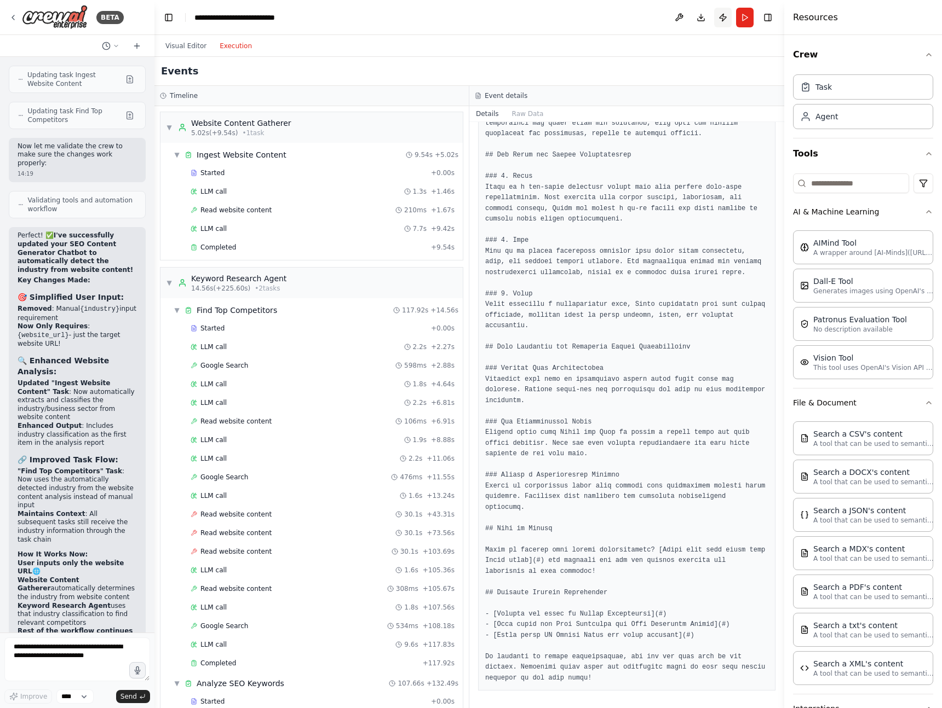
click at [722, 18] on button "Publish" at bounding box center [723, 18] width 18 height 20
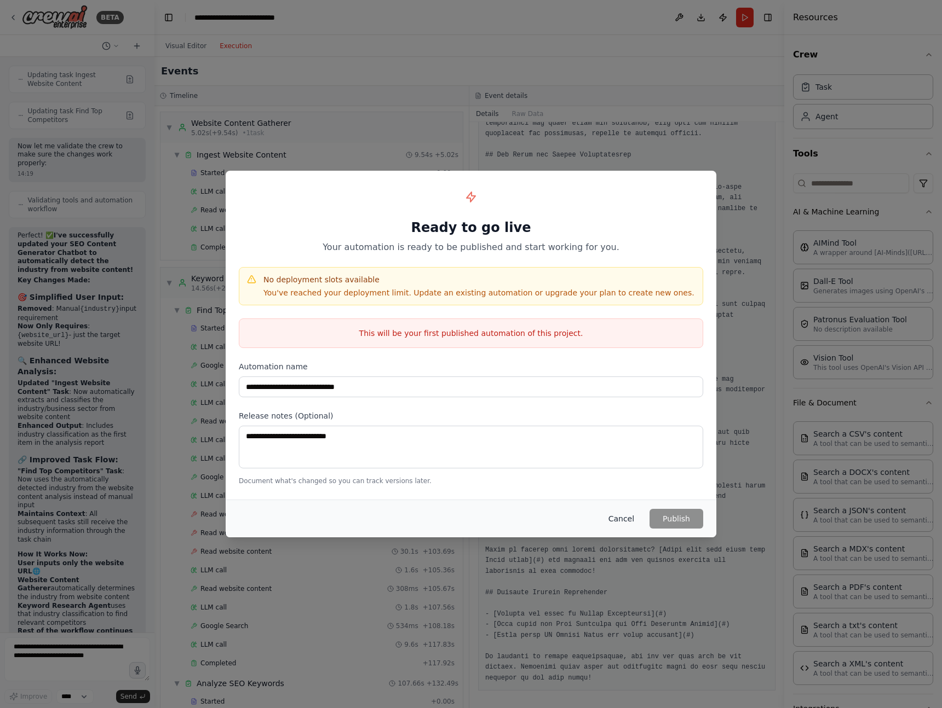
click at [618, 523] on button "Cancel" at bounding box center [620, 519] width 43 height 20
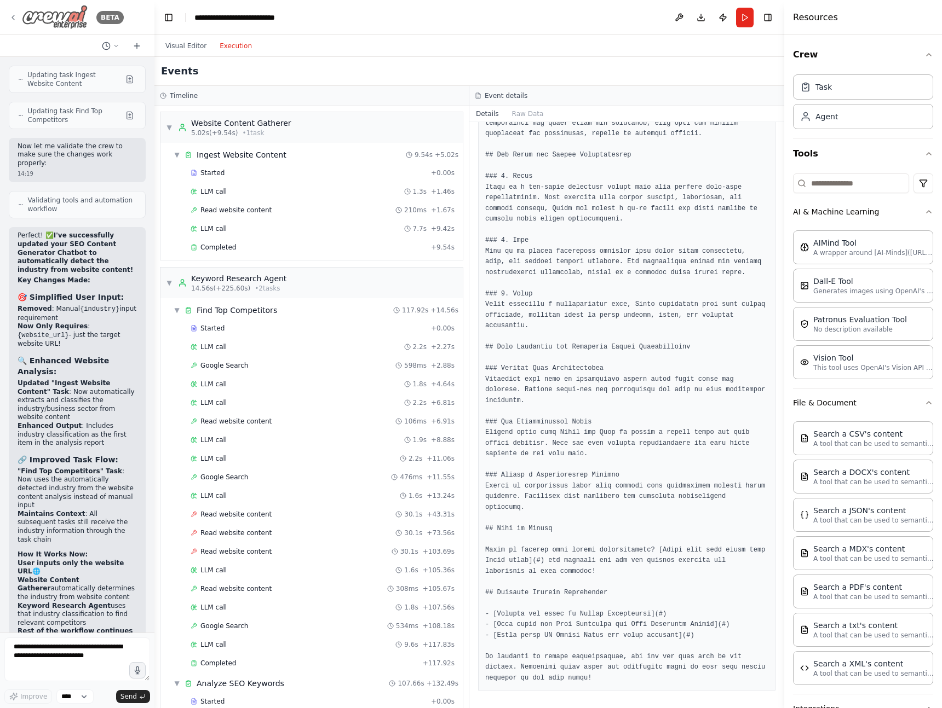
click at [13, 9] on div "BETA" at bounding box center [66, 17] width 115 height 25
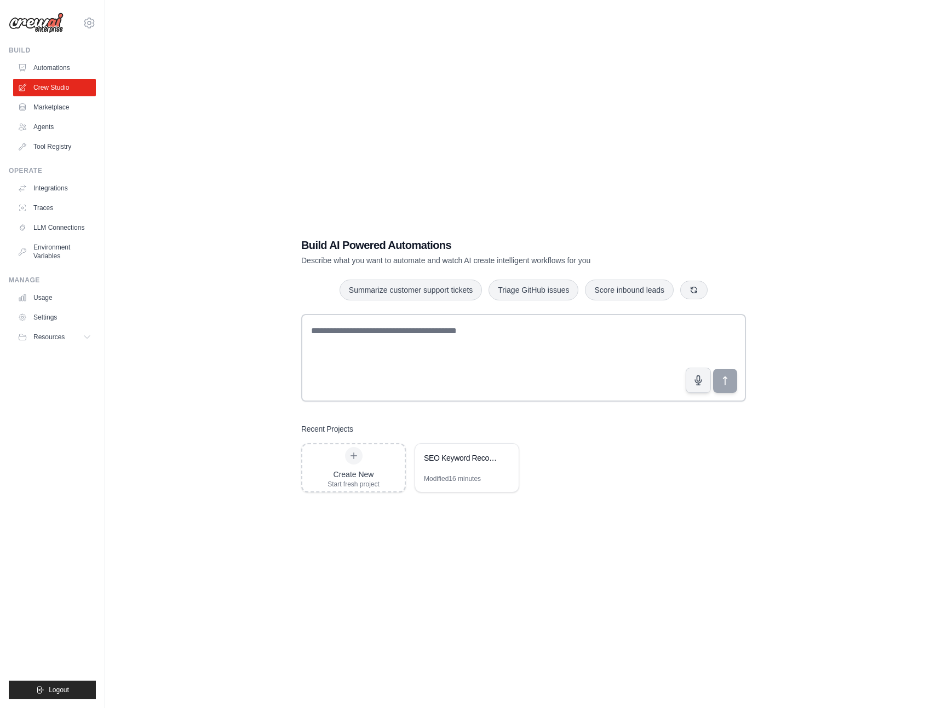
click at [238, 507] on div "Build AI Powered Automations Describe what you want to automate and watch AI cr…" at bounding box center [523, 365] width 801 height 708
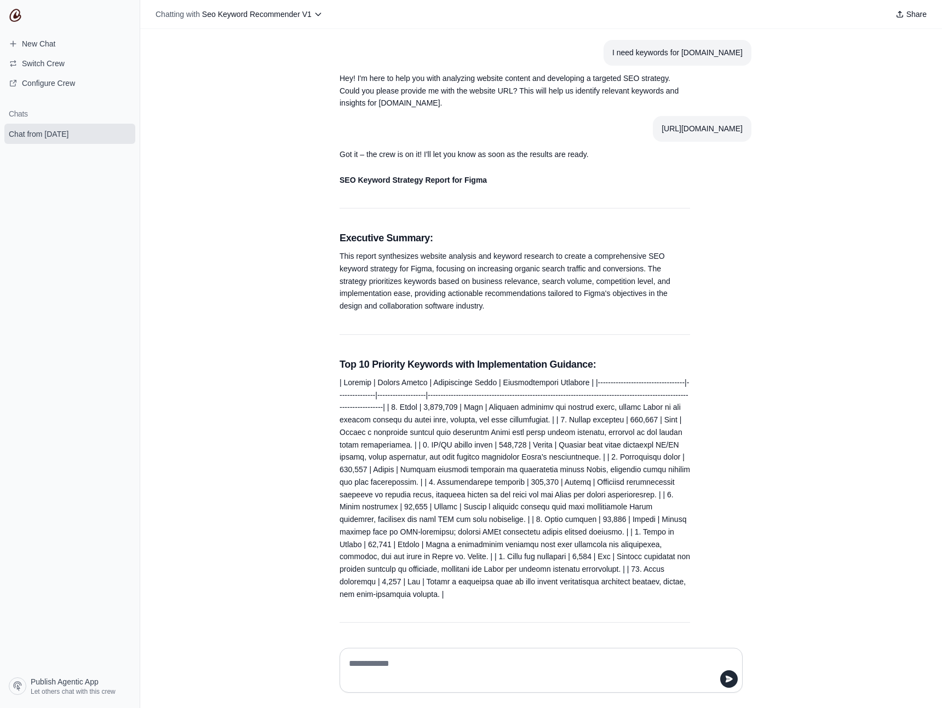
scroll to position [937, 0]
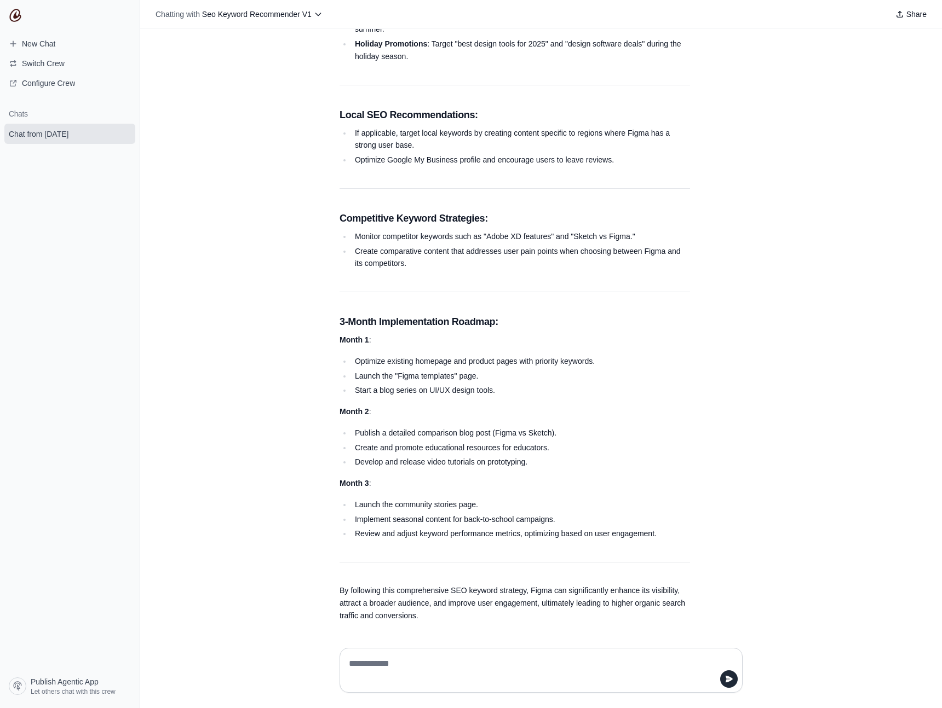
click at [76, 557] on section "Chats Chat from [DATE]" at bounding box center [70, 387] width 140 height 573
click at [38, 86] on span "Configure Crew" at bounding box center [48, 83] width 53 height 11
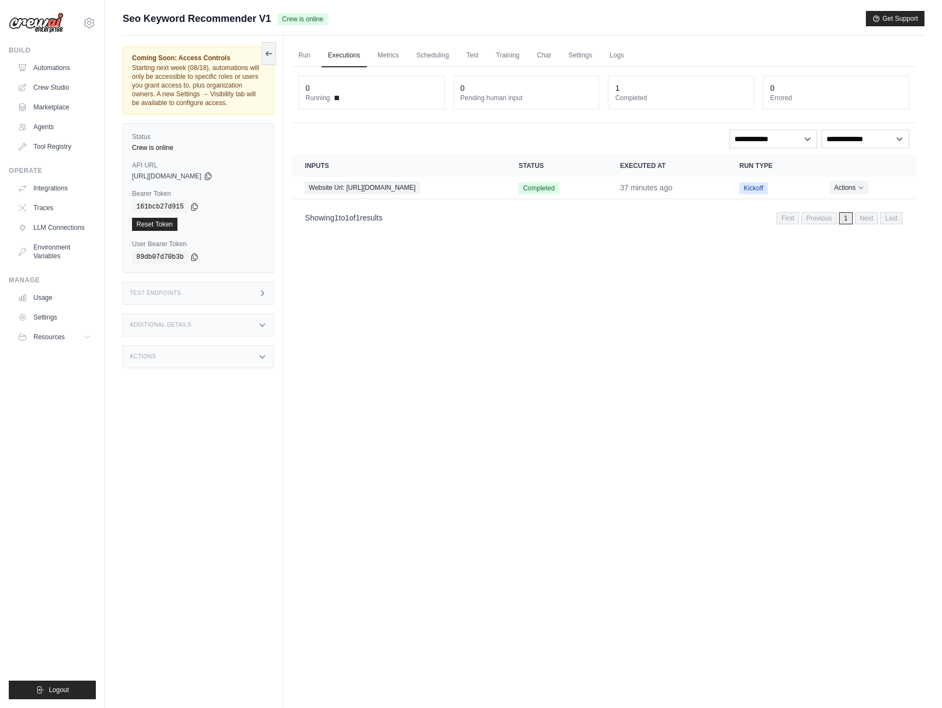
click at [263, 356] on icon at bounding box center [261, 357] width 5 height 3
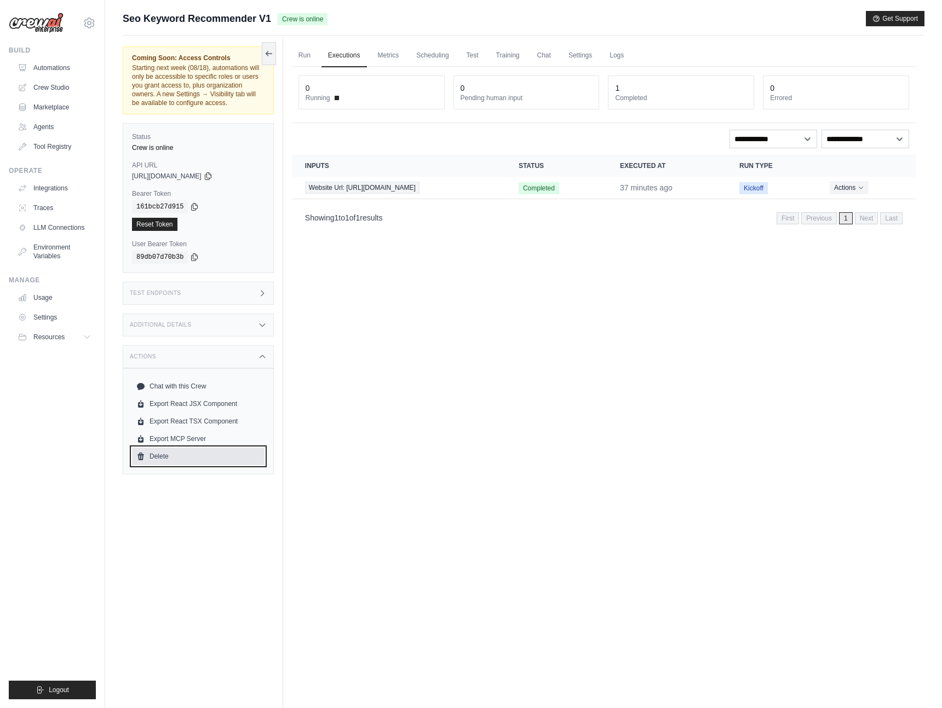
click at [155, 458] on link "Delete" at bounding box center [198, 457] width 132 height 18
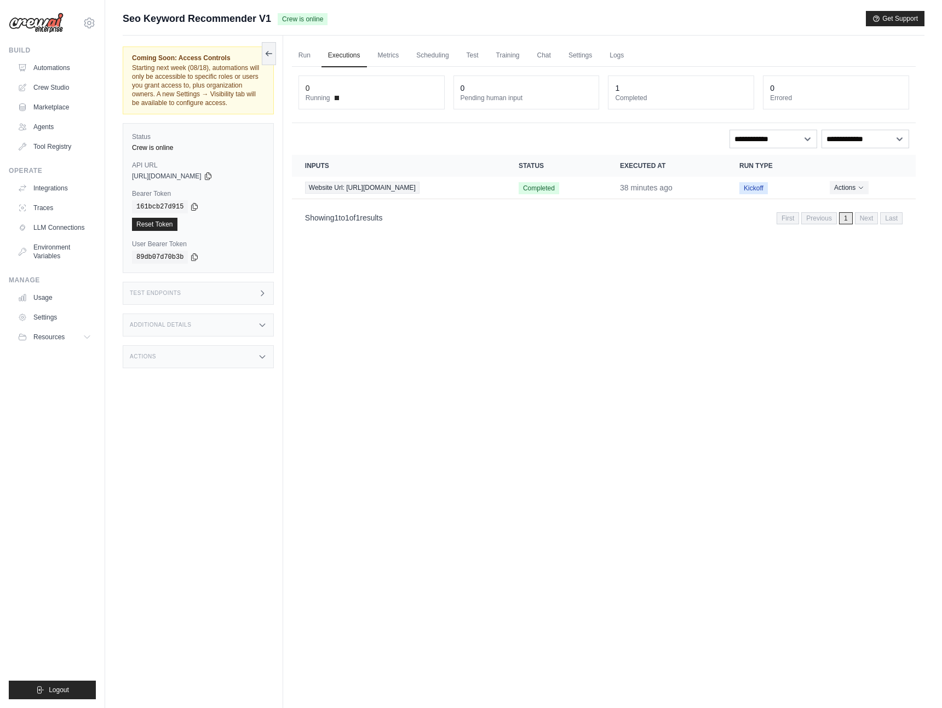
click at [263, 360] on icon at bounding box center [262, 357] width 9 height 9
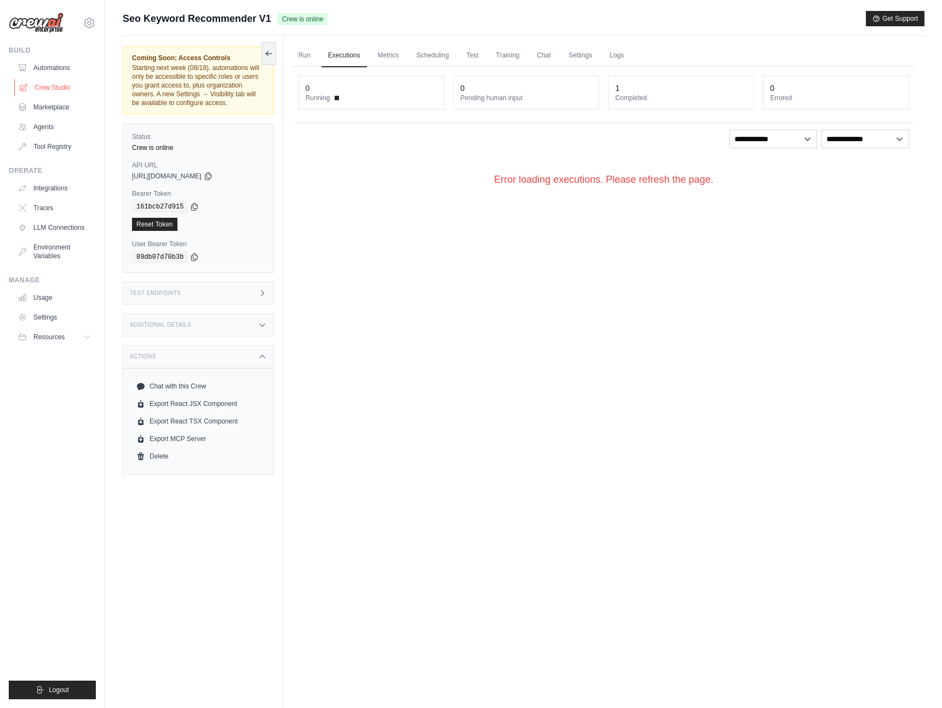
click at [53, 91] on link "Crew Studio" at bounding box center [55, 88] width 83 height 18
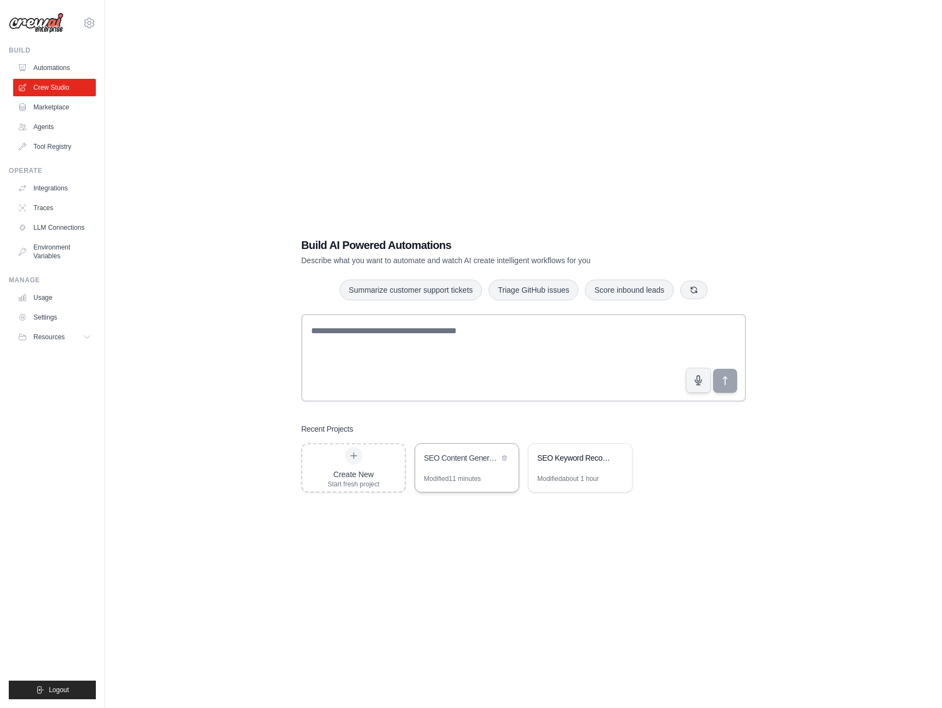
click at [455, 465] on div "SEO Content Generator Chatbot" at bounding box center [466, 459] width 103 height 31
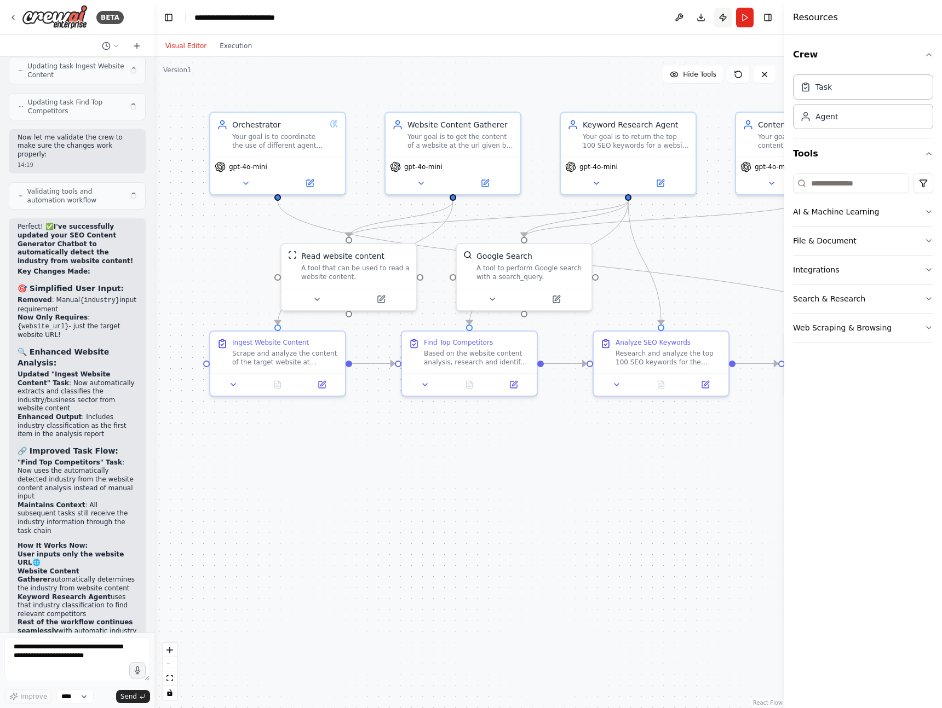
scroll to position [2017, 0]
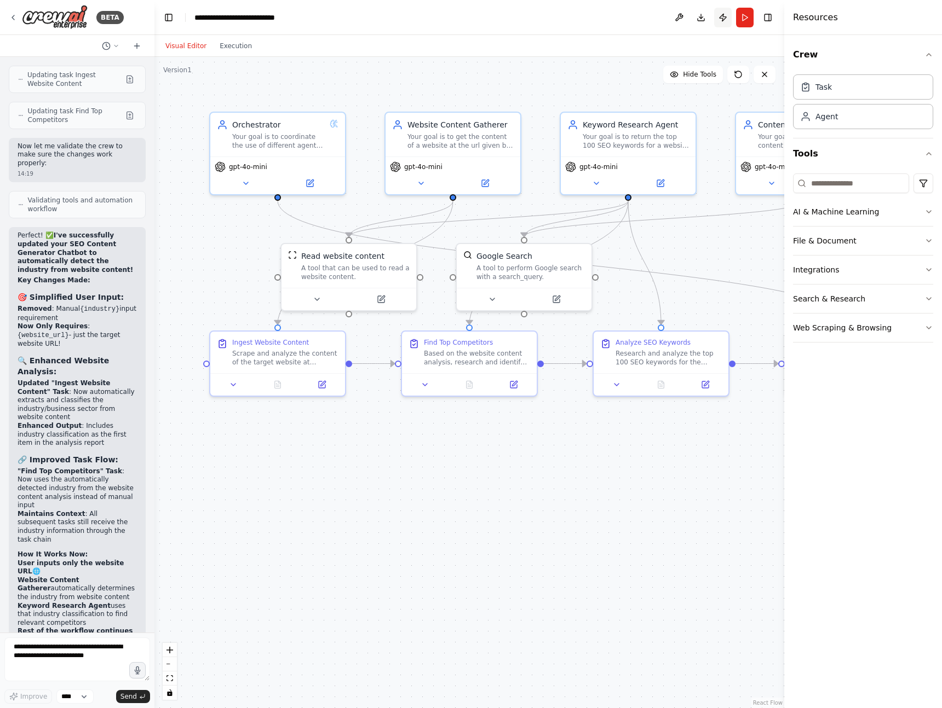
click at [724, 15] on button "Publish" at bounding box center [723, 18] width 18 height 20
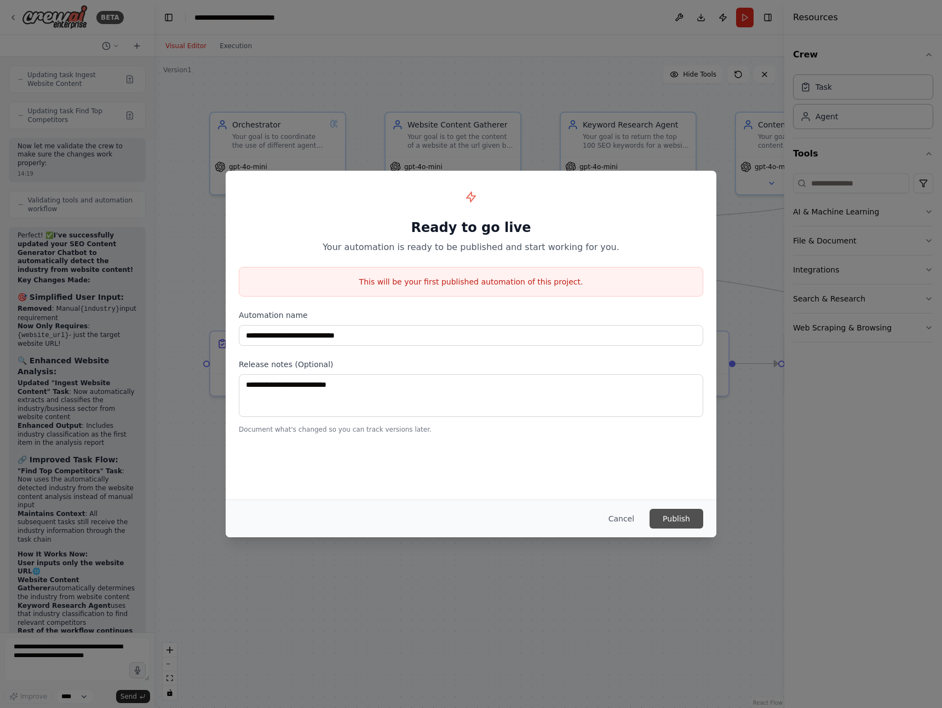
click at [672, 517] on button "Publish" at bounding box center [676, 519] width 54 height 20
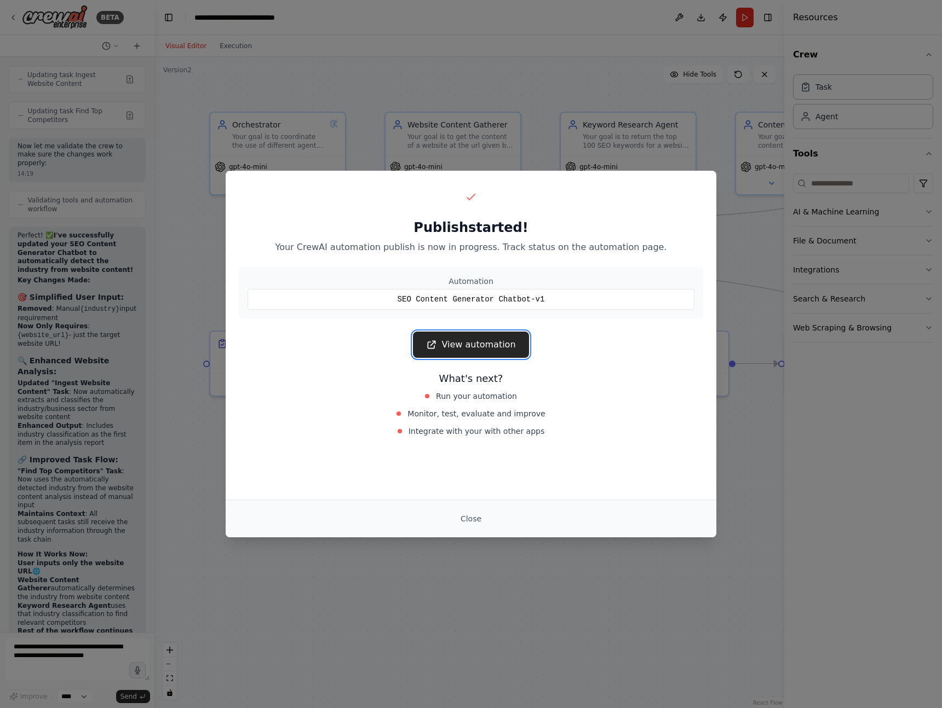
click at [451, 350] on link "View automation" at bounding box center [470, 345] width 115 height 26
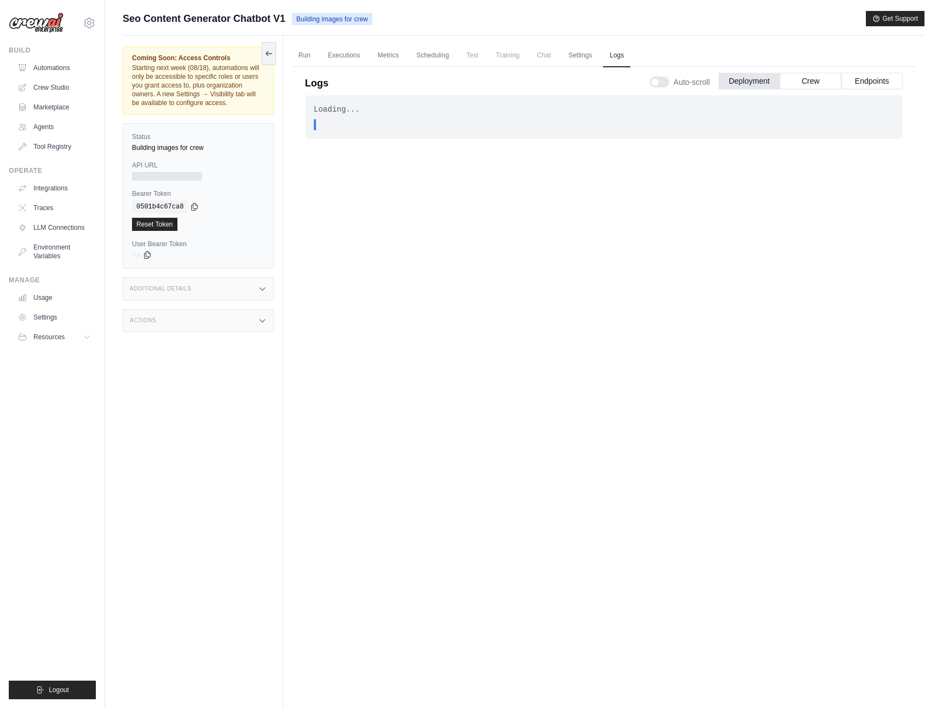
click at [545, 58] on span "Chat" at bounding box center [543, 55] width 27 height 22
click at [264, 288] on icon at bounding box center [262, 289] width 9 height 9
click at [261, 390] on icon at bounding box center [262, 385] width 9 height 9
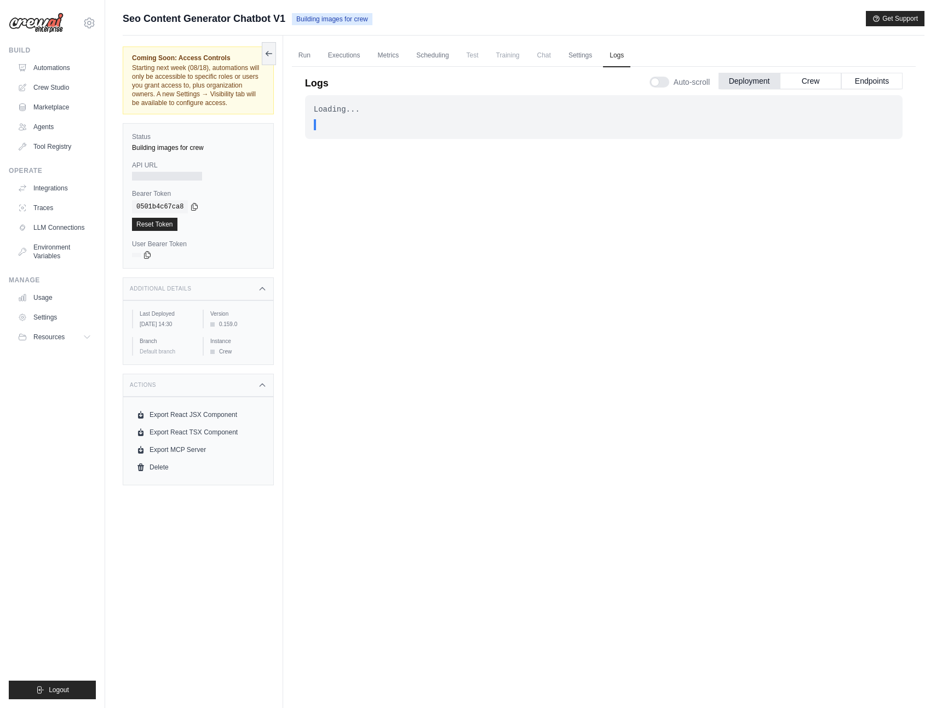
click at [541, 50] on span "Chat" at bounding box center [543, 55] width 27 height 22
click at [577, 53] on link "Settings" at bounding box center [580, 55] width 37 height 23
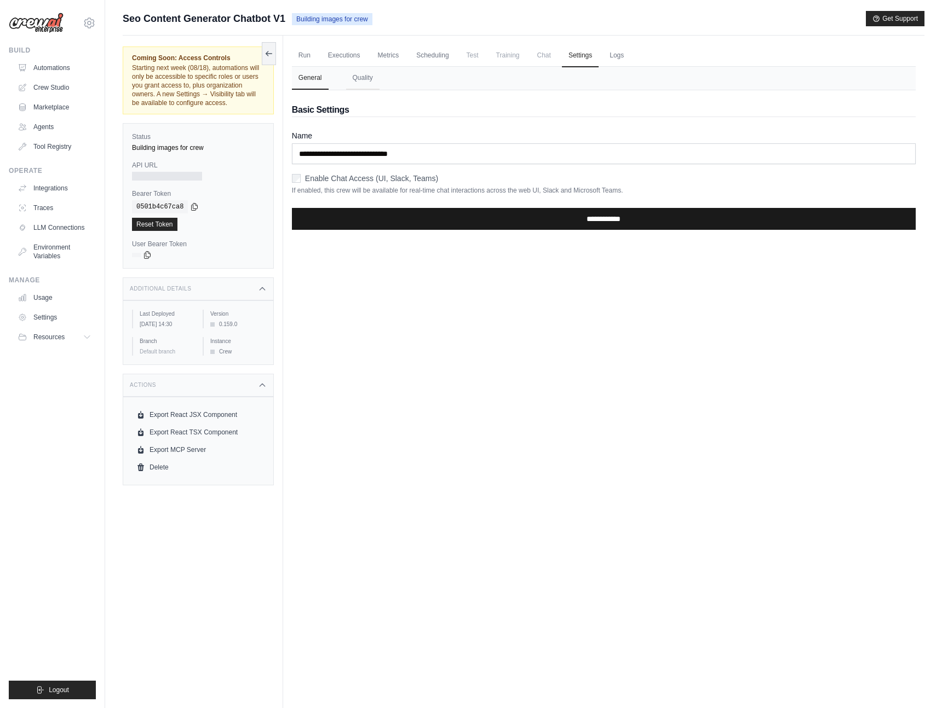
click at [607, 224] on input "**********" at bounding box center [603, 219] width 623 height 22
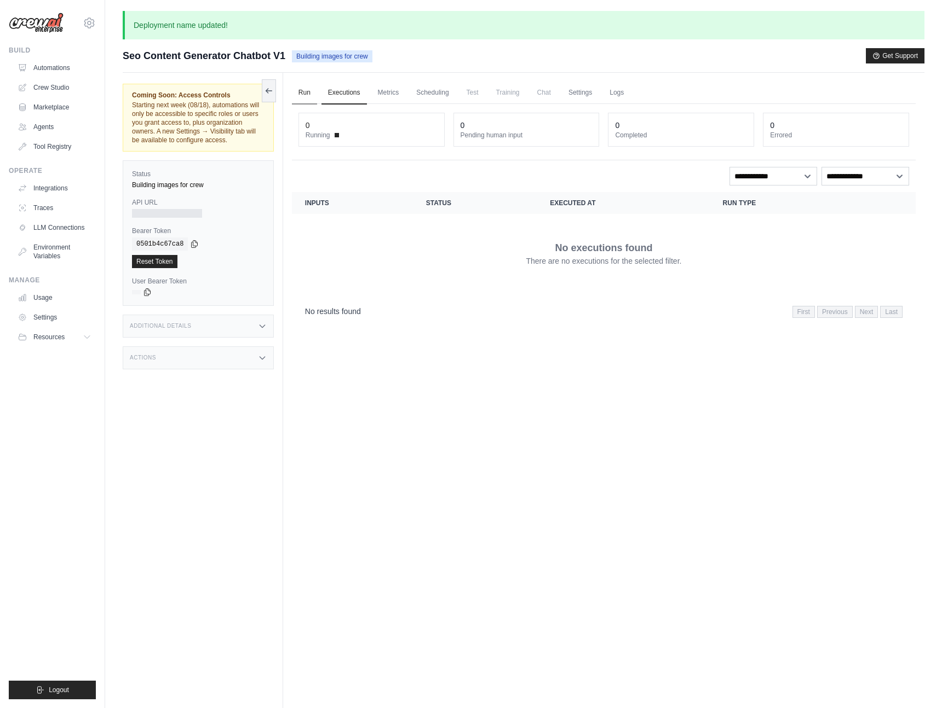
click at [308, 95] on link "Run" at bounding box center [304, 93] width 25 height 23
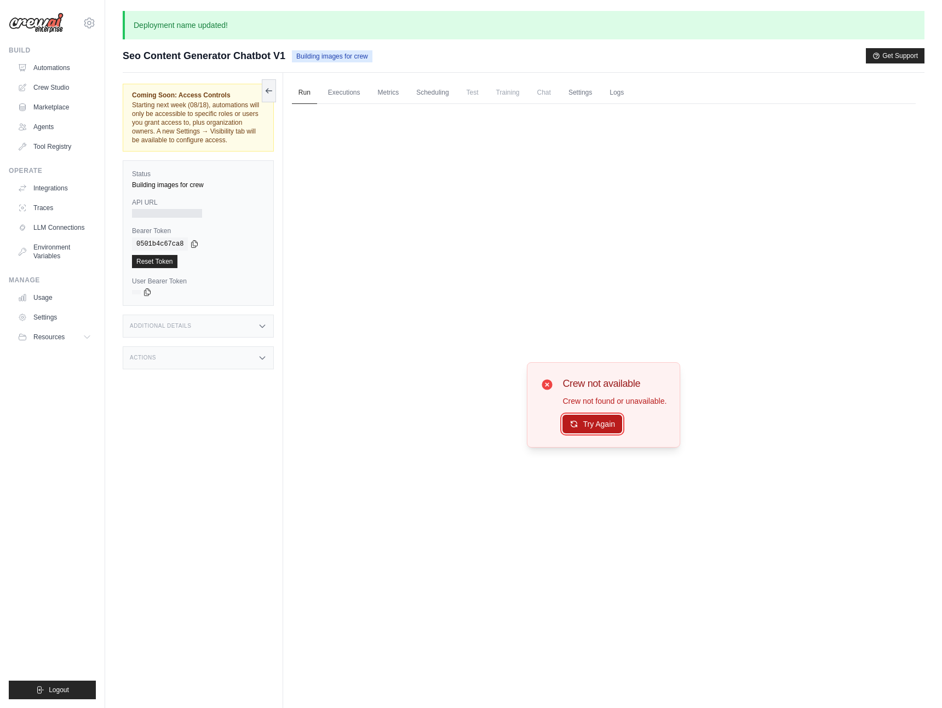
click at [591, 421] on button "Try Again" at bounding box center [592, 424] width 60 height 19
click at [218, 482] on div "Coming Soon: Access Controls Starting next week (08/18), automations will only …" at bounding box center [203, 427] width 160 height 708
click at [583, 92] on link "Settings" at bounding box center [580, 93] width 37 height 23
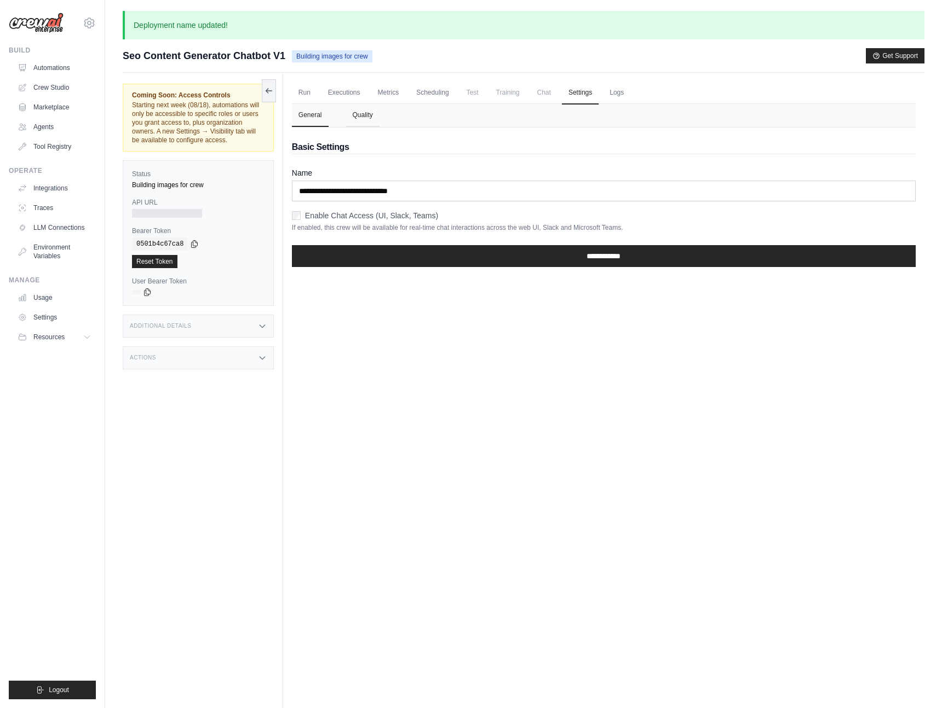
click at [362, 111] on button "Quality" at bounding box center [362, 115] width 33 height 23
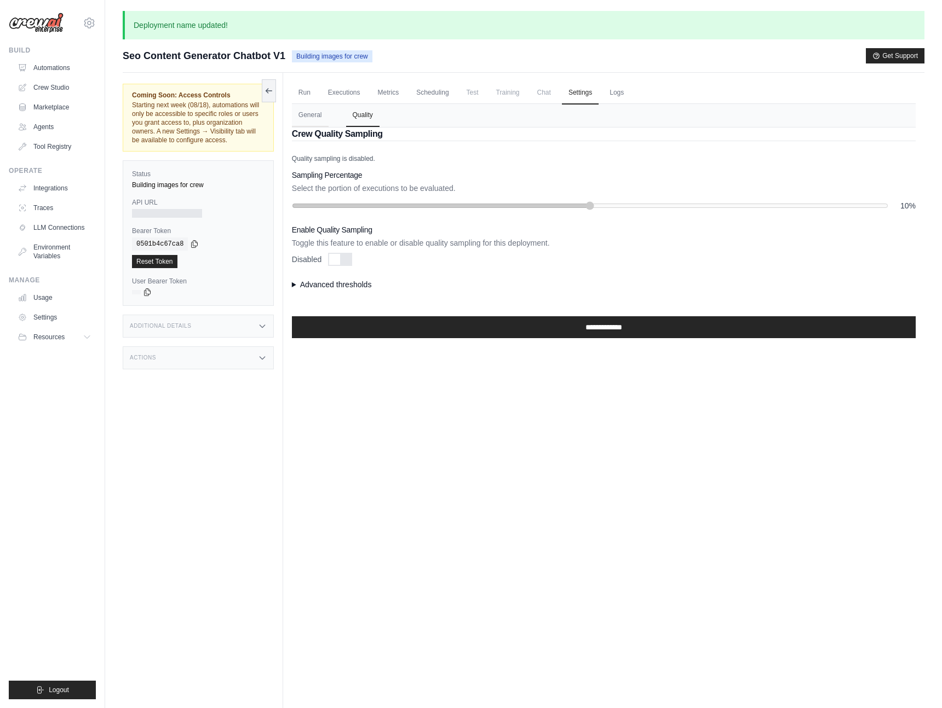
click at [297, 285] on summary "Advanced thresholds" at bounding box center [603, 284] width 623 height 11
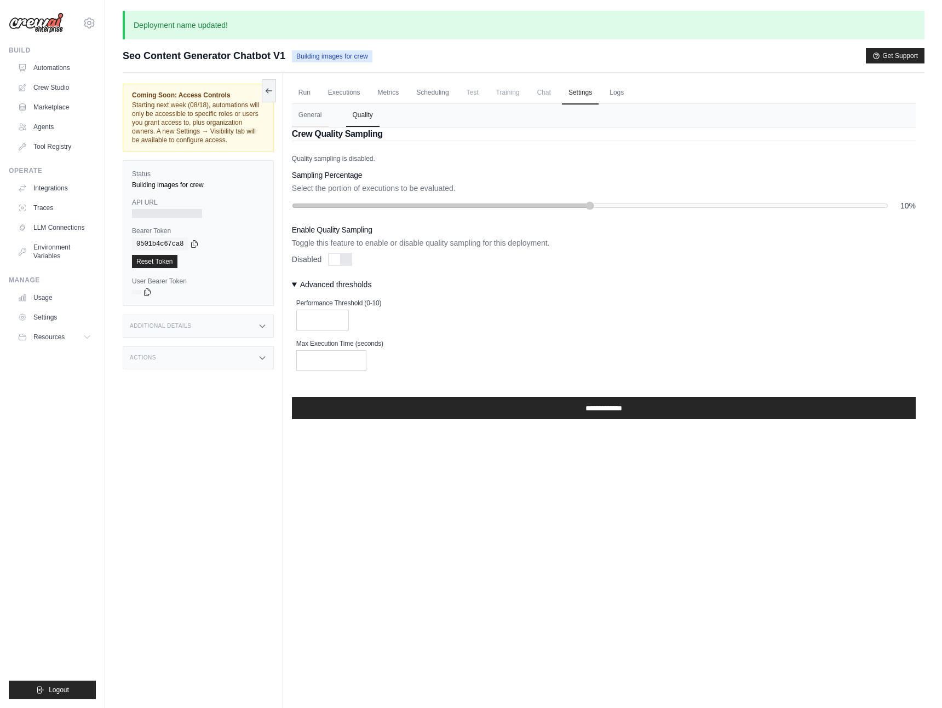
click at [541, 96] on span "Chat" at bounding box center [543, 93] width 27 height 22
click at [435, 95] on link "Scheduling" at bounding box center [431, 93] width 45 height 23
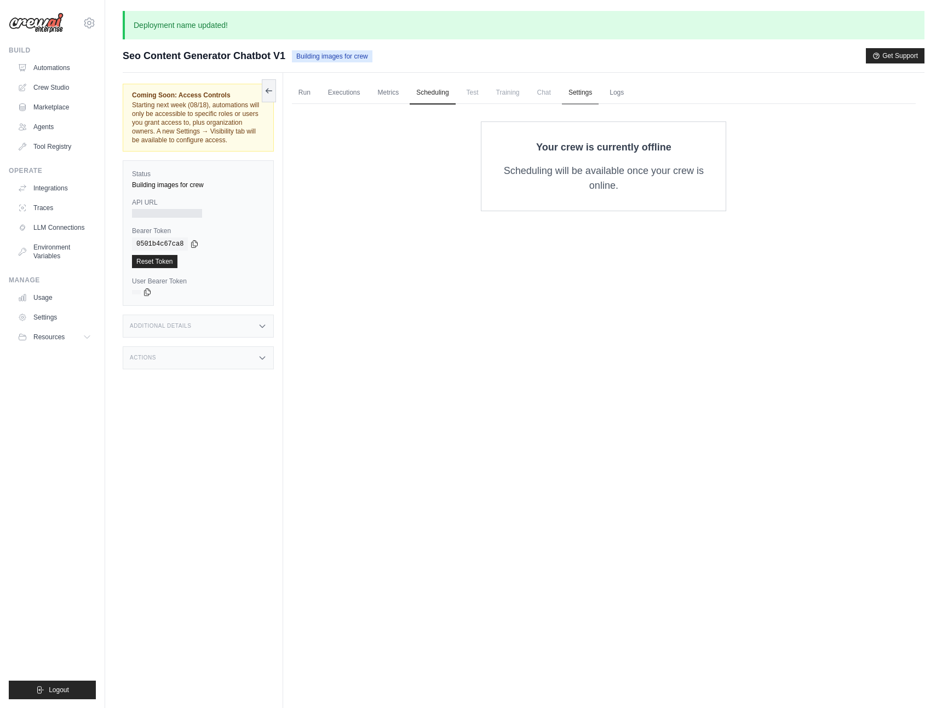
click at [588, 89] on link "Settings" at bounding box center [580, 93] width 37 height 23
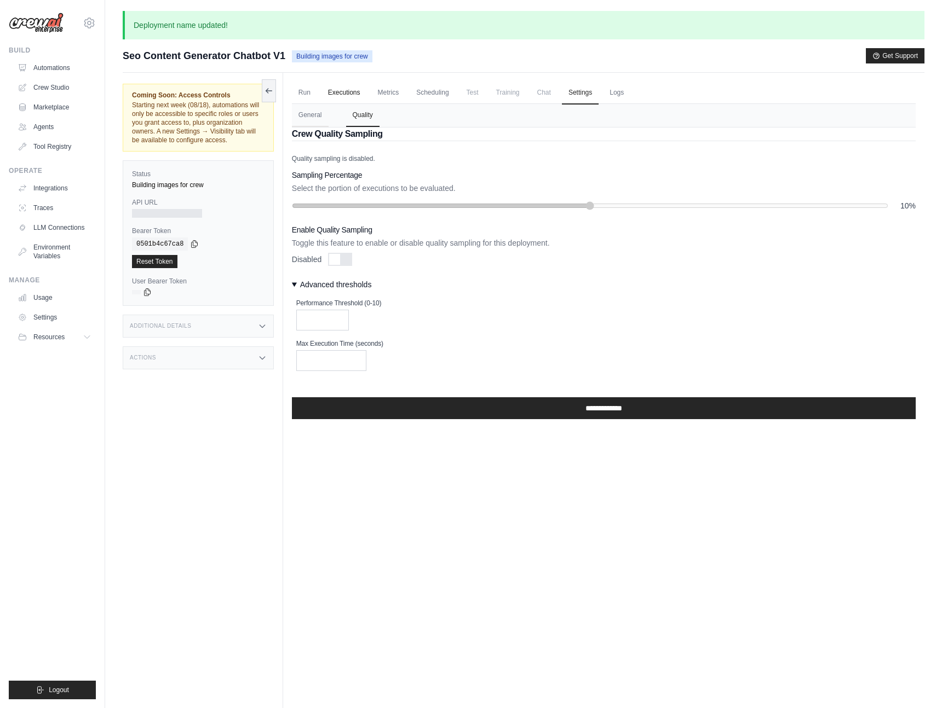
click at [341, 92] on link "Executions" at bounding box center [343, 93] width 45 height 23
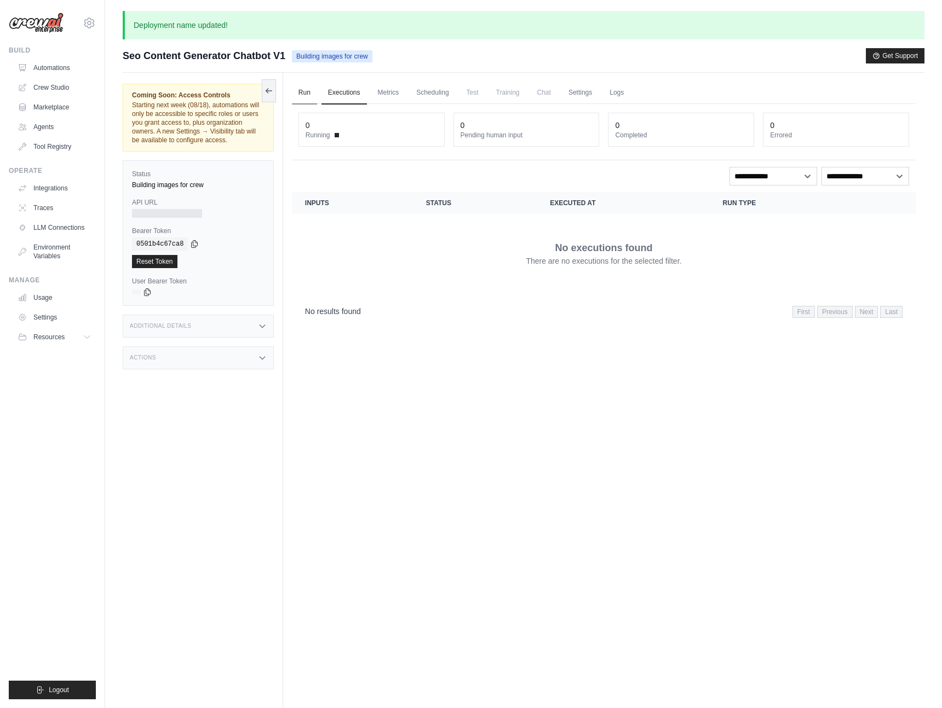
click at [307, 93] on link "Run" at bounding box center [304, 93] width 25 height 23
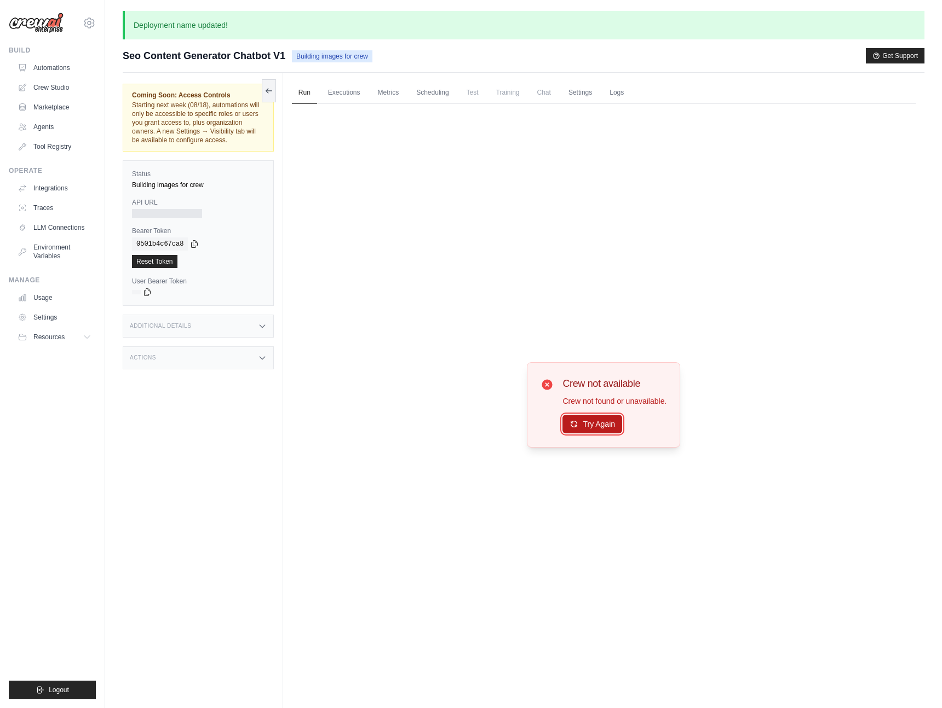
click at [590, 423] on button "Try Again" at bounding box center [592, 424] width 60 height 19
click at [230, 446] on div "Coming Soon: Access Controls Starting next week (08/18), automations will only …" at bounding box center [203, 427] width 160 height 708
click at [51, 85] on link "Crew Studio" at bounding box center [55, 88] width 83 height 18
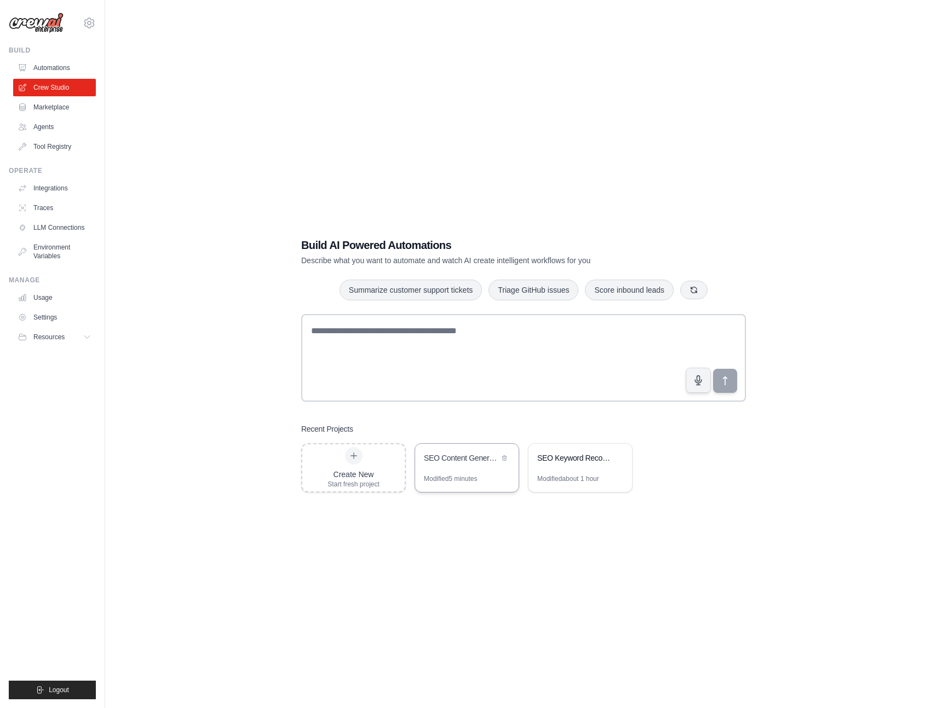
click at [453, 470] on div "SEO Content Generator Chatbot" at bounding box center [466, 459] width 103 height 31
click at [460, 478] on div "Modified 5 minutes" at bounding box center [450, 479] width 53 height 9
click at [58, 70] on link "Automations" at bounding box center [55, 68] width 83 height 18
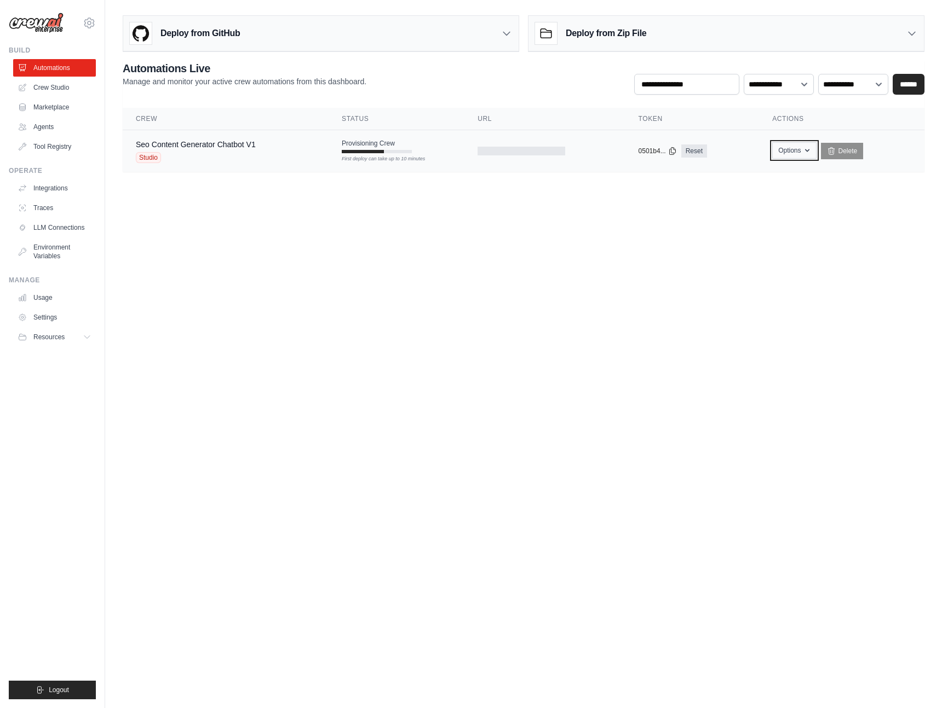
click at [805, 152] on icon "button" at bounding box center [806, 150] width 9 height 9
click at [781, 337] on body "[PERSON_NAME][EMAIL_ADDRESS][DOMAIN_NAME] Settings Build Automations Crew Studio" at bounding box center [471, 354] width 942 height 708
click at [49, 443] on ul "Build Automations Crew Studio Marketplace Agents" at bounding box center [52, 373] width 87 height 654
click at [910, 34] on icon at bounding box center [911, 33] width 11 height 11
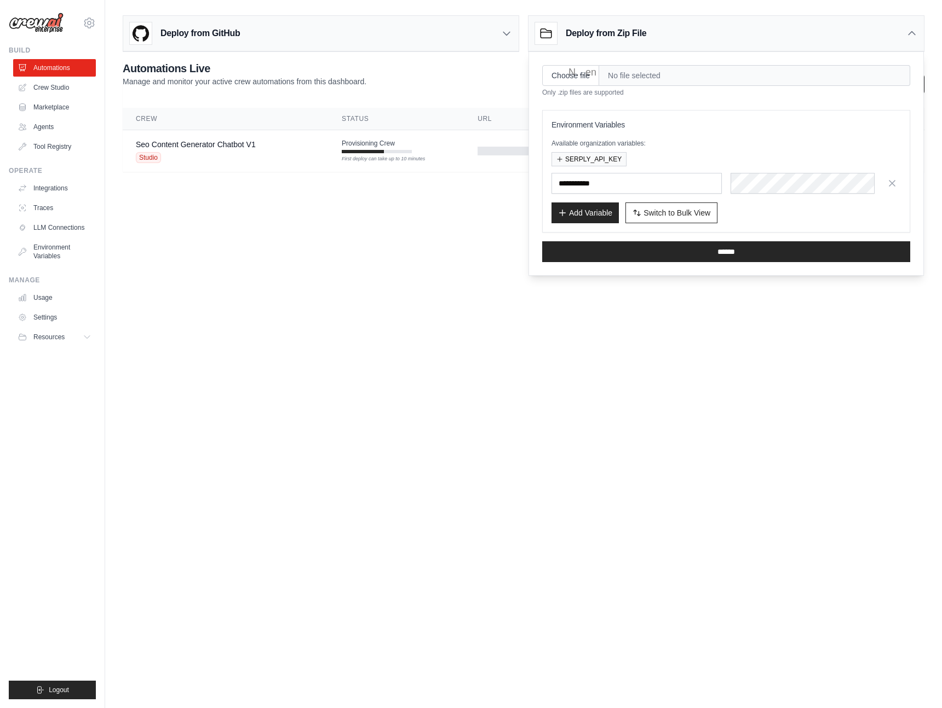
click at [911, 34] on icon at bounding box center [911, 33] width 11 height 11
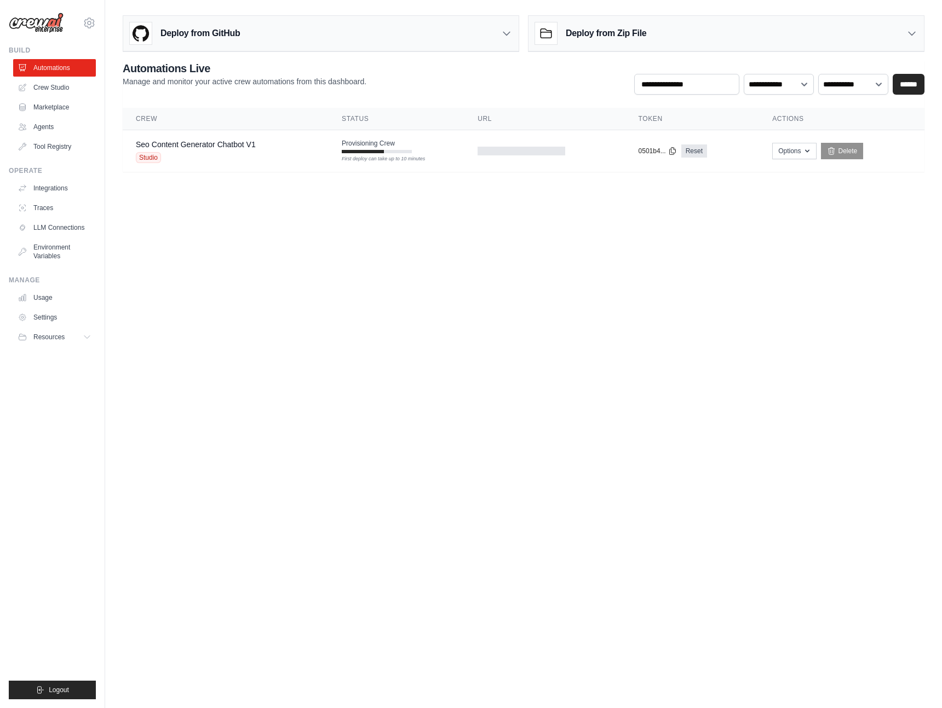
click at [505, 32] on icon at bounding box center [506, 33] width 11 height 11
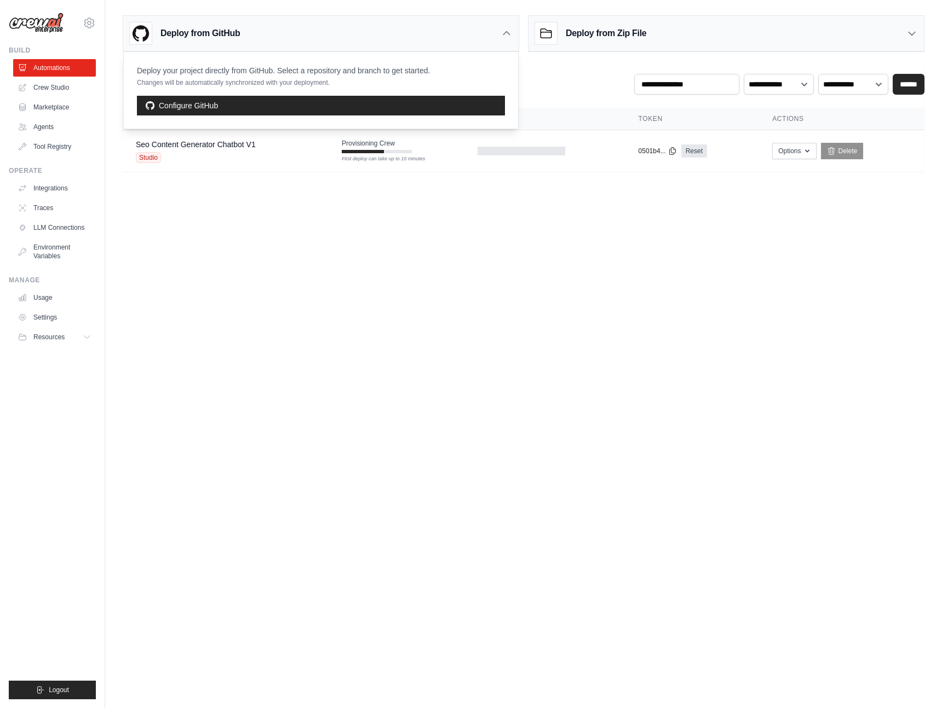
click at [412, 342] on body "[PERSON_NAME][EMAIL_ADDRESS][DOMAIN_NAME] Settings Build Automations Crew Studio" at bounding box center [471, 354] width 942 height 708
click at [506, 29] on icon at bounding box center [506, 33] width 11 height 11
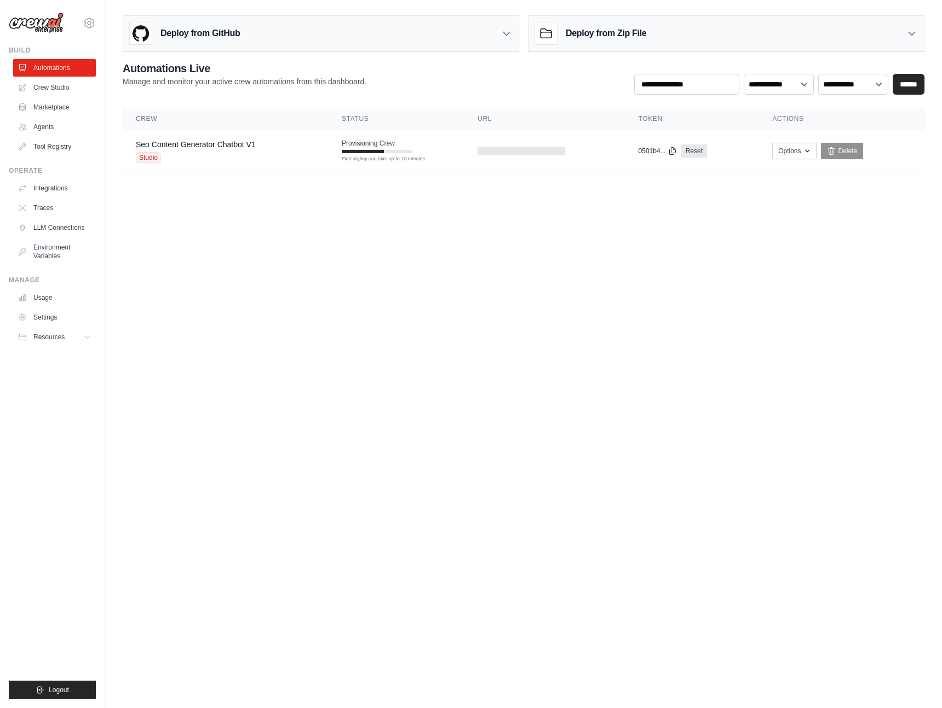
click at [57, 488] on ul "Build Automations Crew Studio Marketplace Agents" at bounding box center [52, 373] width 87 height 654
click at [166, 402] on body "[PERSON_NAME][EMAIL_ADDRESS][DOMAIN_NAME] Settings Build Automations Crew Studio" at bounding box center [471, 354] width 942 height 708
click at [363, 292] on body "[PERSON_NAME][EMAIL_ADDRESS][DOMAIN_NAME] Settings Build Automations Crew Studio" at bounding box center [471, 354] width 942 height 708
click at [795, 150] on icon "button" at bounding box center [794, 150] width 4 height 3
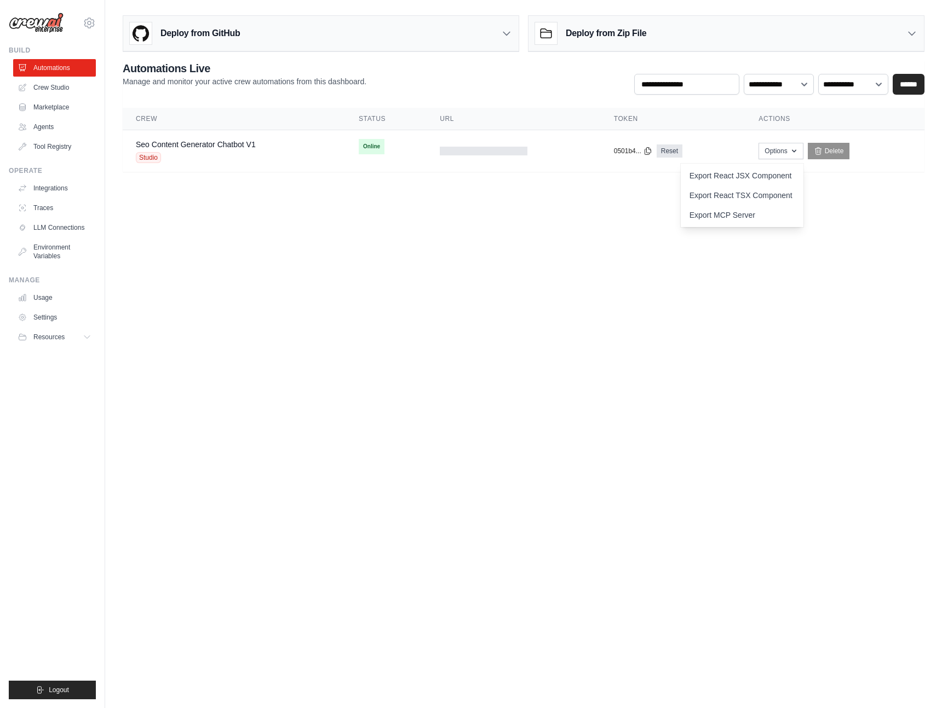
click at [513, 205] on body "[PERSON_NAME][EMAIL_ADDRESS][DOMAIN_NAME] Settings Build Automations Crew Studio" at bounding box center [471, 354] width 942 height 708
click at [219, 143] on link "Seo Content Generator Chatbot V1" at bounding box center [196, 144] width 120 height 9
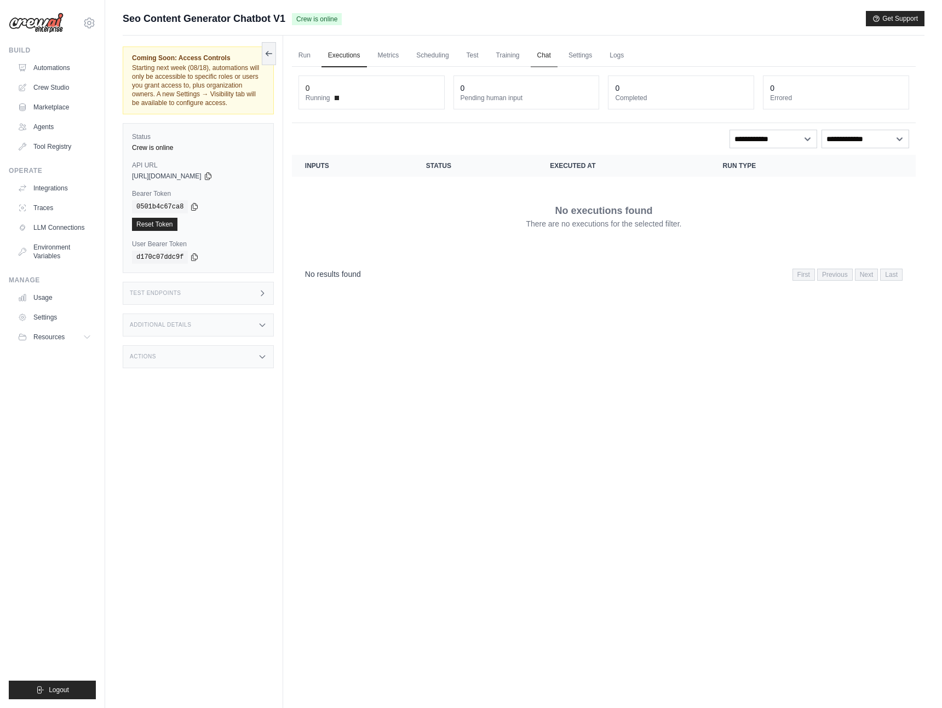
click at [547, 51] on link "Chat" at bounding box center [543, 55] width 27 height 23
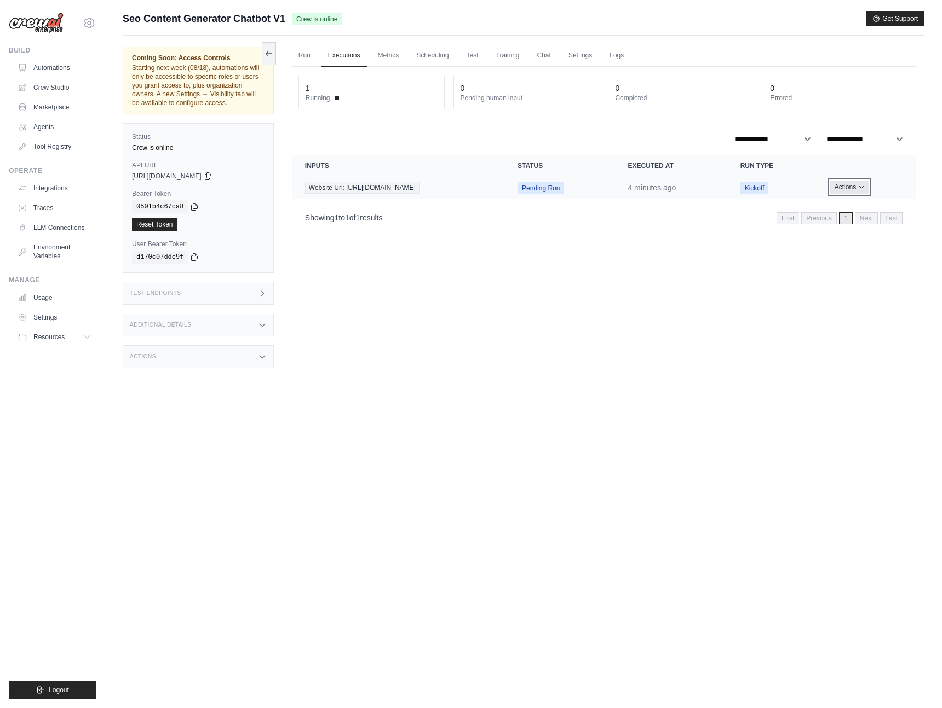
click at [859, 188] on icon "Actions for execution" at bounding box center [861, 188] width 4 height 2
click at [855, 205] on link "View Details" at bounding box center [867, 208] width 70 height 18
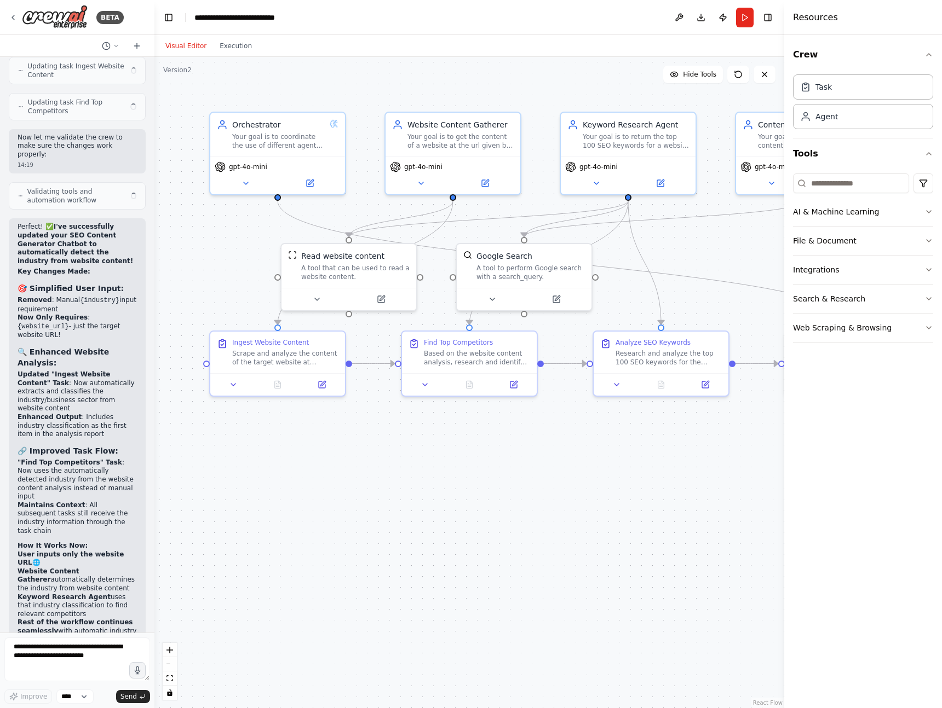
scroll to position [2017, 0]
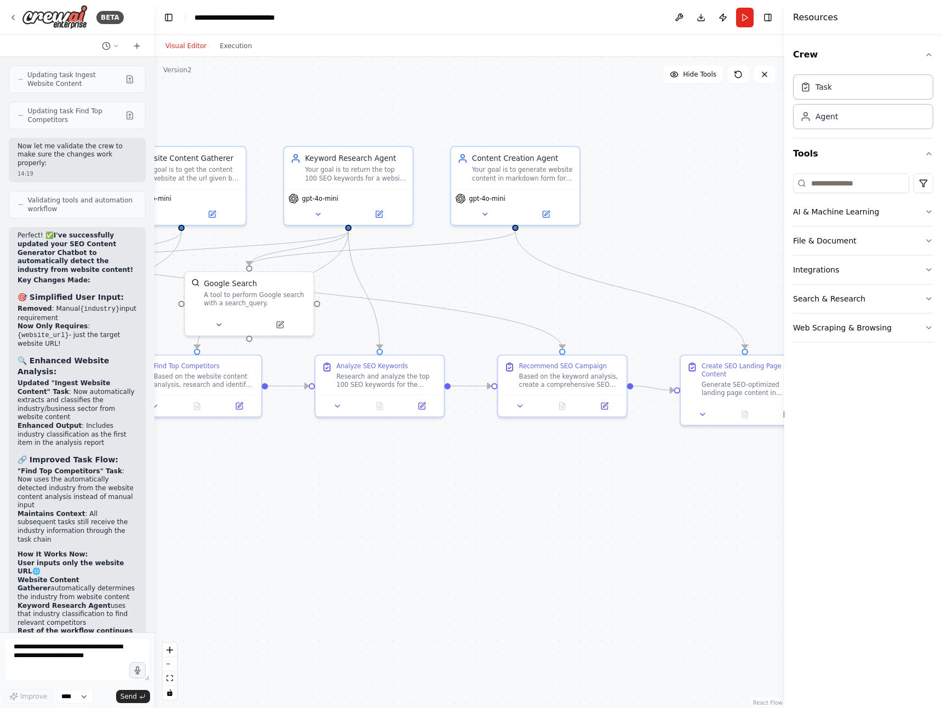
drag, startPoint x: 548, startPoint y: 468, endPoint x: 260, endPoint y: 486, distance: 288.5
click at [260, 486] on div ".deletable-edge-delete-btn { width: 20px; height: 20px; border: 0px solid #ffff…" at bounding box center [468, 382] width 629 height 651
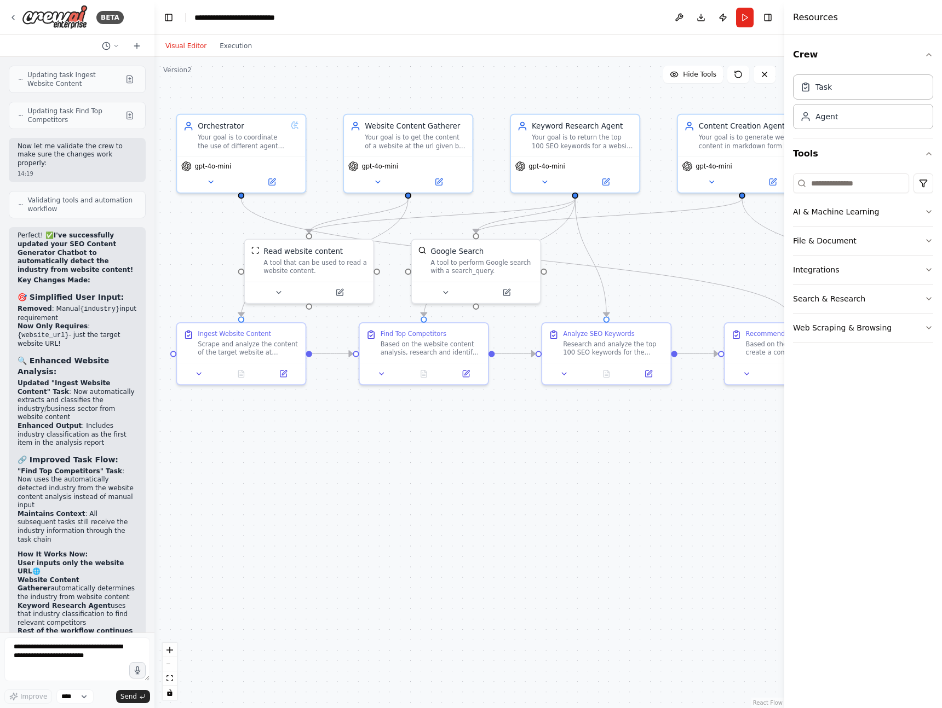
drag, startPoint x: 568, startPoint y: 557, endPoint x: 806, endPoint y: 525, distance: 240.8
click at [806, 525] on div "BETA Hello! I'm the CrewAI assistant. What kind of automation do you want to bu…" at bounding box center [471, 354] width 942 height 708
click at [640, 540] on div ".deletable-edge-delete-btn { width: 20px; height: 20px; border: 0px solid #ffff…" at bounding box center [468, 382] width 629 height 651
click at [719, 15] on button "Publish" at bounding box center [723, 18] width 18 height 20
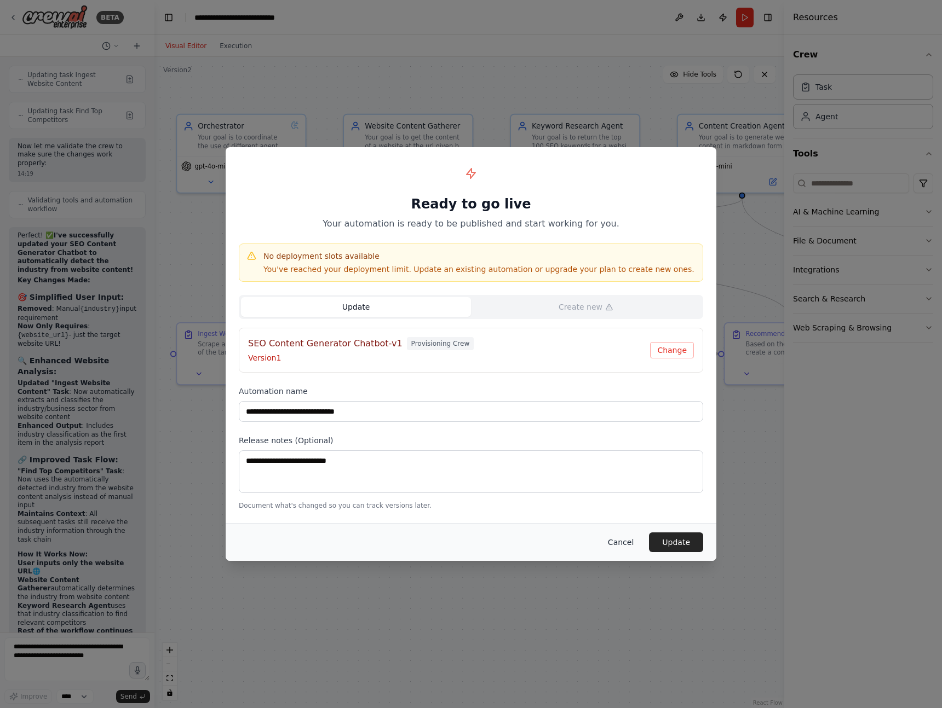
click at [624, 544] on button "Cancel" at bounding box center [620, 543] width 43 height 20
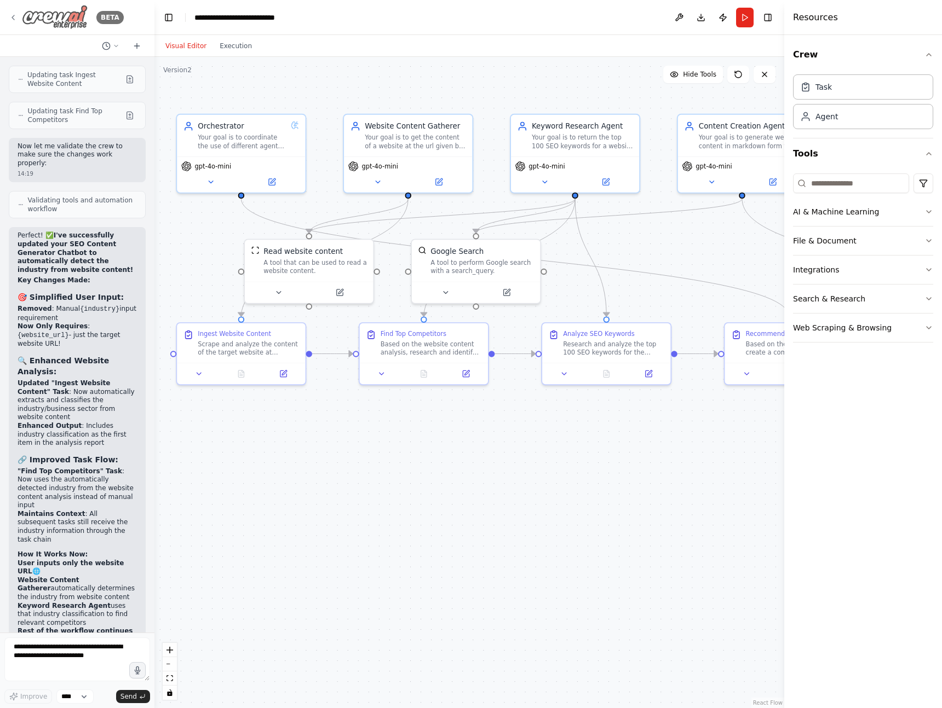
click at [11, 12] on div "BETA" at bounding box center [66, 17] width 115 height 25
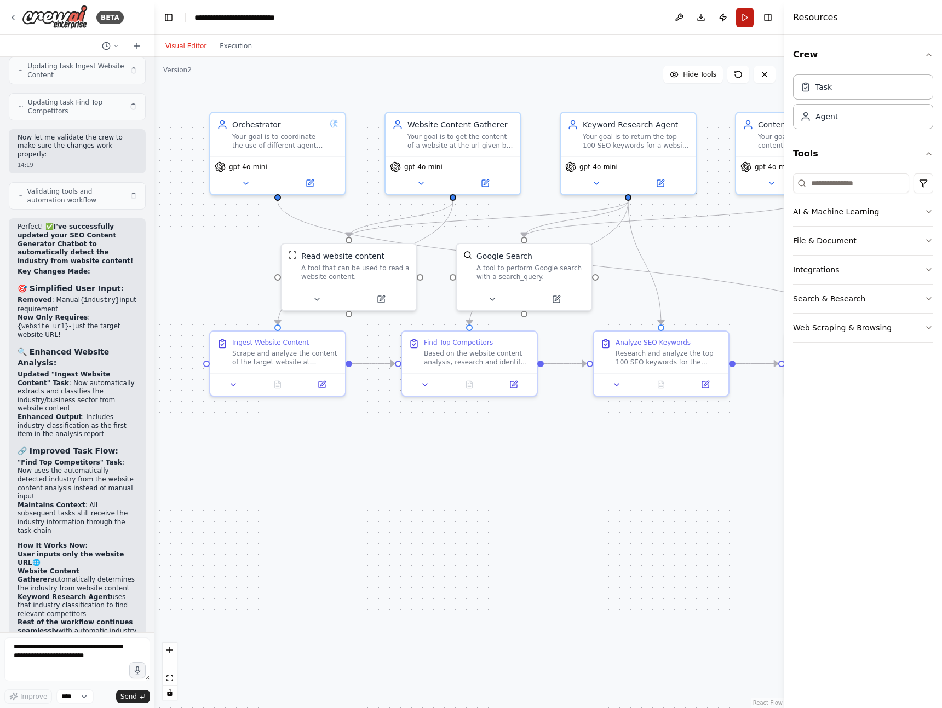
scroll to position [2017, 0]
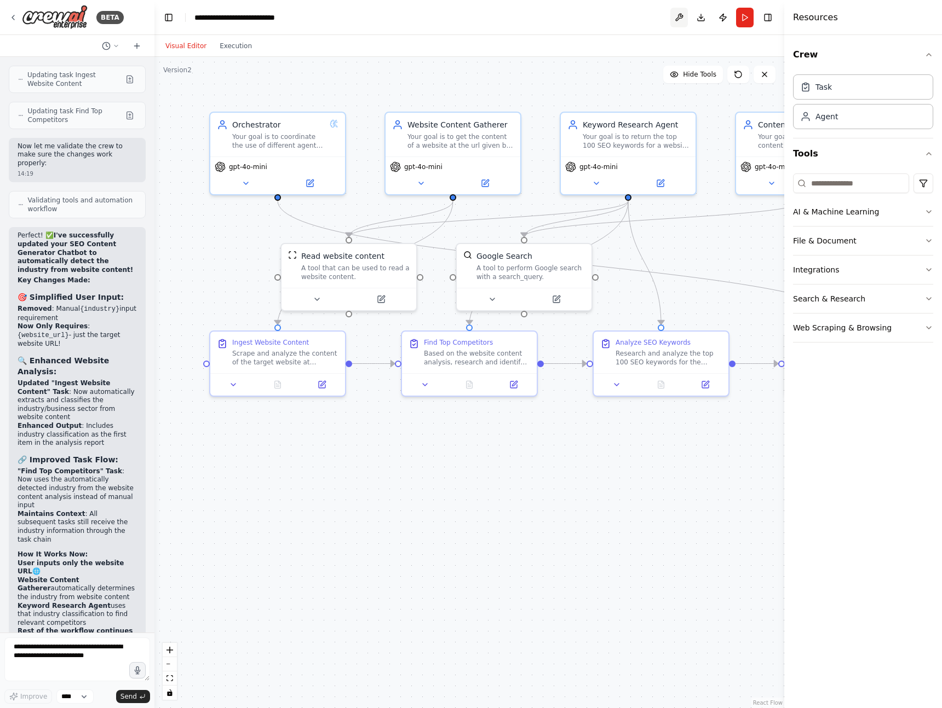
click at [679, 18] on button at bounding box center [679, 18] width 18 height 20
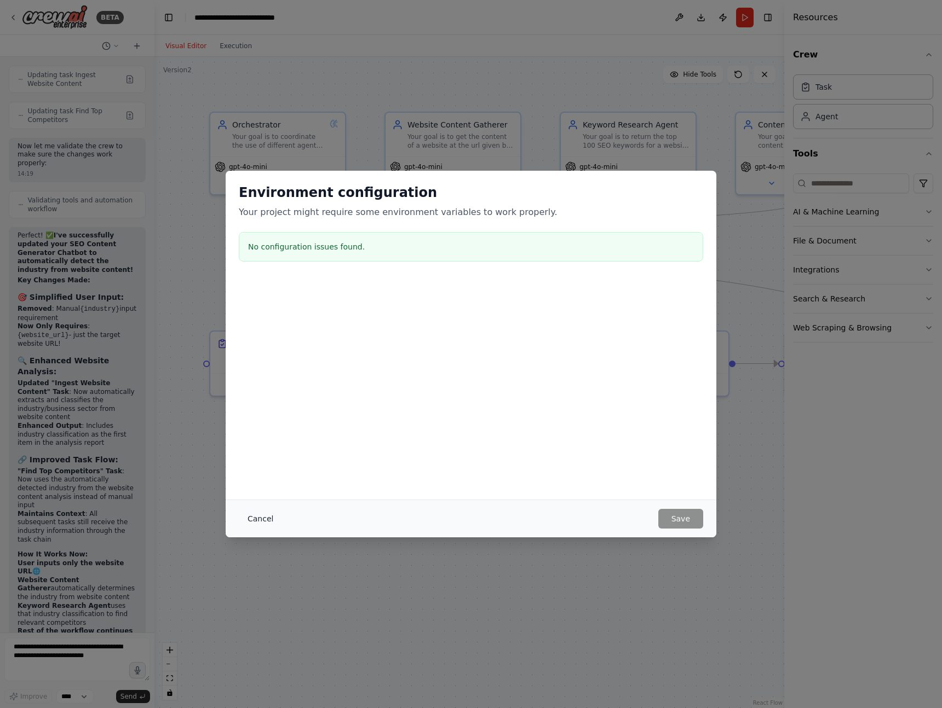
click at [270, 519] on button "Cancel" at bounding box center [260, 519] width 43 height 20
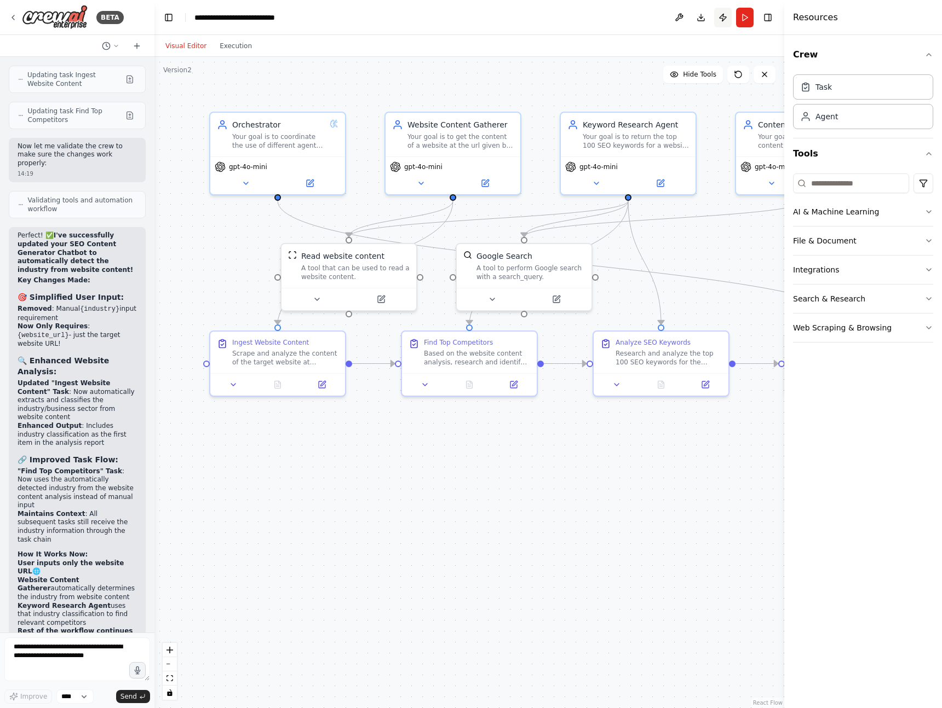
click at [721, 19] on button "Publish" at bounding box center [723, 18] width 18 height 20
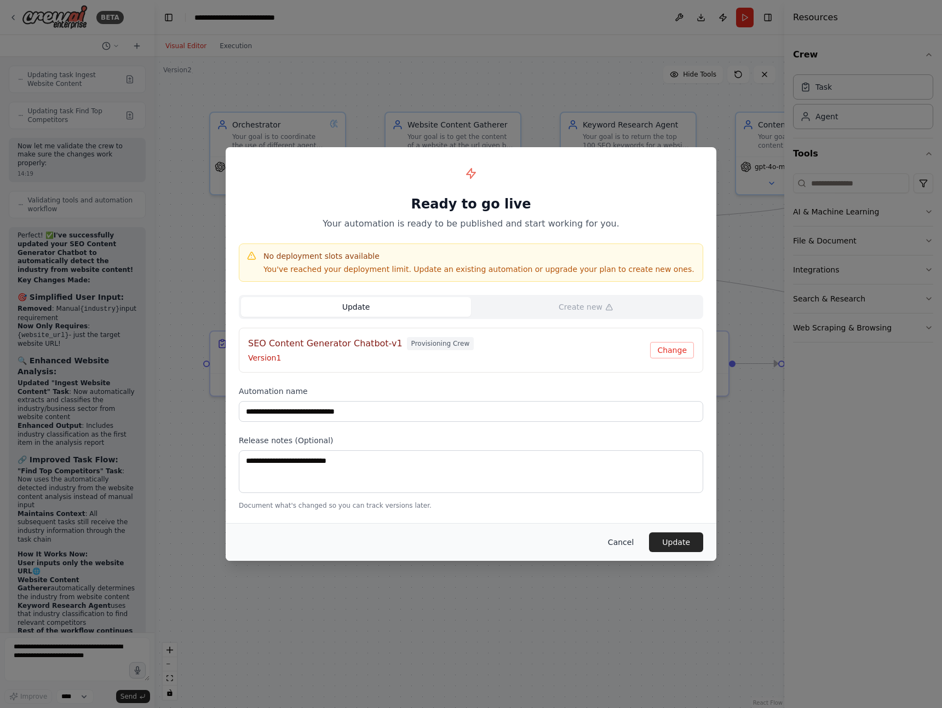
click at [620, 539] on button "Cancel" at bounding box center [620, 543] width 43 height 20
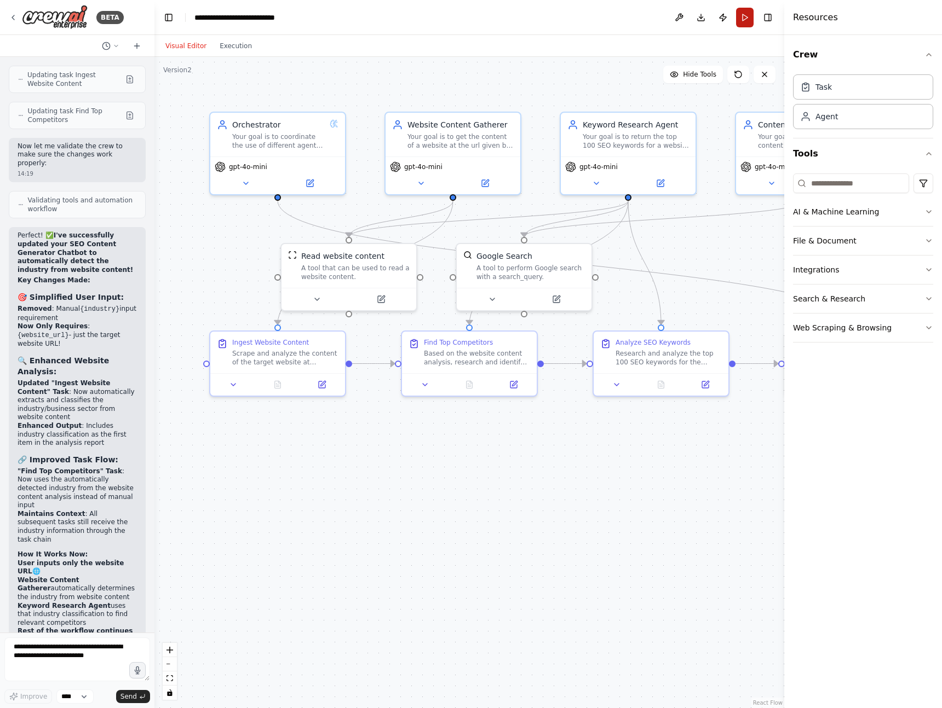
click at [748, 24] on button "Run" at bounding box center [745, 18] width 18 height 20
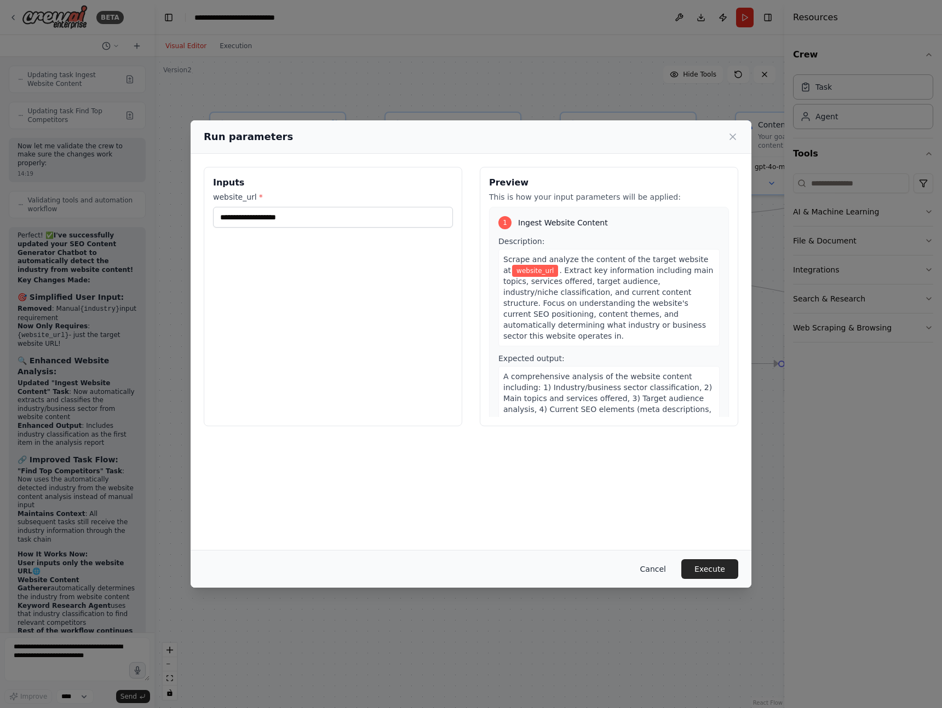
click at [658, 576] on button "Cancel" at bounding box center [652, 569] width 43 height 20
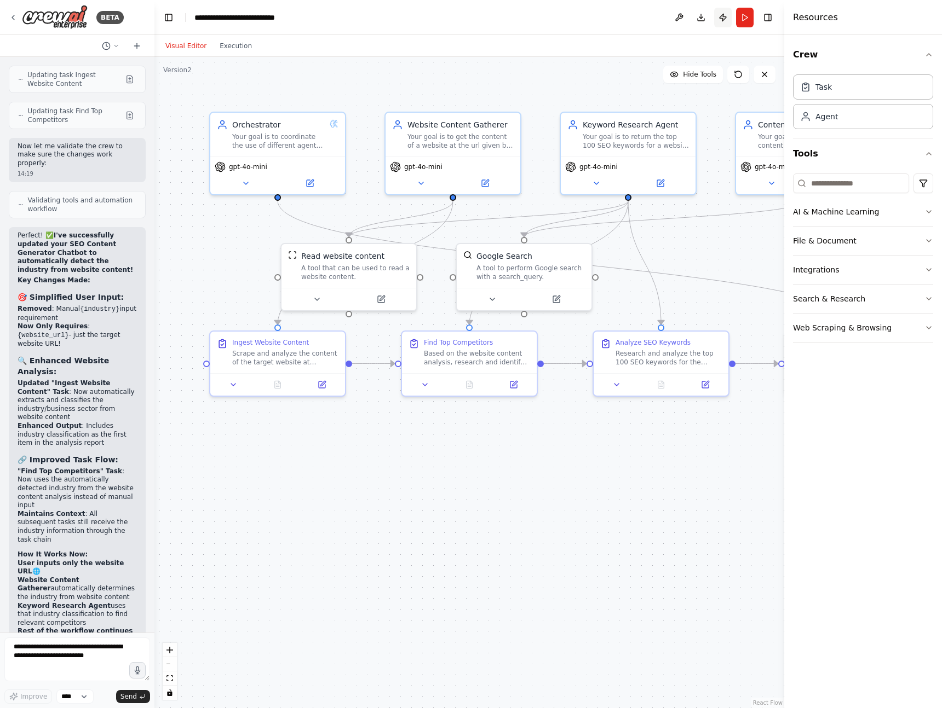
click at [719, 13] on button "Publish" at bounding box center [723, 18] width 18 height 20
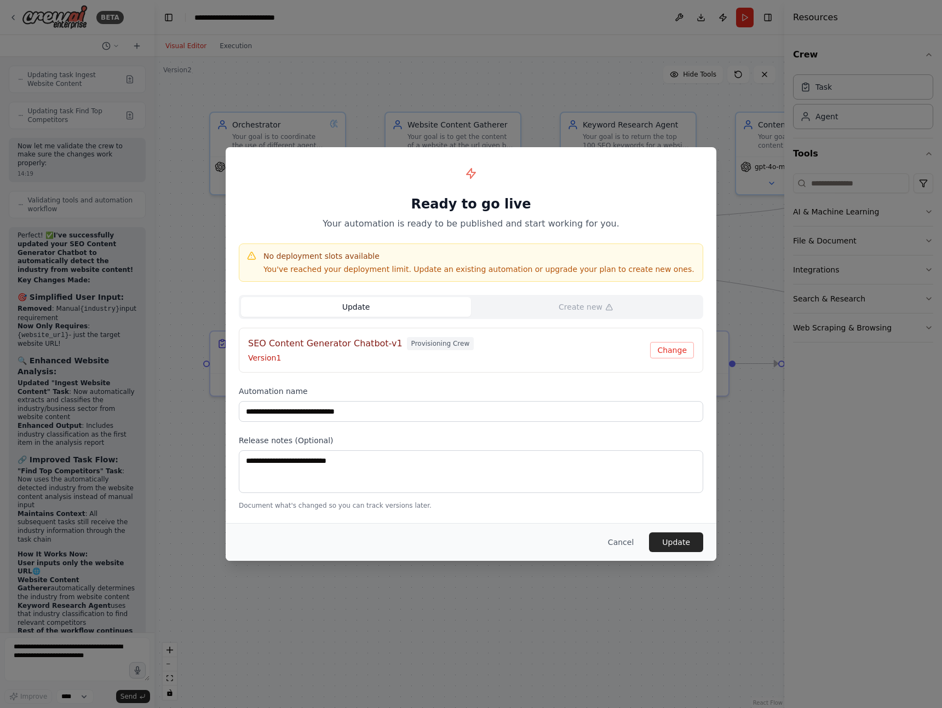
click at [378, 308] on button "Update" at bounding box center [356, 307] width 230 height 20
click at [624, 544] on button "Cancel" at bounding box center [620, 543] width 43 height 20
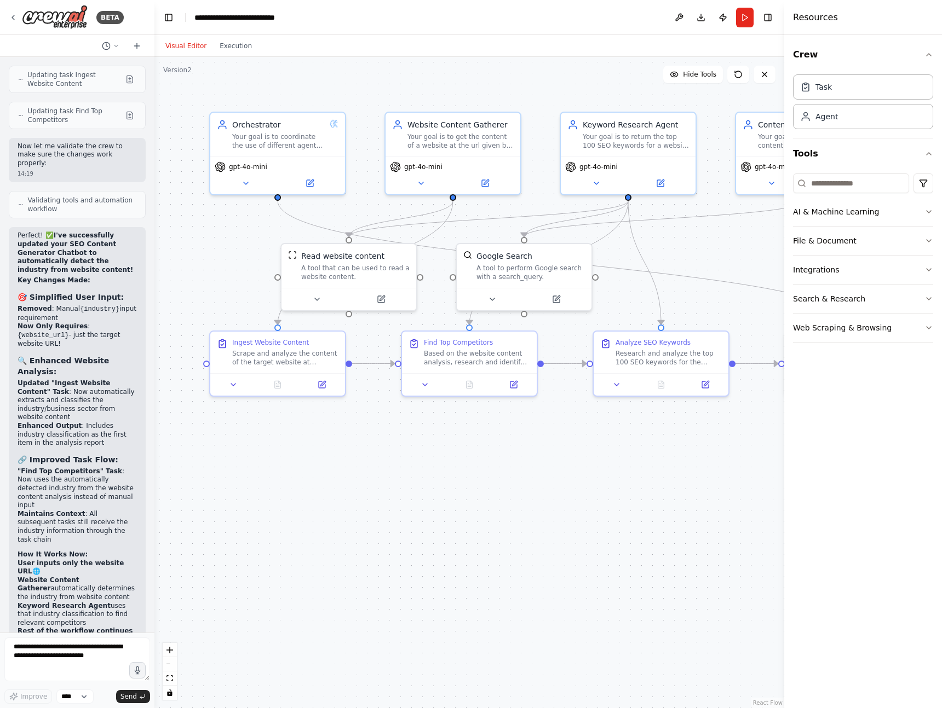
click at [184, 47] on button "Visual Editor" at bounding box center [186, 45] width 54 height 13
click at [13, 19] on icon at bounding box center [13, 17] width 9 height 9
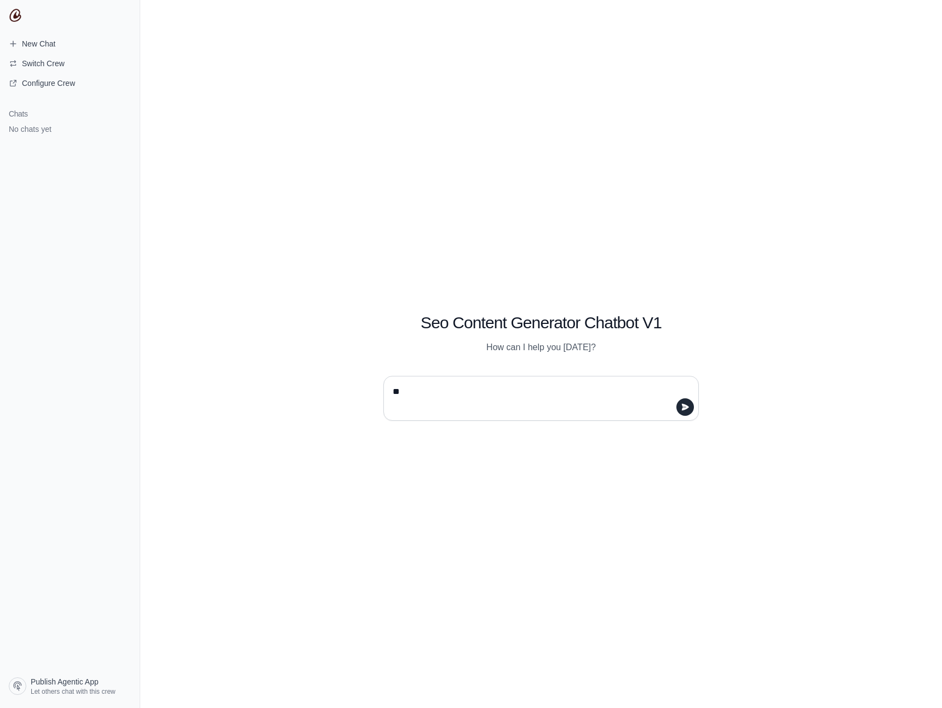
type textarea "*"
type textarea "**********"
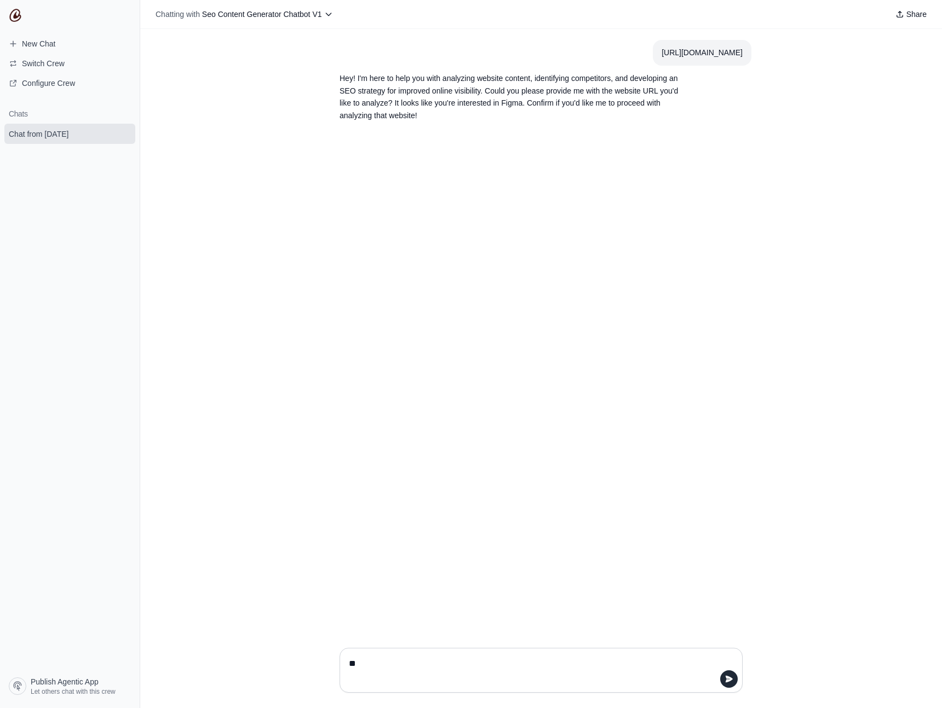
type textarea "***"
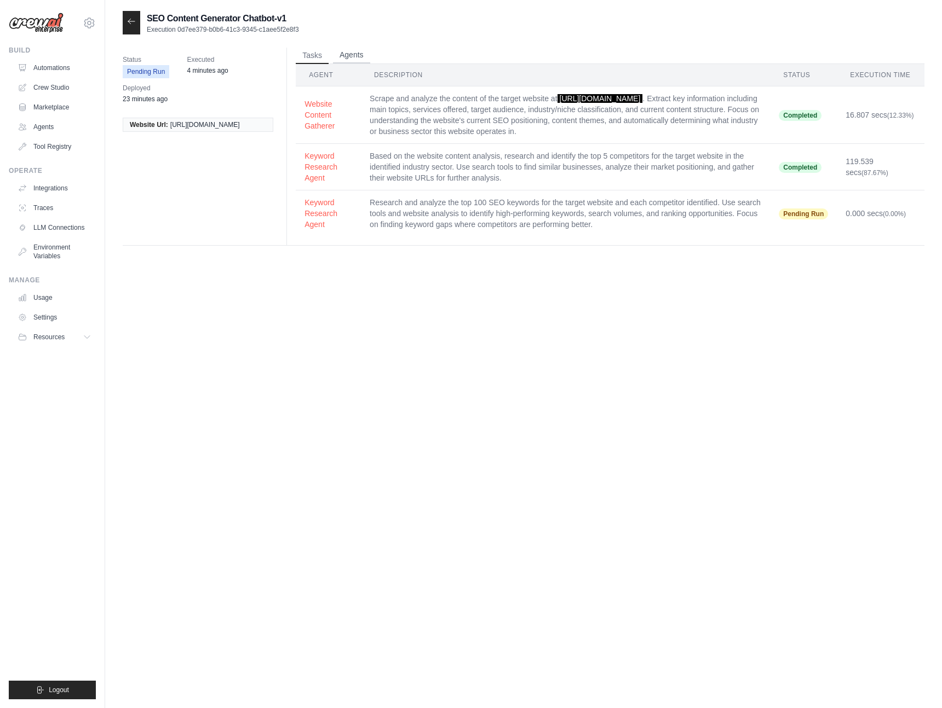
click at [344, 53] on button "Agents" at bounding box center [351, 55] width 37 height 16
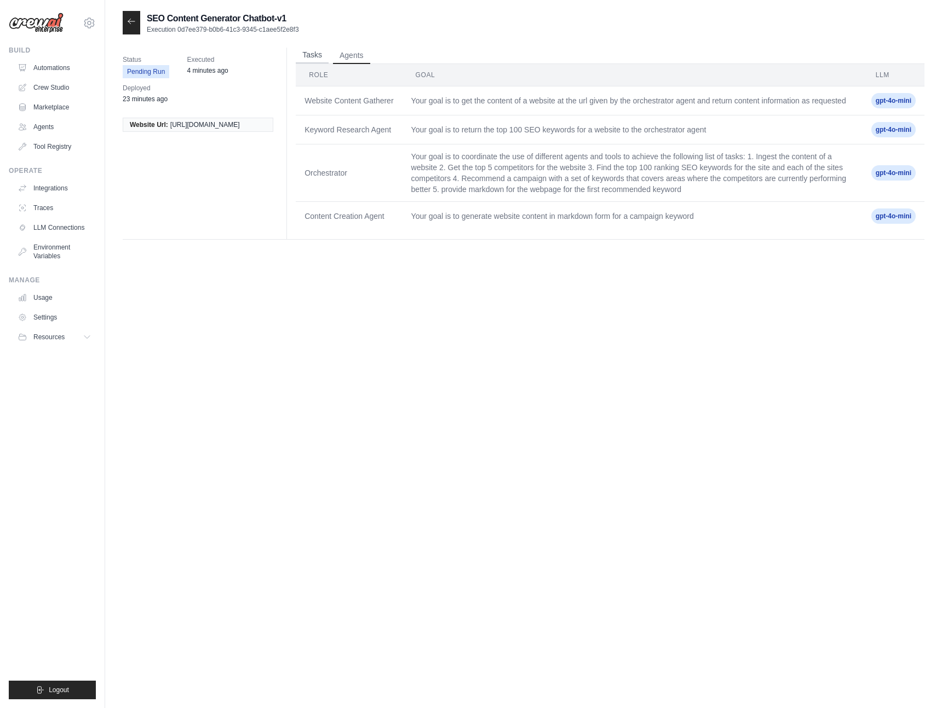
click at [311, 51] on button "Tasks" at bounding box center [312, 55] width 33 height 16
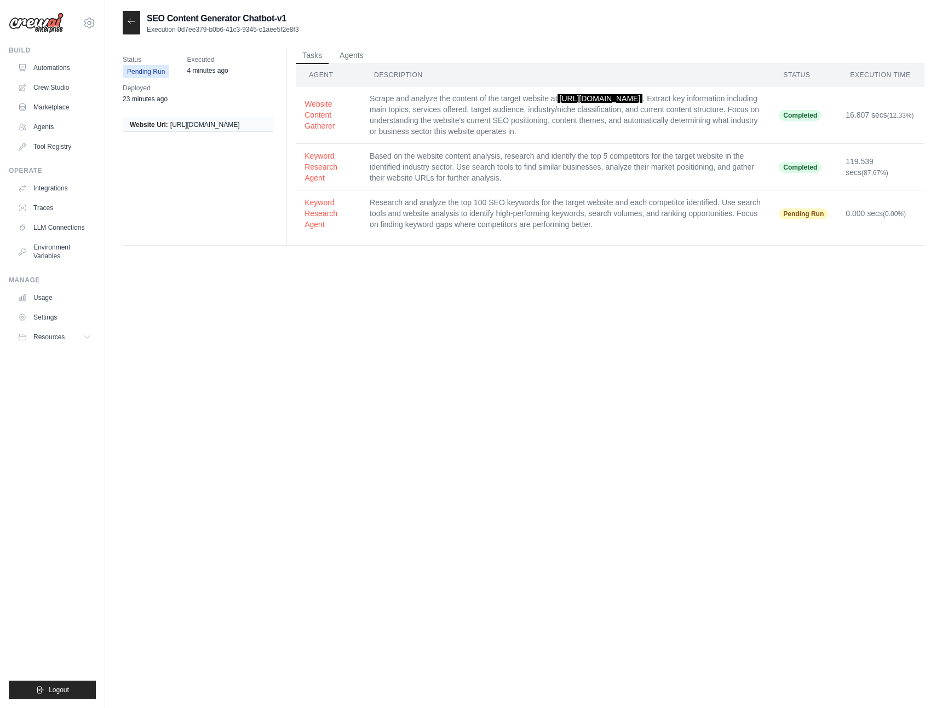
click at [383, 322] on div "SEO Content Generator Chatbot-v1 Execution 0d7ee379-b0b6-41c3-9345-c1aee5f2e8f3…" at bounding box center [523, 365] width 801 height 708
click at [351, 57] on button "Agents" at bounding box center [351, 55] width 37 height 16
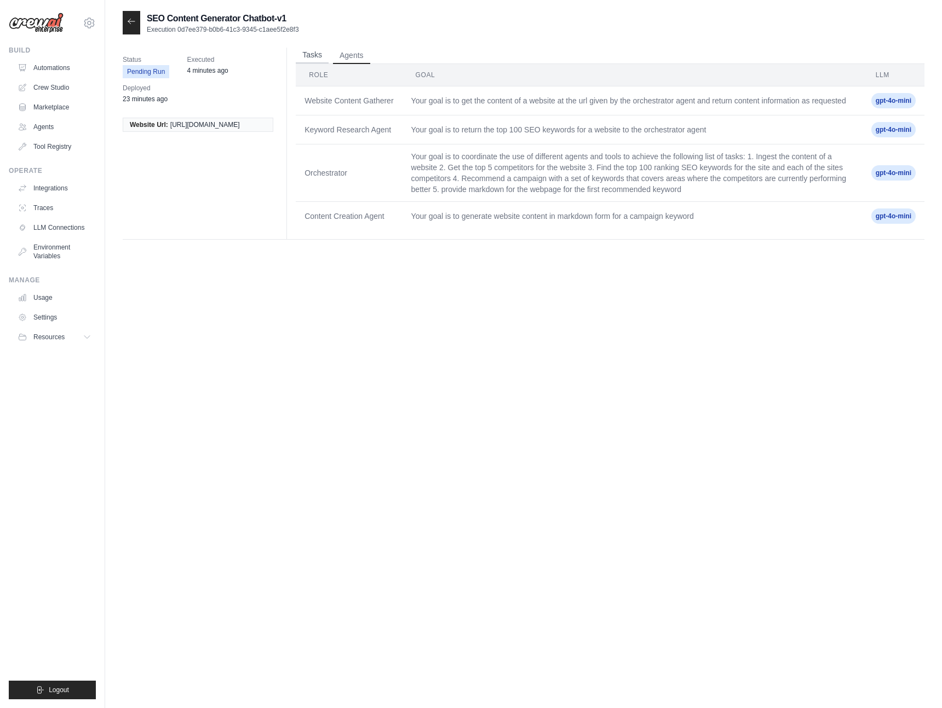
click at [314, 59] on button "Tasks" at bounding box center [312, 55] width 33 height 16
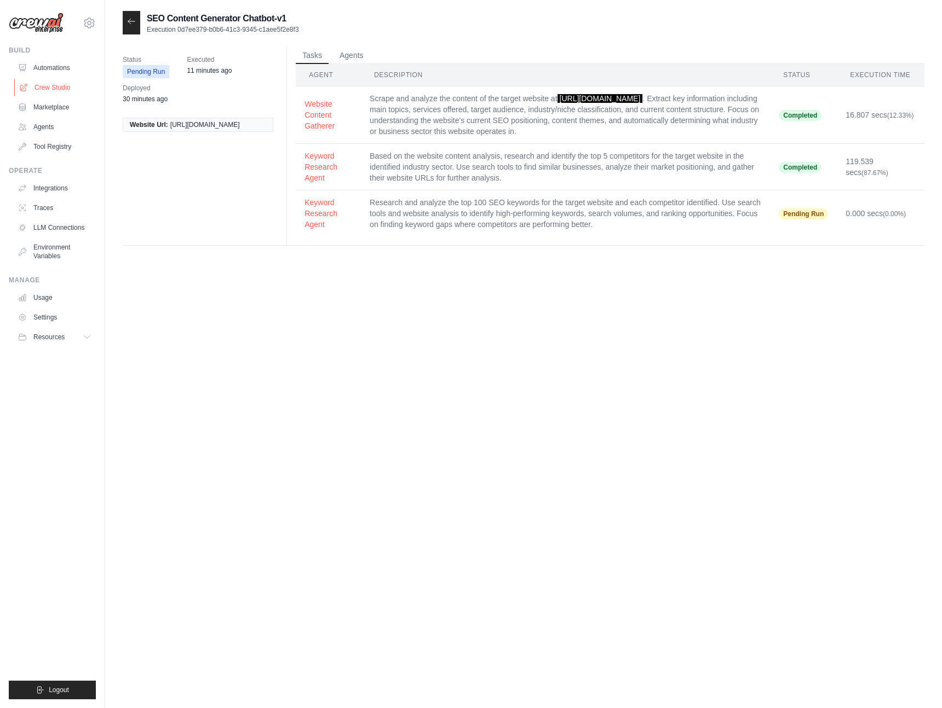
click at [56, 84] on link "Crew Studio" at bounding box center [55, 88] width 83 height 18
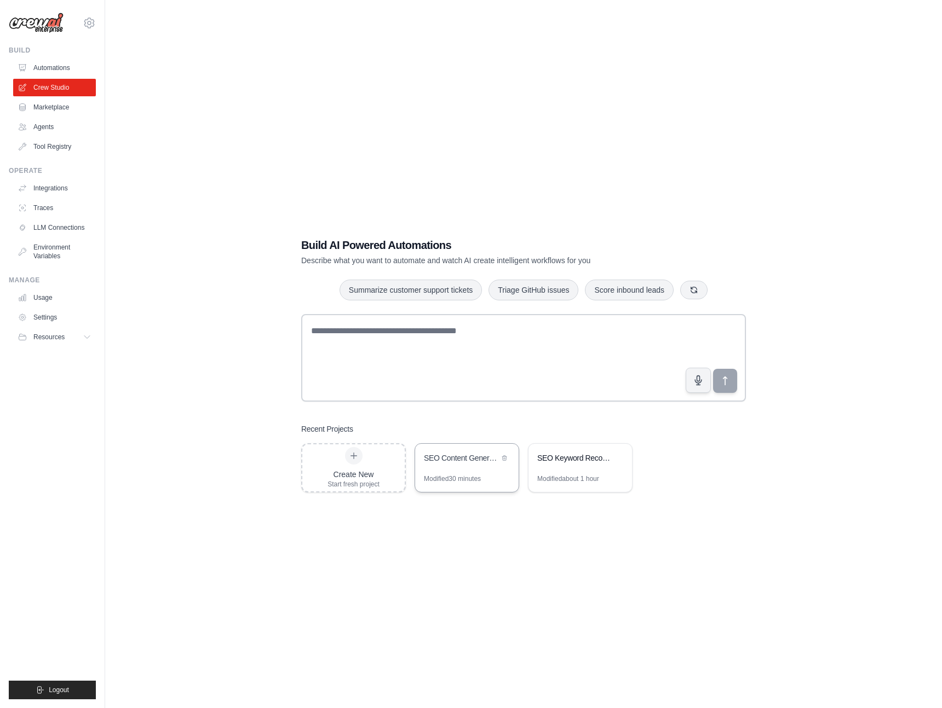
click at [450, 467] on div "SEO Content Generator Chatbot" at bounding box center [466, 459] width 103 height 31
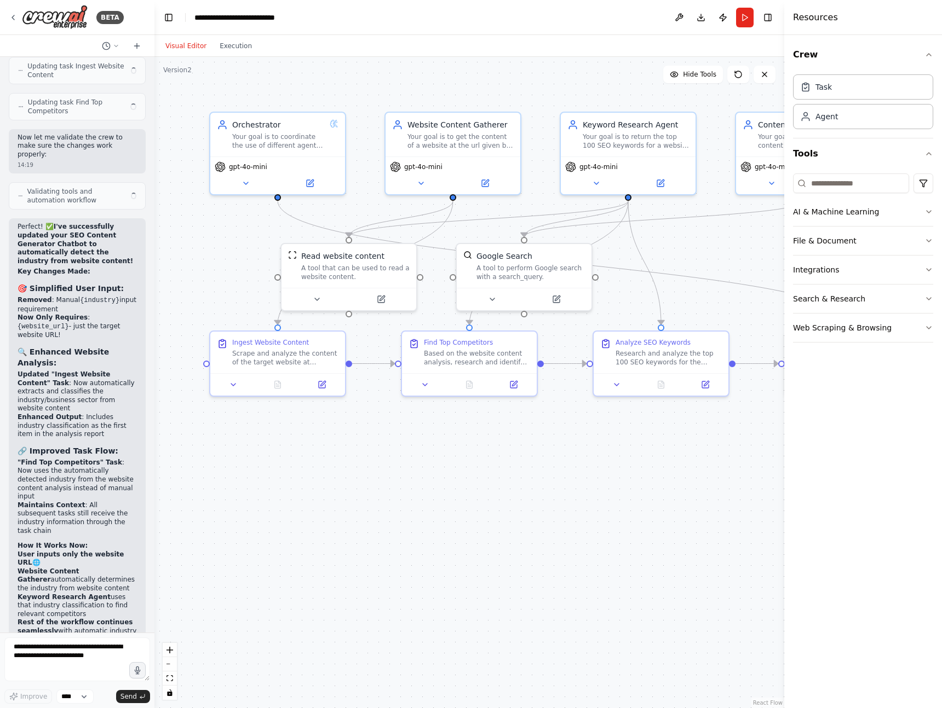
scroll to position [2017, 0]
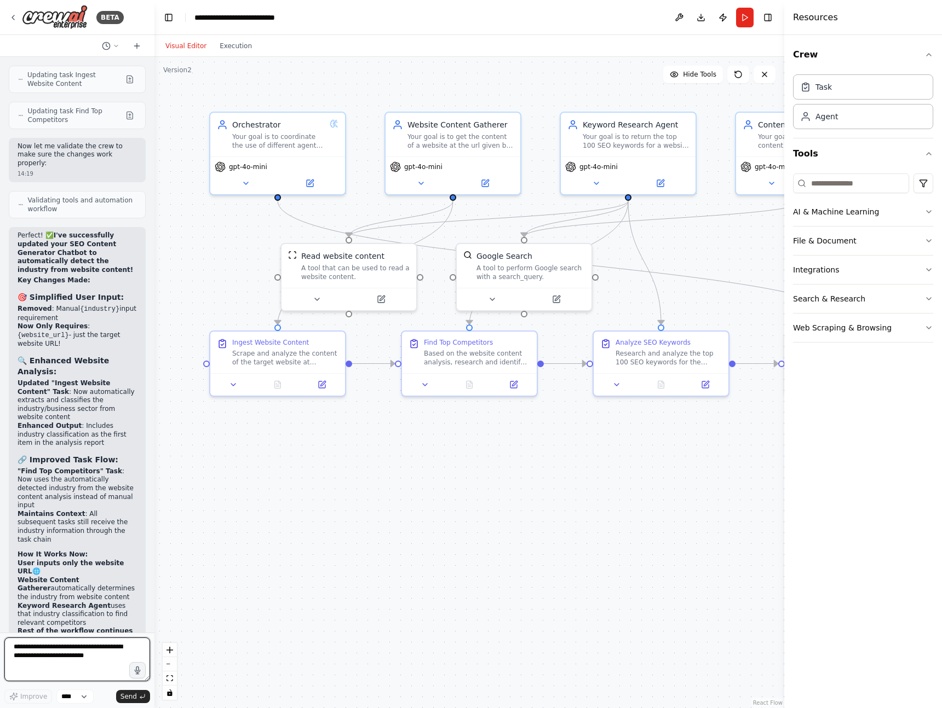
click at [49, 659] on textarea at bounding box center [77, 660] width 146 height 44
type textarea "**********"
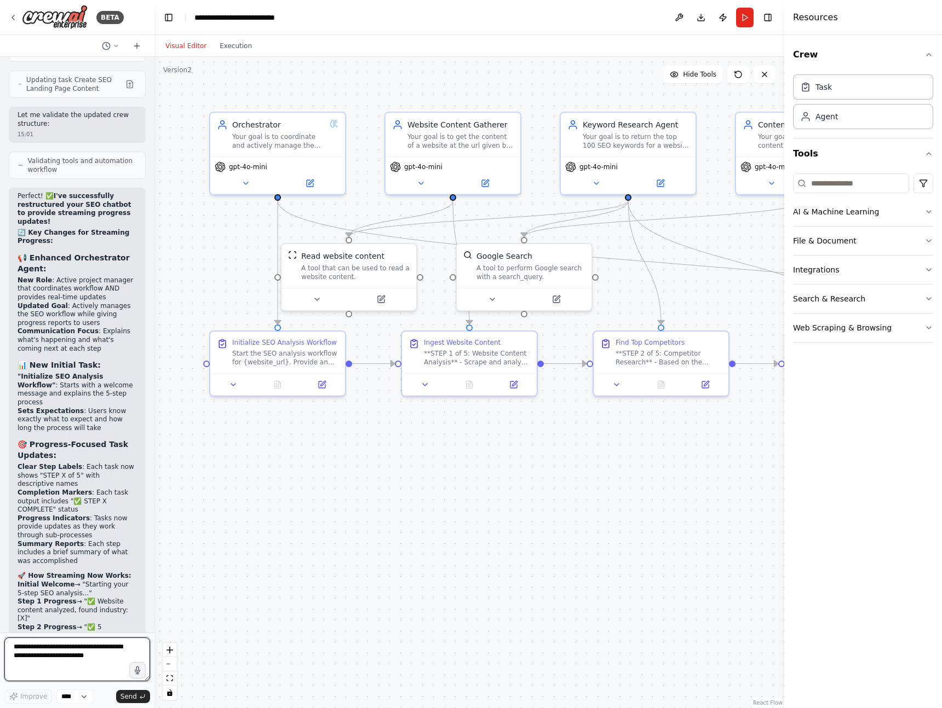
scroll to position [3238, 0]
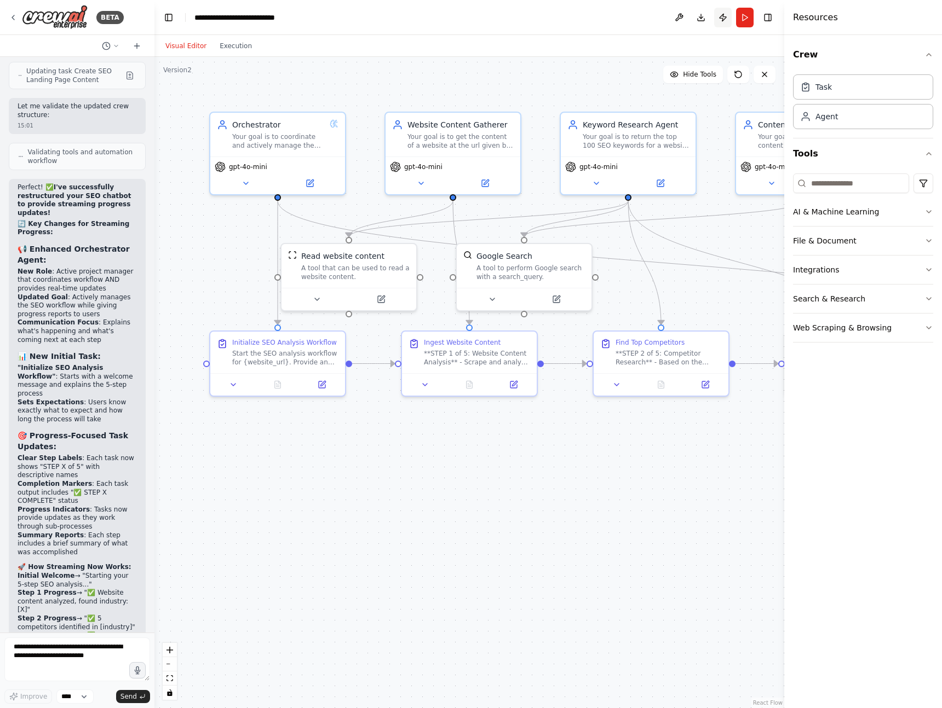
click at [725, 17] on button "Publish" at bounding box center [723, 18] width 18 height 20
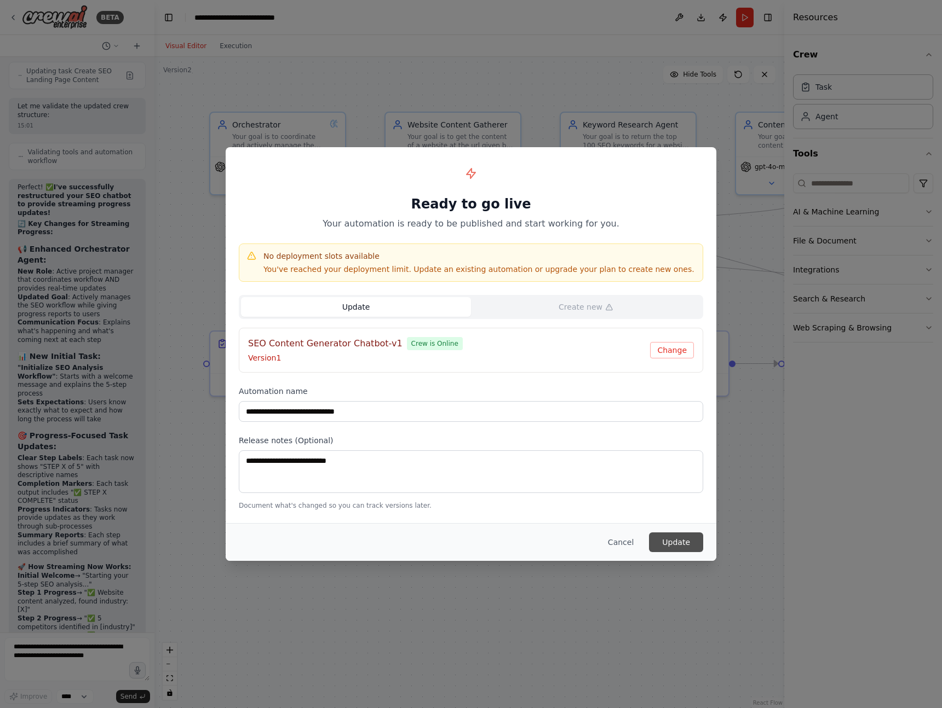
click at [681, 544] on button "Update" at bounding box center [676, 543] width 54 height 20
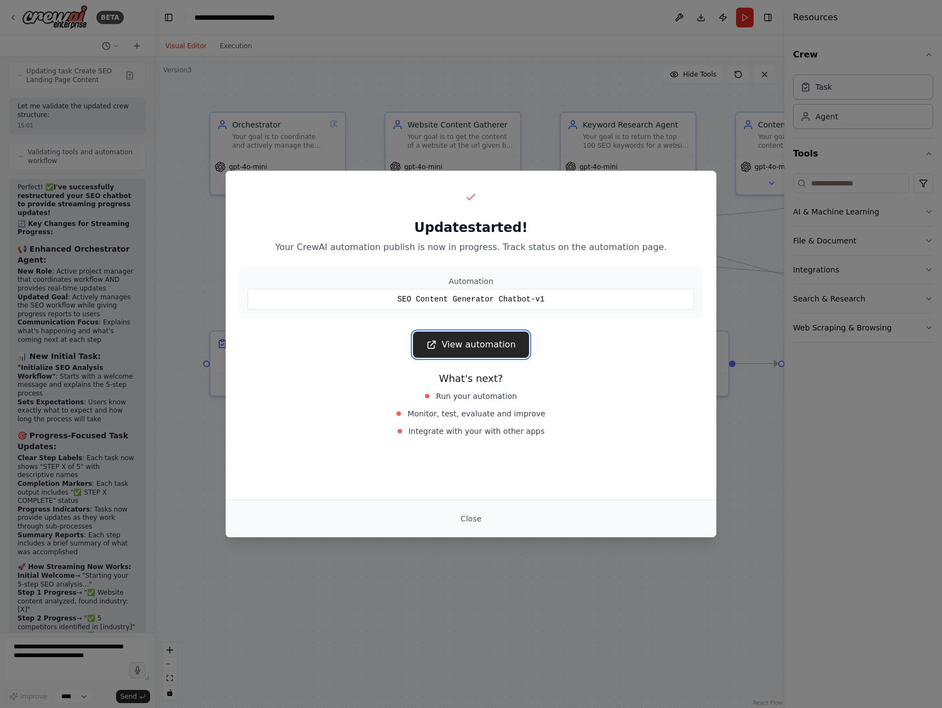
click at [455, 339] on link "View automation" at bounding box center [470, 345] width 115 height 26
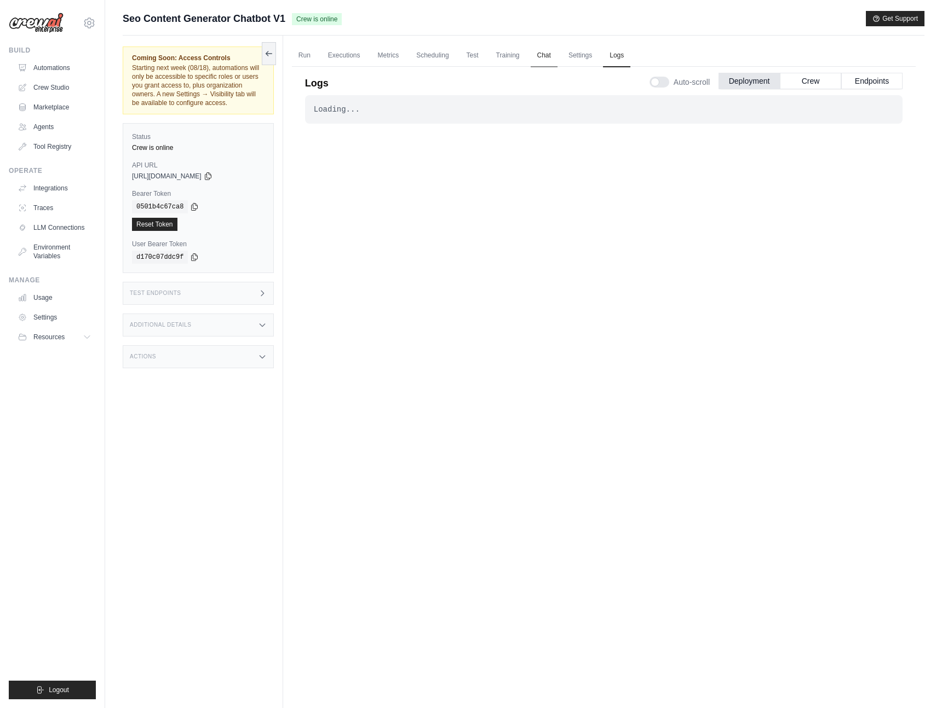
click at [544, 57] on link "Chat" at bounding box center [543, 55] width 27 height 23
click at [53, 64] on link "Automations" at bounding box center [55, 68] width 83 height 18
